Goal: Task Accomplishment & Management: Complete application form

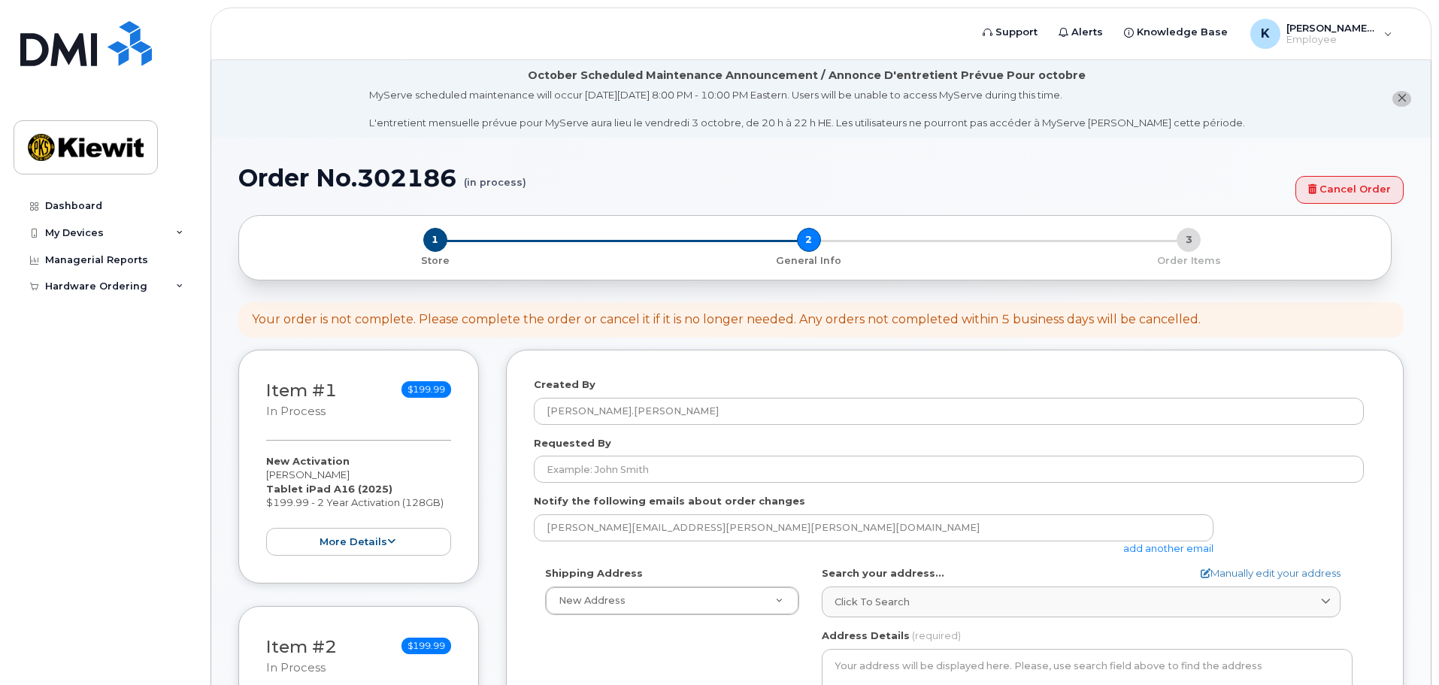
select select
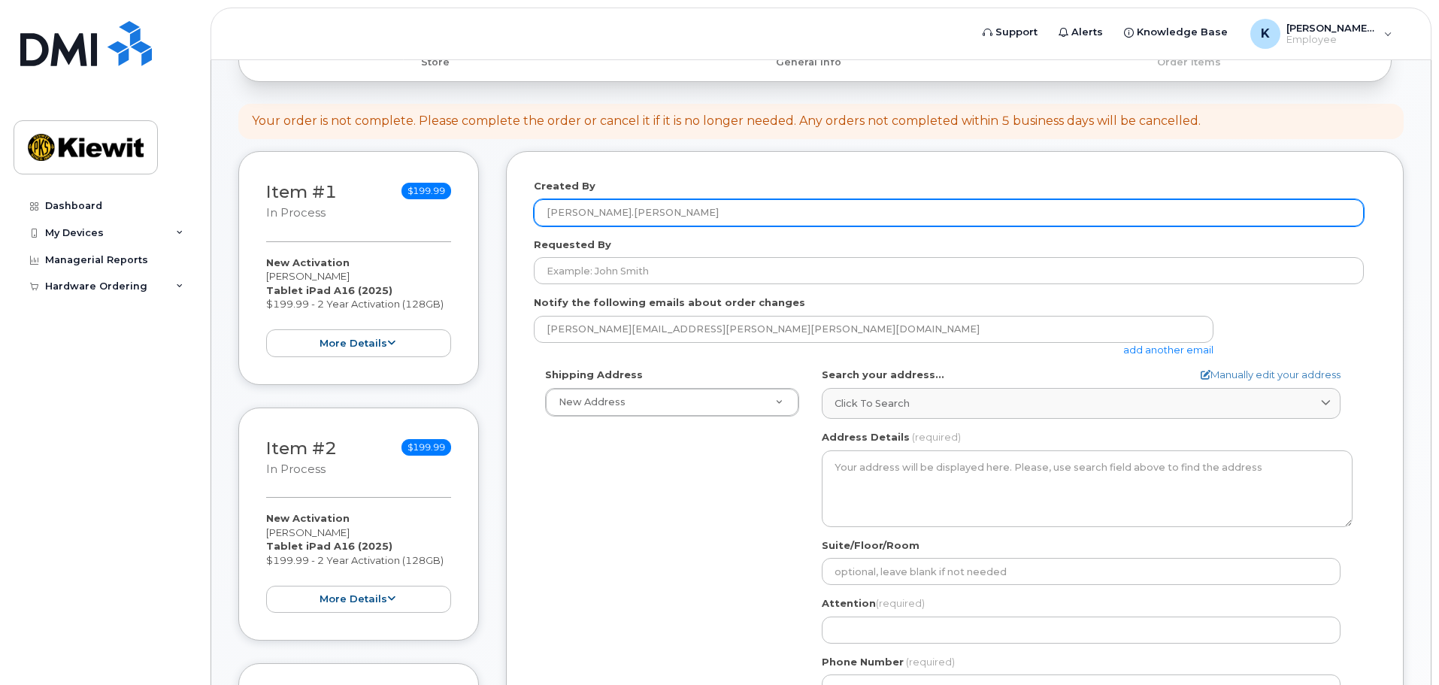
scroll to position [226, 0]
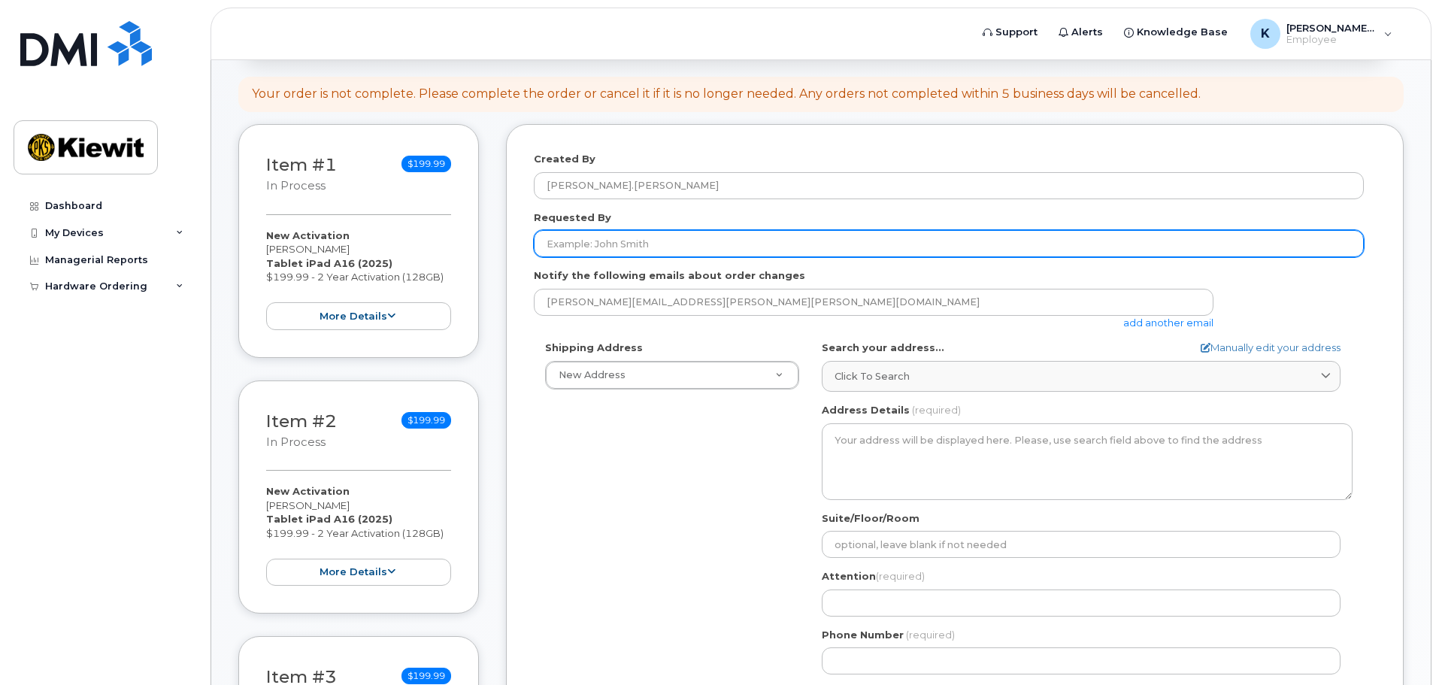
click at [632, 242] on input "Requested By" at bounding box center [949, 243] width 830 height 27
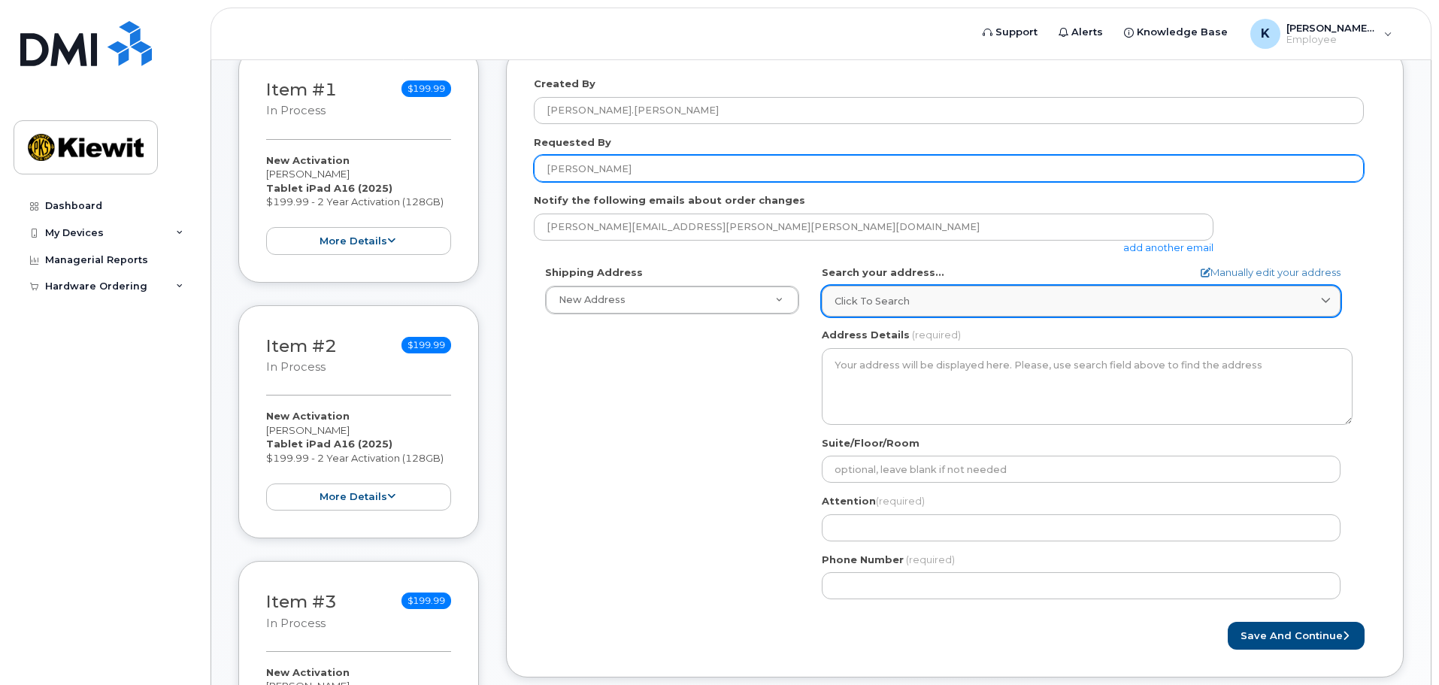
scroll to position [376, 0]
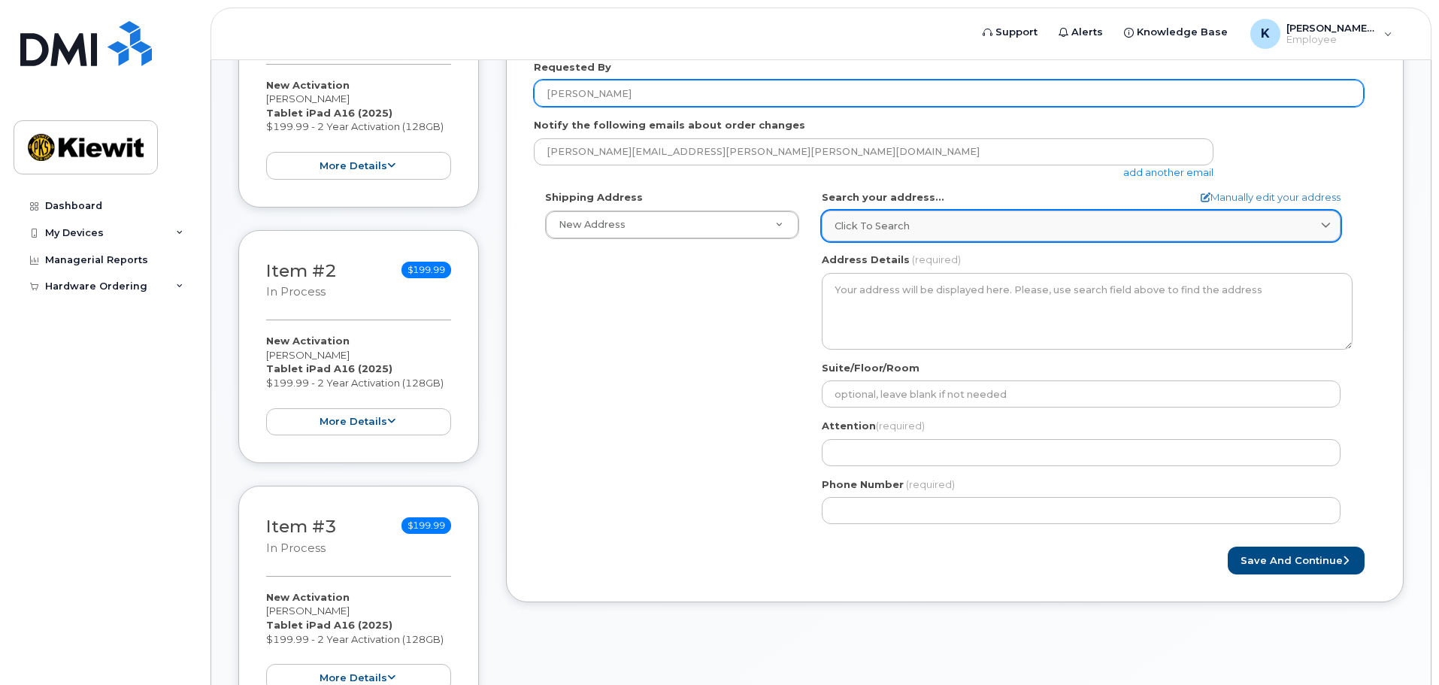
type input "[PERSON_NAME]"
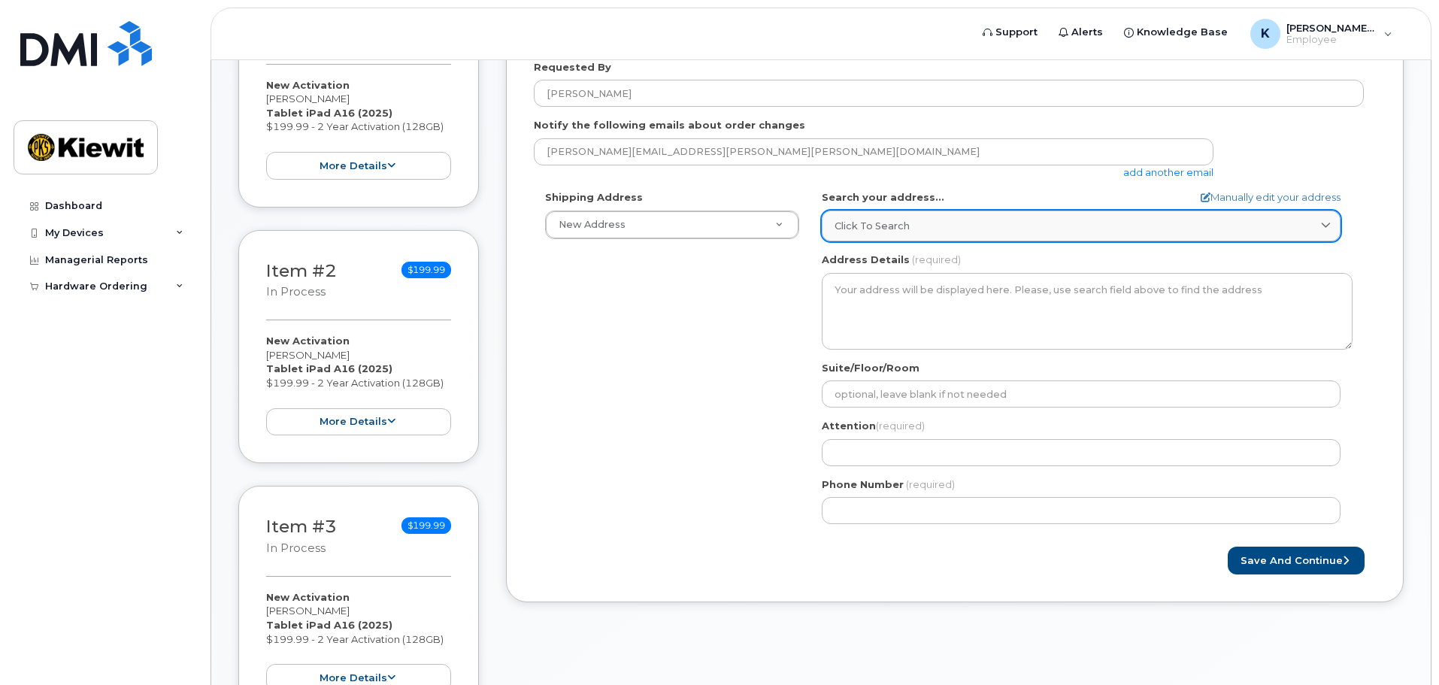
click at [880, 228] on span "Click to search" at bounding box center [872, 226] width 75 height 14
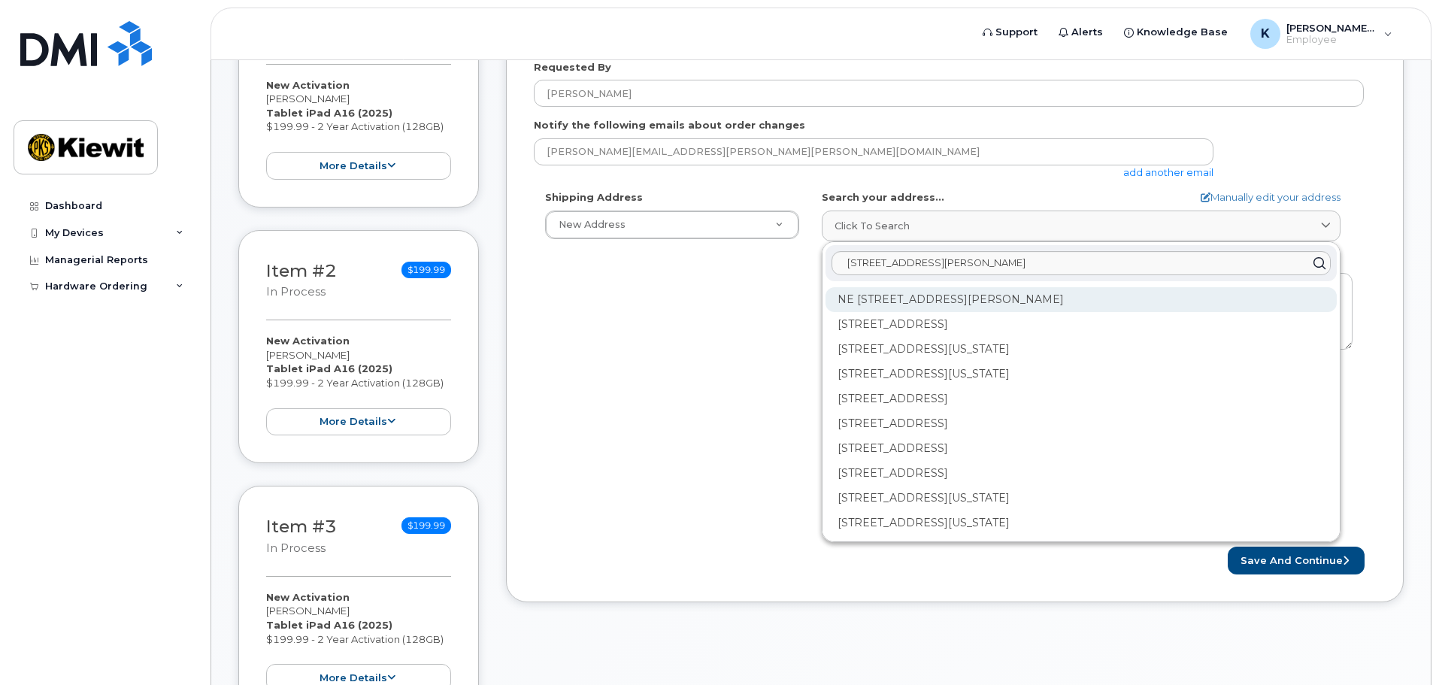
click at [930, 301] on div "NE 36th St Harrah OK 73045" at bounding box center [1081, 299] width 511 height 25
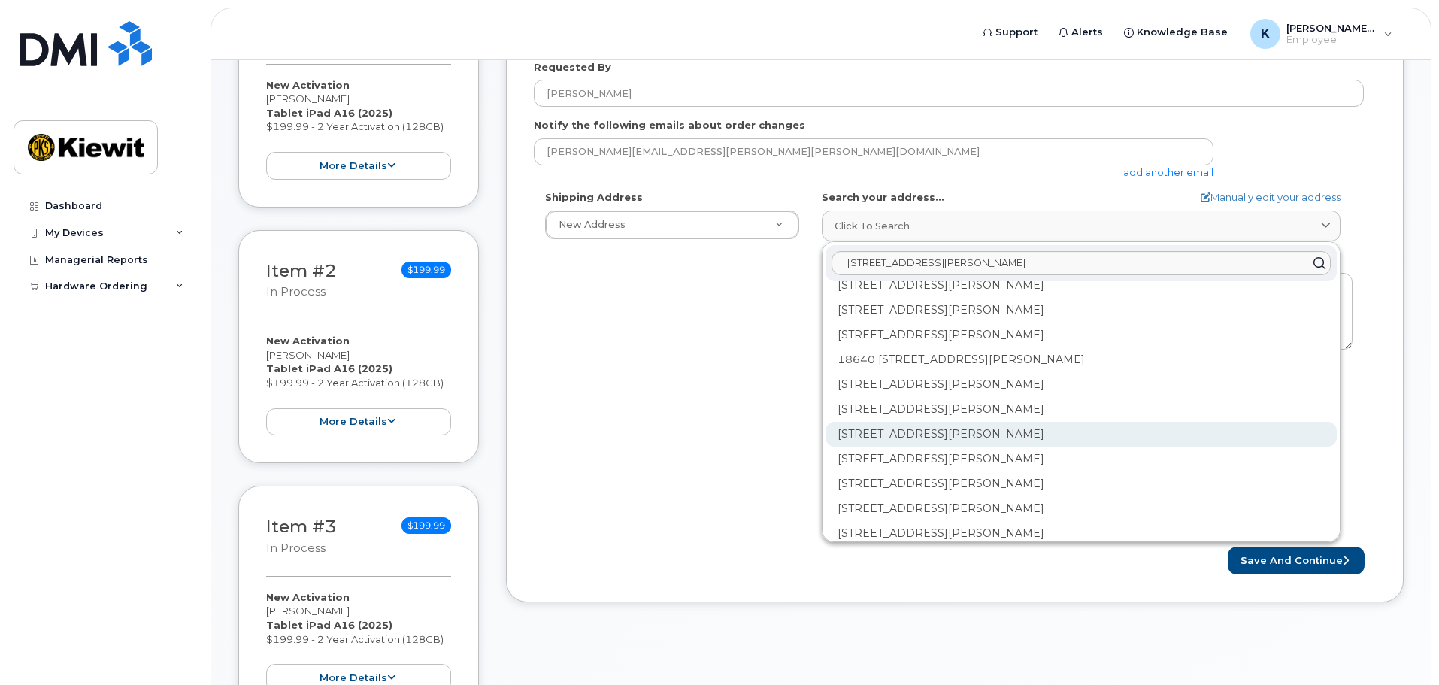
scroll to position [75, 0]
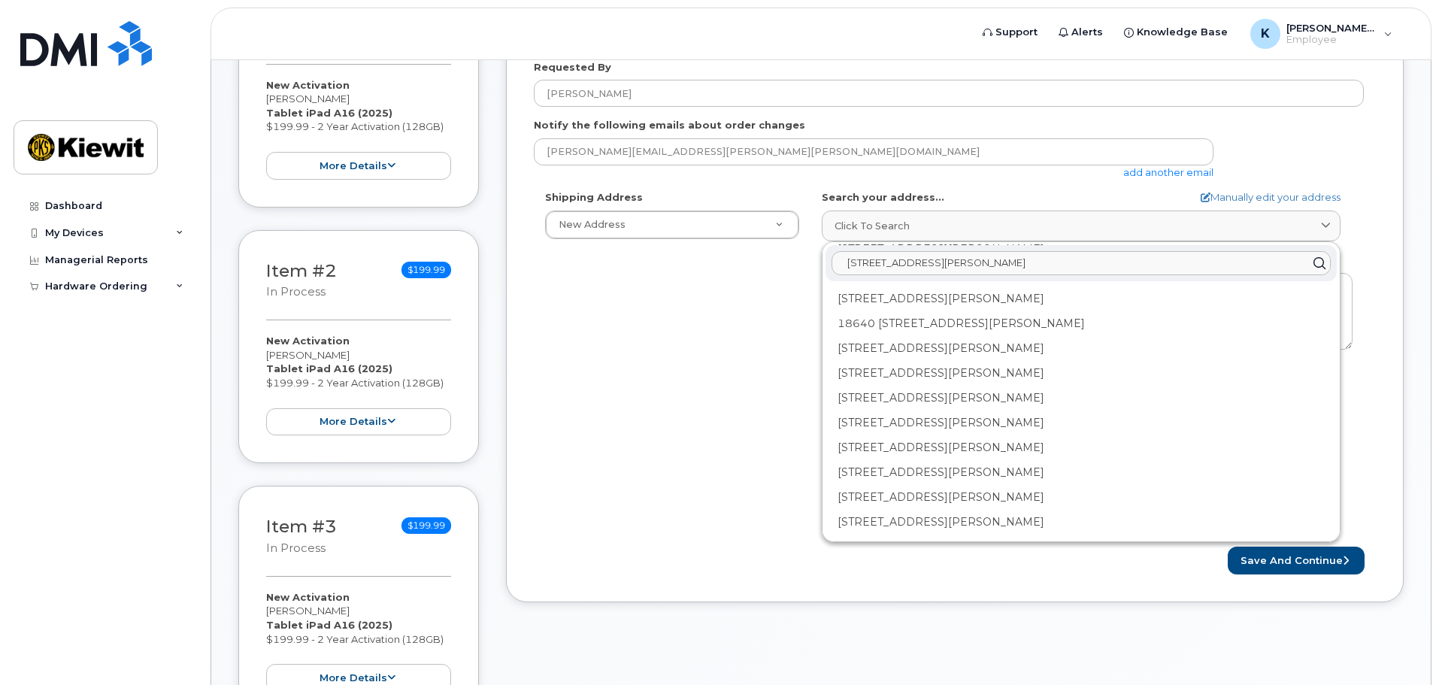
click at [986, 271] on input "19801 NE 36th st harrah" at bounding box center [1081, 263] width 499 height 24
click at [1228, 547] on button "Save and Continue" at bounding box center [1296, 561] width 137 height 28
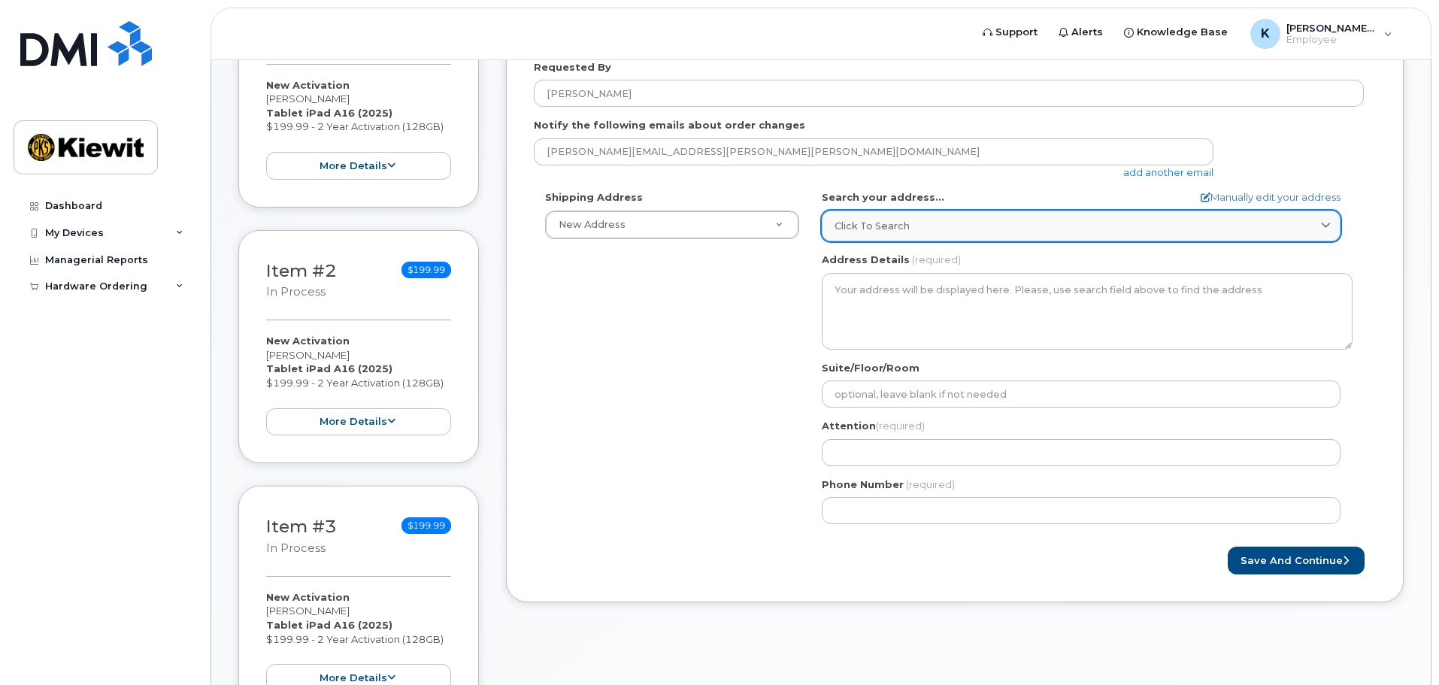
click at [936, 220] on div "Click to search" at bounding box center [1081, 226] width 493 height 14
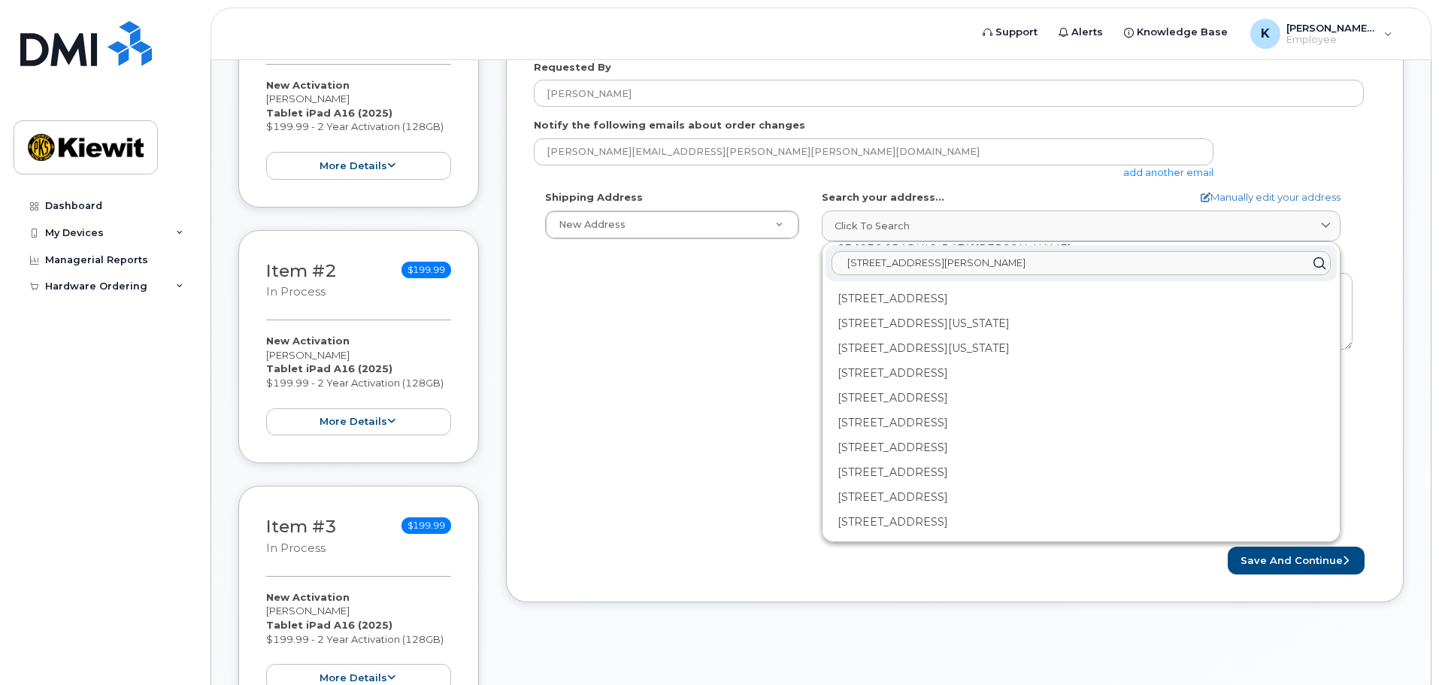
click at [1001, 262] on input "19801 NE 36th st harrah, OK" at bounding box center [1081, 263] width 499 height 24
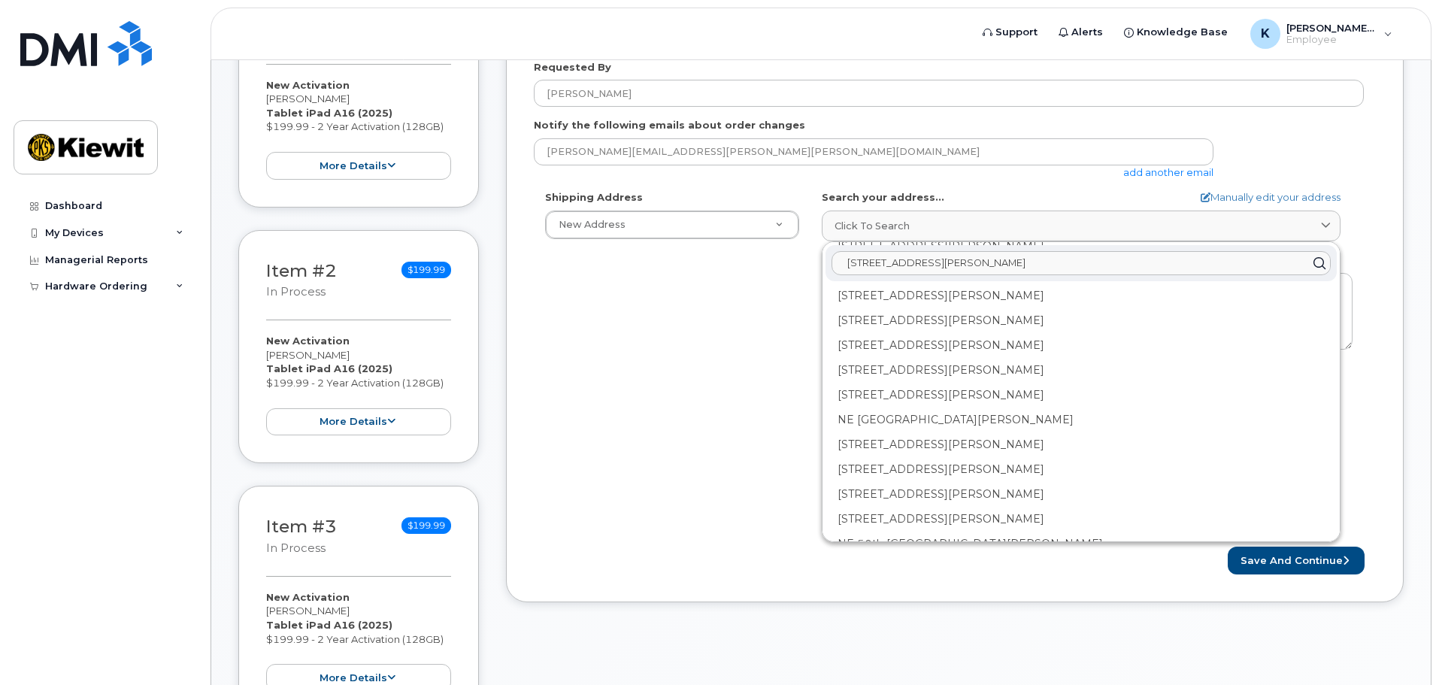
scroll to position [2157, 0]
click at [908, 259] on input "19801 NE 36th st harrah, OK" at bounding box center [1081, 263] width 499 height 24
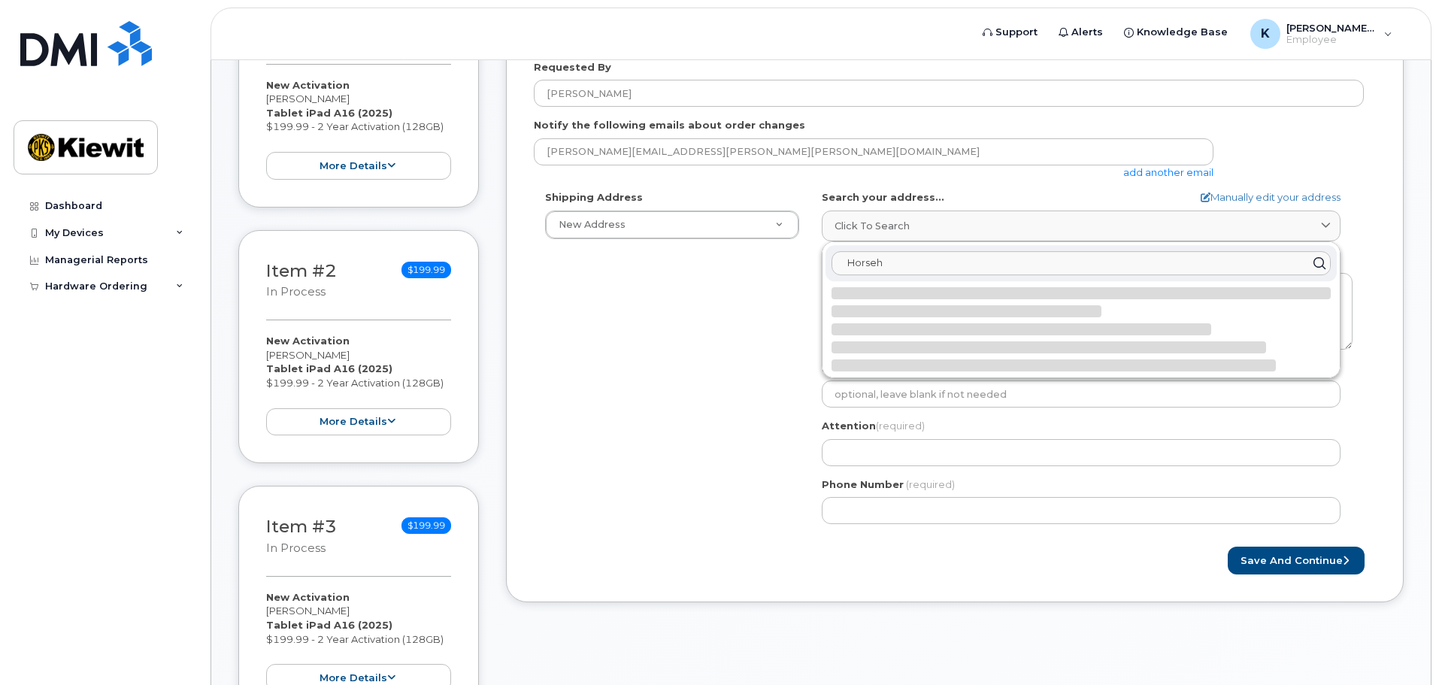
scroll to position [0, 0]
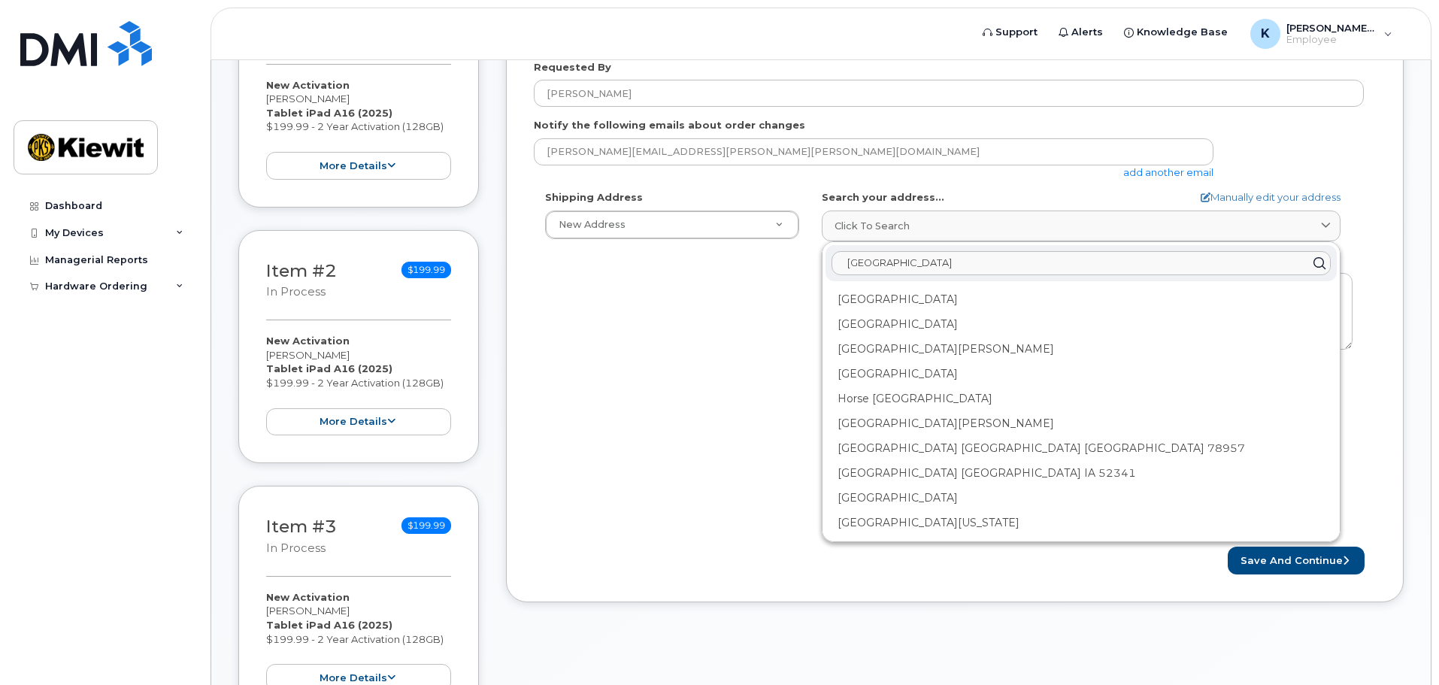
drag, startPoint x: 941, startPoint y: 259, endPoint x: 842, endPoint y: 260, distance: 99.3
click at [842, 260] on input "Horseshoe Lake" at bounding box center [1081, 263] width 499 height 24
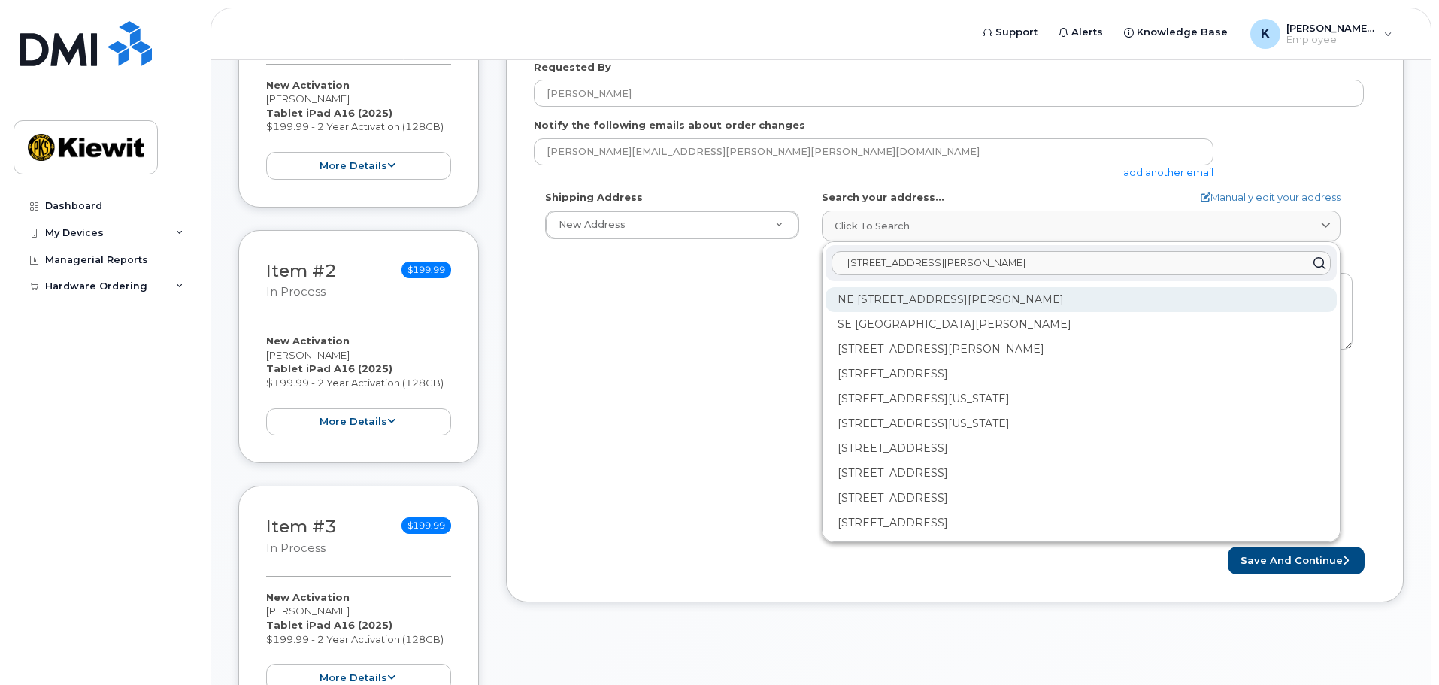
type input "19801 NE 36th st harrah, OK"
click at [1048, 304] on div "NE 36th St Harrah OK 73045" at bounding box center [1081, 299] width 511 height 25
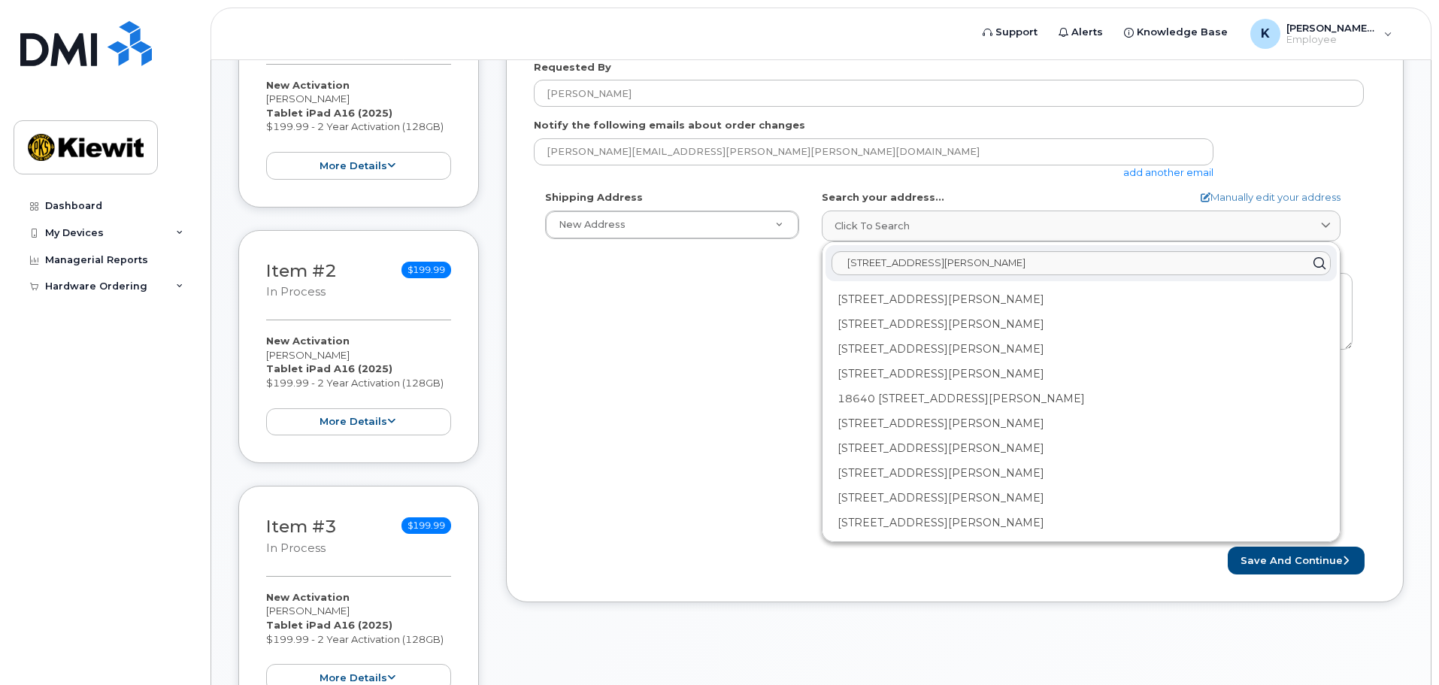
click at [1318, 268] on icon at bounding box center [1319, 264] width 22 height 22
click at [1235, 196] on link "Manually edit your address" at bounding box center [1271, 197] width 140 height 14
select select
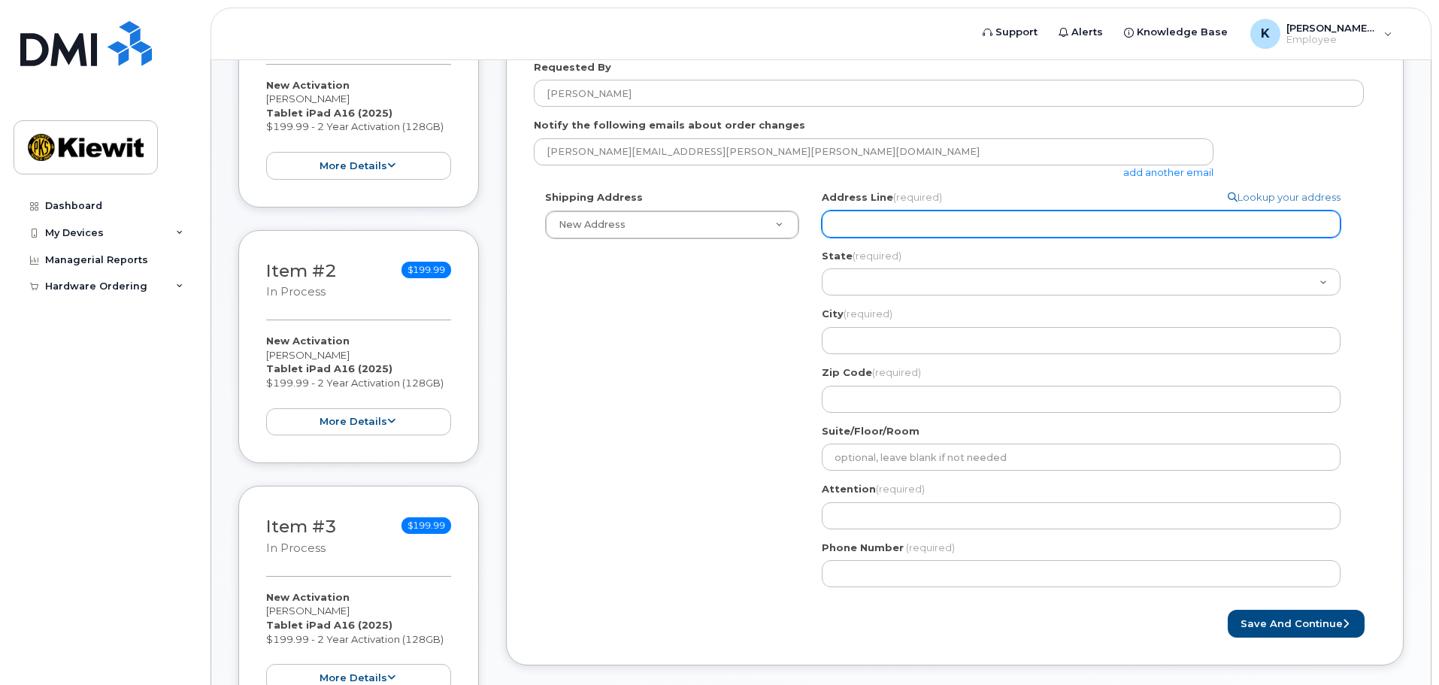
click at [991, 236] on input "Address Line (required)" at bounding box center [1081, 224] width 519 height 27
select select
type input "1"
select select
type input "19"
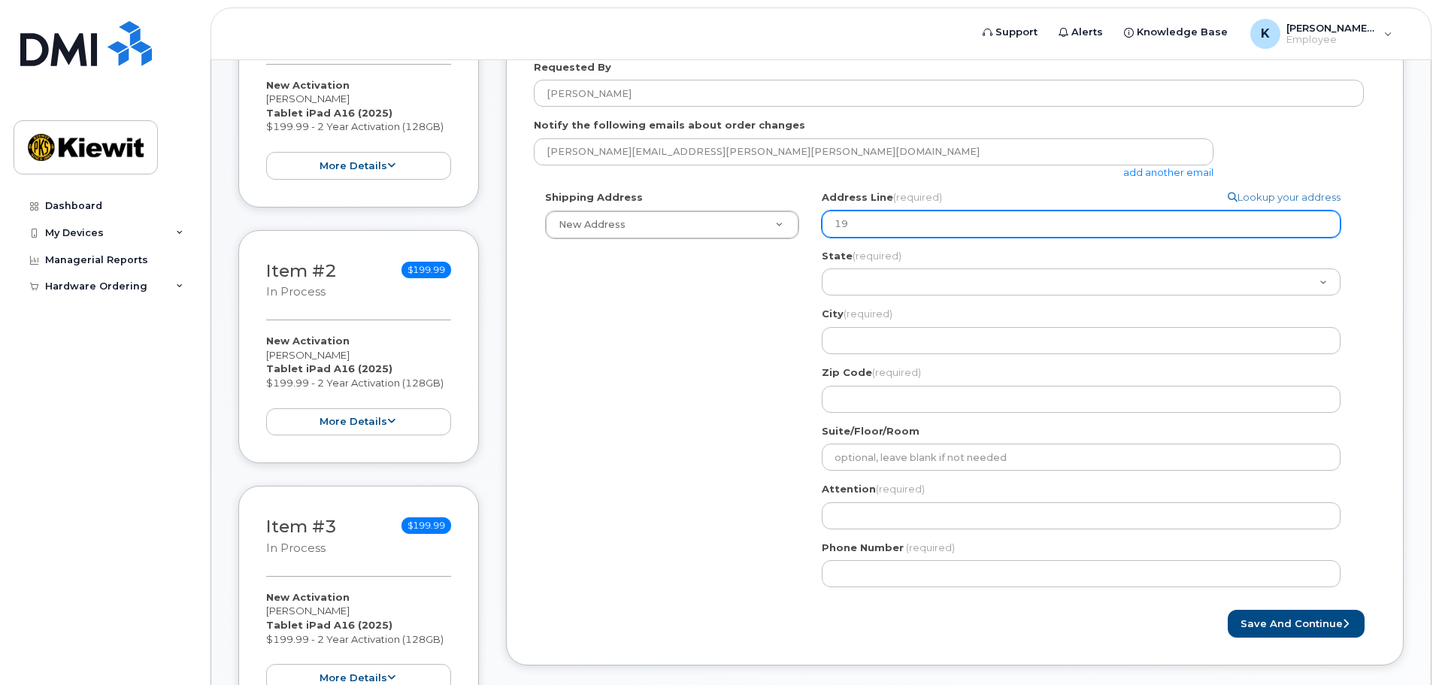
select select
type input "198"
select select
type input "1980"
select select
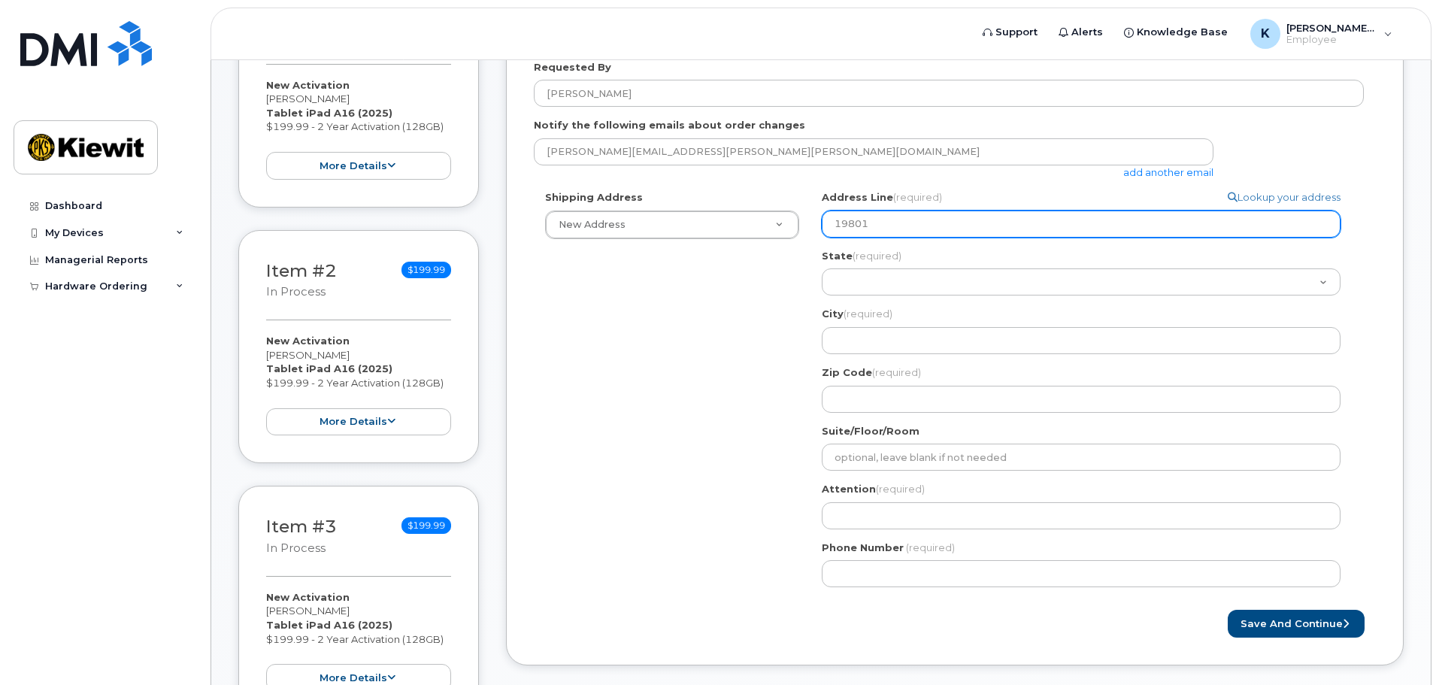
type input "19801"
select select
type input "19801 N"
select select
type input "19801 NE"
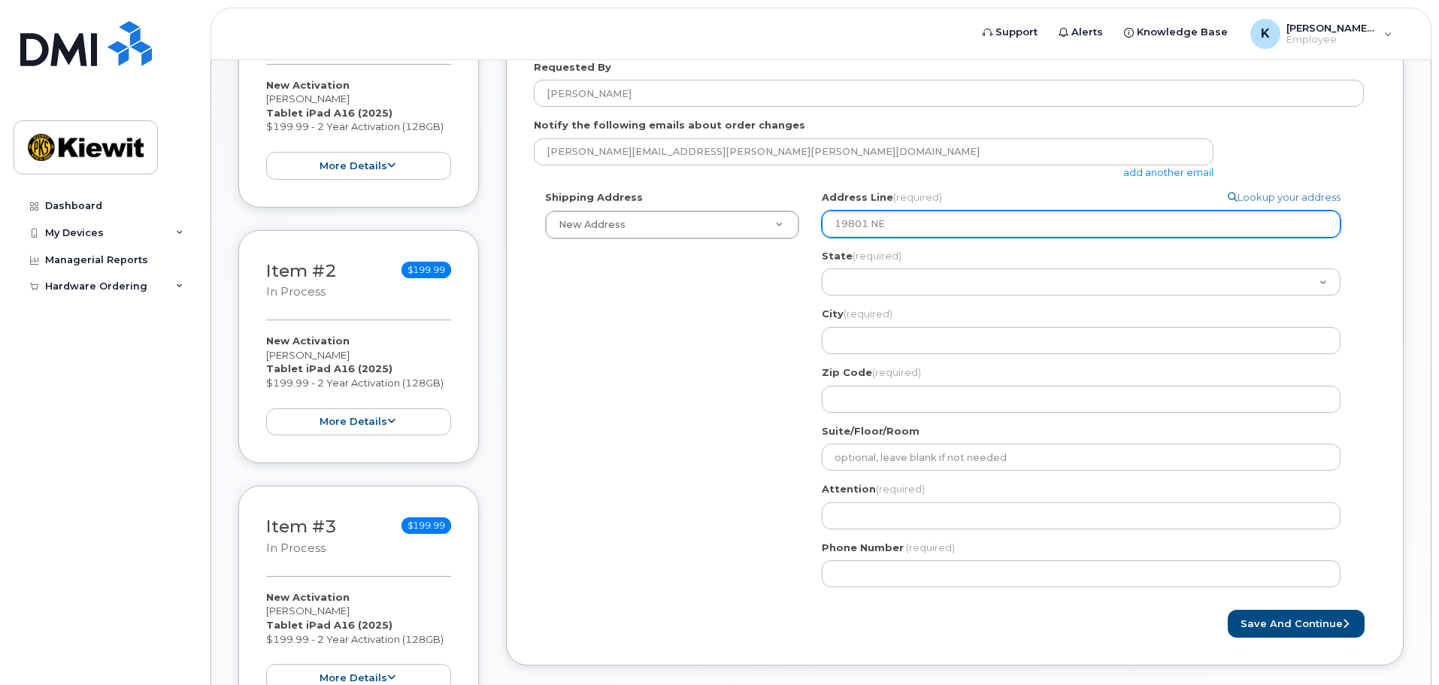
select select
type input "19801 NE 3"
select select
type input "19801 NE 36"
select select
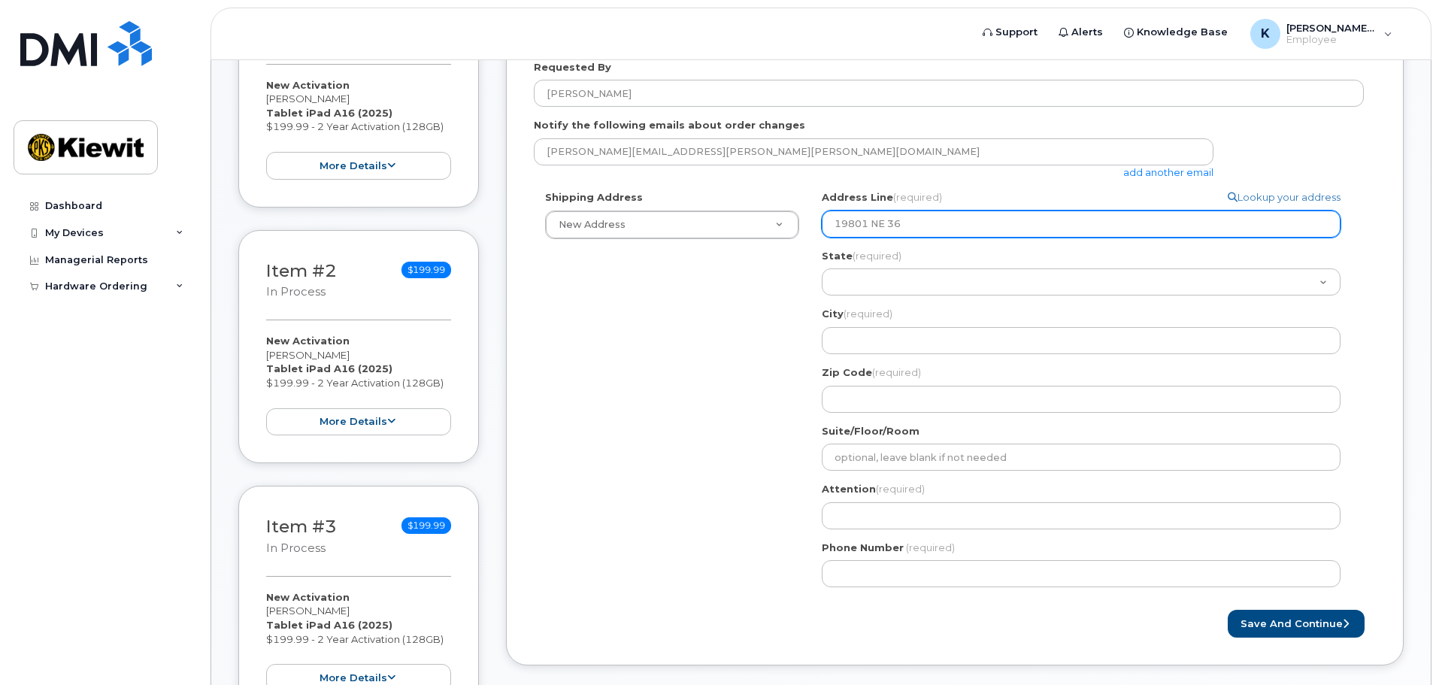
type input "19801 NE 36t"
select select
type input "19801 NE 36th"
select select
type input "19801 NE 36th s"
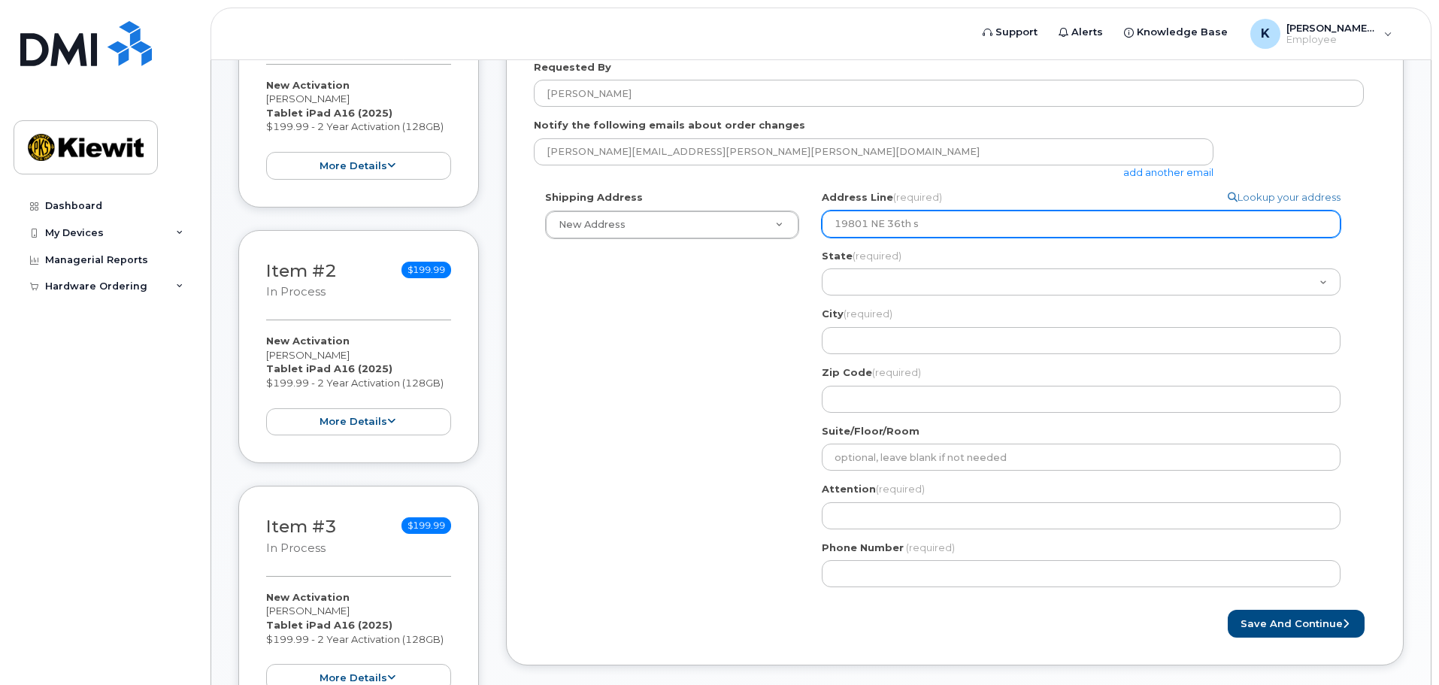
select select
type input "19801 NE 36th st"
select select
type input "19801 NE 36th st H"
select select
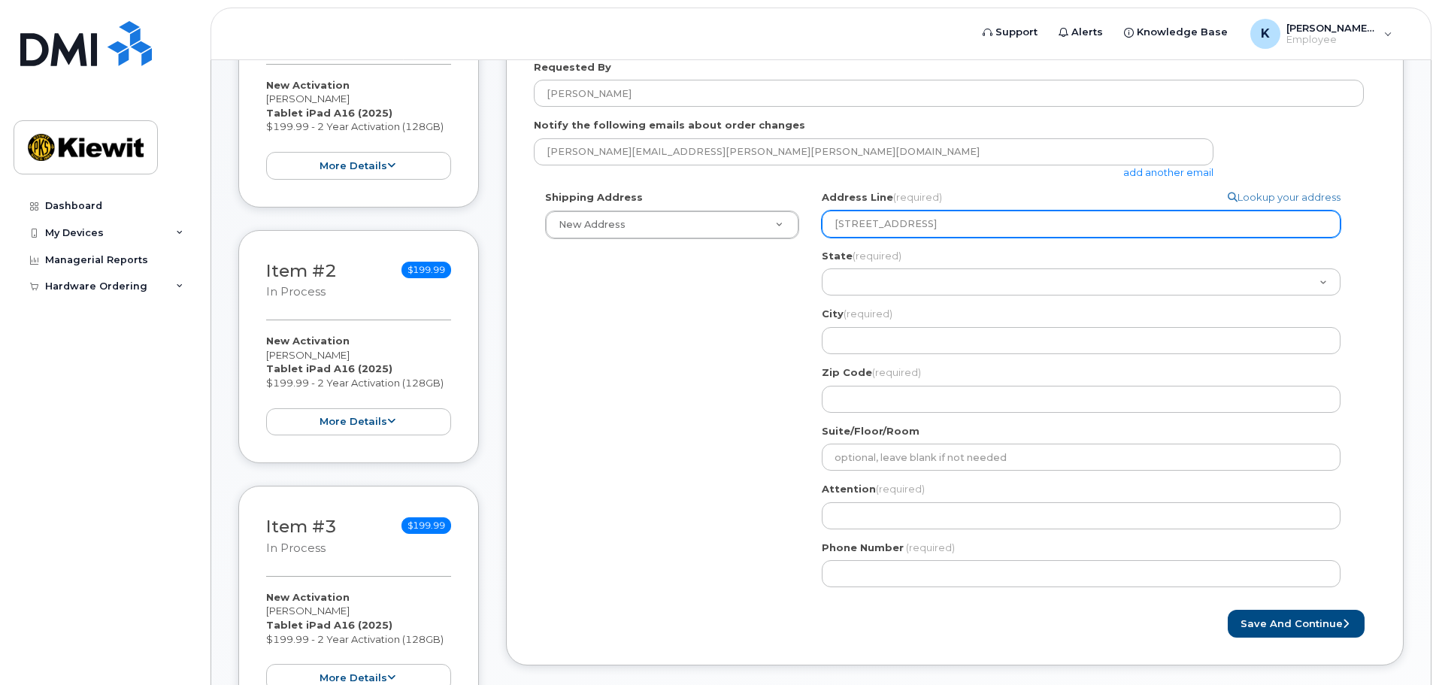
type input "19801 NE 36th st Ha"
select select
type input "19801 NE 36th st Har"
select select
type input "19801 NE 36th st Ha"
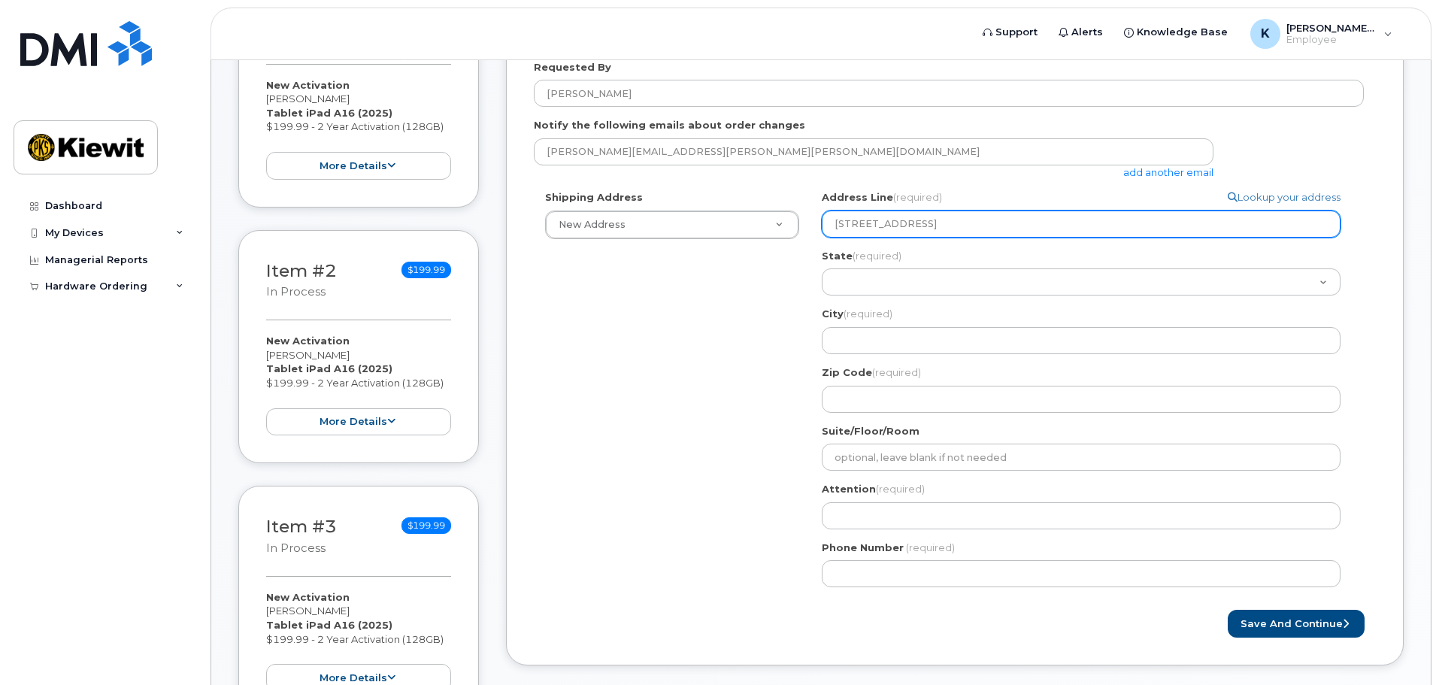
select select
type input "19801 NE 36th st H"
select select
type input "19801 NE 36th st"
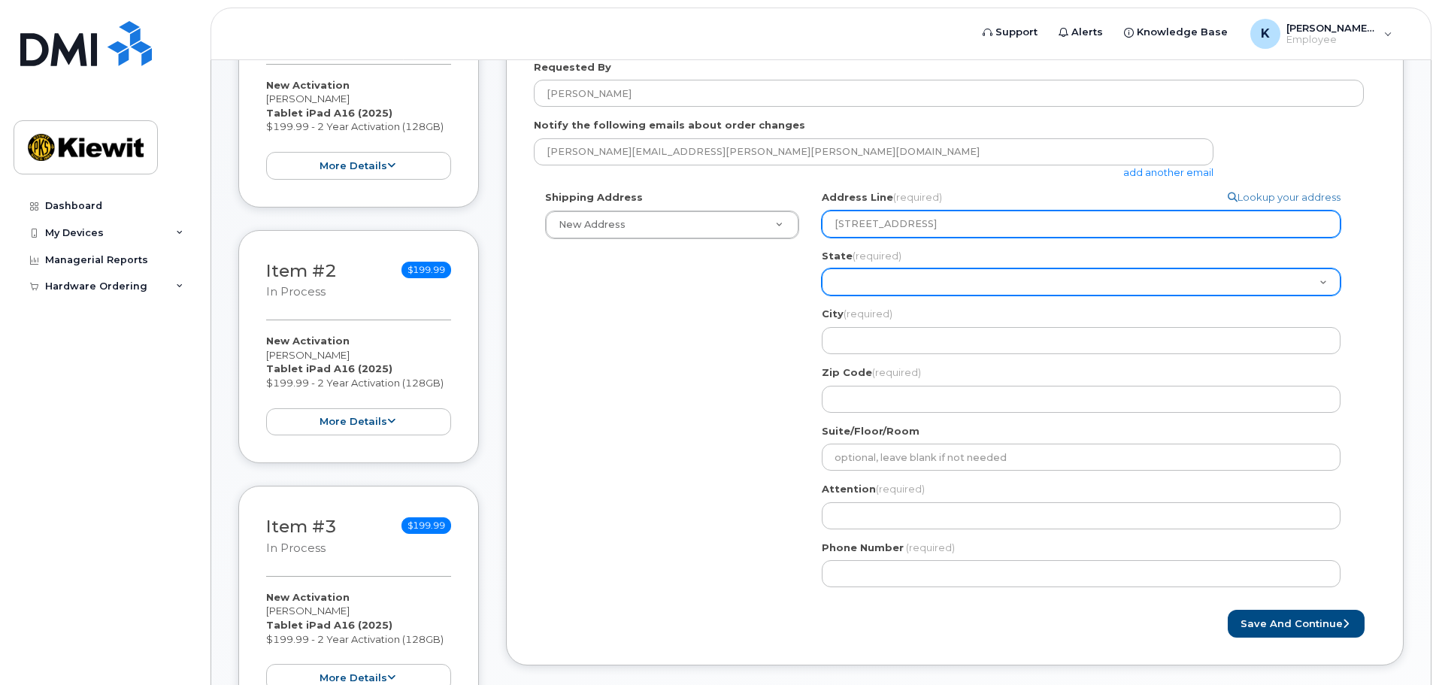
select select "OH"
select select
select select "OK"
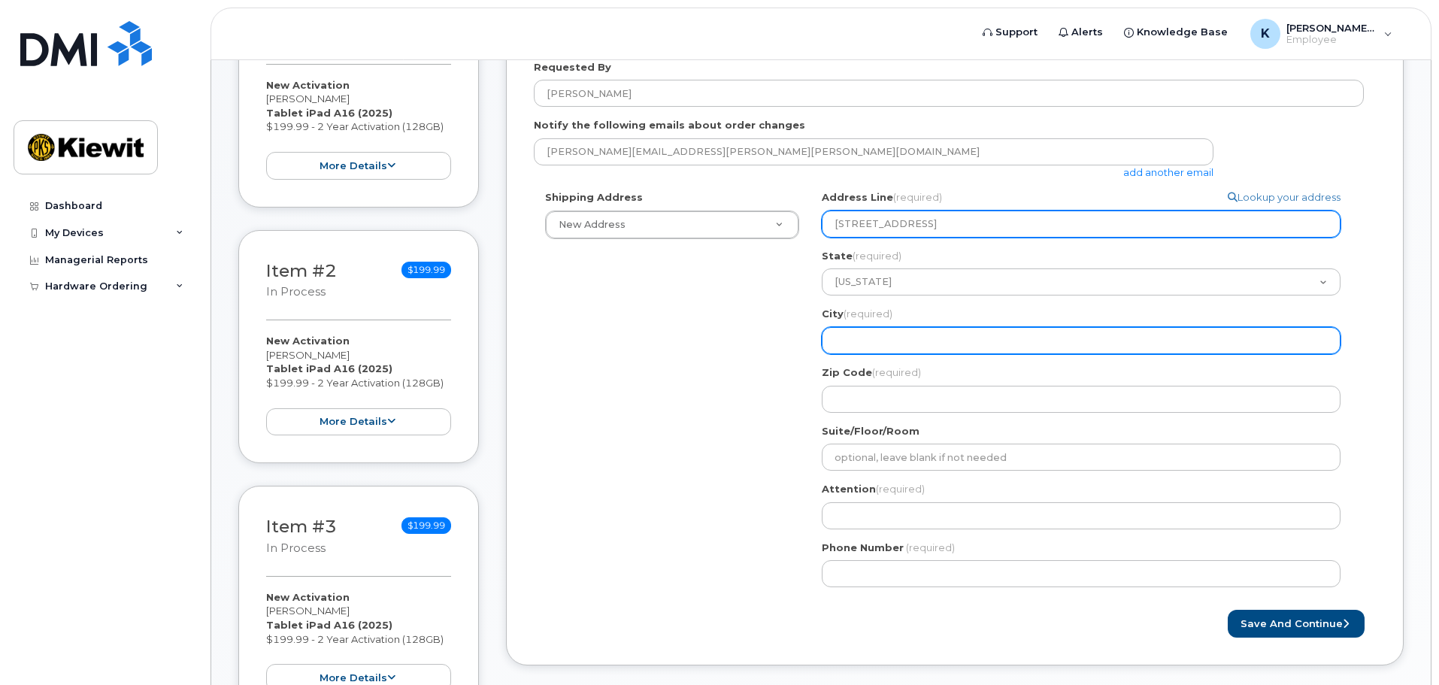
select select
type input "H"
select select
type input "Ha"
select select
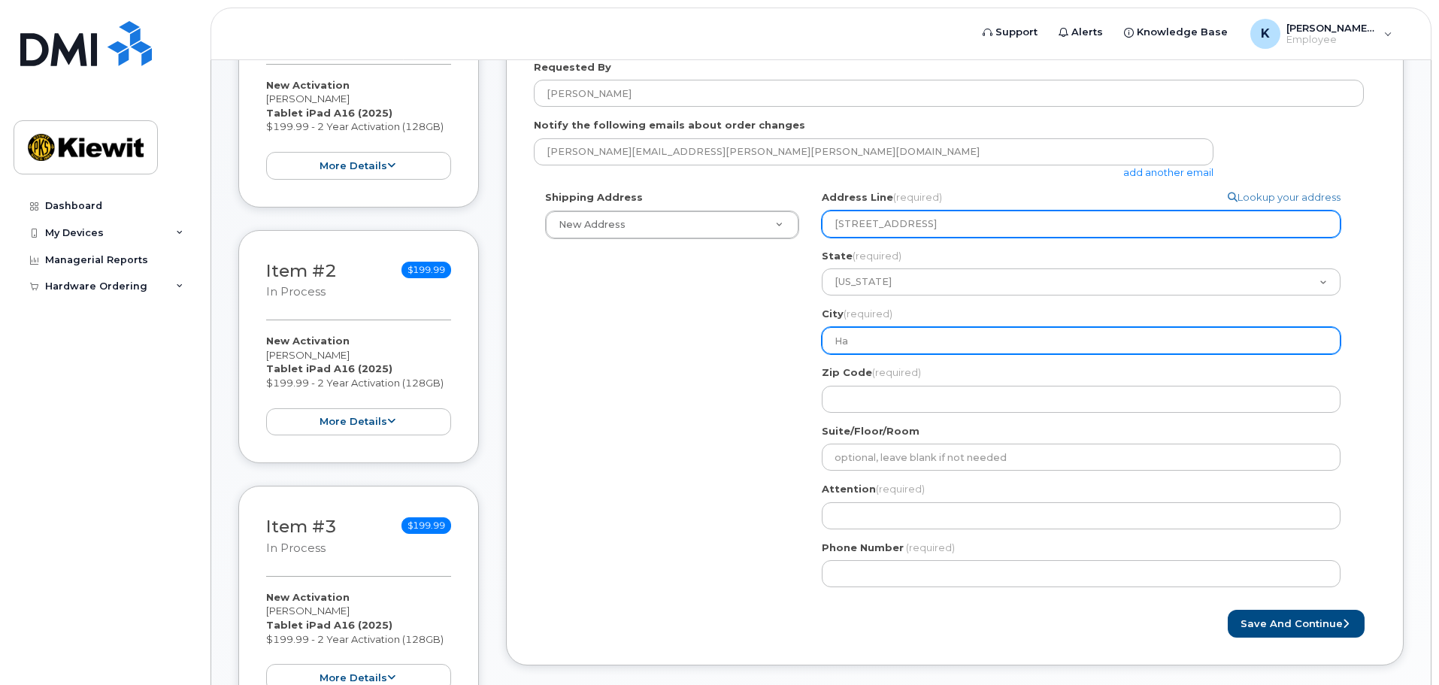
type input "Har"
select select
type input "Harr"
select select
type input "Harra"
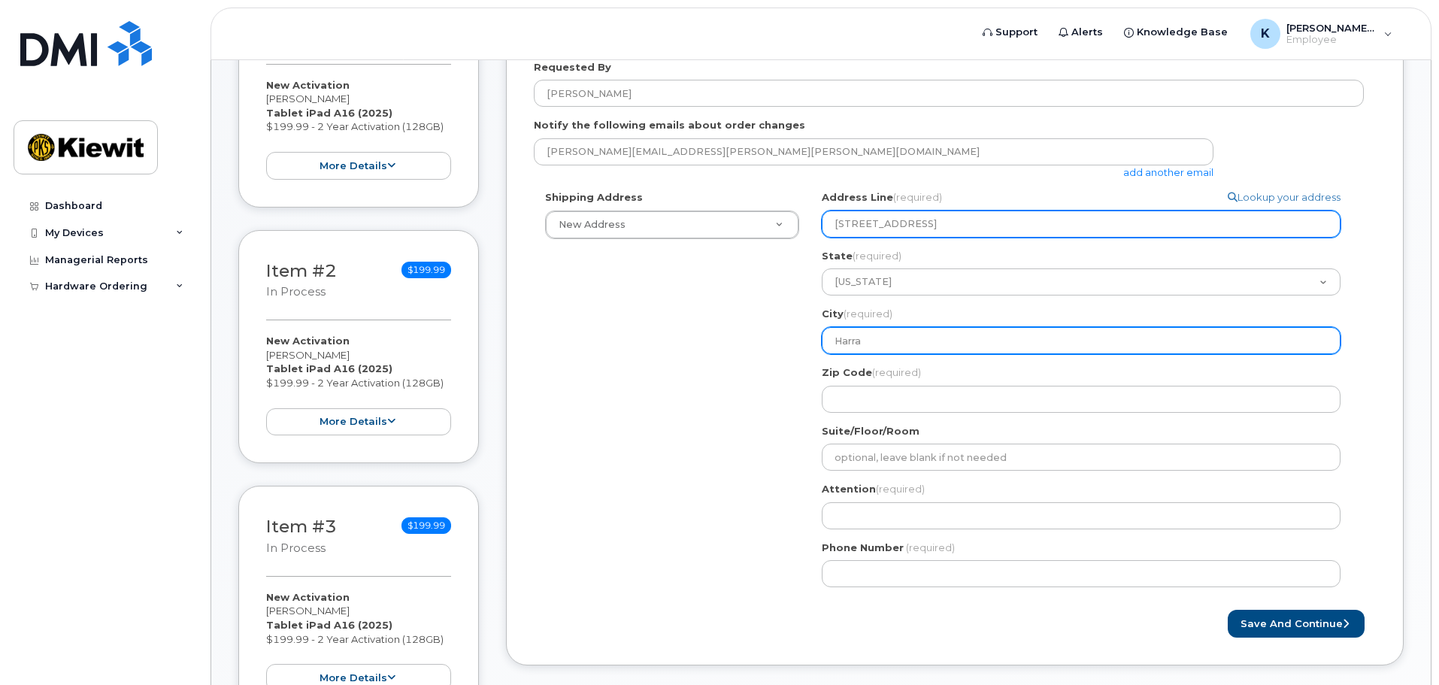
select select
type input "Harrah"
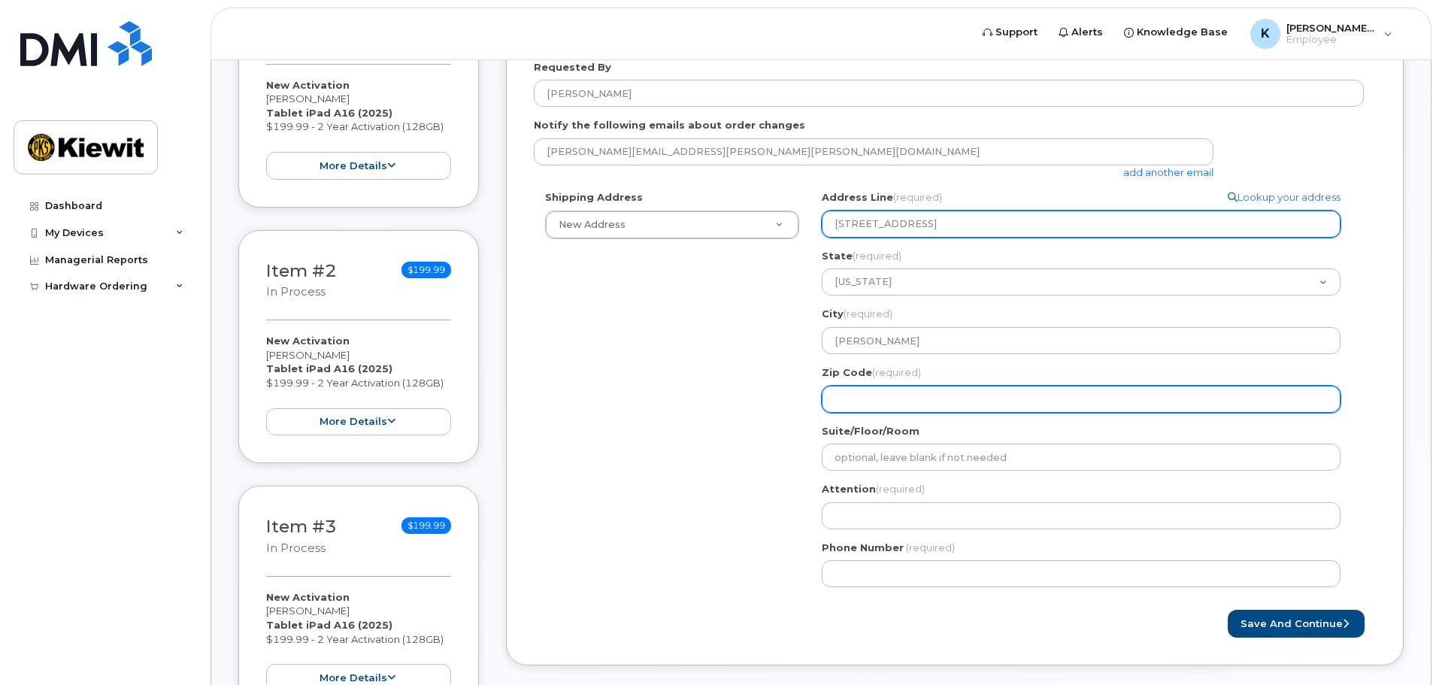
select select
type input "7"
select select
type input "73"
select select
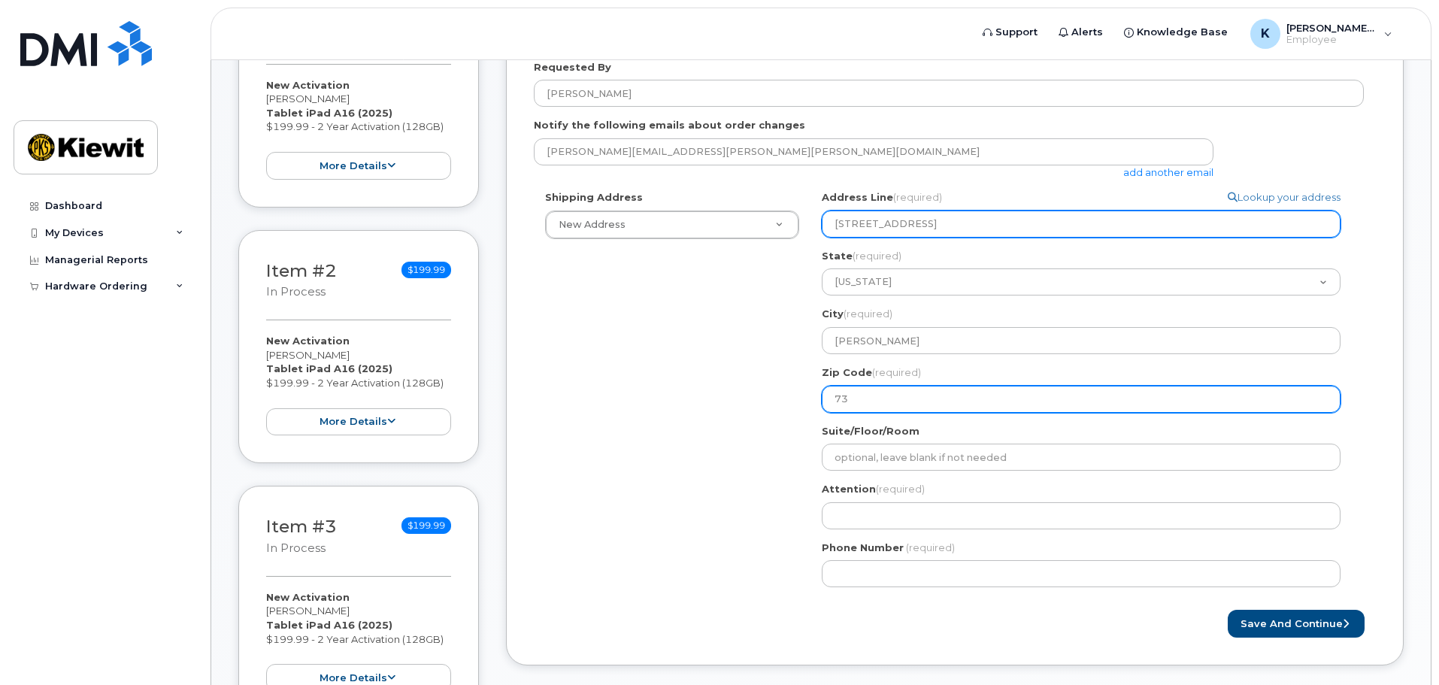
type input "730"
select select
type input "7304"
select select
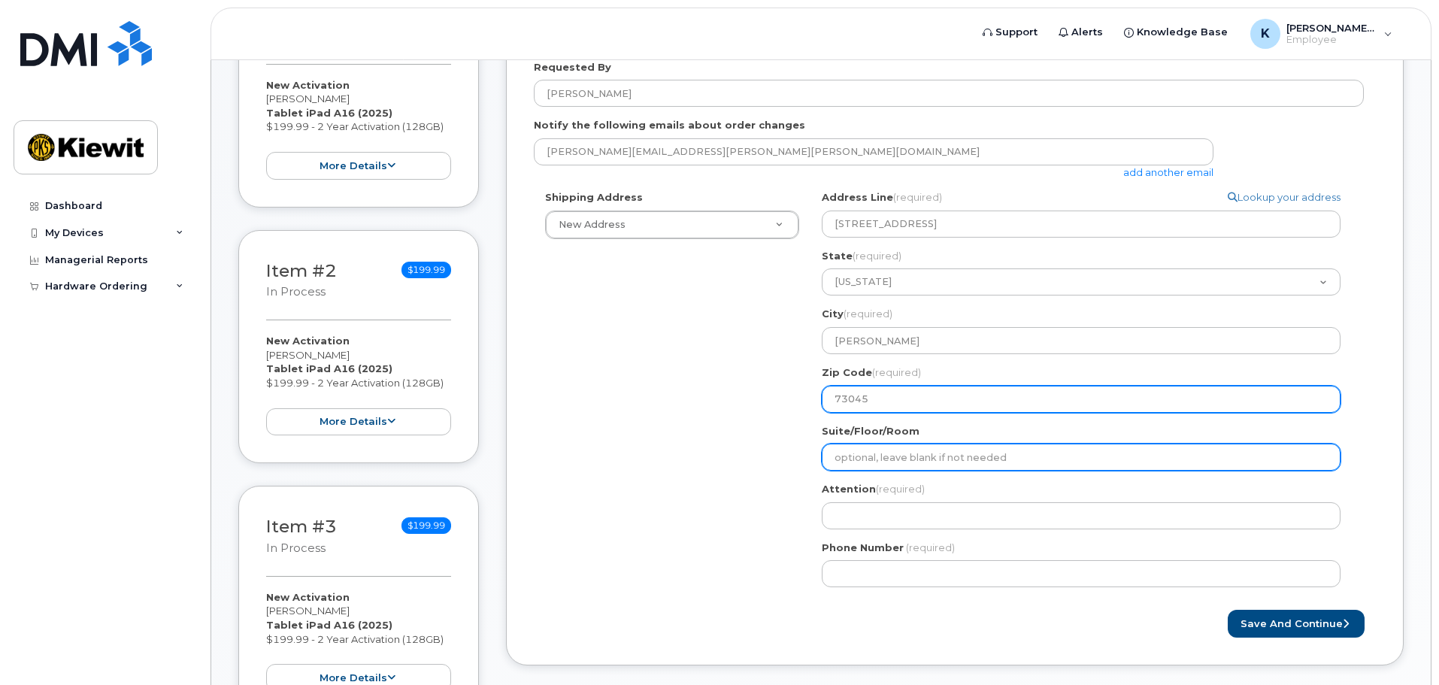
type input "73045"
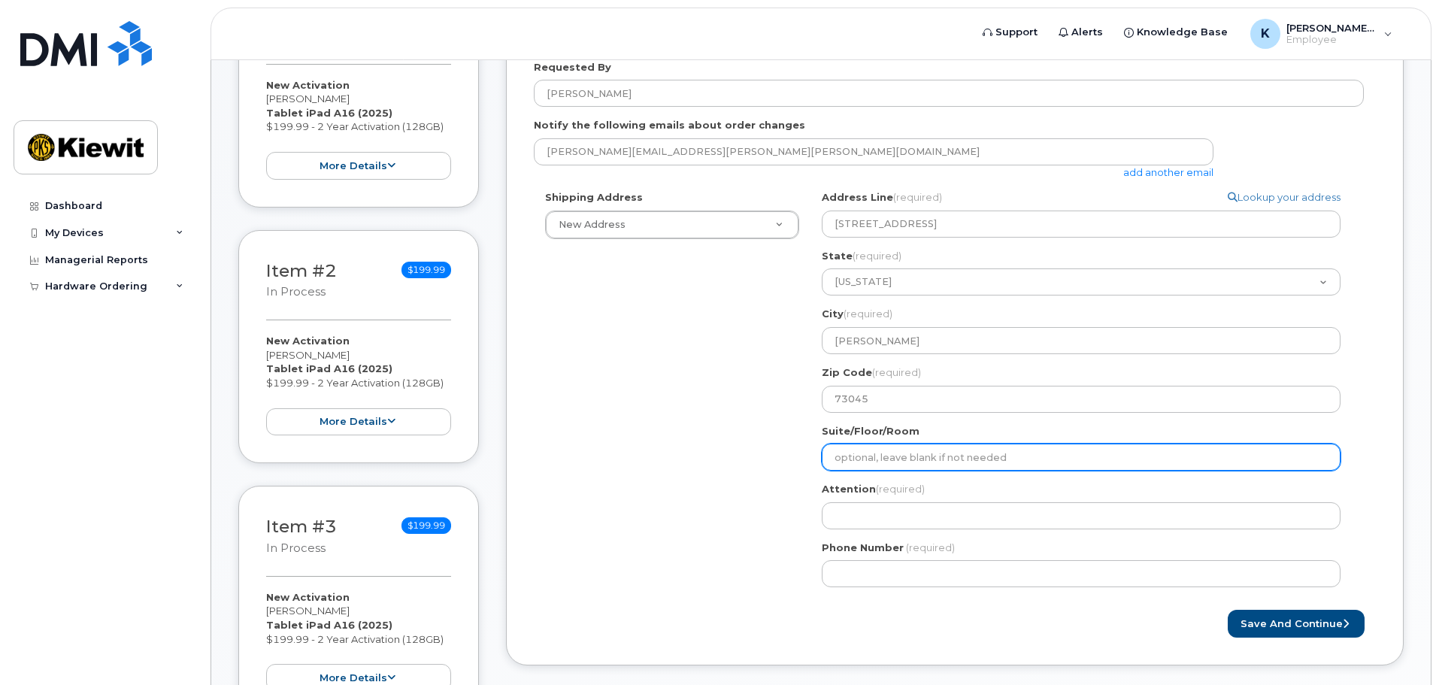
click at [924, 459] on input "Suite/Floor/Room" at bounding box center [1081, 457] width 519 height 27
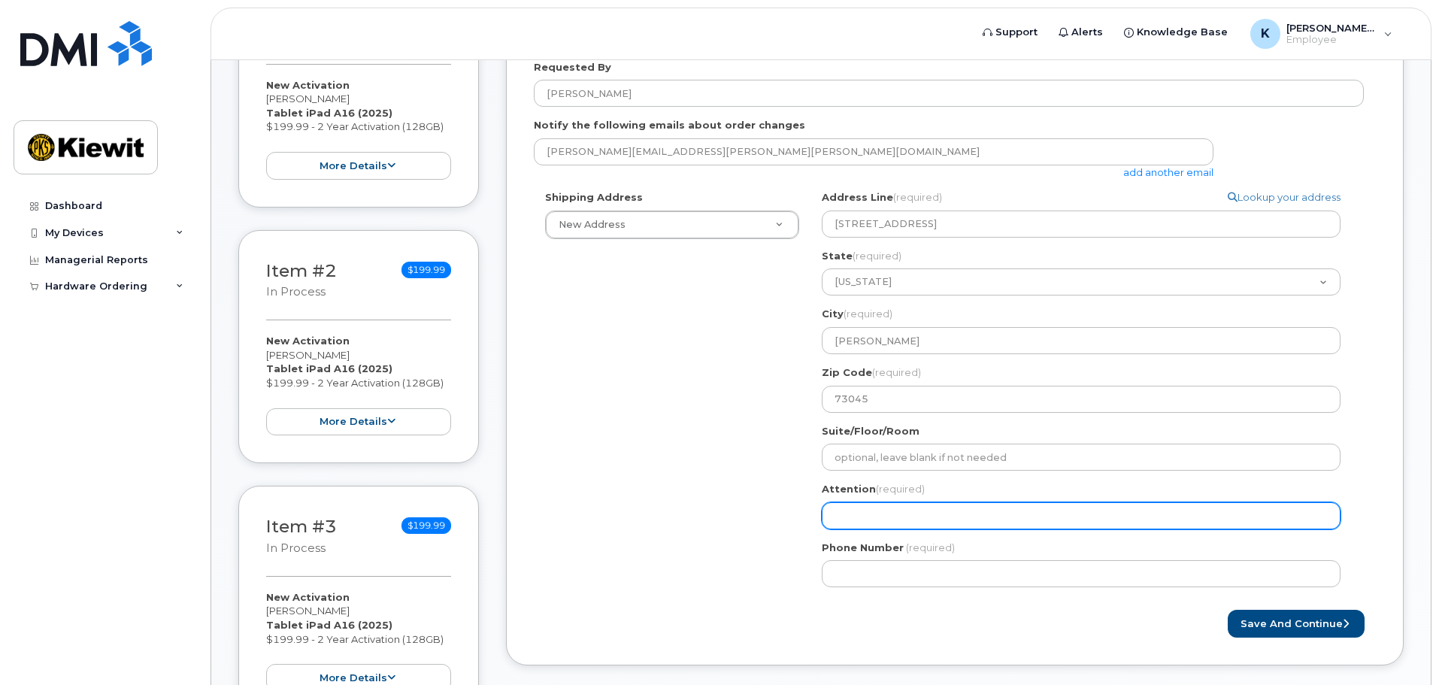
click at [883, 507] on input "Attention (required)" at bounding box center [1081, 515] width 519 height 27
select select
type input "N"
select select
type input "Ni"
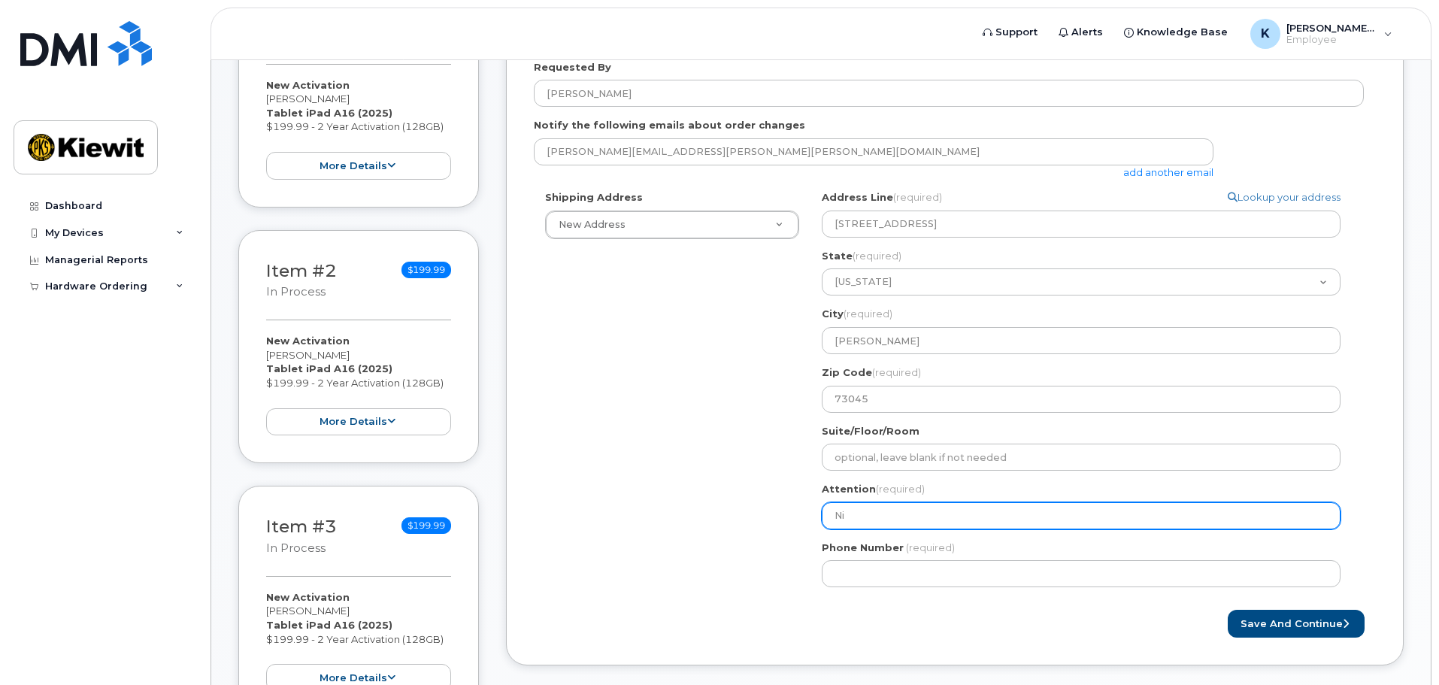
select select
type input "Nico"
select select
type input "Nicol"
select select
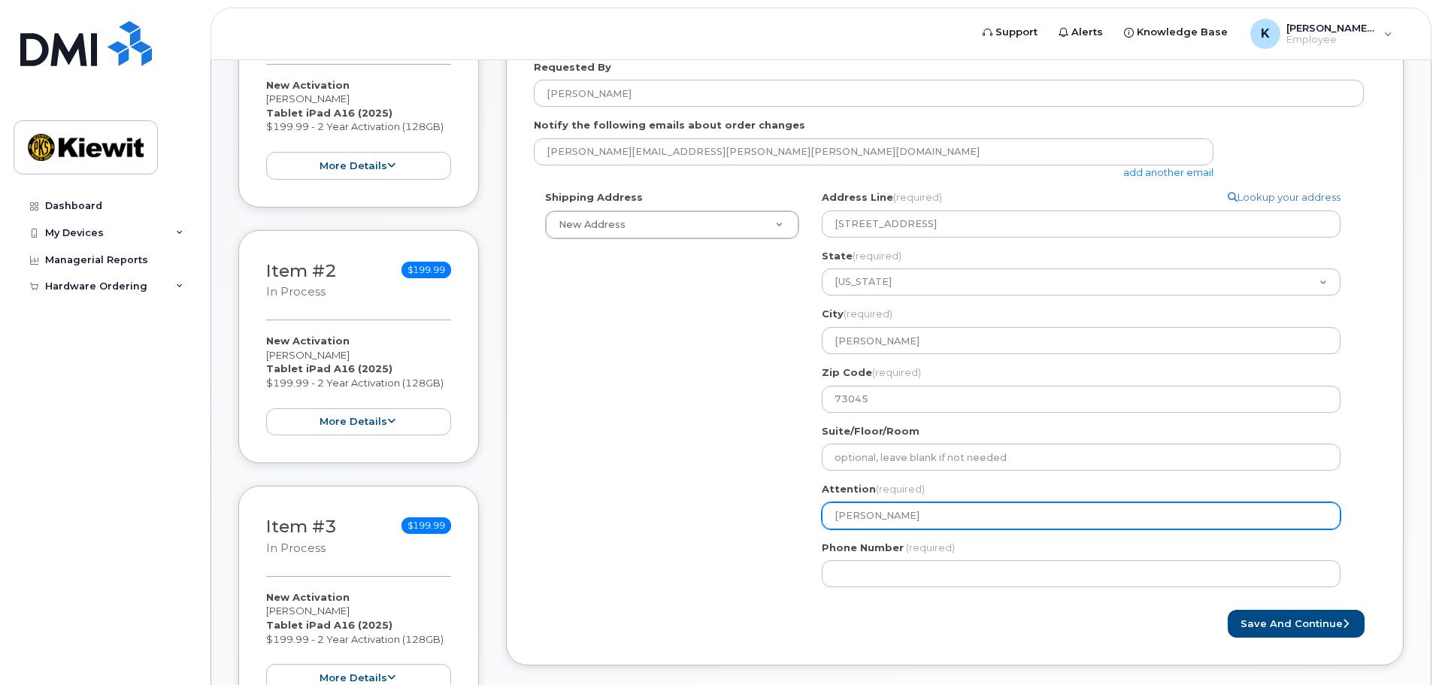
type input "Nicole"
select select
type input "Nicole R"
select select
type input "Nicole Ro"
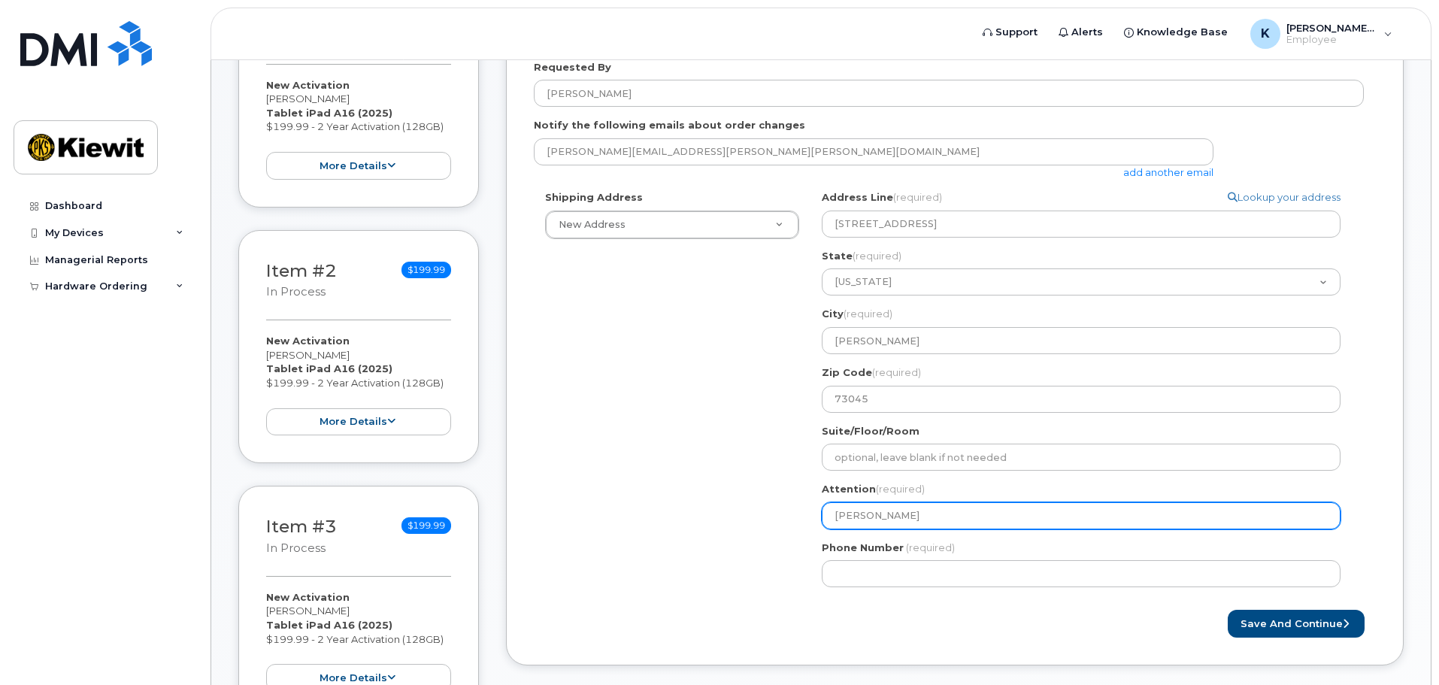
select select
type input "Nicole Roc"
select select
type input "Nicole Roco"
select select
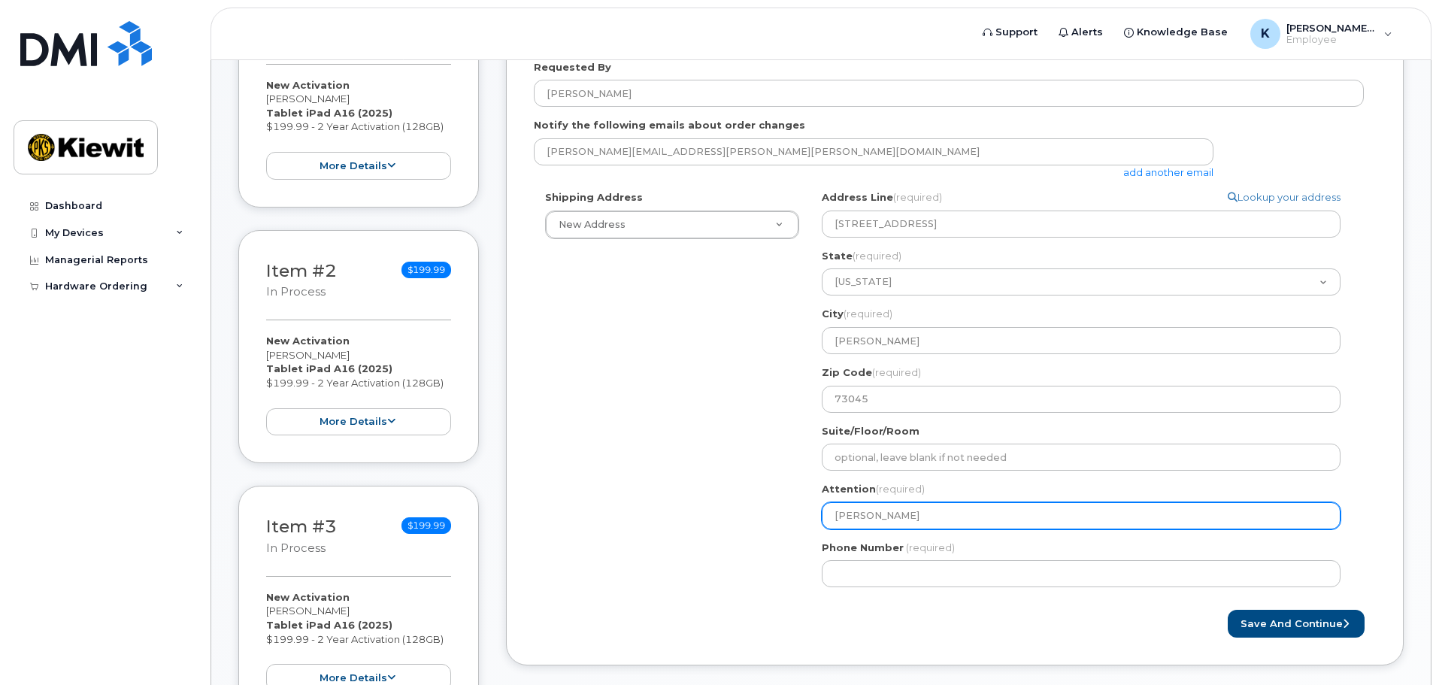
type input "Nicole Rocol"
select select
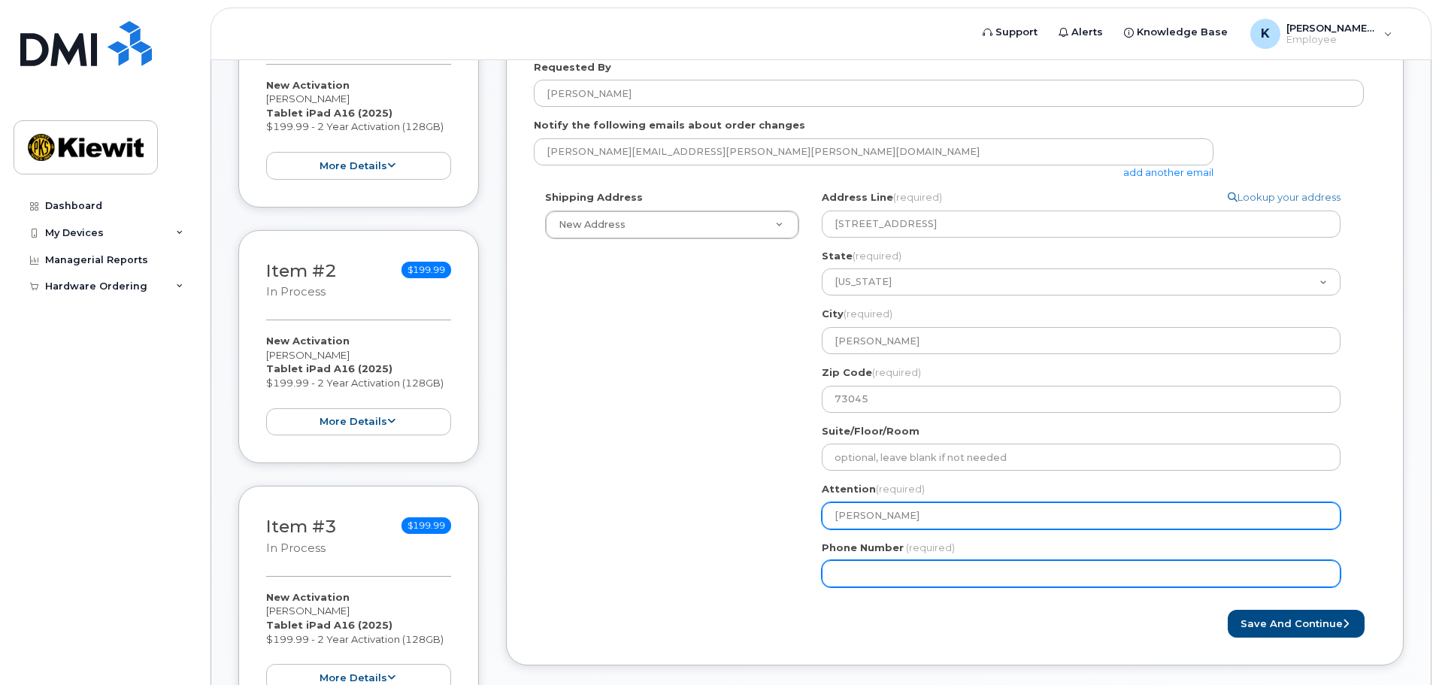
type input "[PERSON_NAME]"
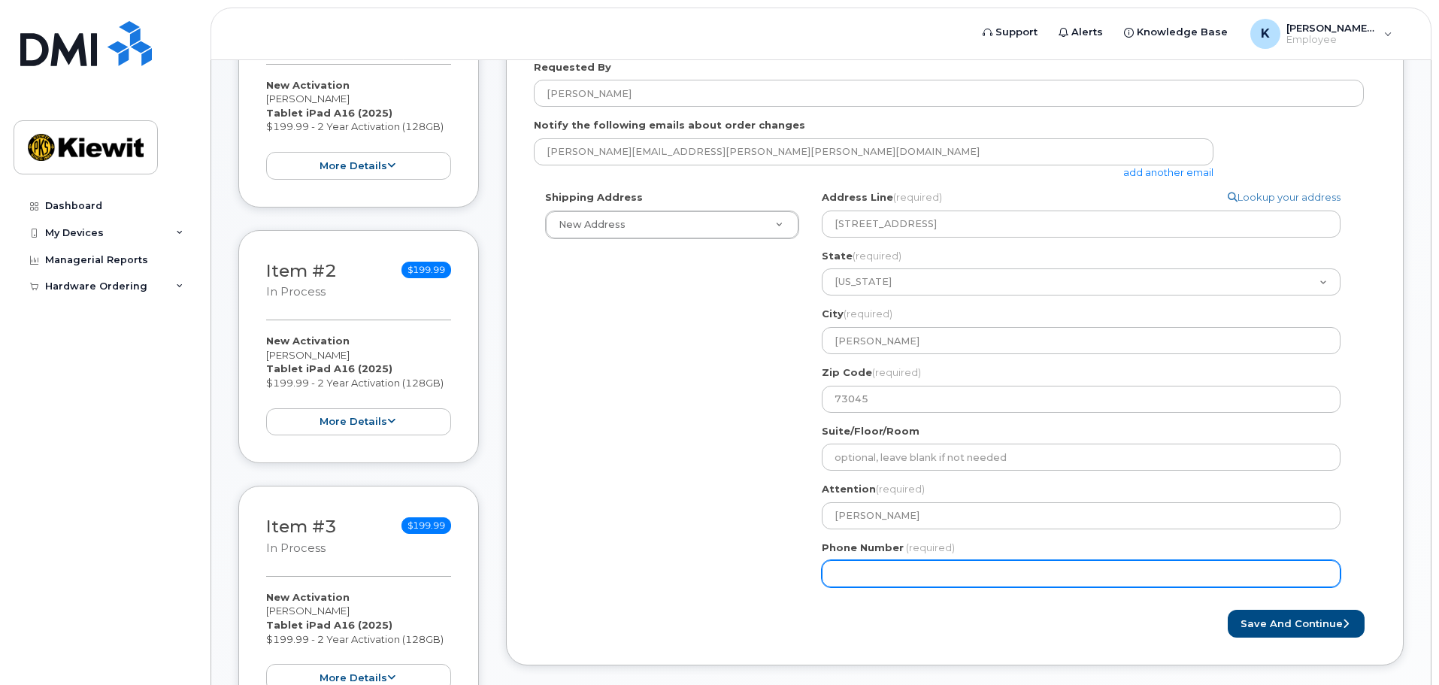
click at [884, 571] on input "Phone Number" at bounding box center [1081, 573] width 519 height 27
type input "402303937"
select select
type input "4023039370"
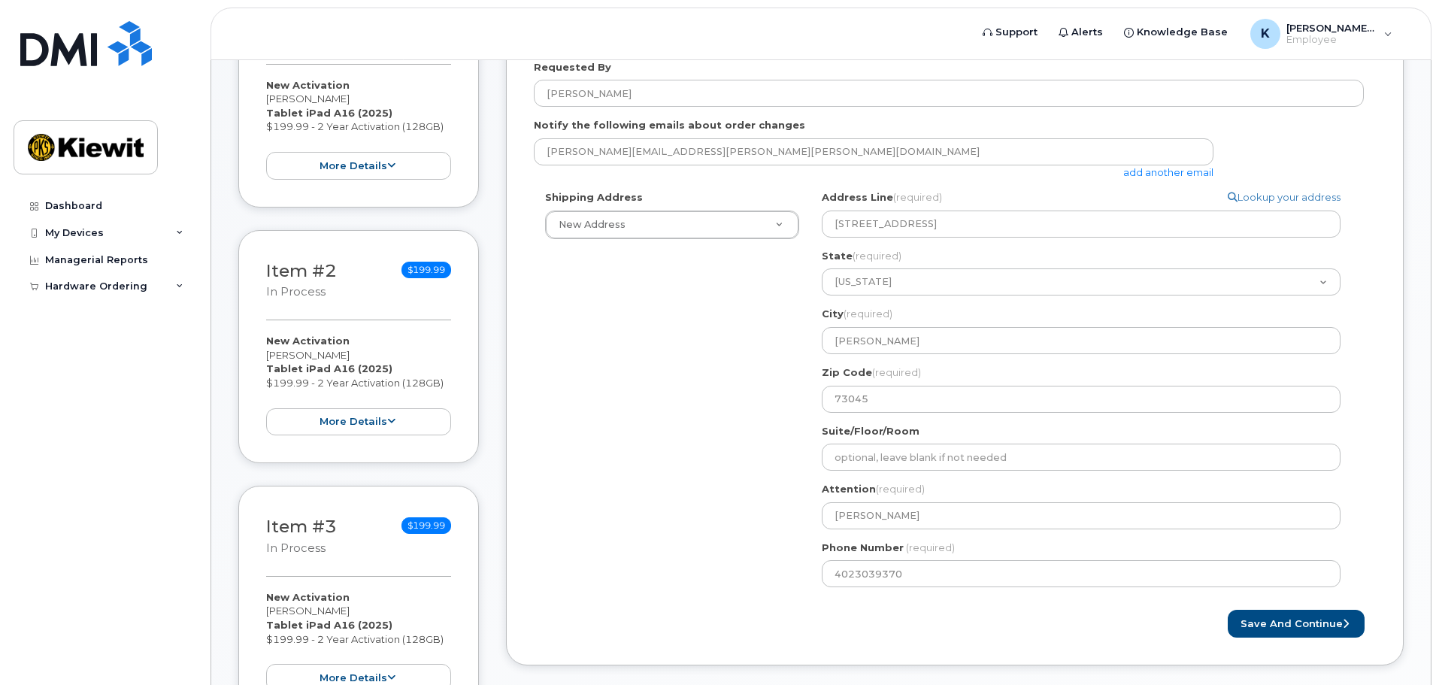
click at [974, 629] on div "Save and Continue" at bounding box center [1165, 624] width 421 height 28
click at [1290, 624] on button "Save and Continue" at bounding box center [1296, 624] width 137 height 28
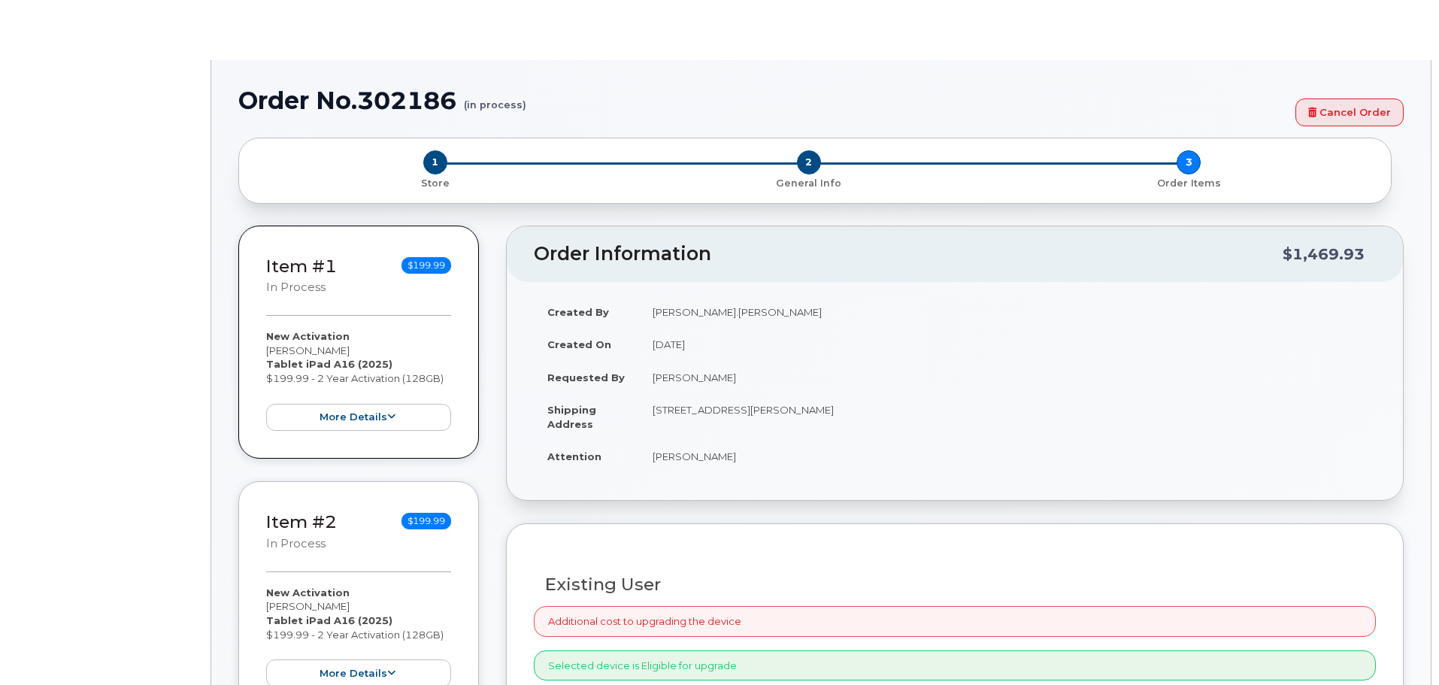
radio input "true"
type input "2164425"
select select
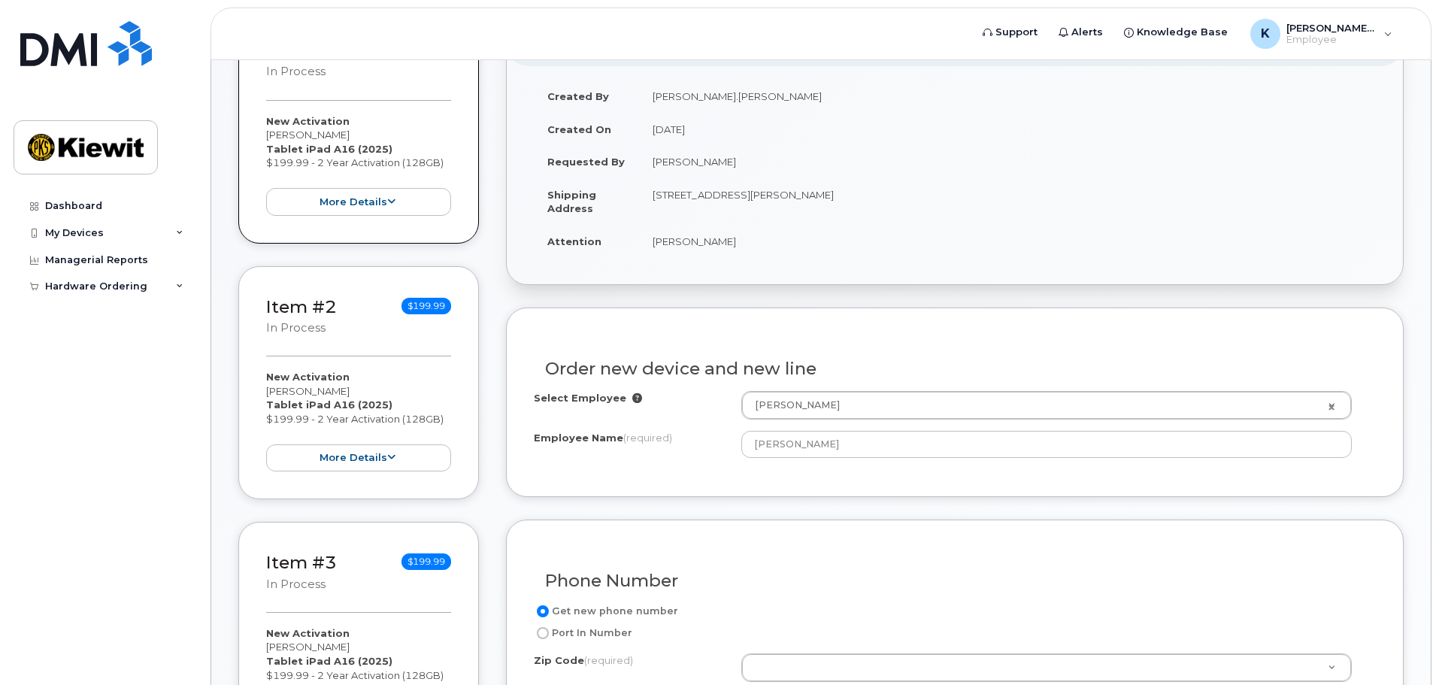
scroll to position [376, 0]
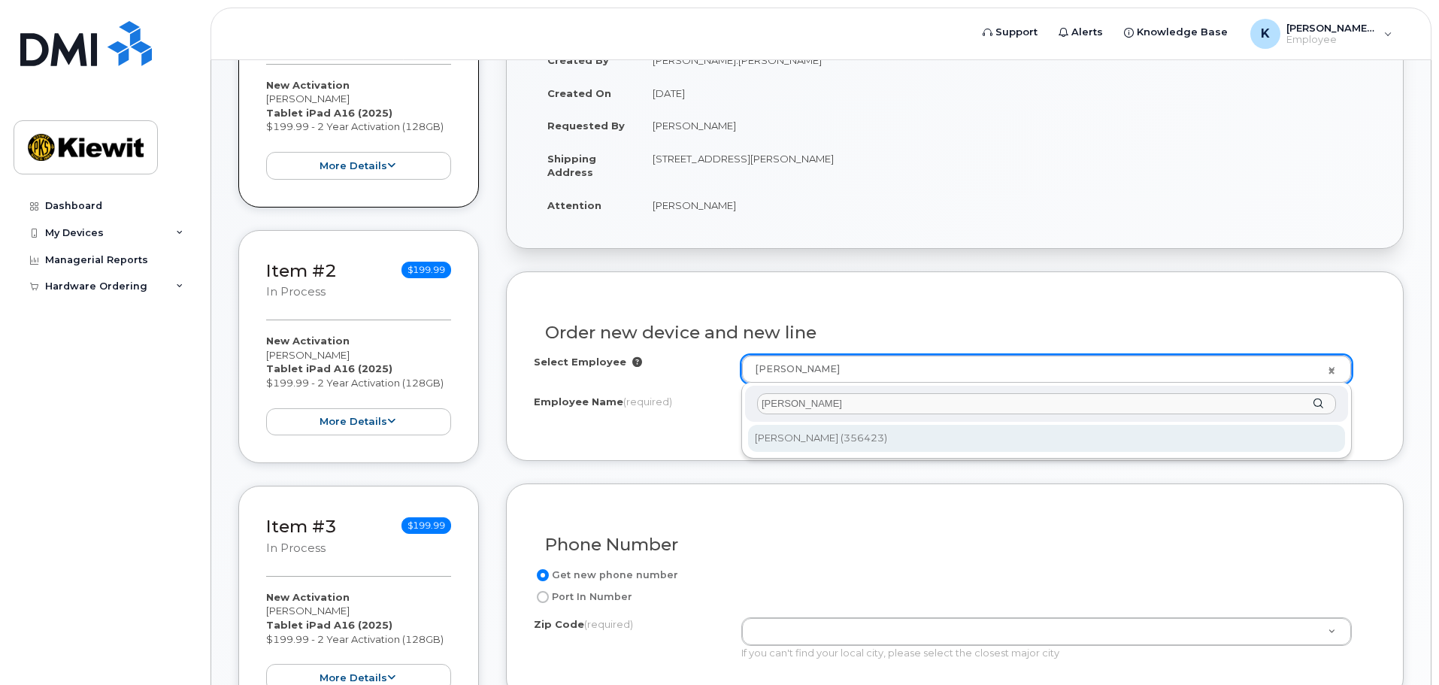
type input "[PERSON_NAME]"
type input "2151823"
type input "[PERSON_NAME]"
type input "[STREET_ADDRESS]"
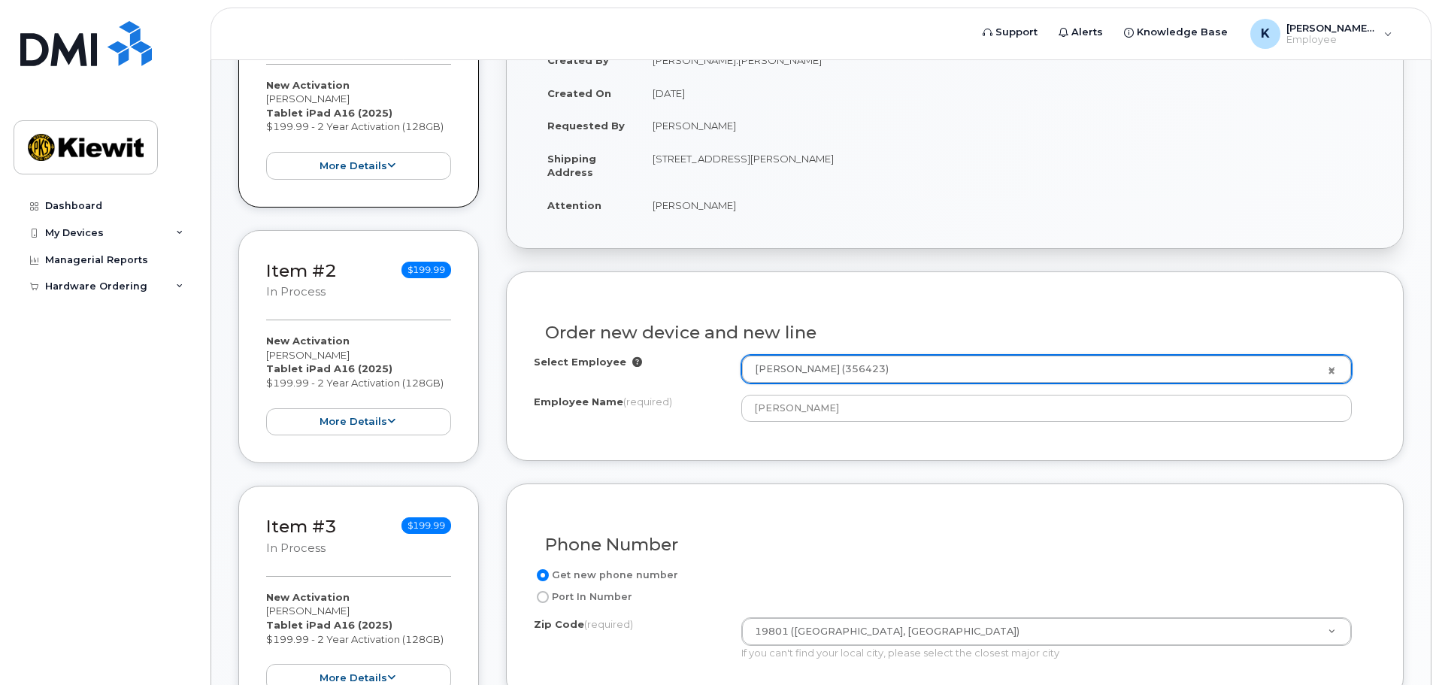
type input "19801 ([GEOGRAPHIC_DATA], [GEOGRAPHIC_DATA])"
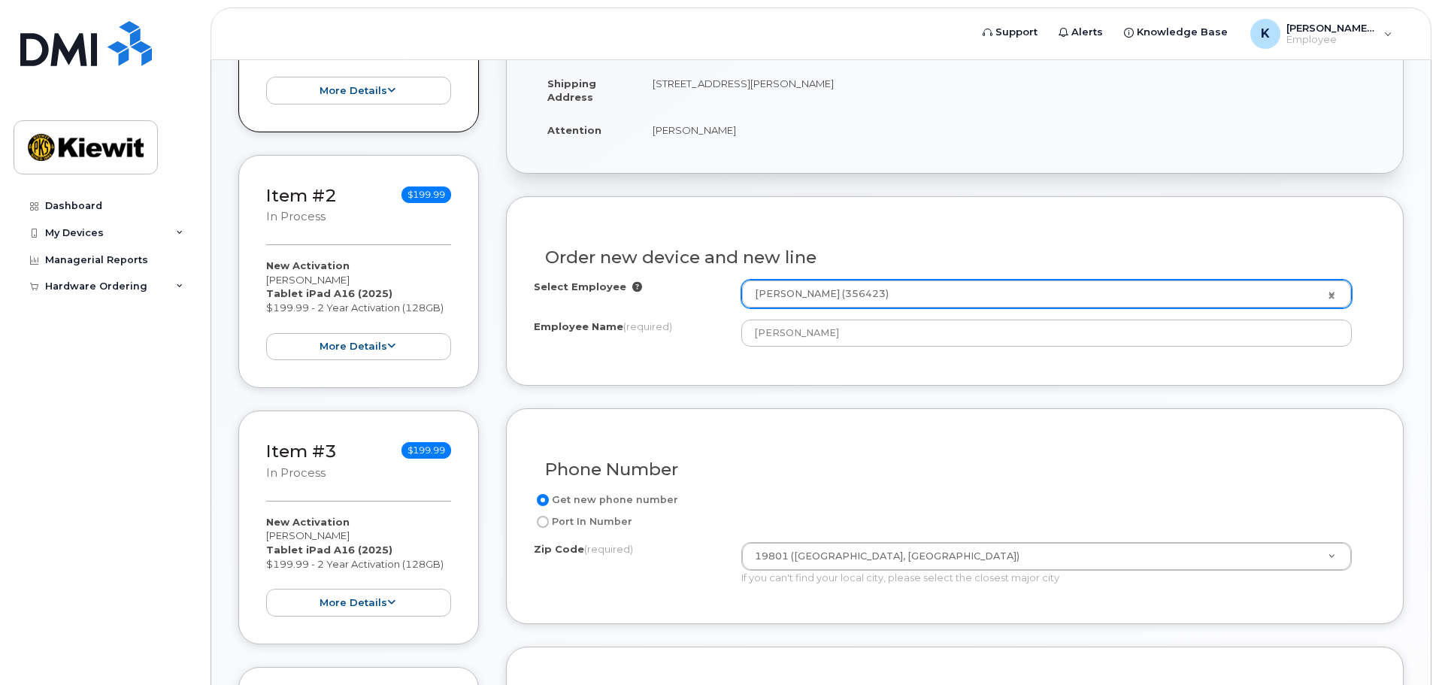
click at [543, 523] on input "Port In Number" at bounding box center [543, 522] width 12 height 12
radio input "true"
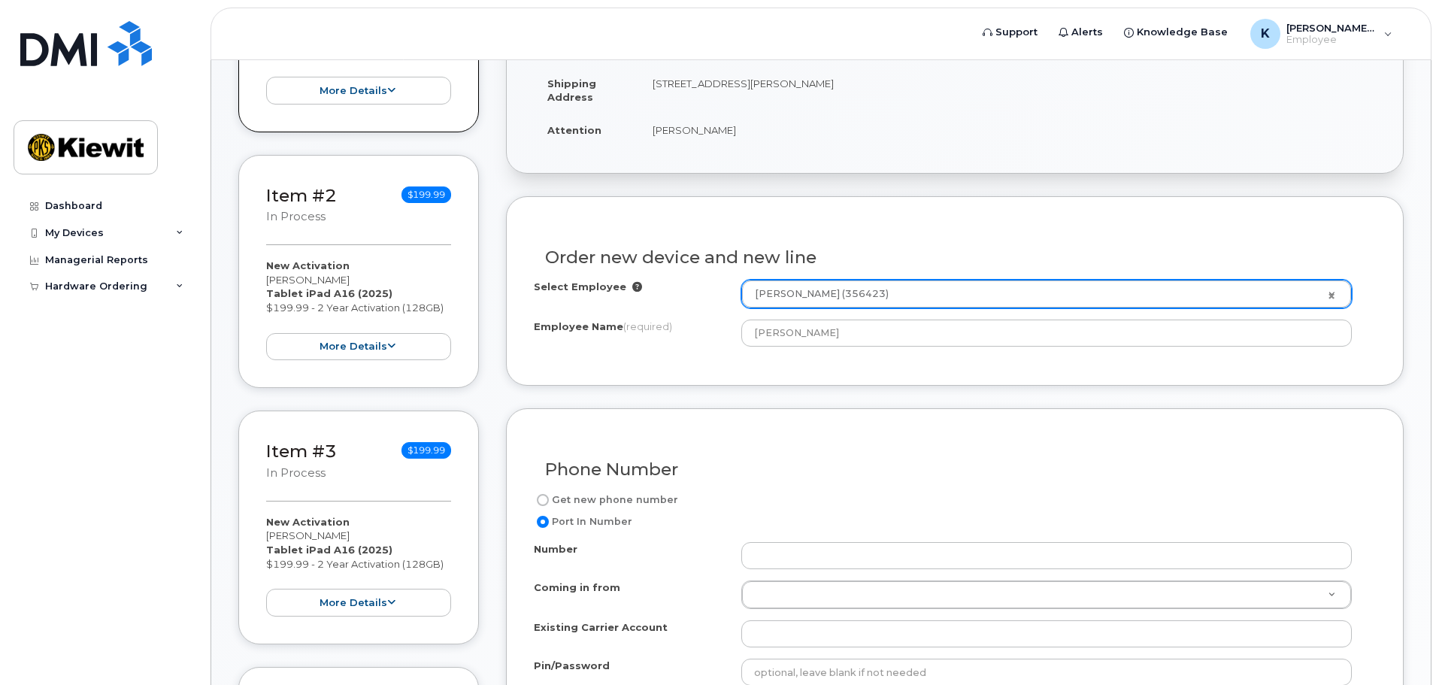
click at [544, 501] on input "Get new phone number" at bounding box center [543, 500] width 12 height 12
radio input "true"
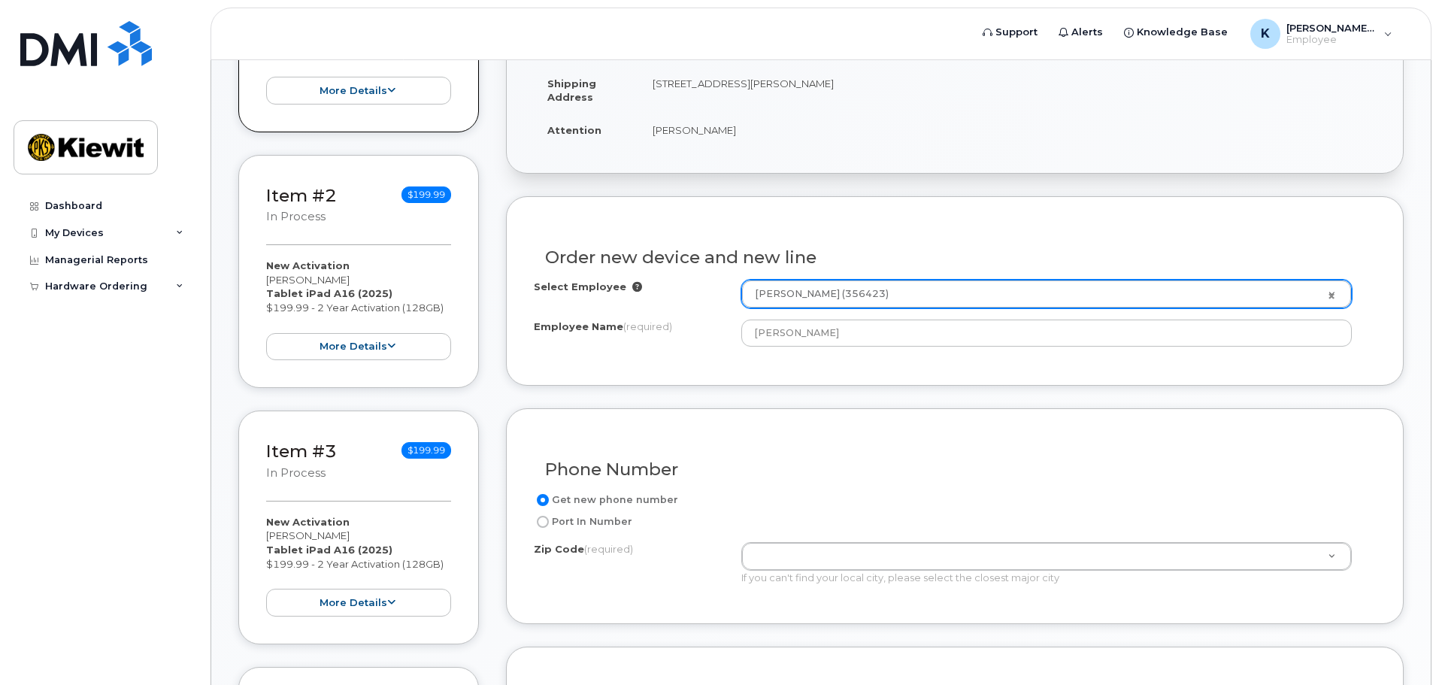
type input "19801 ([GEOGRAPHIC_DATA], [GEOGRAPHIC_DATA])"
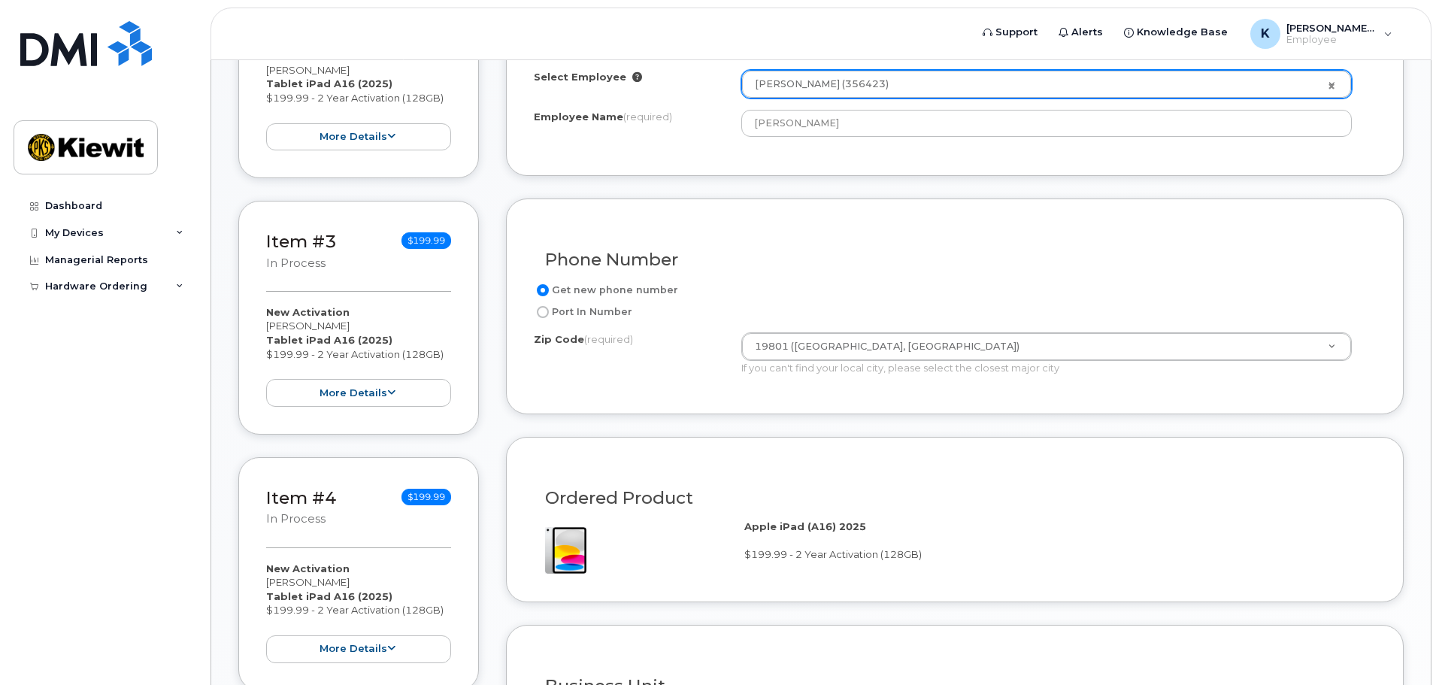
scroll to position [677, 0]
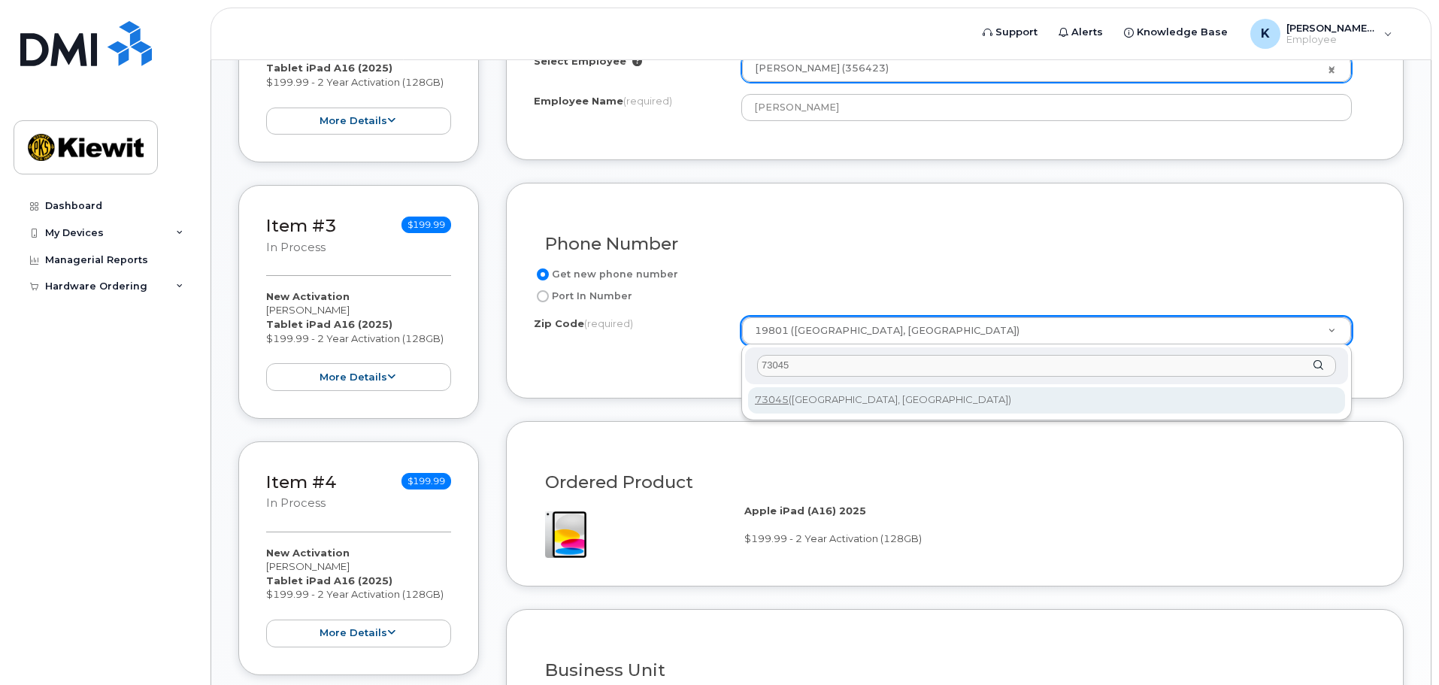
type input "73045"
type input "73045 (Harrah, OK)"
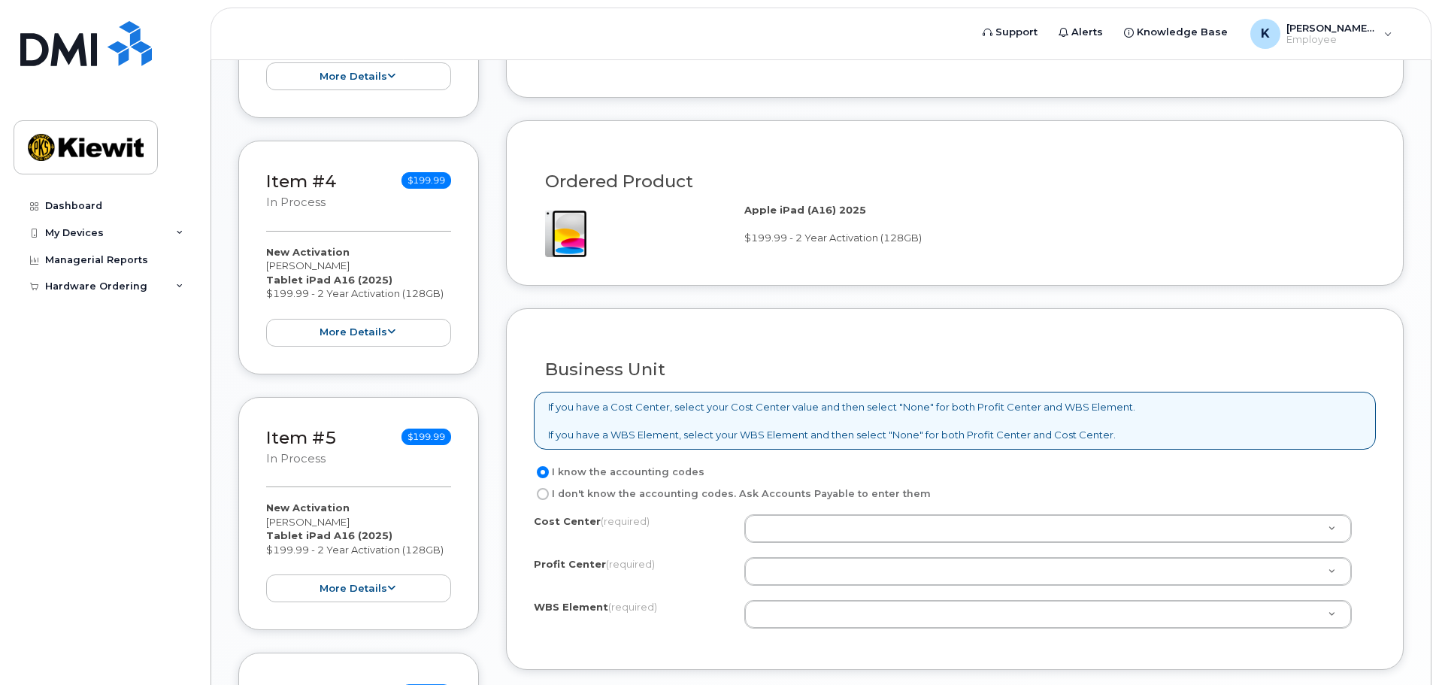
scroll to position [1053, 0]
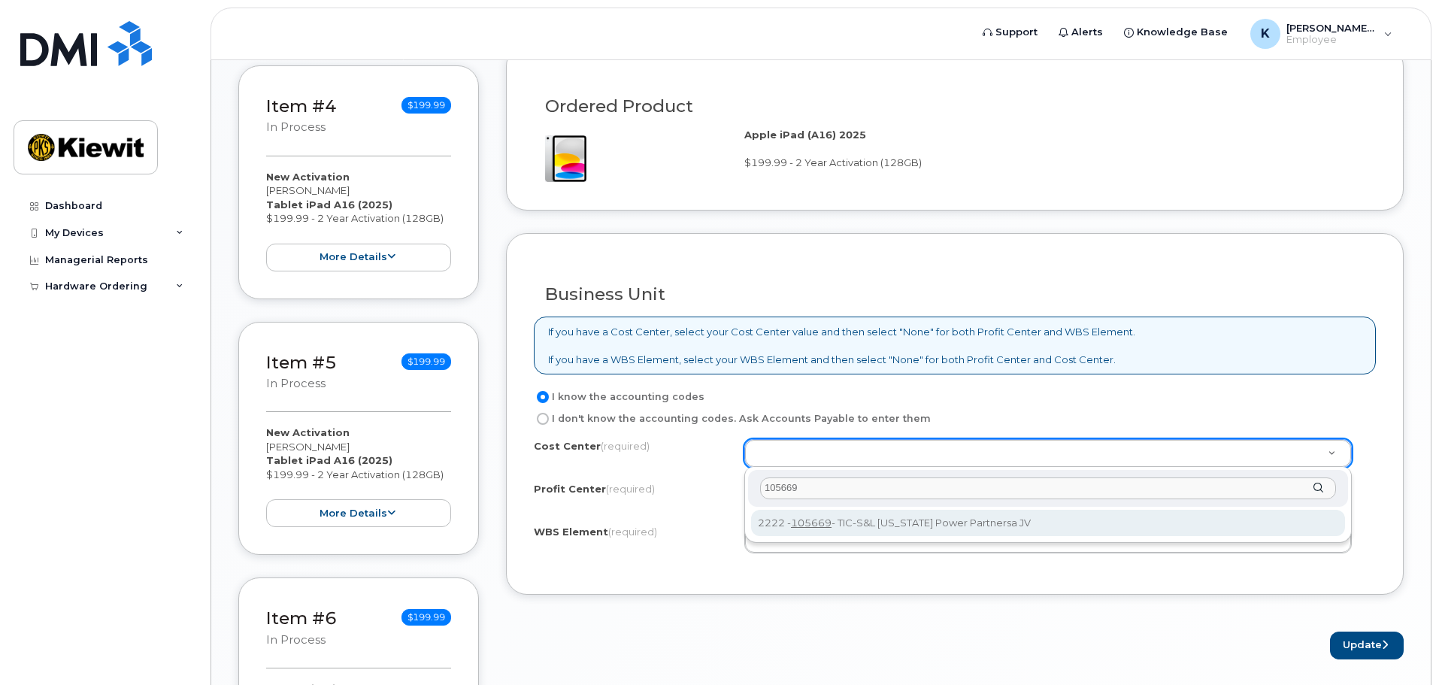
type input "105669"
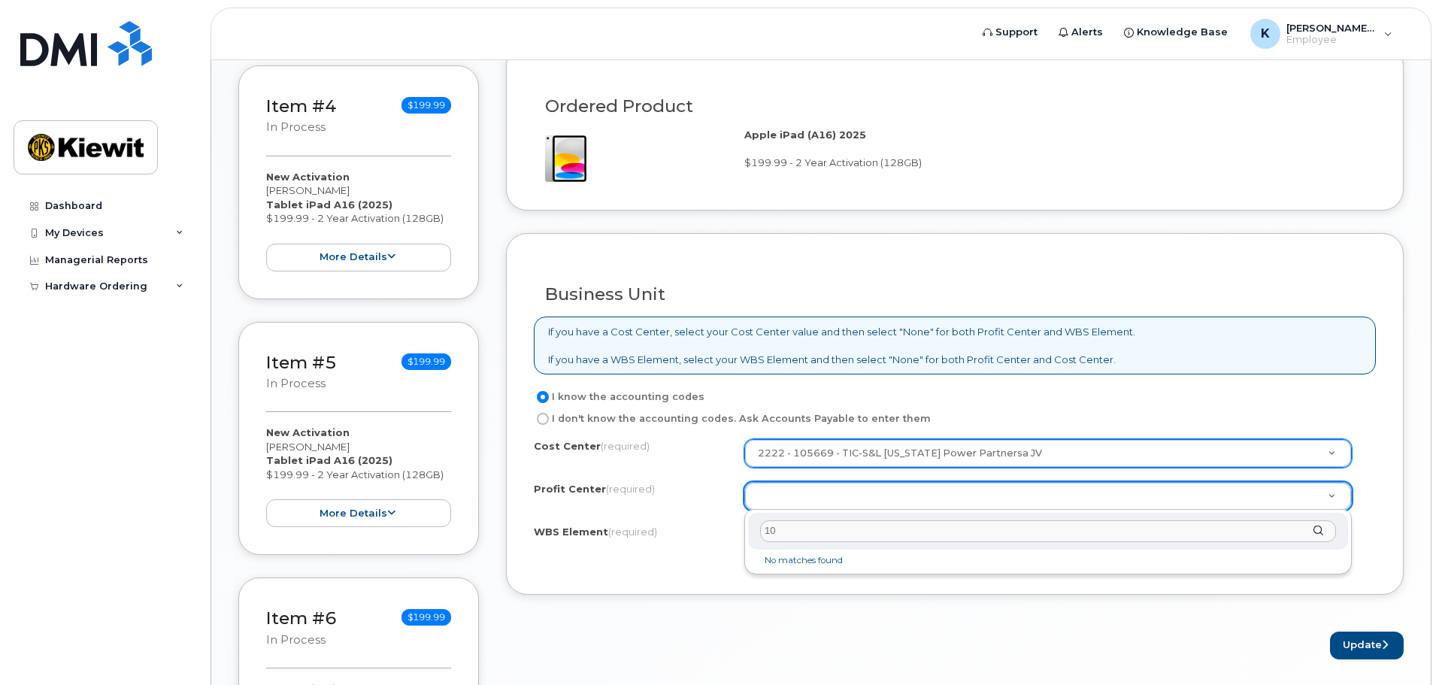
type input "1"
type input "2222"
click at [1316, 526] on div "2222" at bounding box center [1048, 531] width 600 height 37
click at [808, 560] on li "No matches found" at bounding box center [1048, 561] width 594 height 16
drag, startPoint x: 803, startPoint y: 532, endPoint x: 738, endPoint y: 532, distance: 64.7
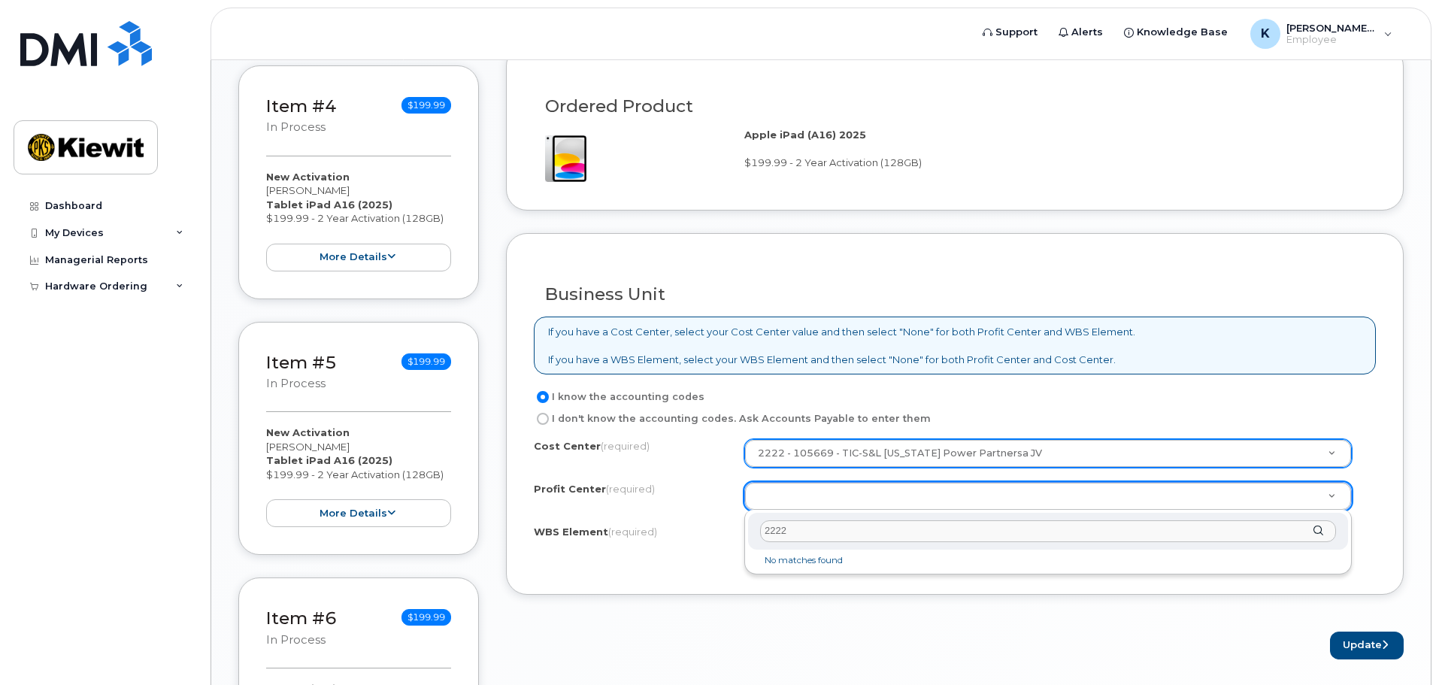
click at [738, 532] on body "Support Alerts Knowledge Base K Katherine.Lane Employee English Français Sign o…" at bounding box center [719, 55] width 1439 height 2217
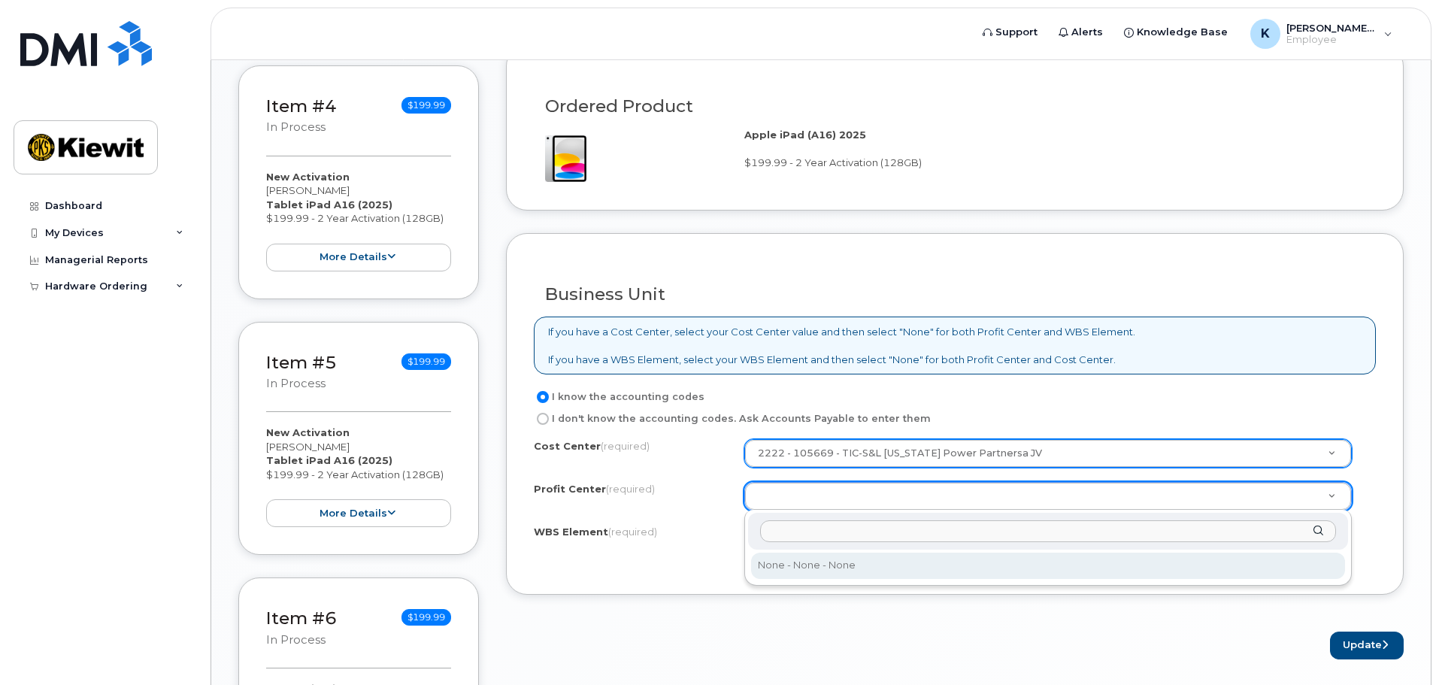
type input "t"
type input "f"
type input "1"
type input "6"
type input "1"
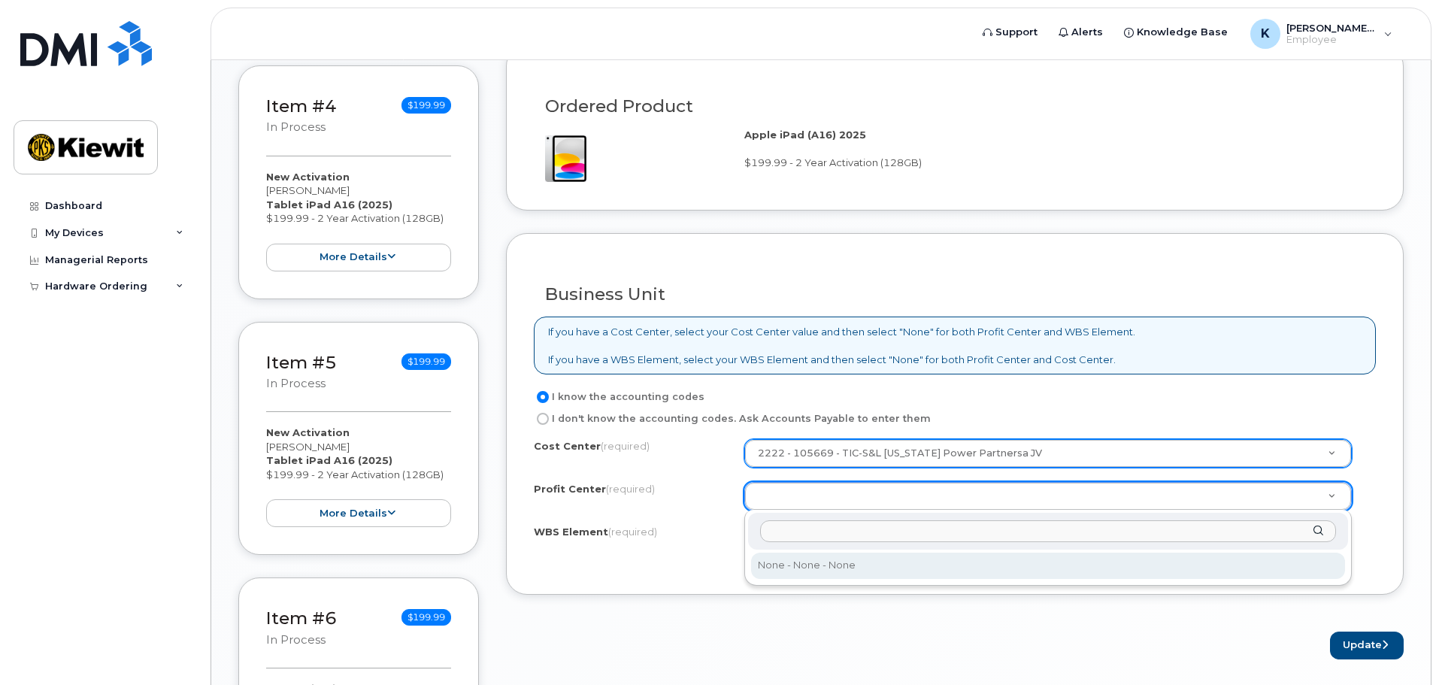
type input "2"
type input "3"
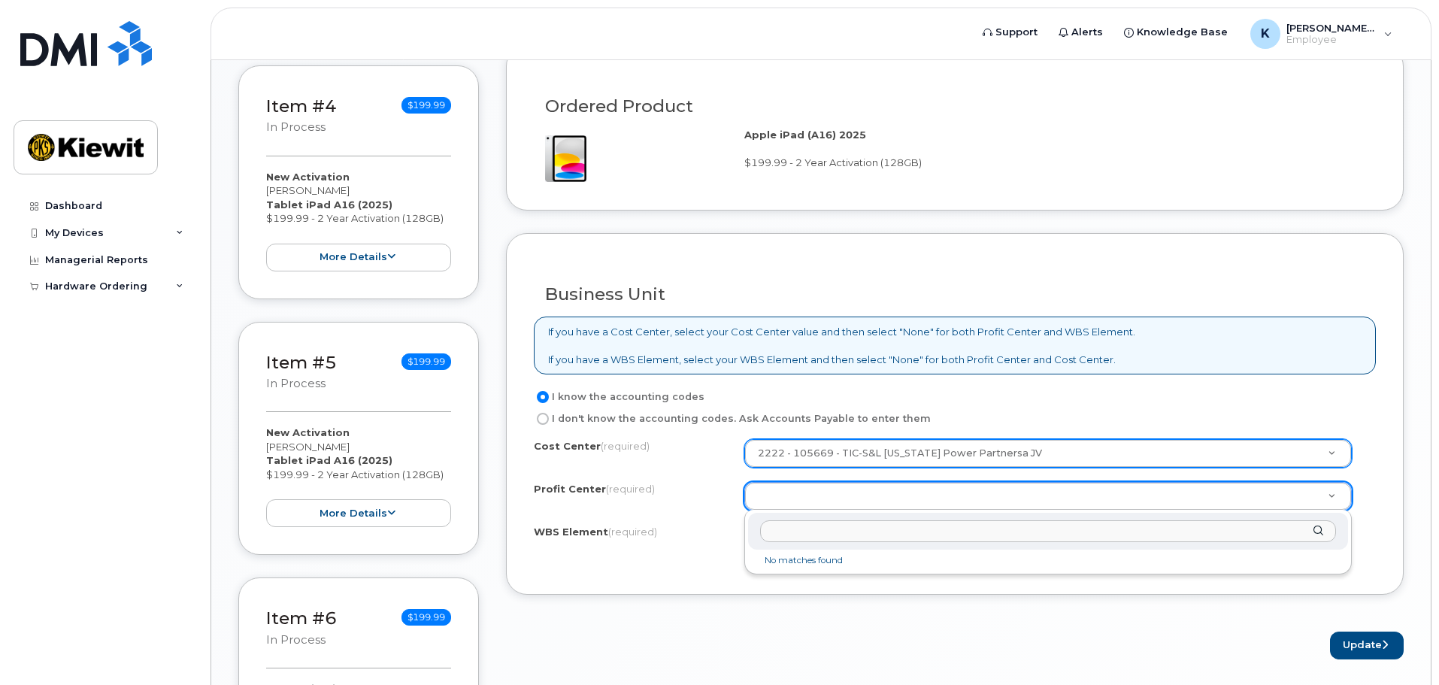
type input "4"
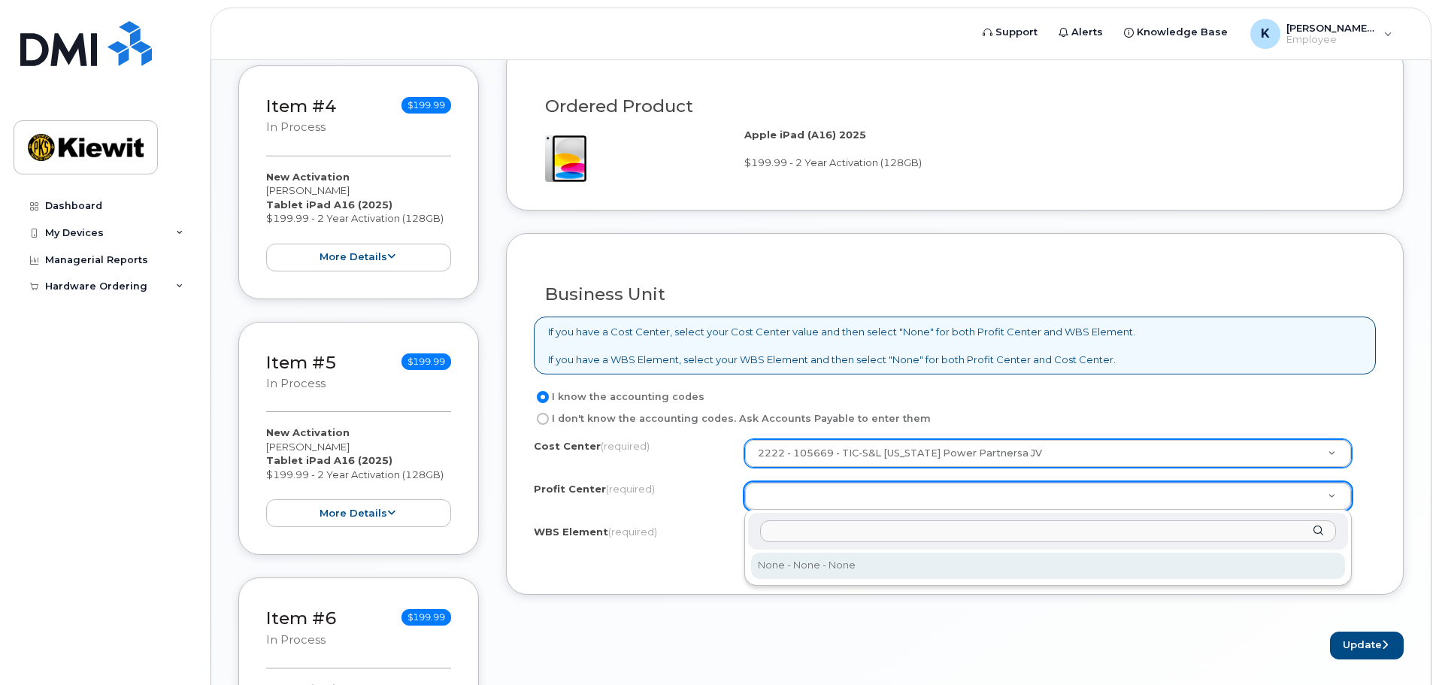
type input "5"
type input "6"
type input "7"
type input "8"
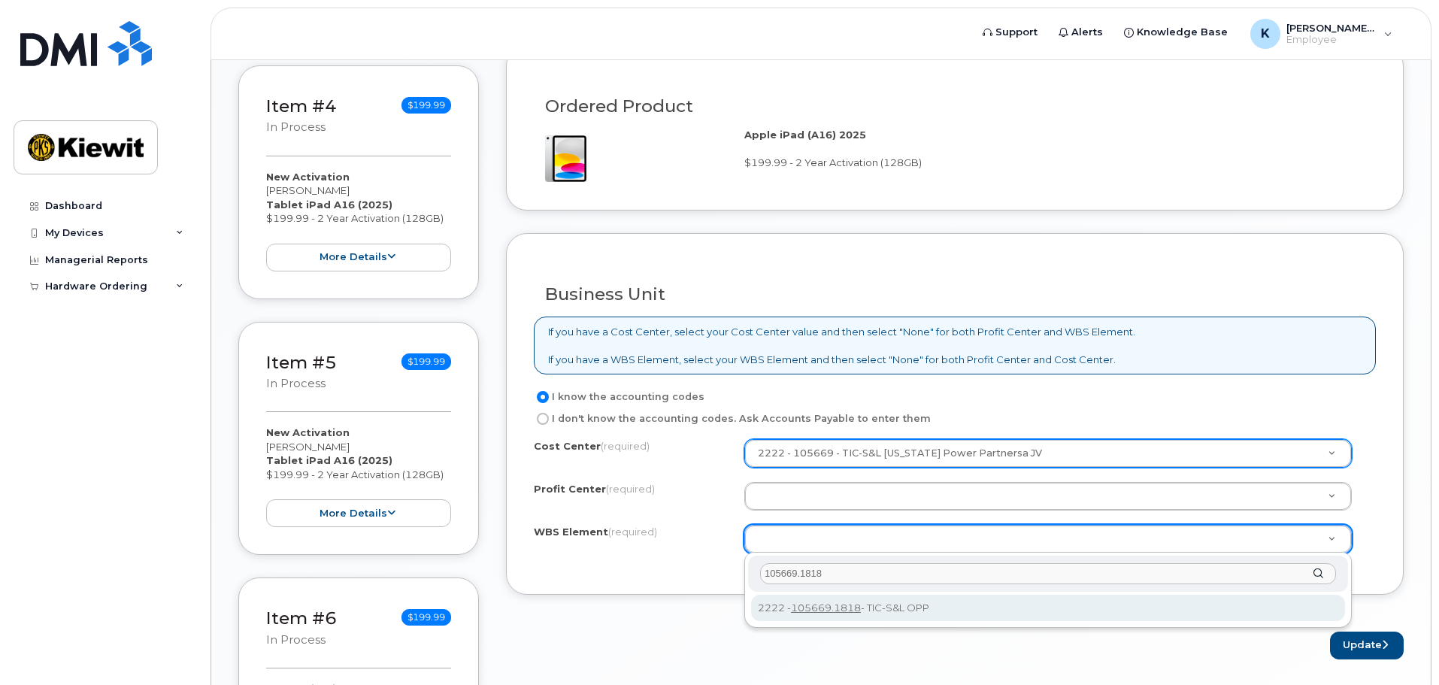
type input "105669.1818"
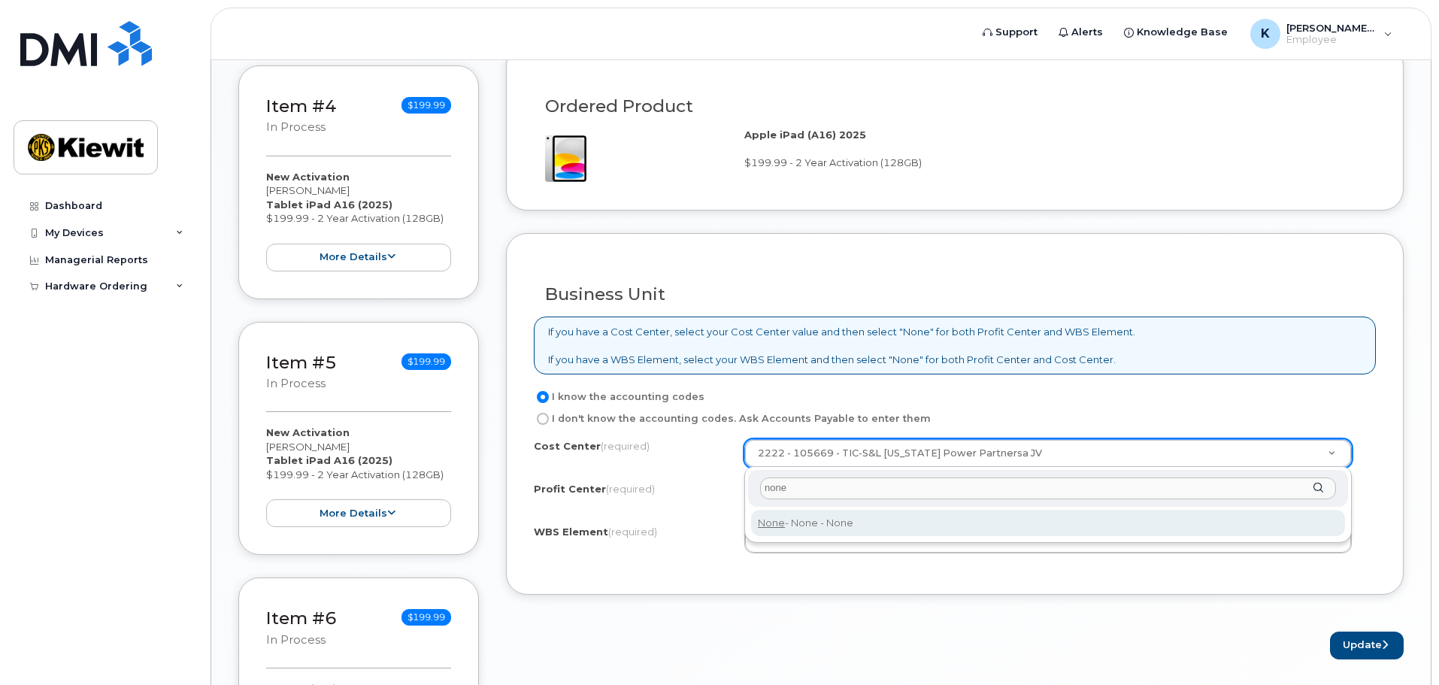
type input "none"
type input "None"
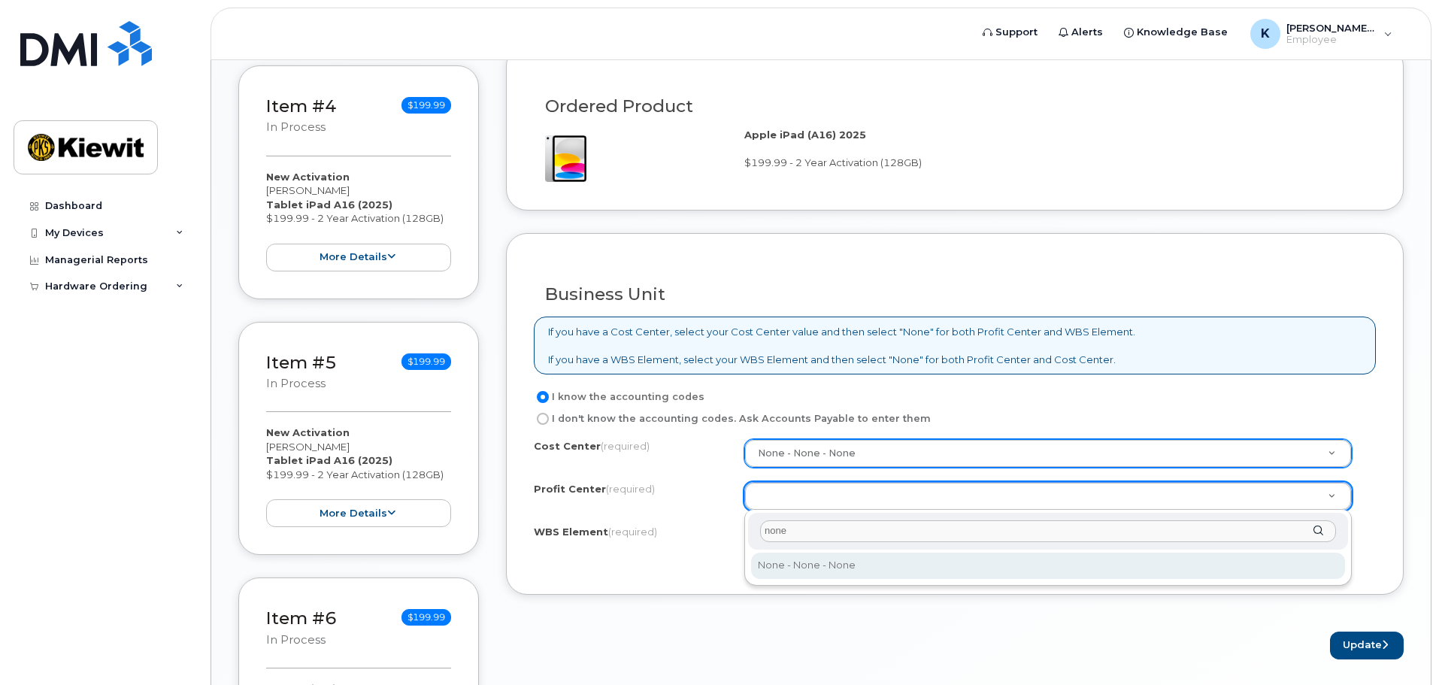
type input "none"
select select "None"
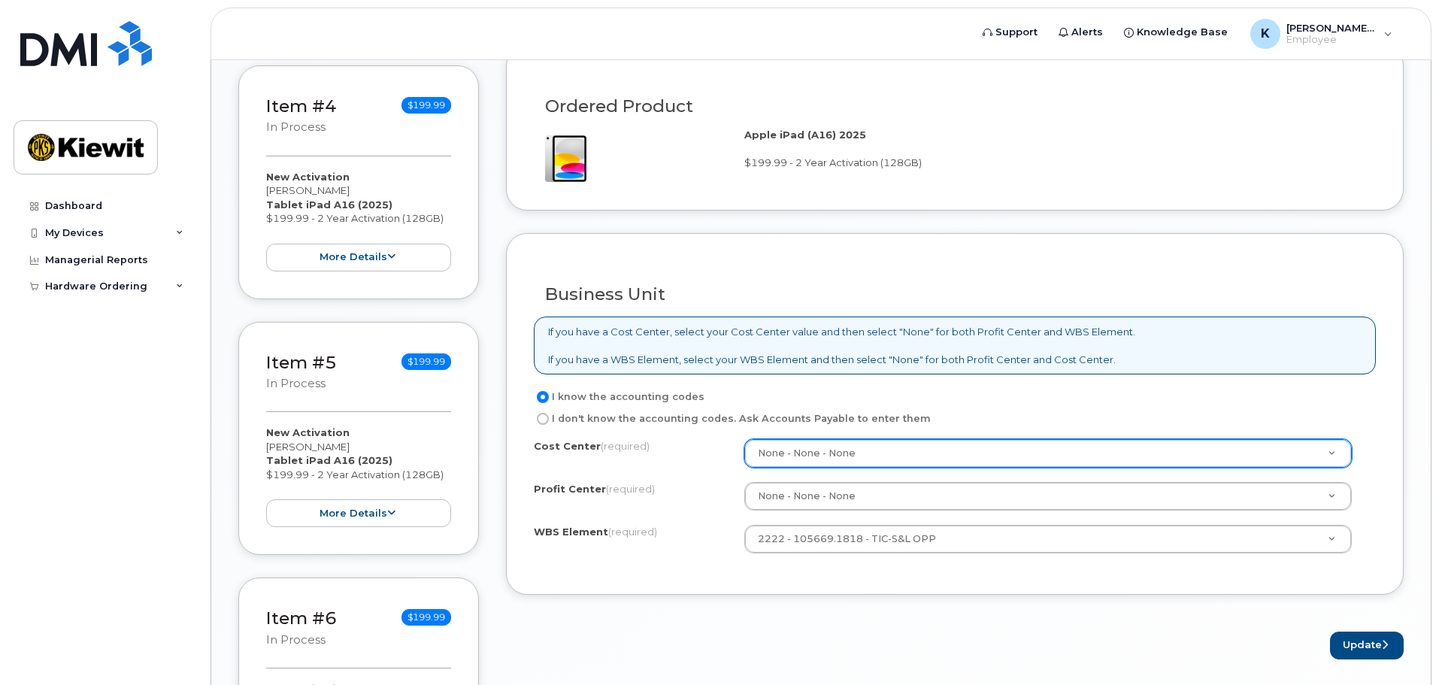
click at [1043, 662] on div "Order Information $1,469.93 Created By Katherine.Lane Created On September 30, …" at bounding box center [955, 193] width 898 height 1792
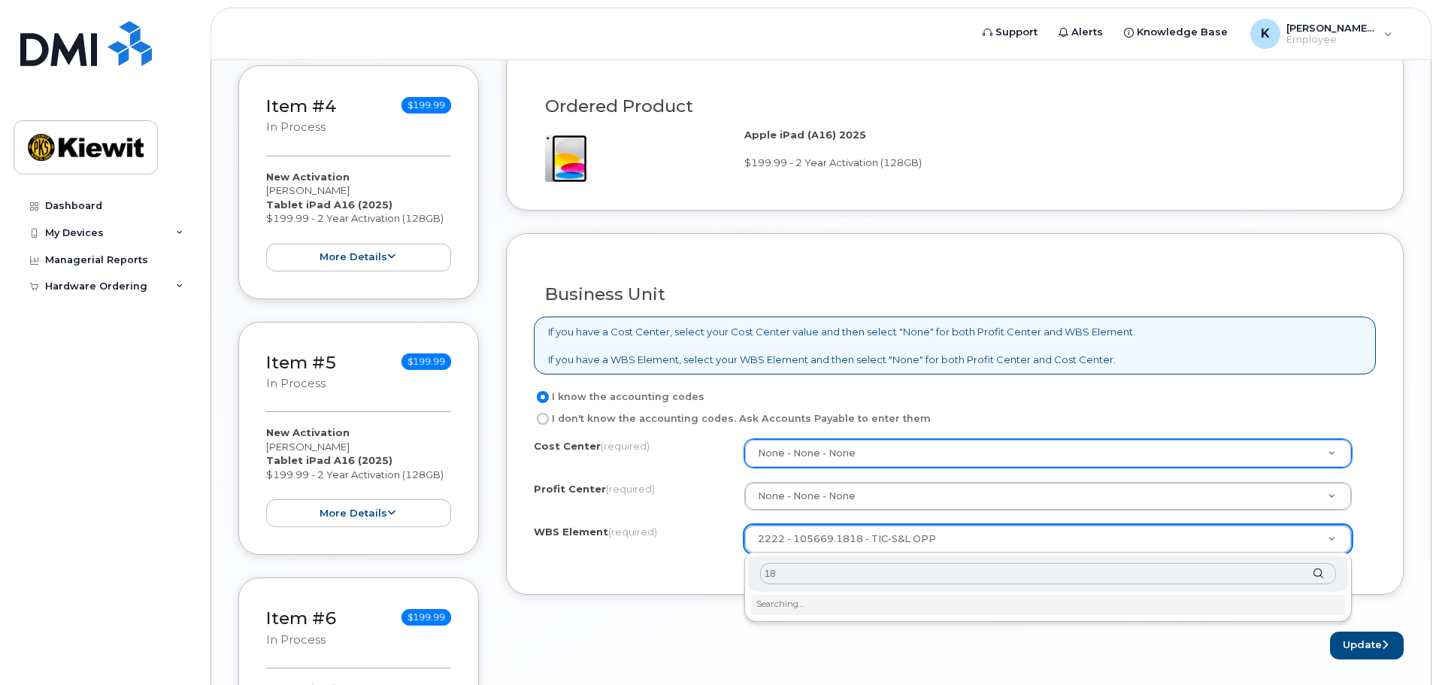
type input "1"
type input "105669.1817"
click at [1317, 577] on div "105669.1817" at bounding box center [1048, 574] width 600 height 37
type input "2"
type input "n"
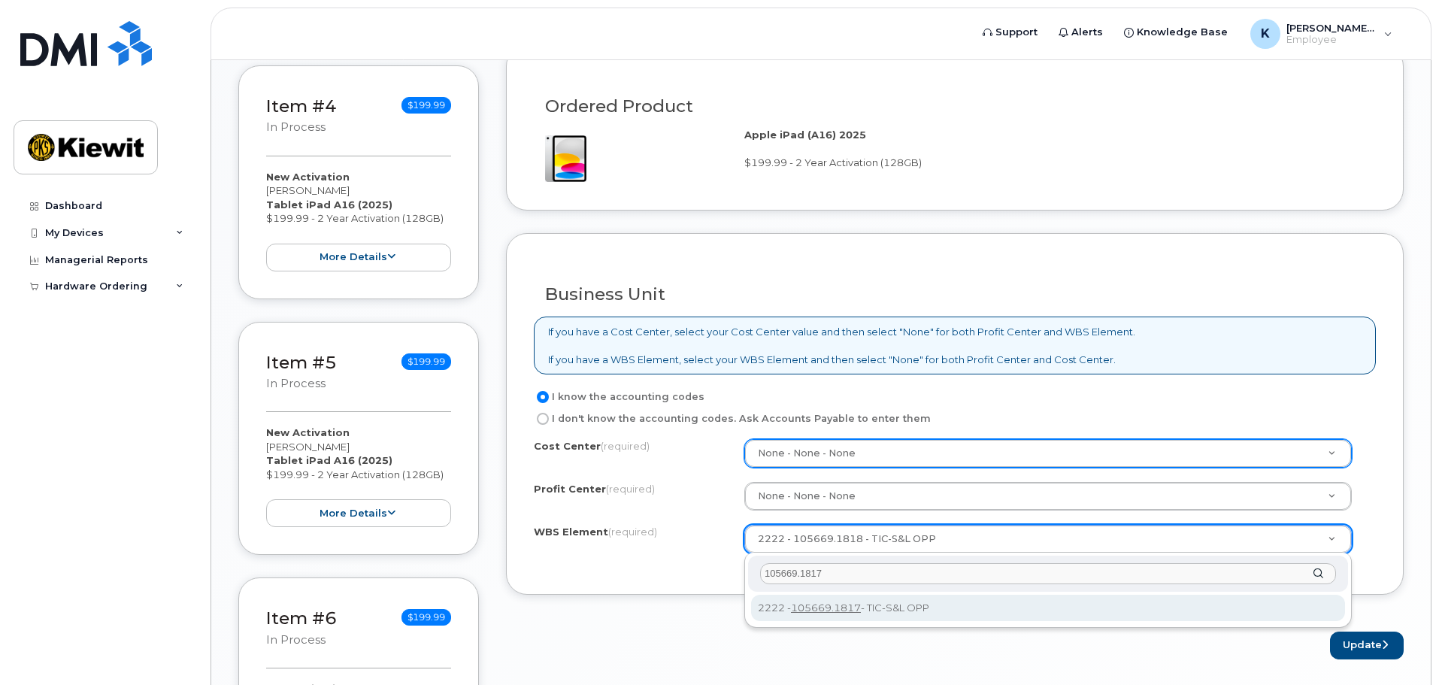
type input "105669.1817"
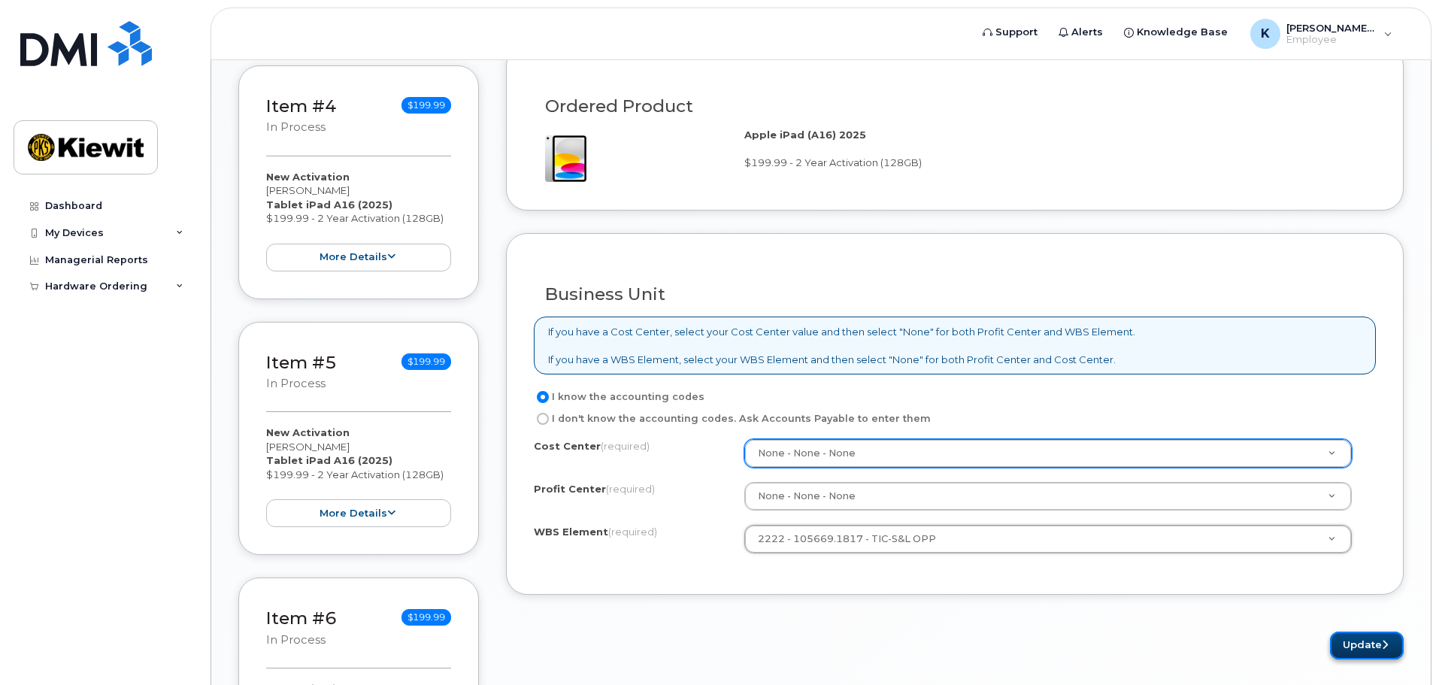
click at [1359, 635] on button "Update" at bounding box center [1367, 646] width 74 height 28
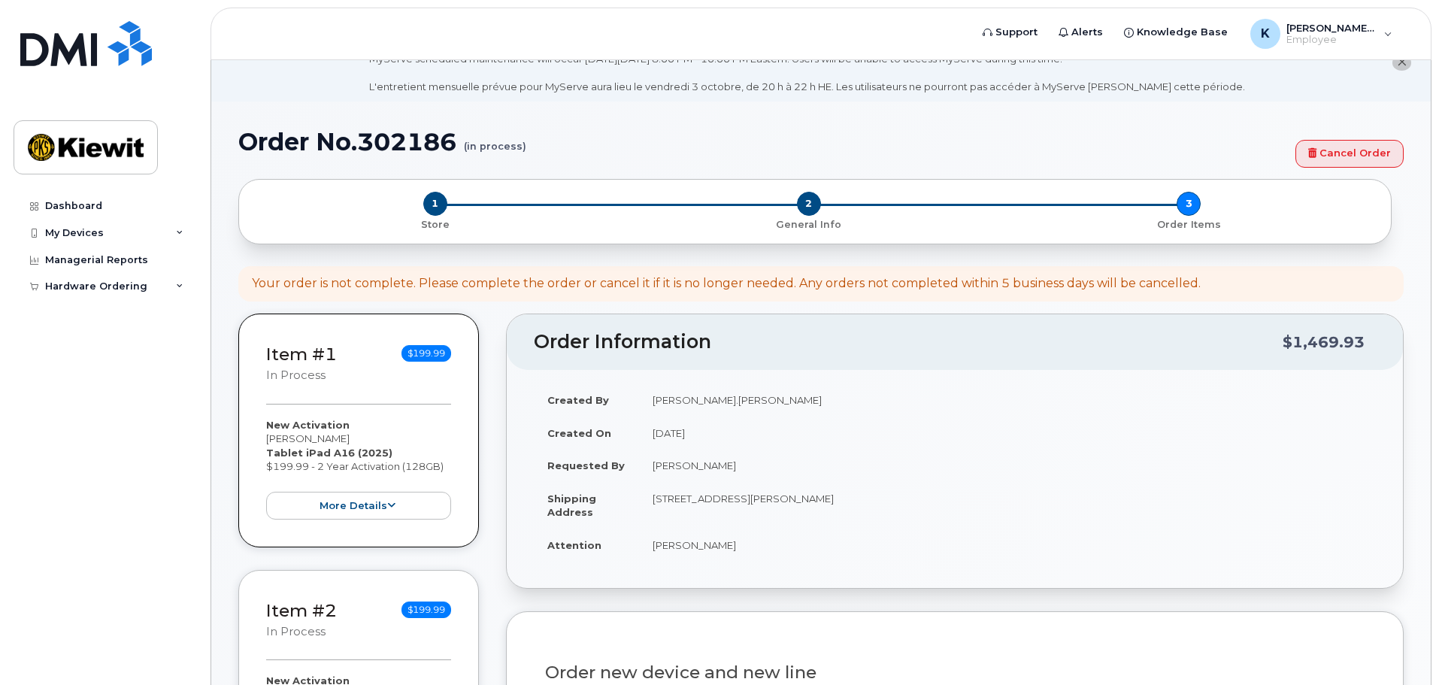
scroll to position [0, 0]
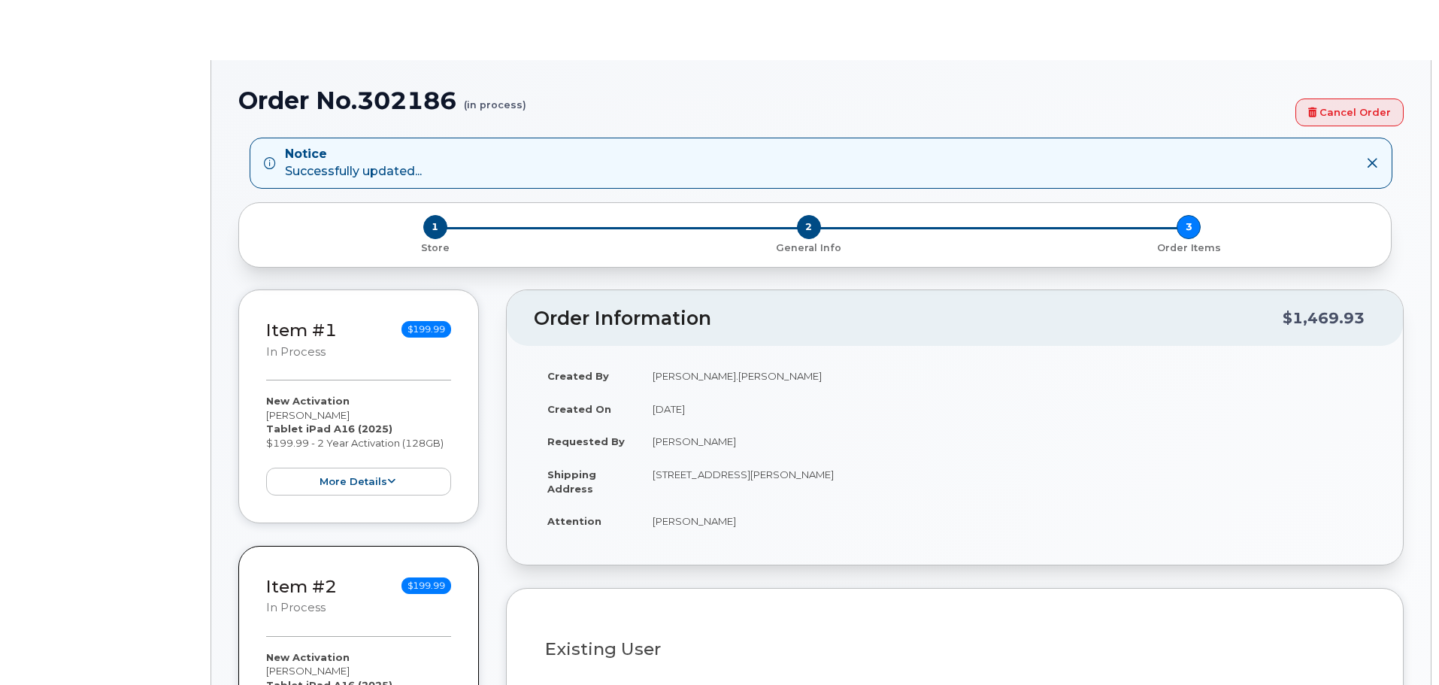
radio input "true"
type input "2164425"
select select
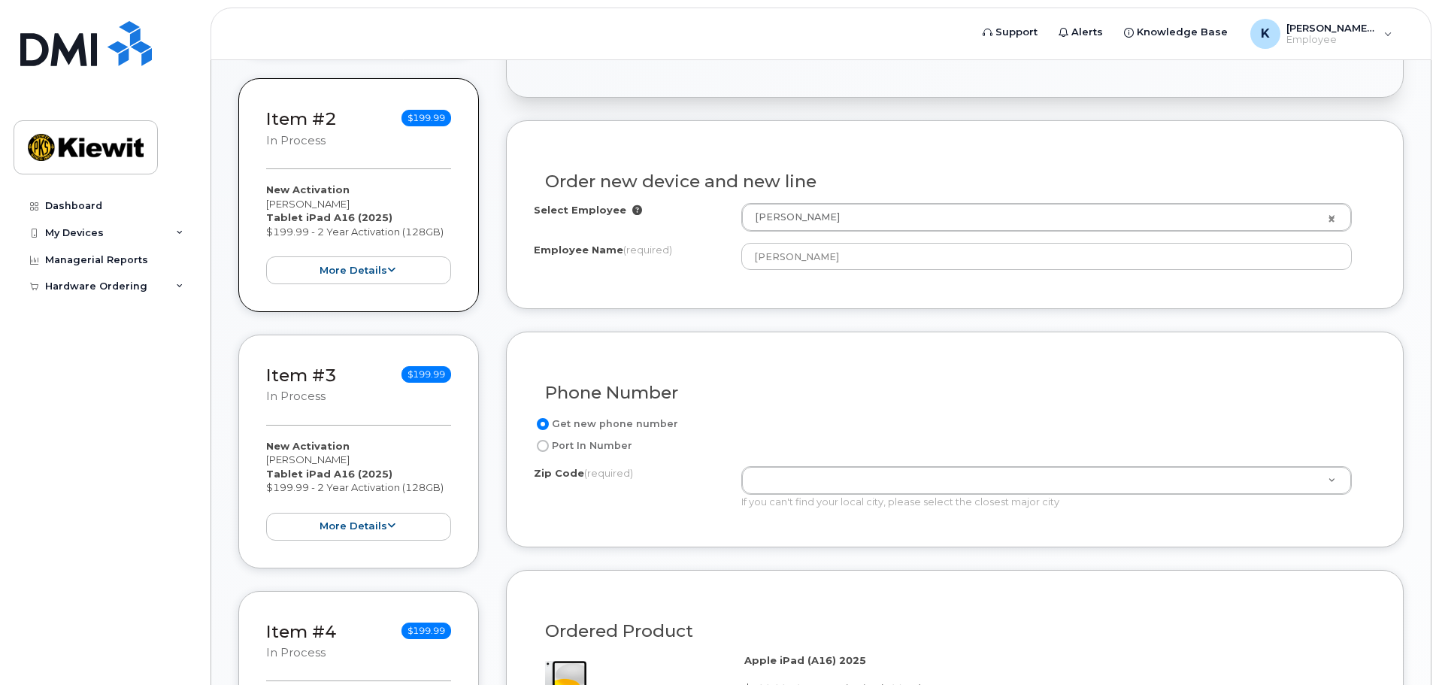
scroll to position [453, 0]
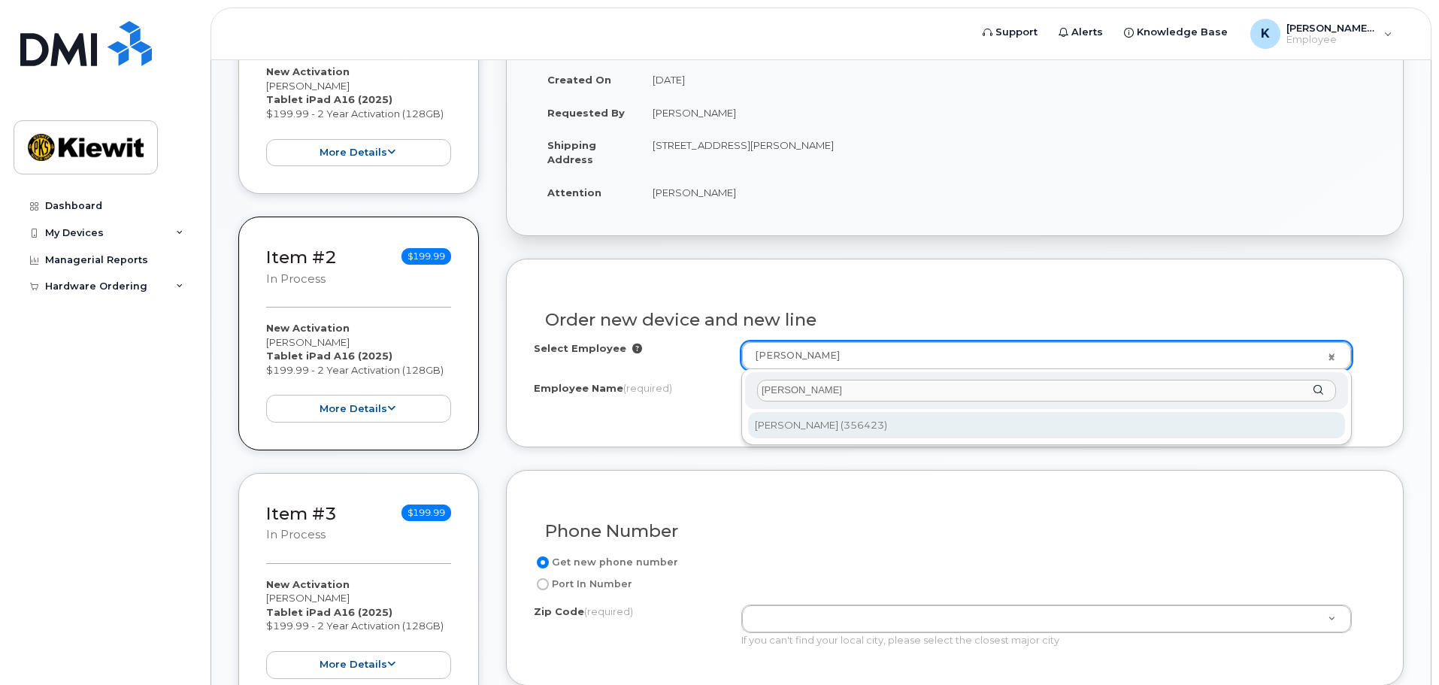
type input "[PERSON_NAME]"
type input "2151823"
type input "[PERSON_NAME]"
type input "[STREET_ADDRESS]"
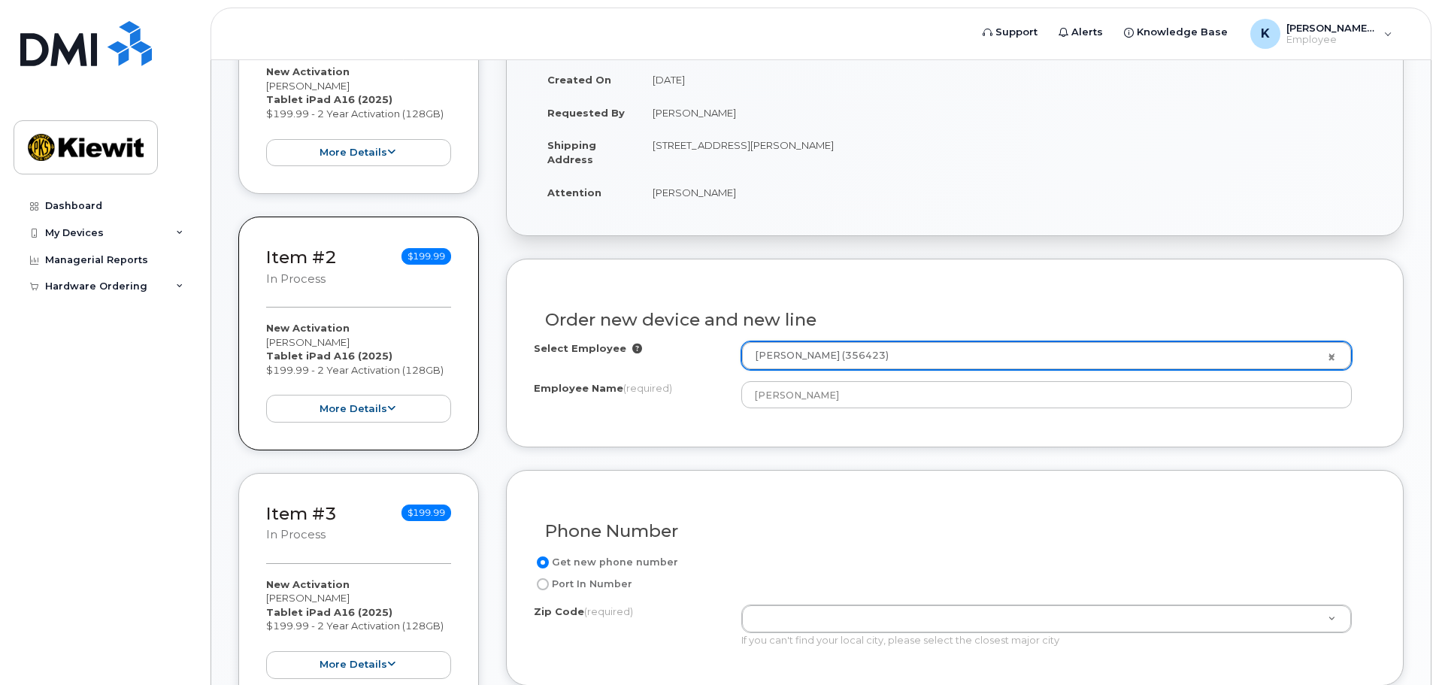
type input "19801 ([GEOGRAPHIC_DATA], [GEOGRAPHIC_DATA])"
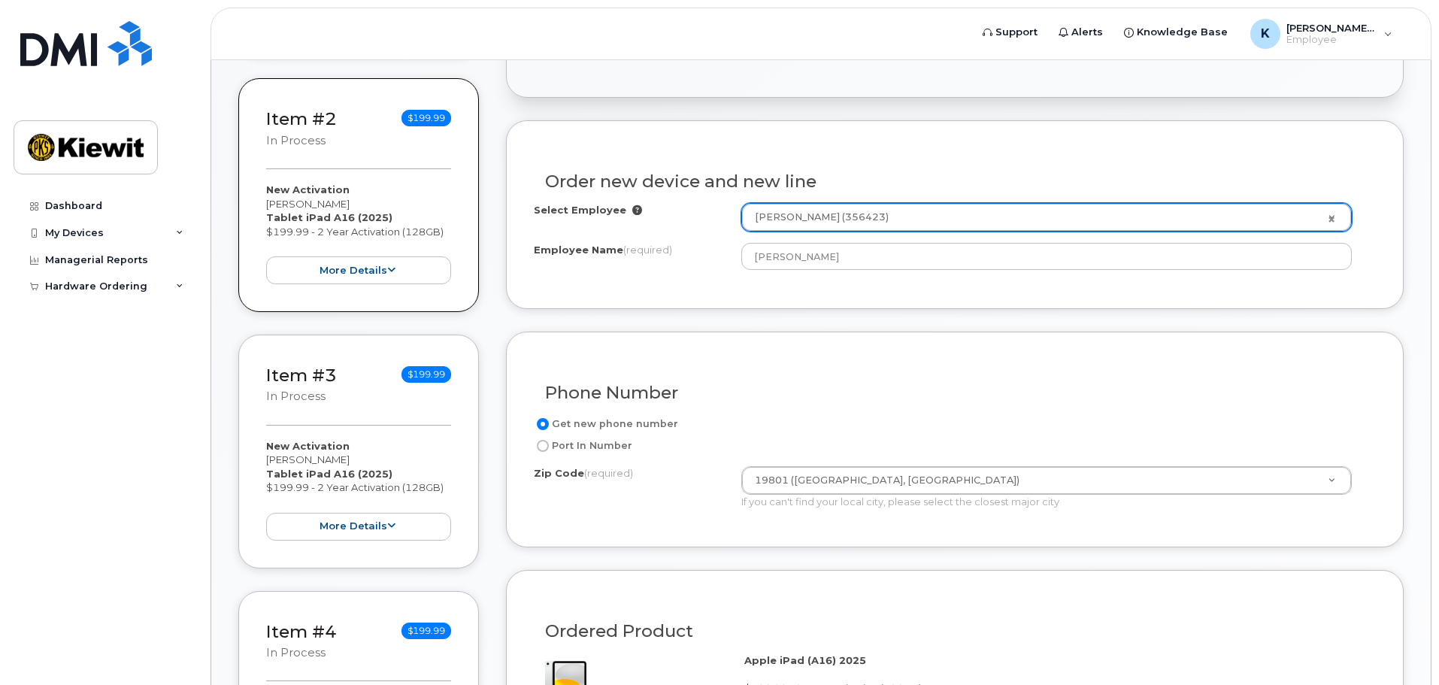
scroll to position [604, 0]
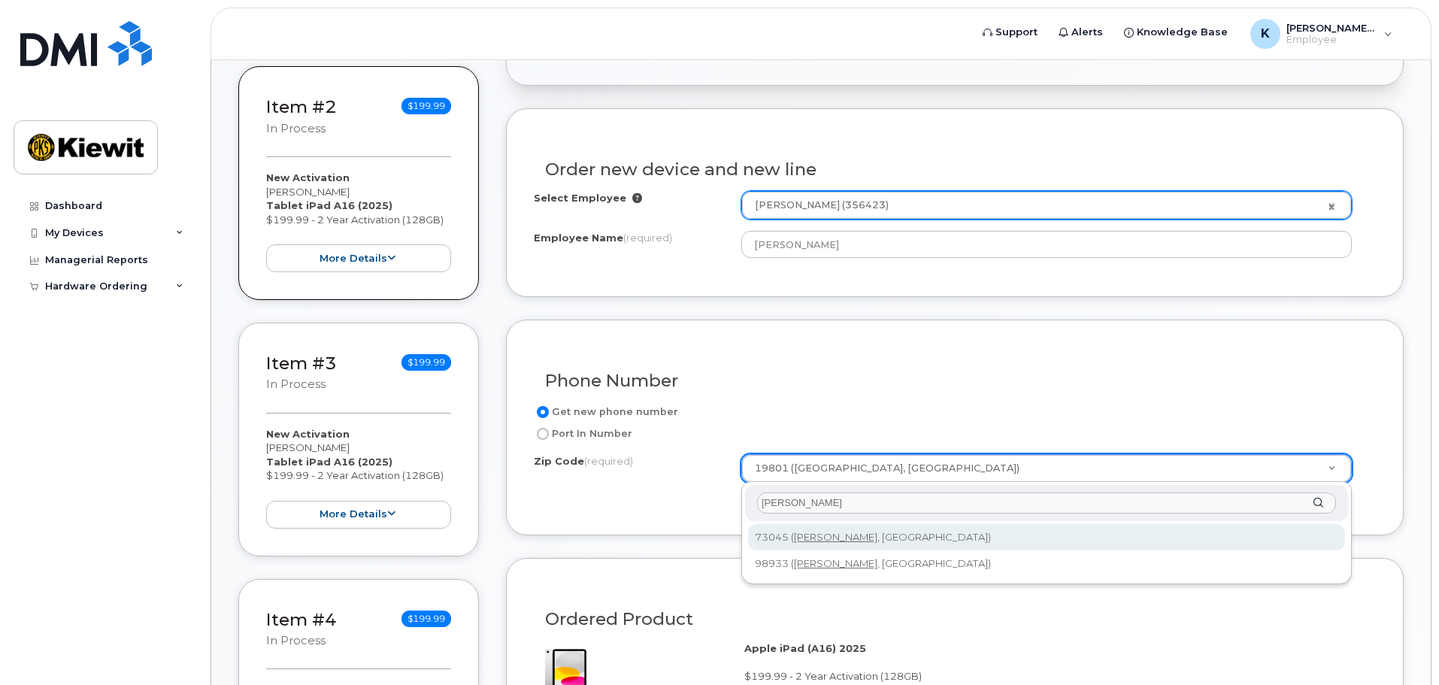
type input "harrah"
type input "73045 ([PERSON_NAME], [GEOGRAPHIC_DATA])"
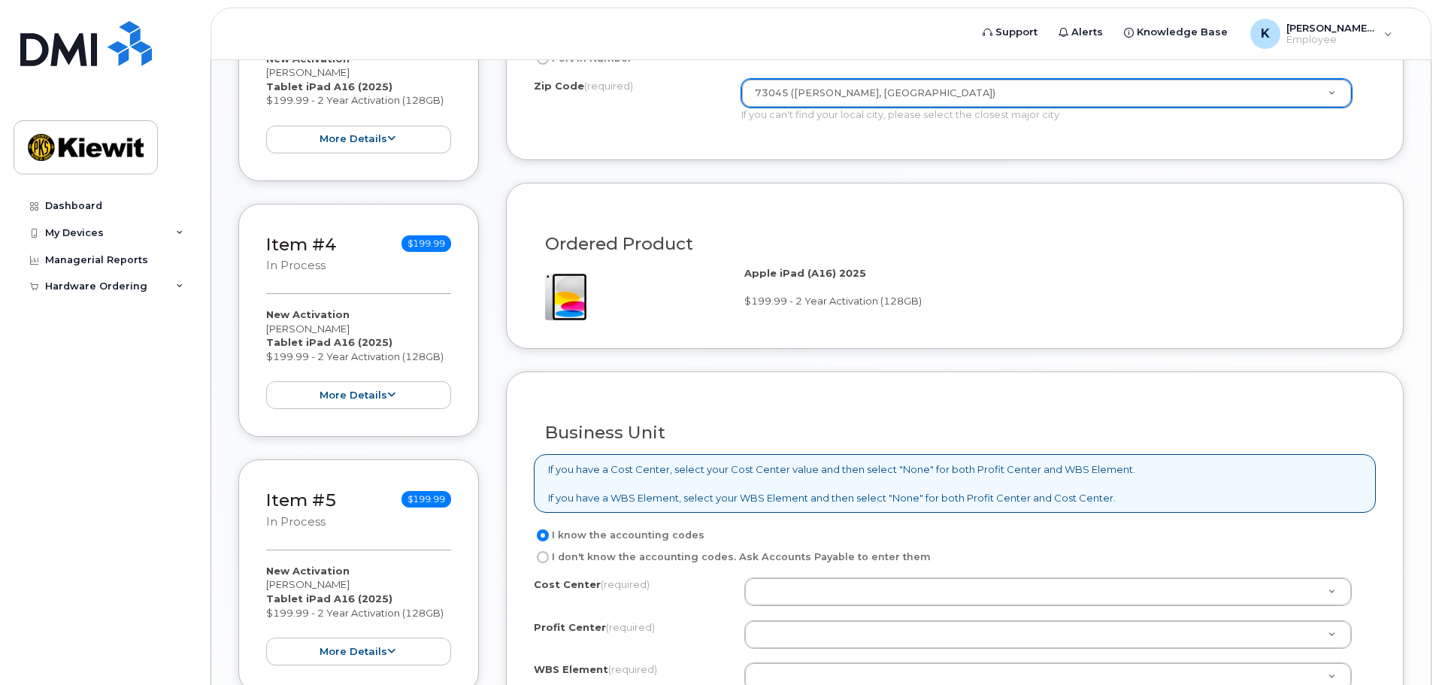
scroll to position [1130, 0]
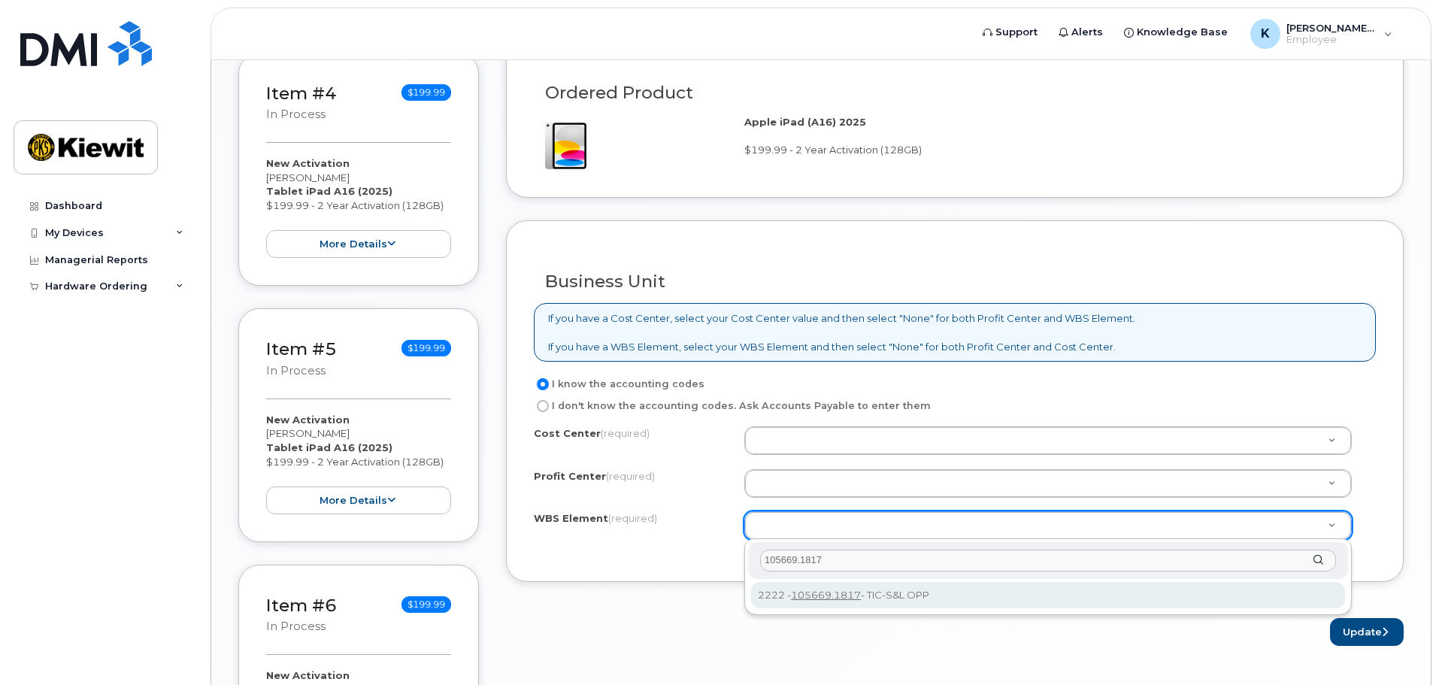
type input "105669.1817"
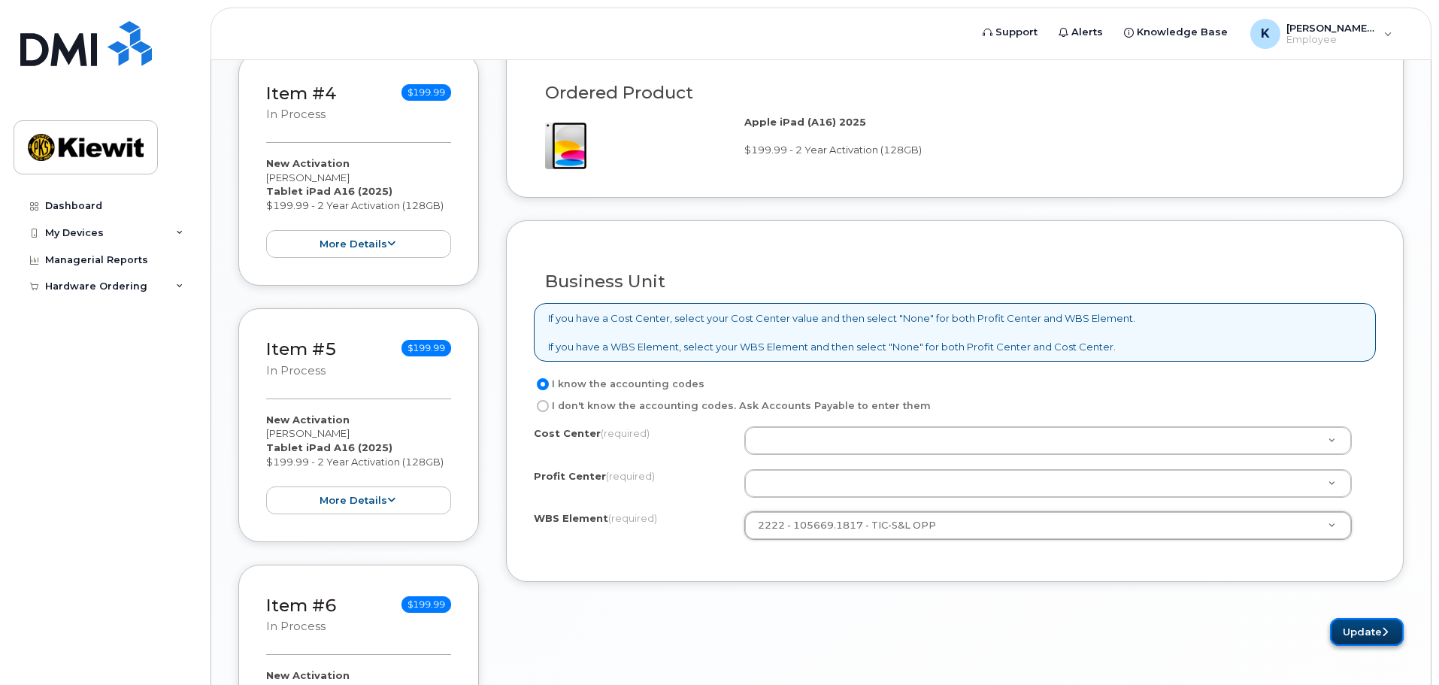
click at [1353, 633] on button "Update" at bounding box center [1367, 632] width 74 height 28
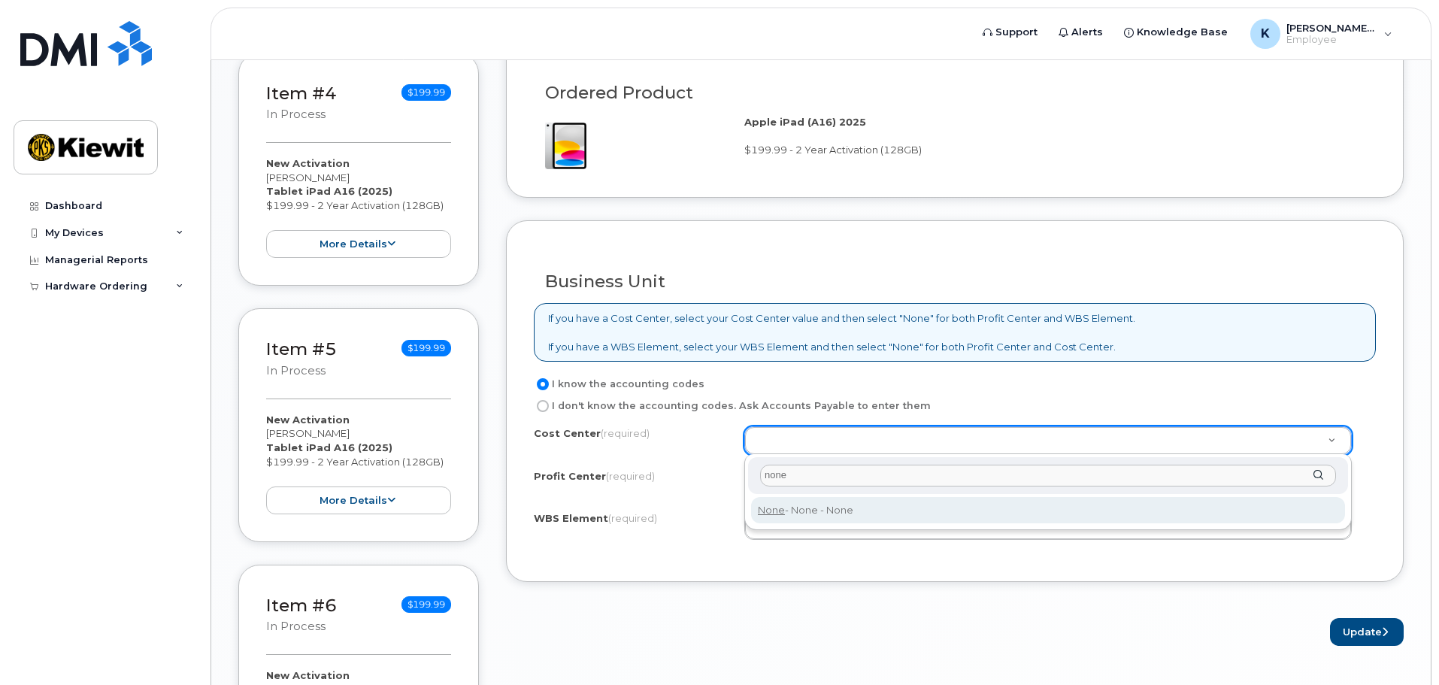
type input "none"
drag, startPoint x: 853, startPoint y: 511, endPoint x: 826, endPoint y: 495, distance: 31.3
type input "None"
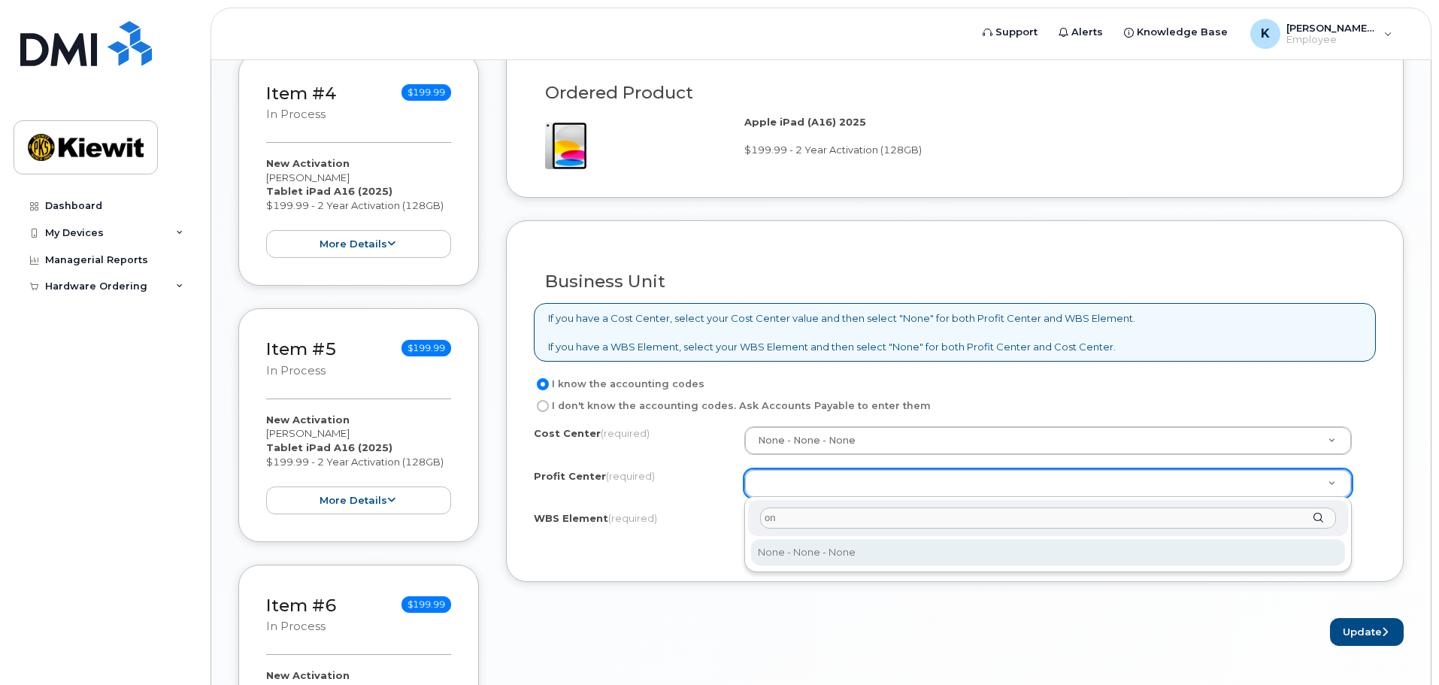
type input "o"
type input "none"
select select "None"
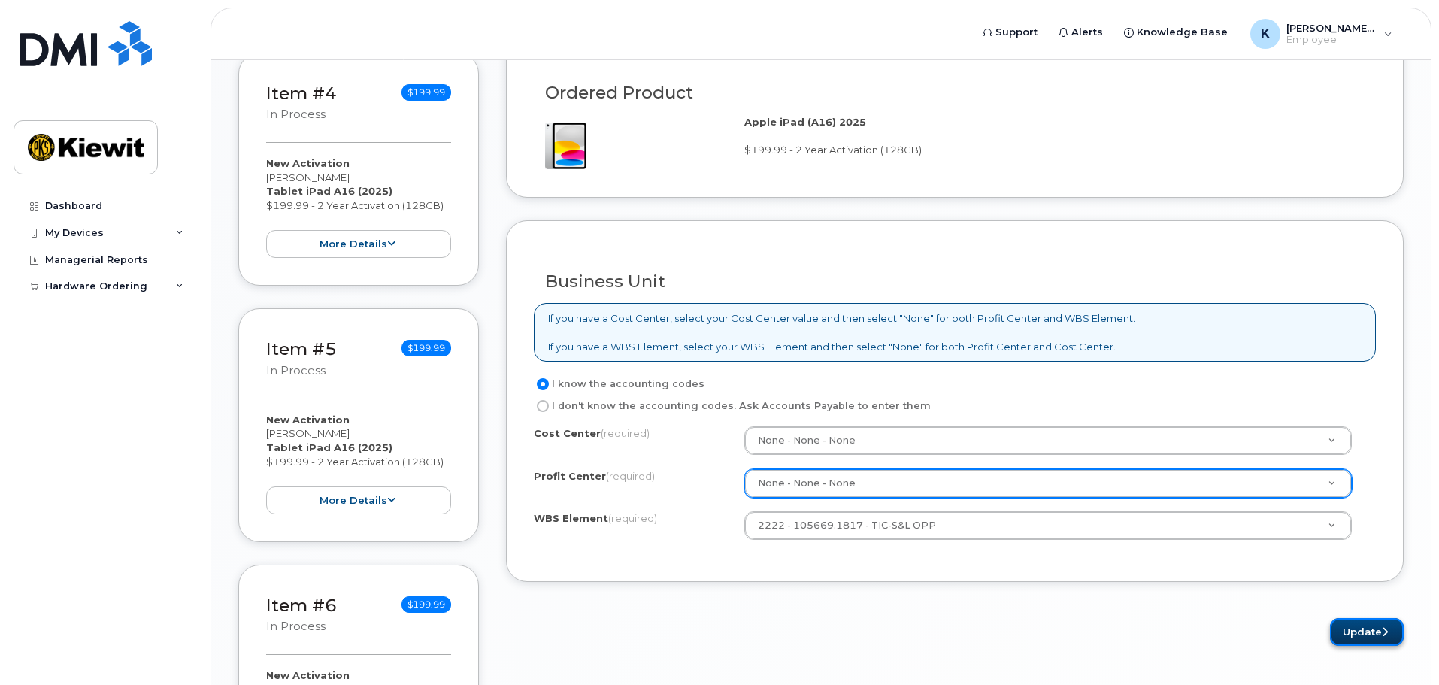
click at [1367, 635] on button "Update" at bounding box center [1367, 632] width 74 height 28
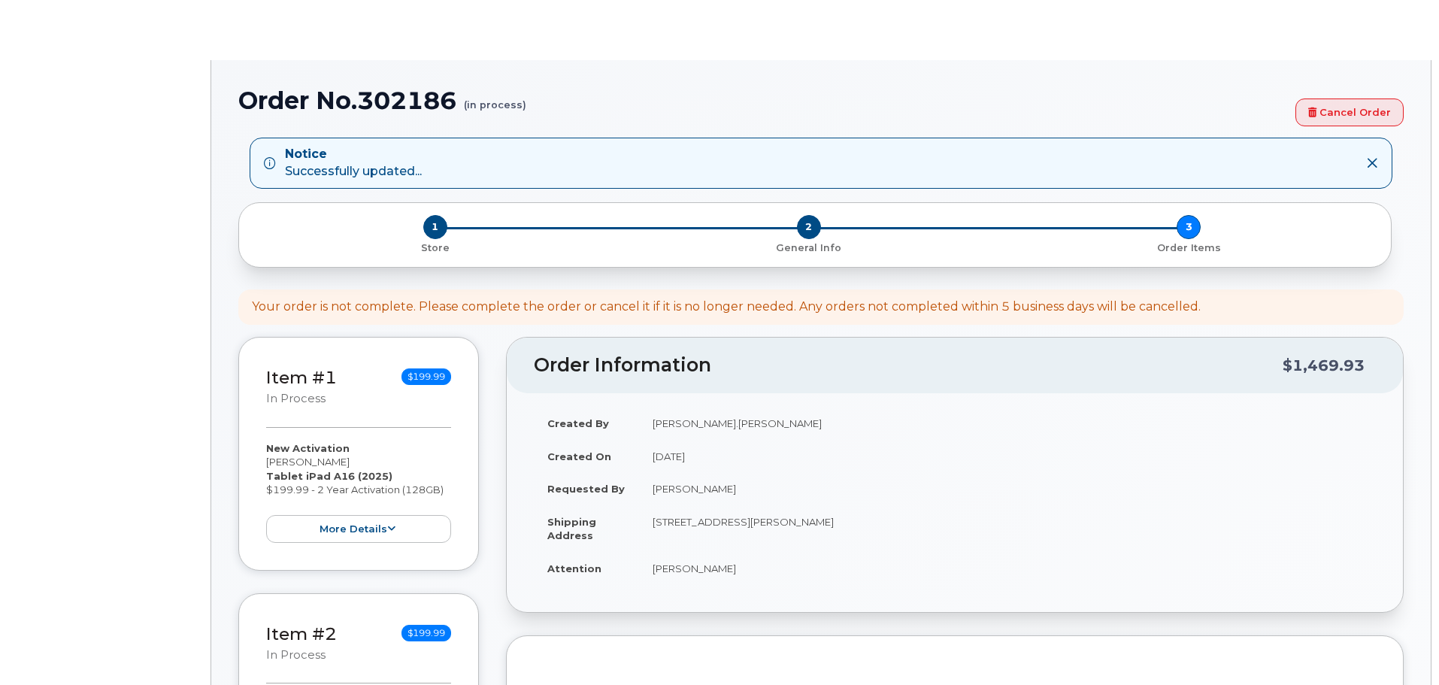
select select
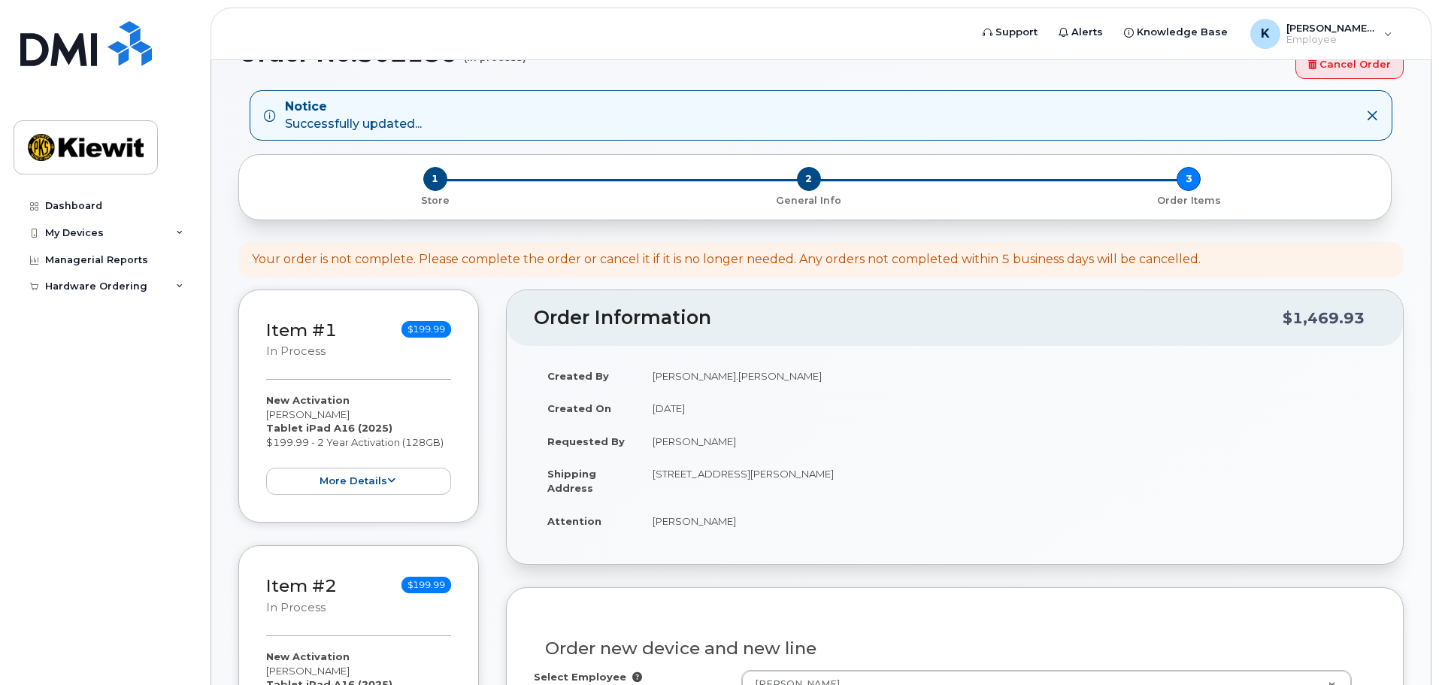
scroll to position [150, 0]
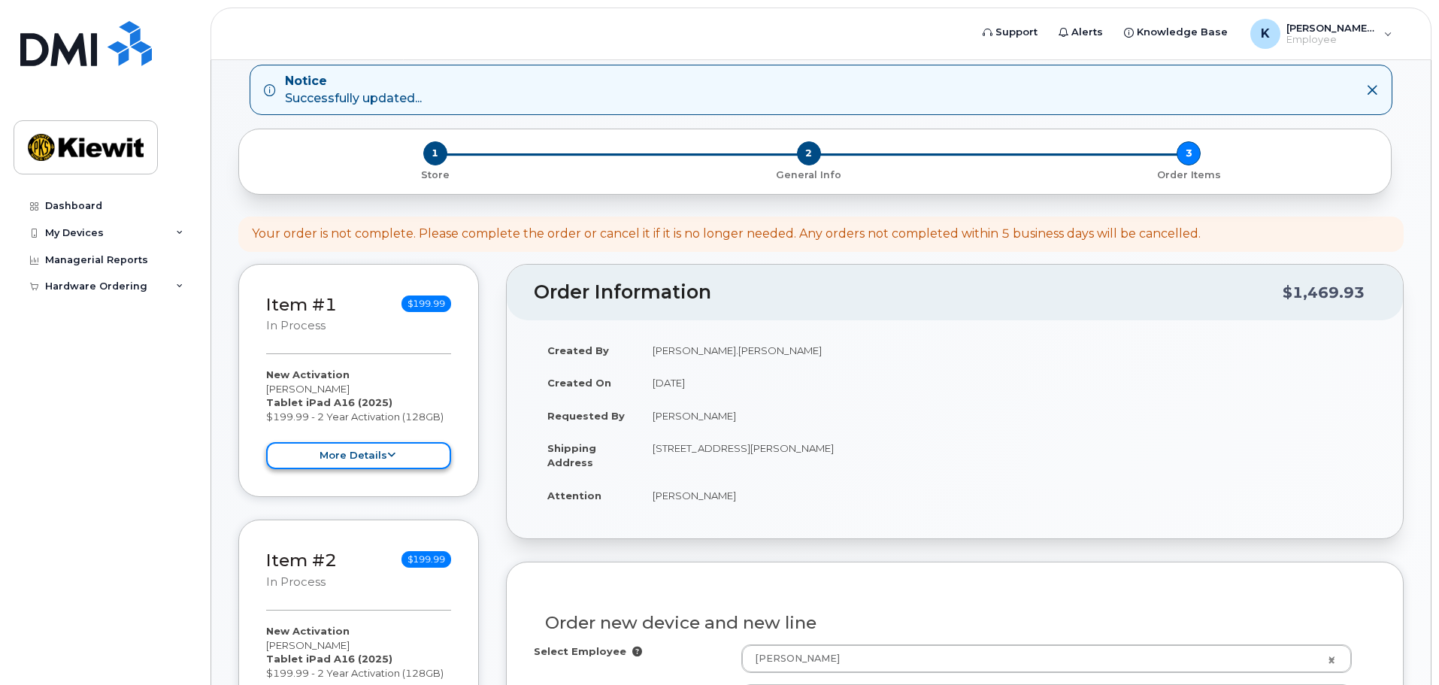
click at [426, 451] on button "more details" at bounding box center [358, 456] width 185 height 28
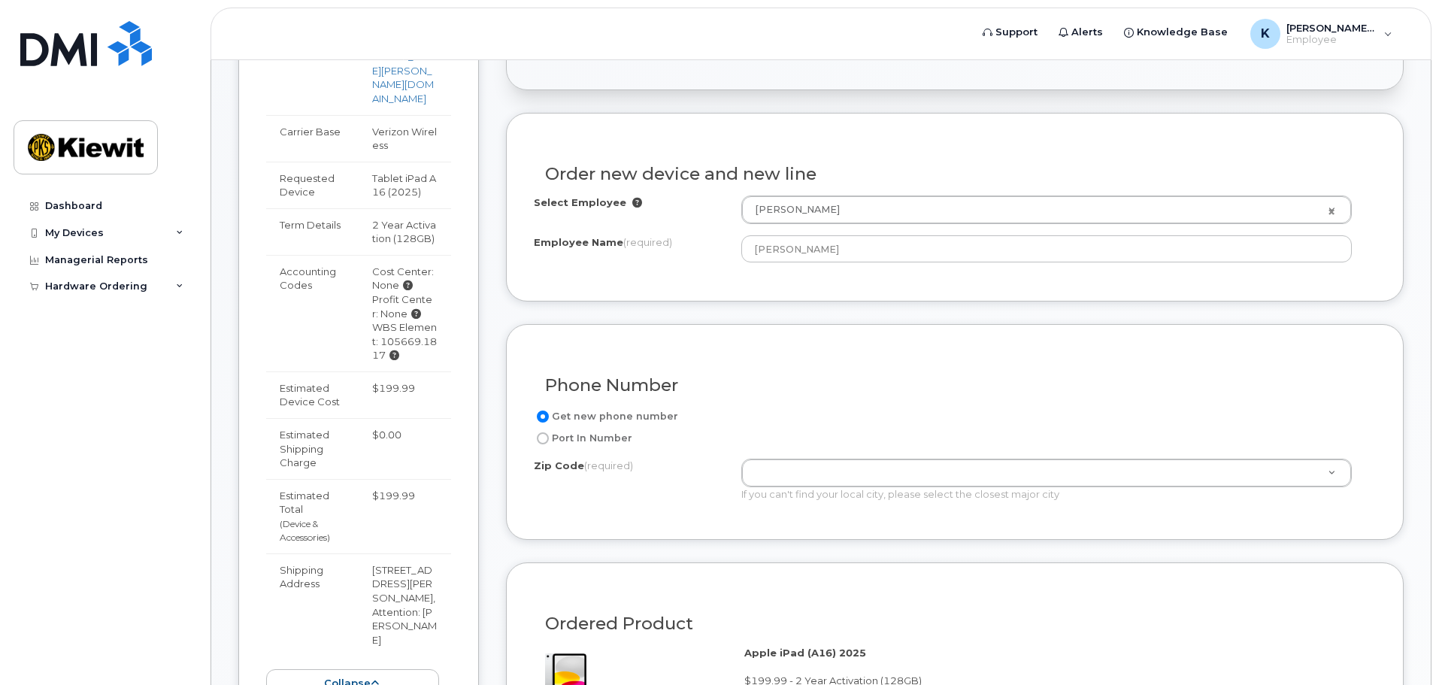
scroll to position [601, 0]
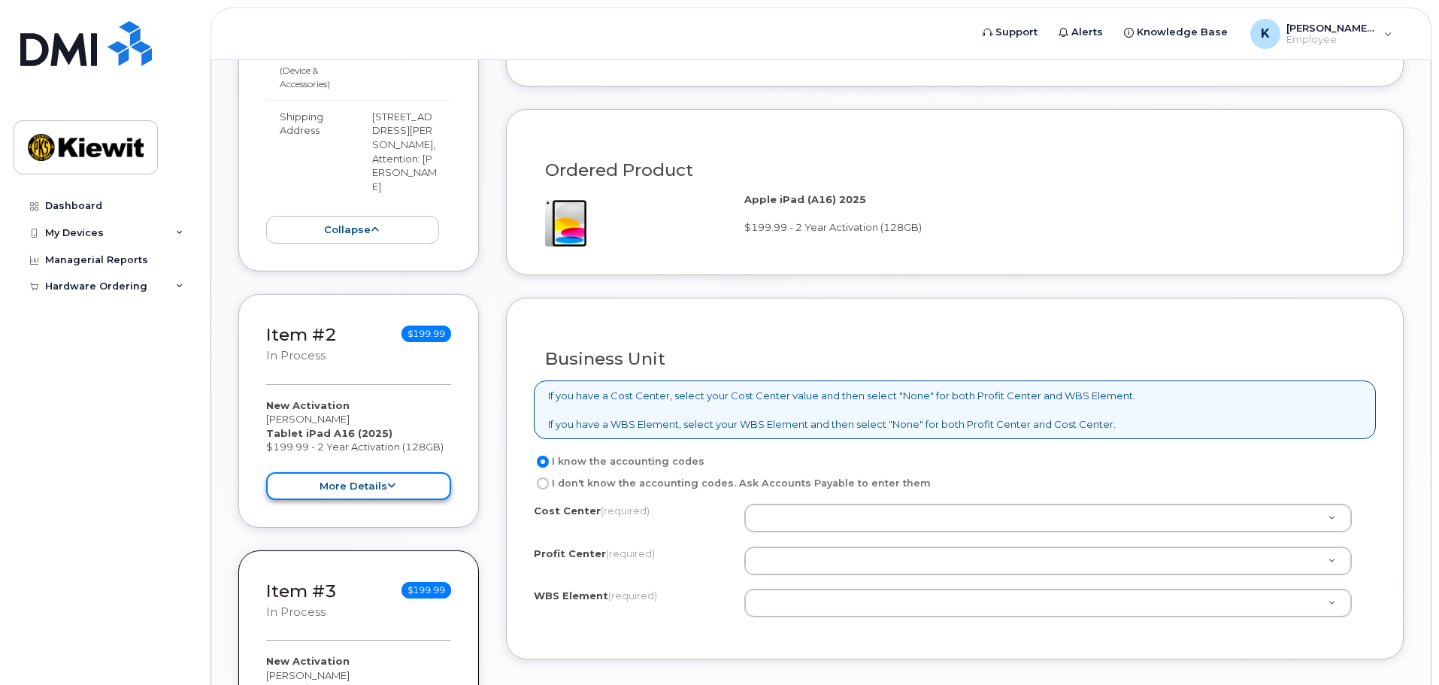
click at [427, 472] on button "more details" at bounding box center [358, 486] width 185 height 28
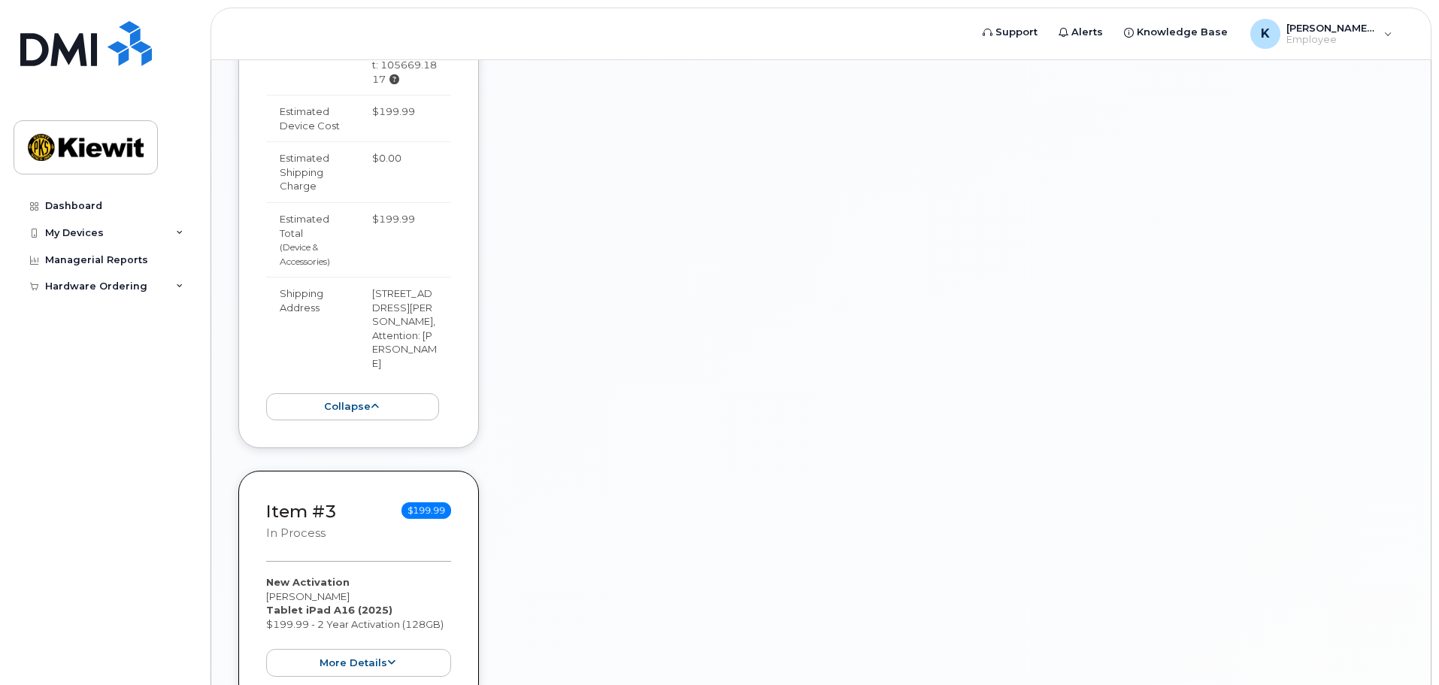
scroll to position [2030, 0]
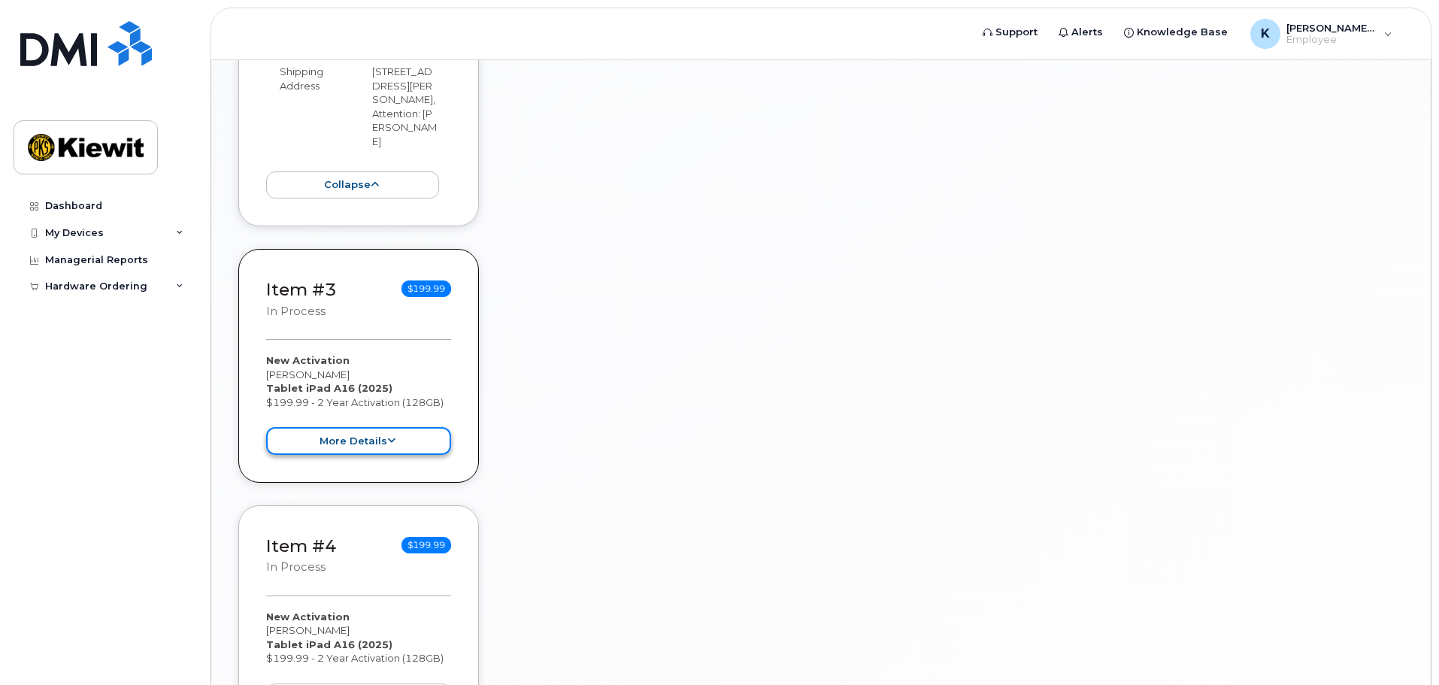
click at [426, 427] on button "more details" at bounding box center [358, 441] width 185 height 28
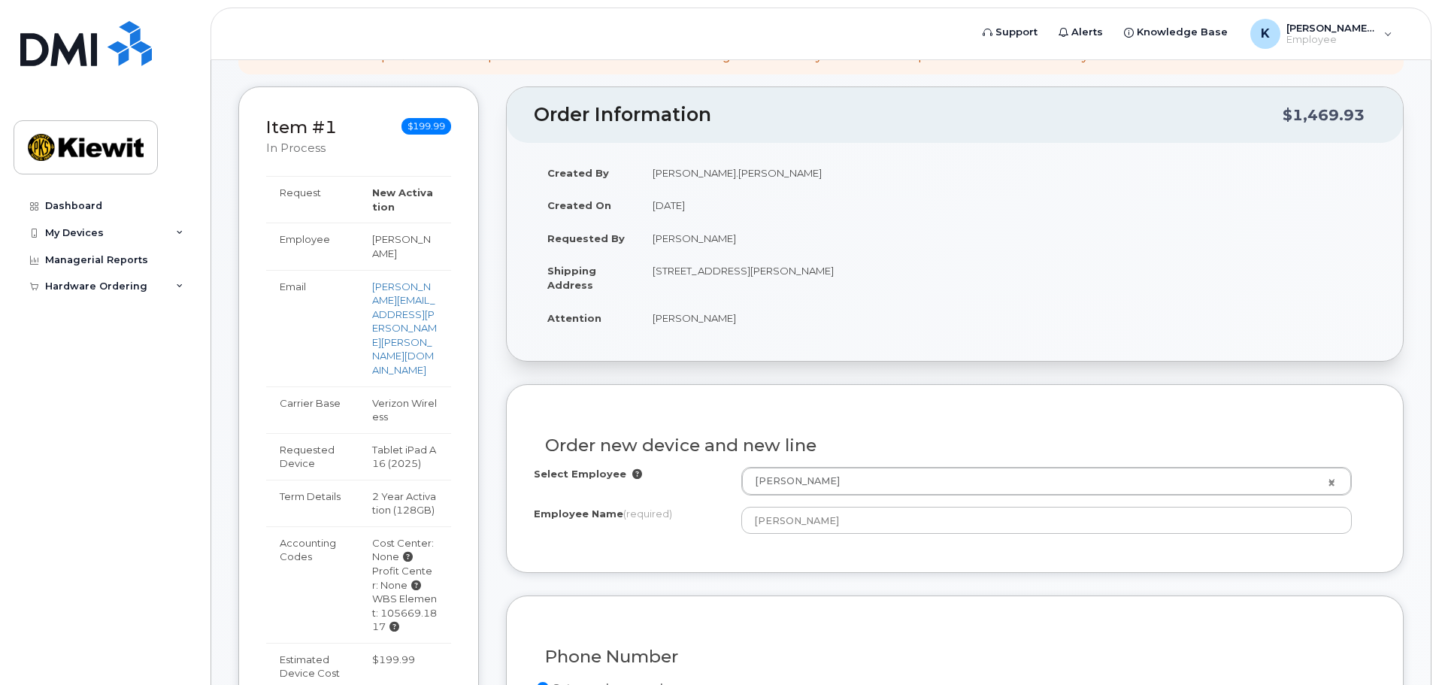
scroll to position [301, 0]
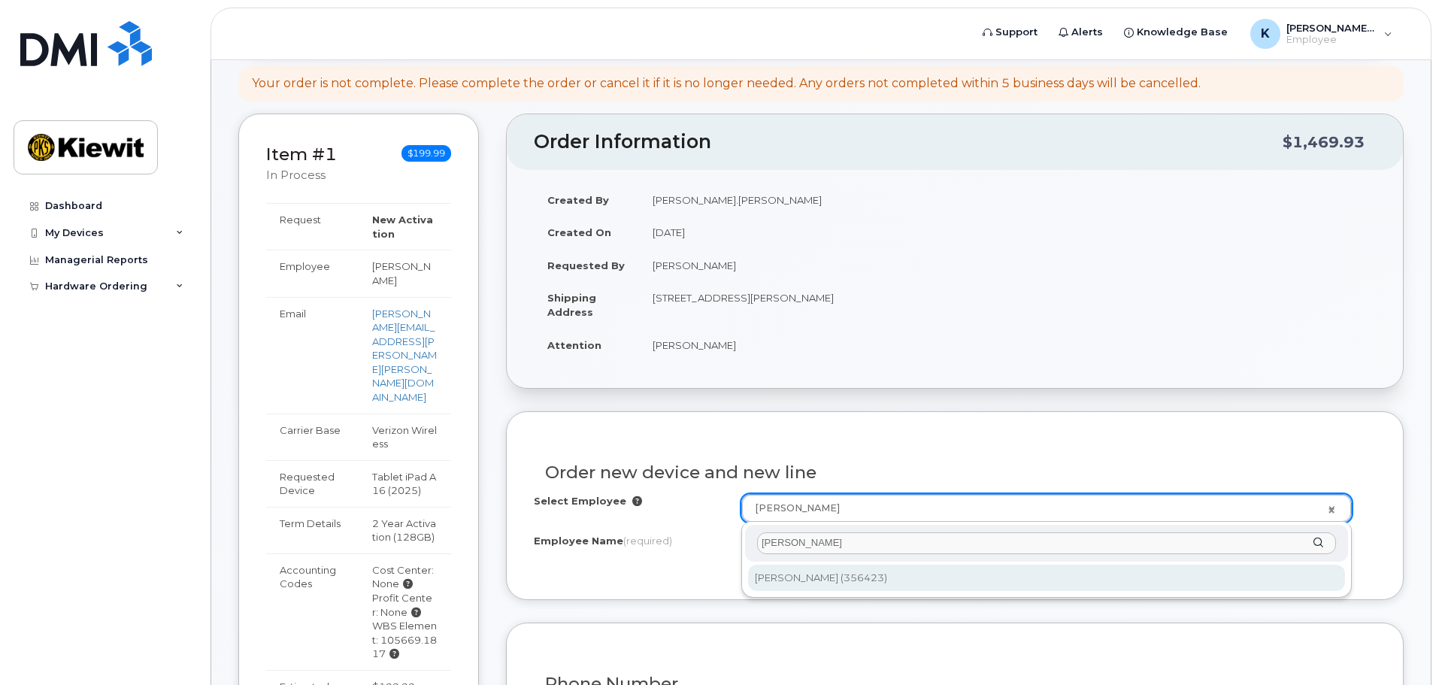
type input "[PERSON_NAME]"
type input "2151823"
type input "[PERSON_NAME]"
type input "[STREET_ADDRESS]"
type input "19801 ([GEOGRAPHIC_DATA], [GEOGRAPHIC_DATA])"
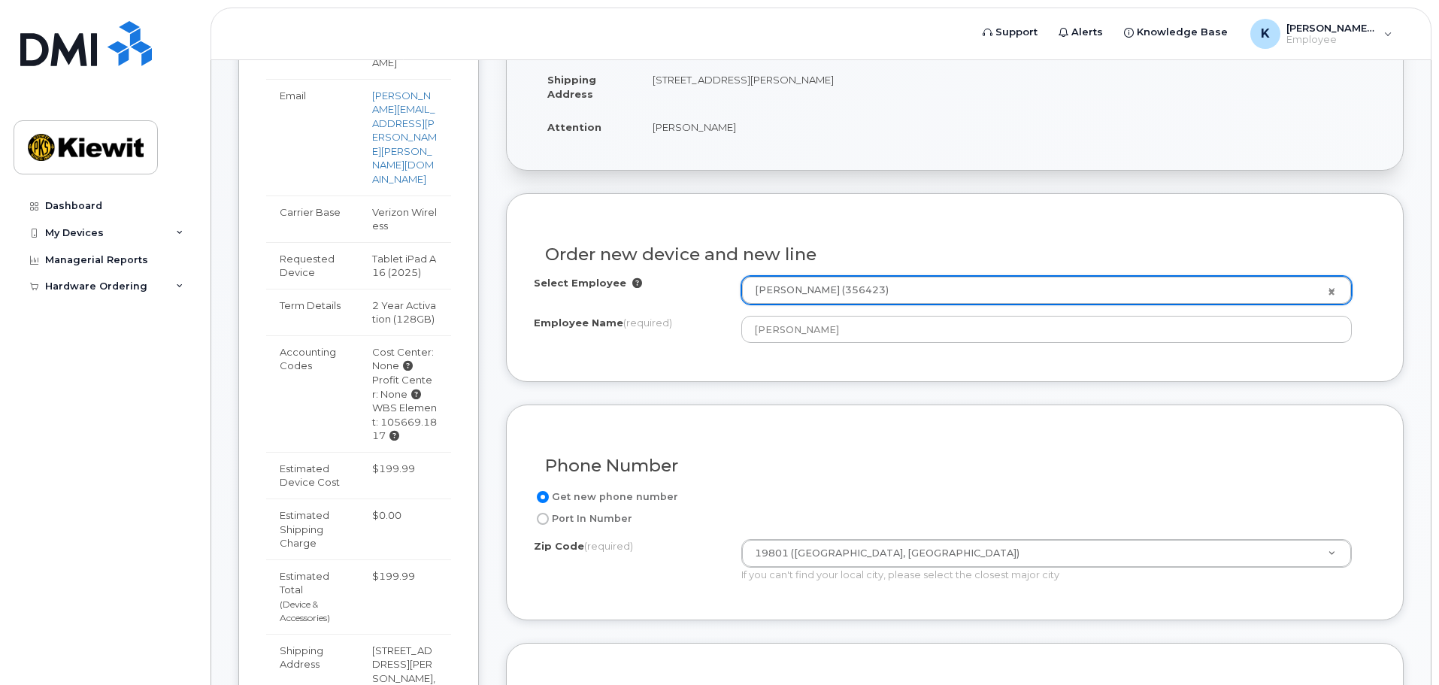
scroll to position [526, 0]
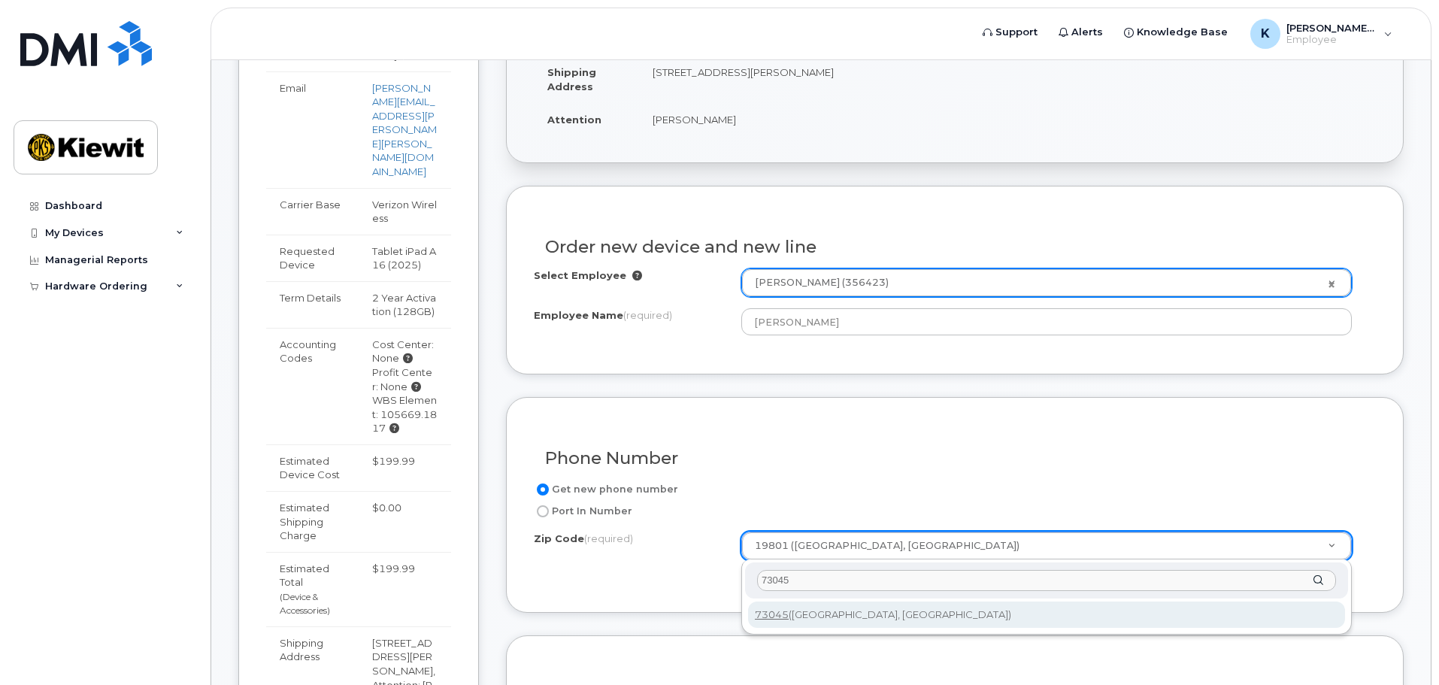
type input "73045"
type input "73045 ([PERSON_NAME], [GEOGRAPHIC_DATA])"
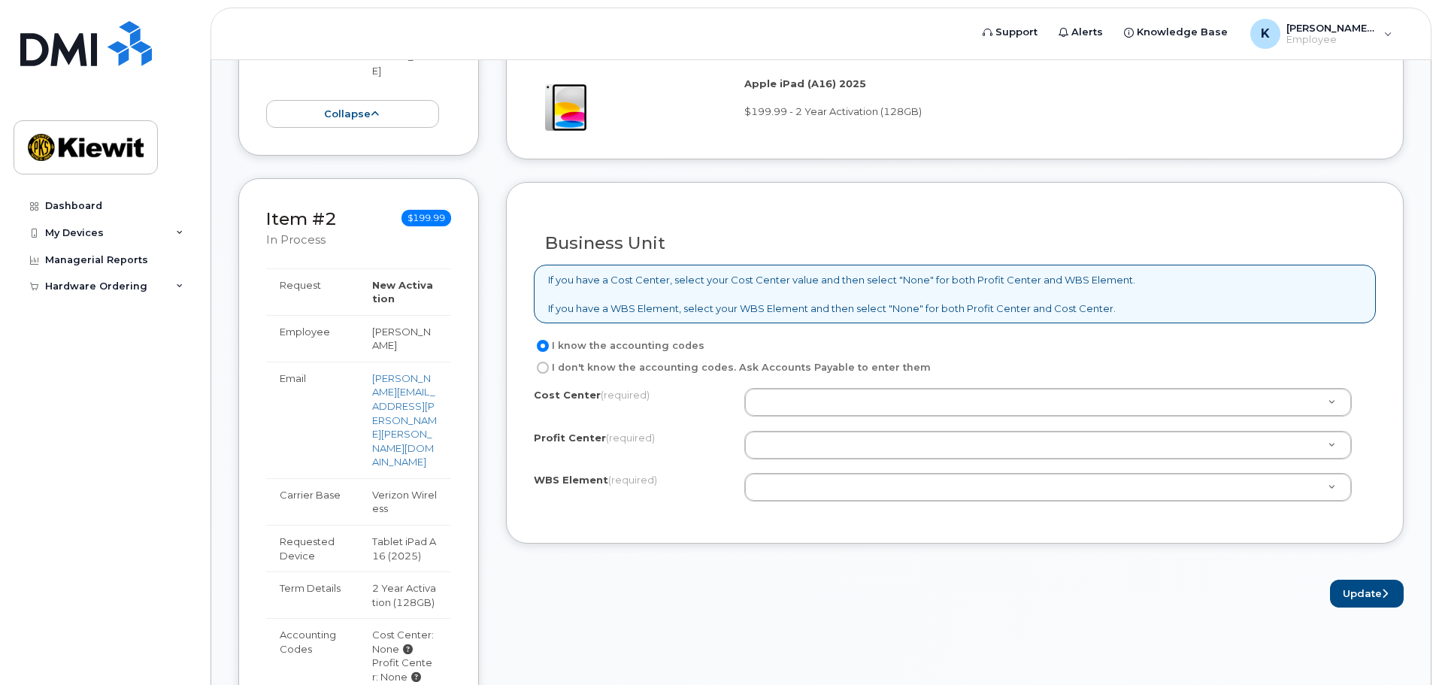
scroll to position [1203, 0]
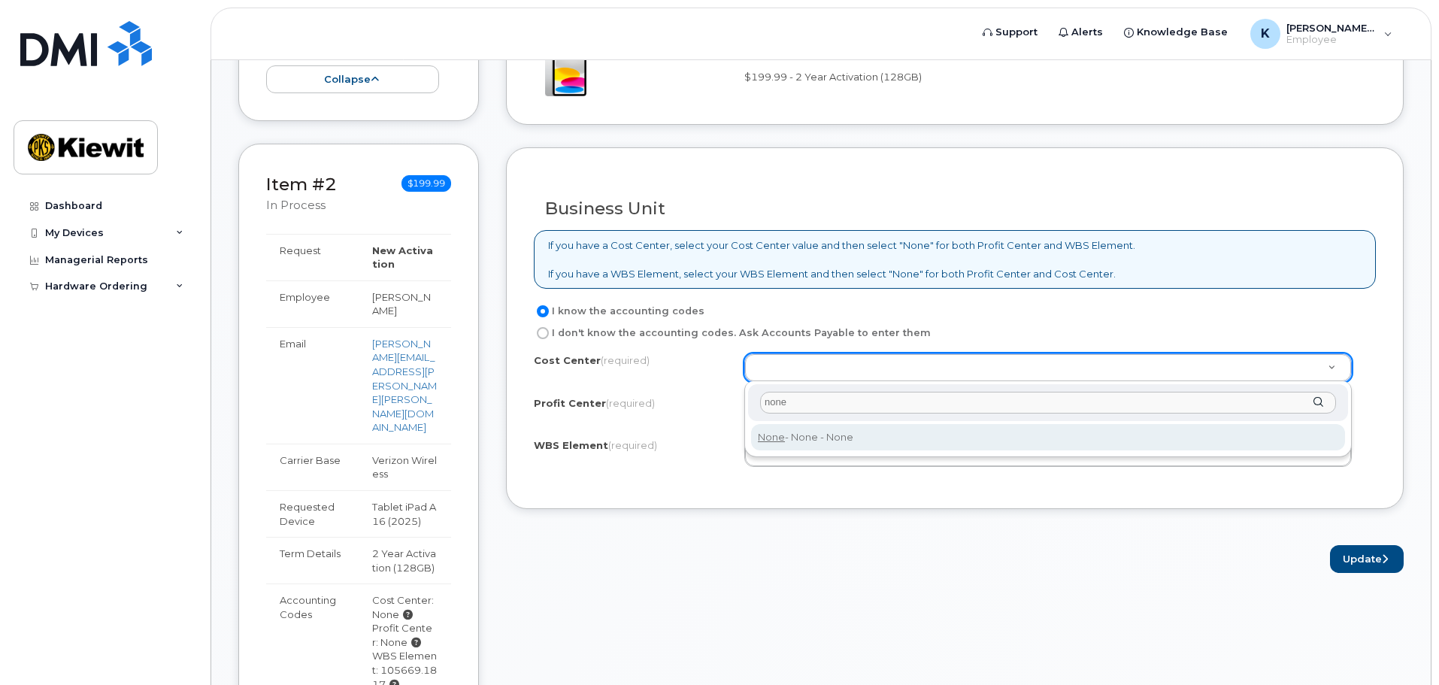
type input "none"
type input "None"
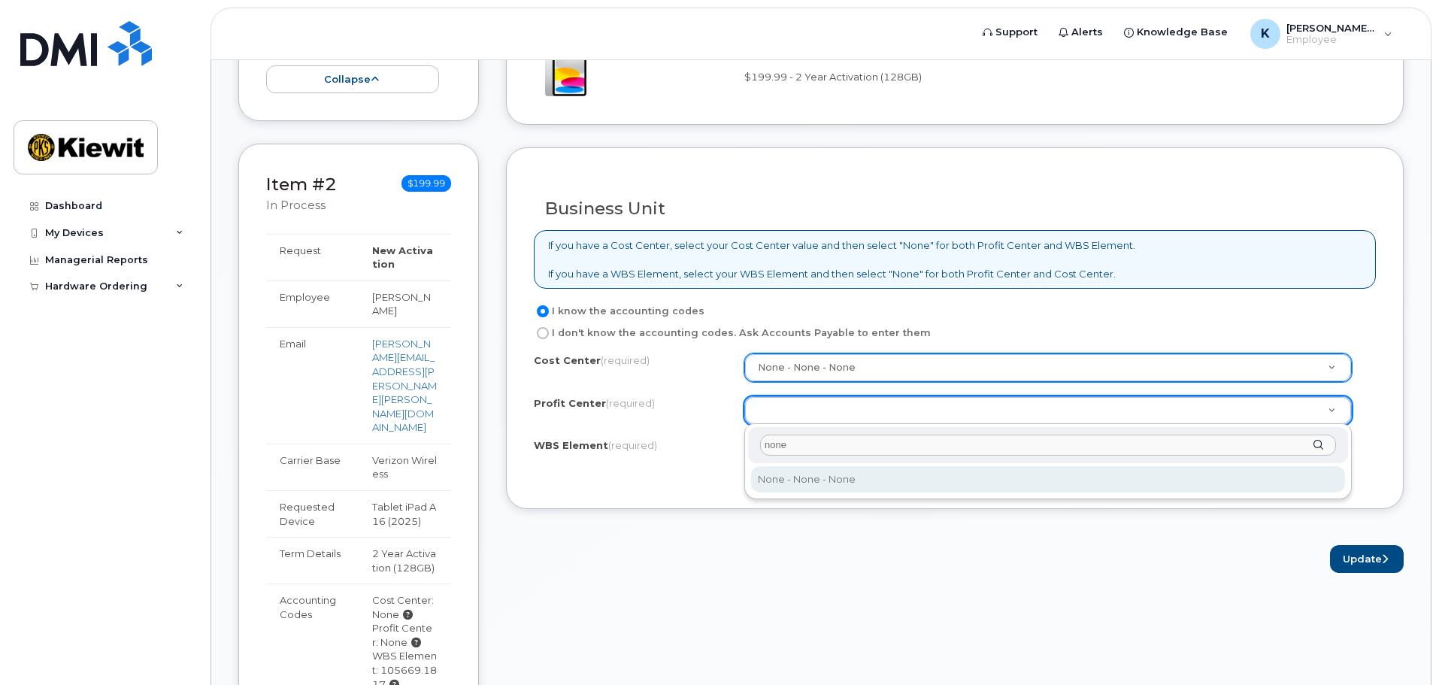
type input "none"
select select "None"
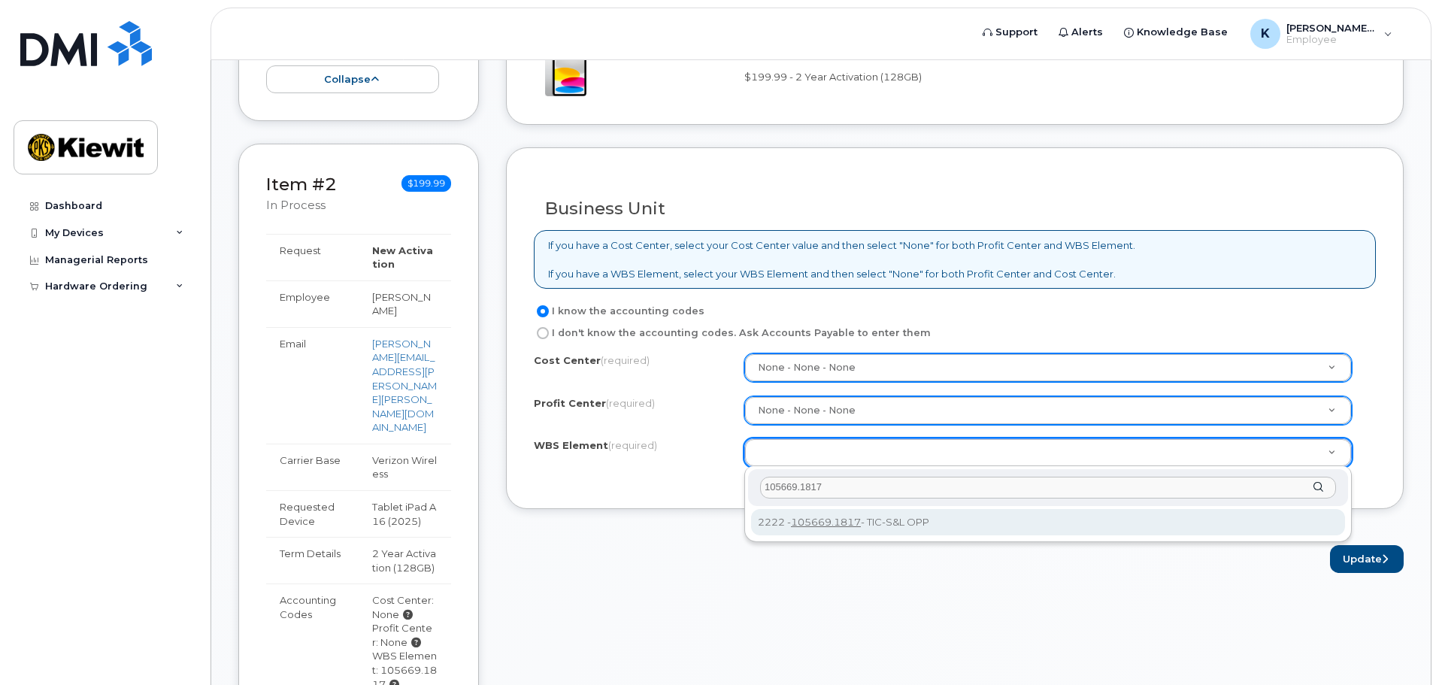
type input "105669.1817"
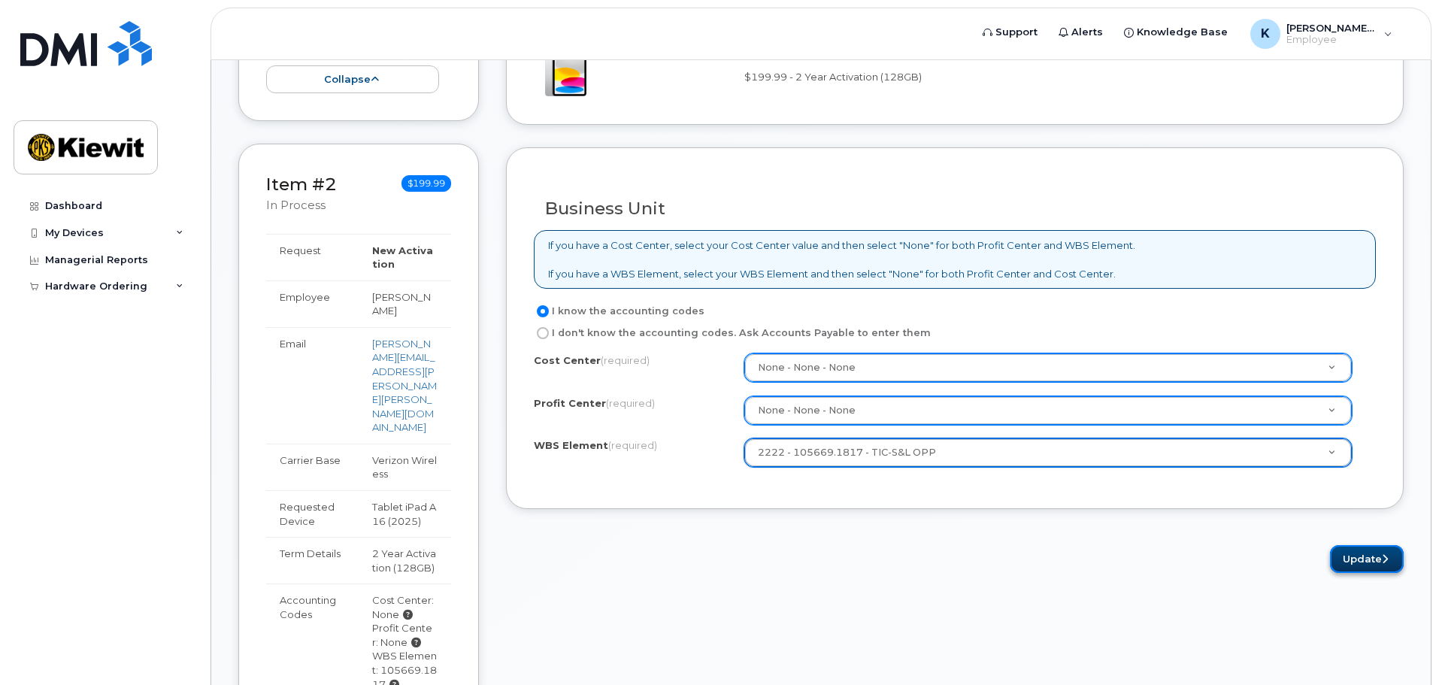
click at [1367, 556] on button "Update" at bounding box center [1367, 559] width 74 height 28
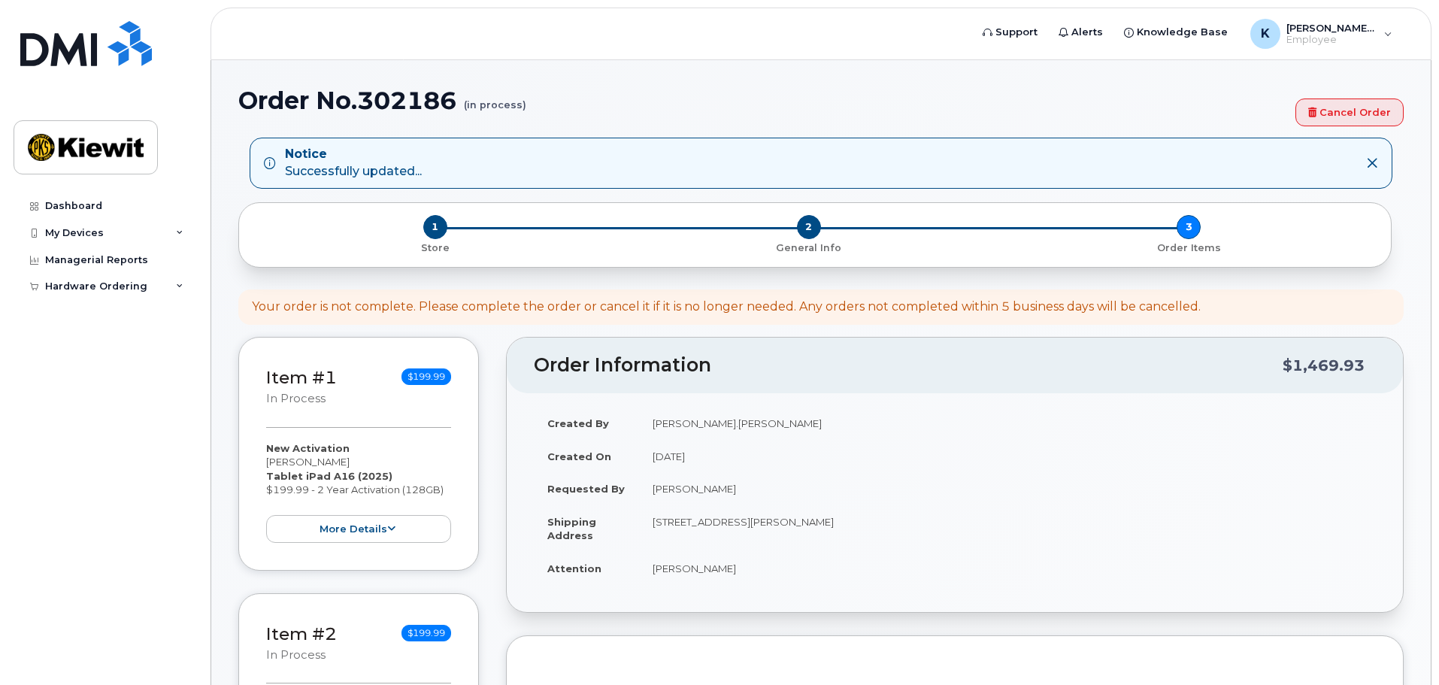
select select
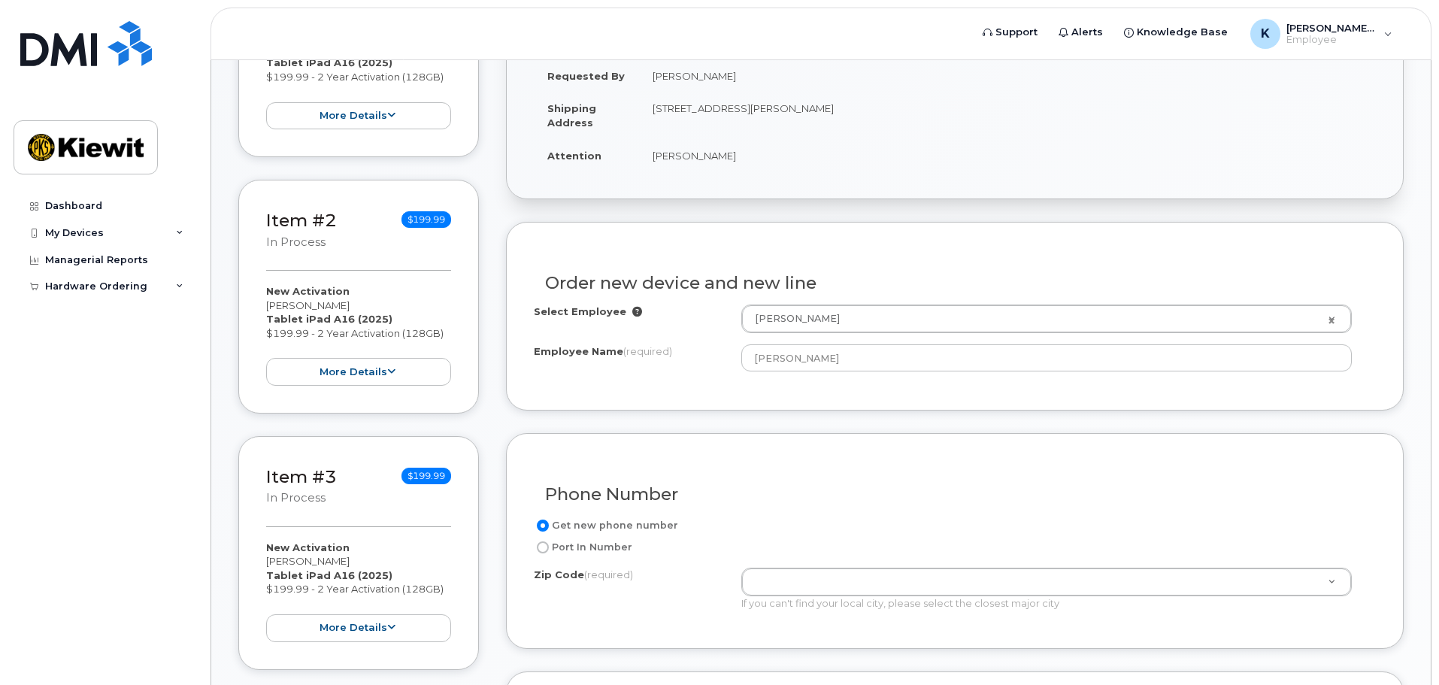
scroll to position [526, 0]
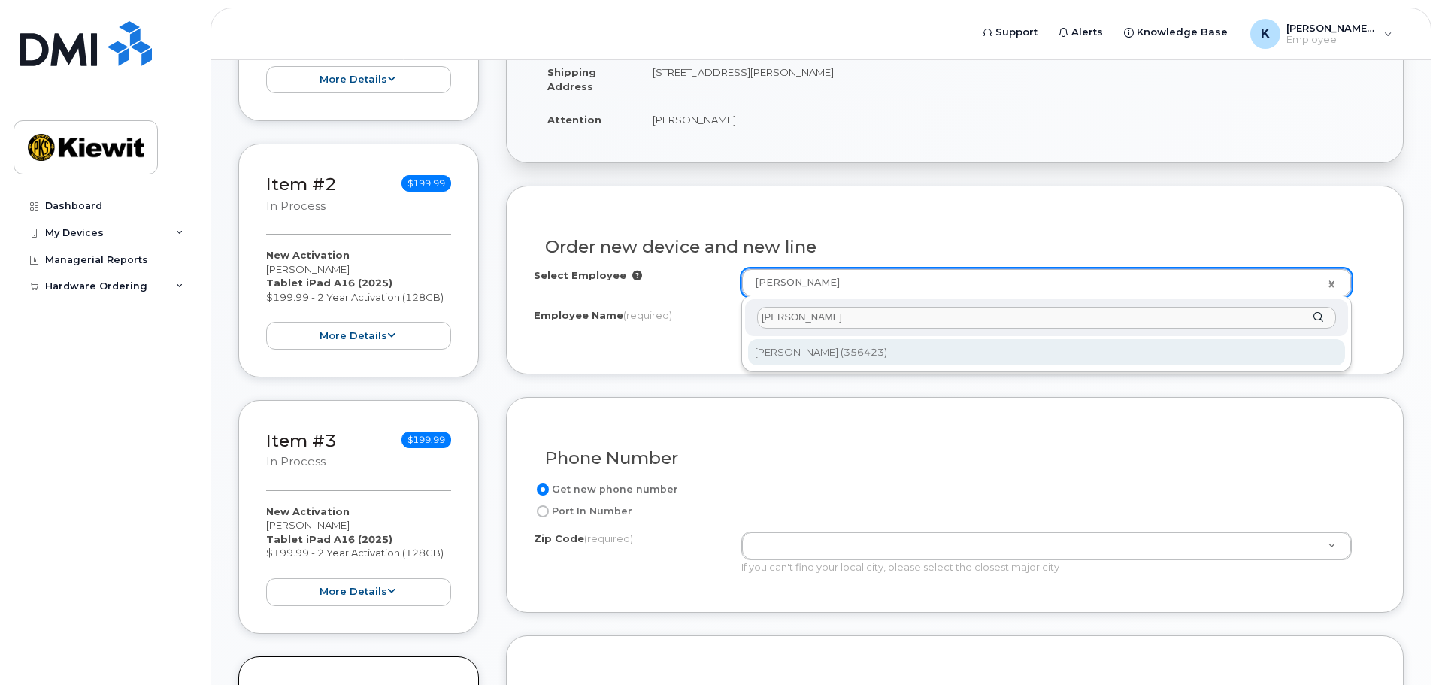
type input "[PERSON_NAME]"
type input "2151823"
type input "[PERSON_NAME]"
type input "19801 NE 36th Street"
type input "19801 (Wilmington, DE)"
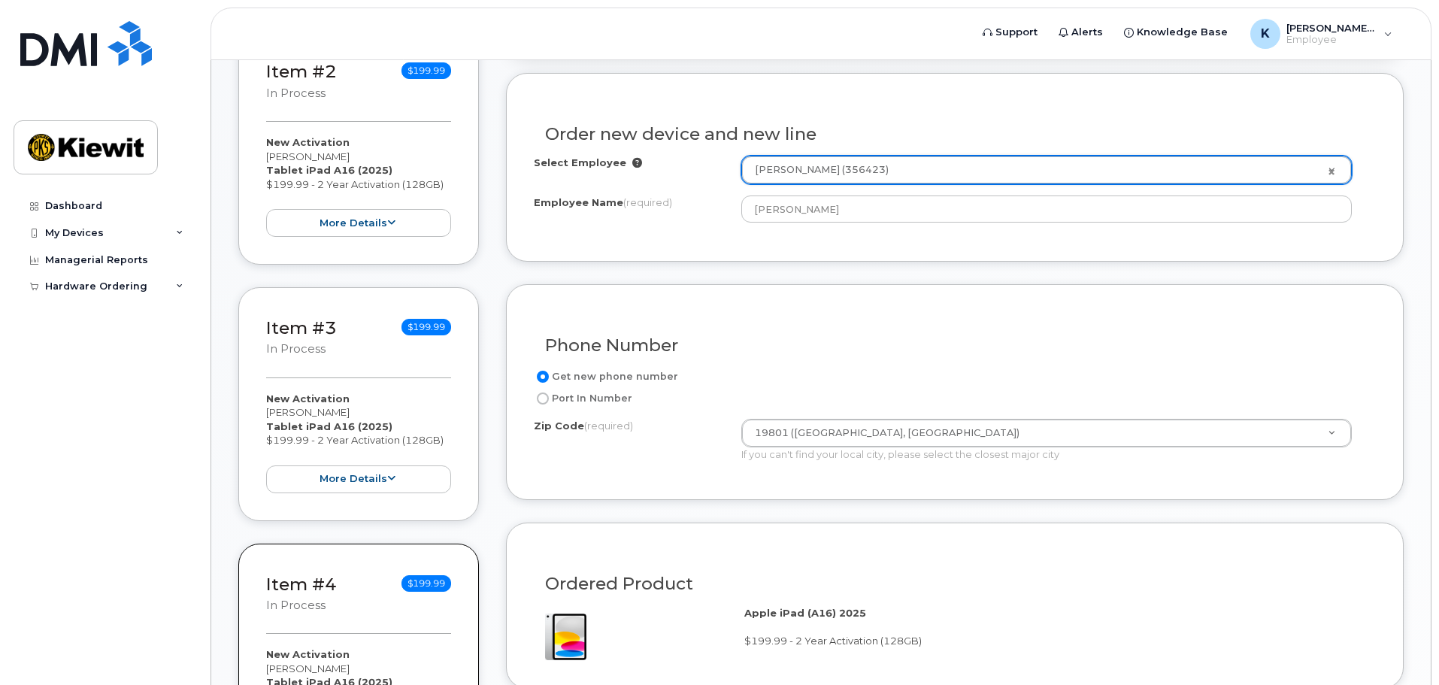
scroll to position [677, 0]
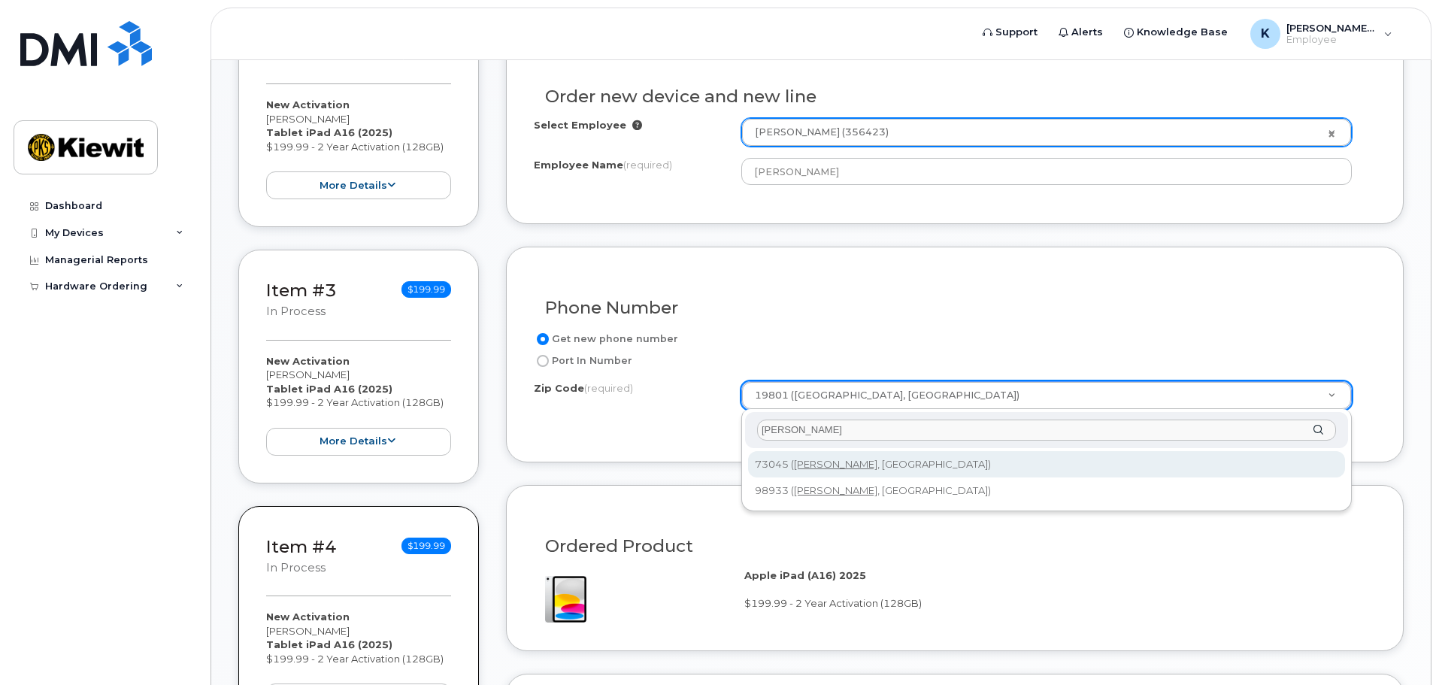
type input "harrah"
type input "73045 (Harrah, OK)"
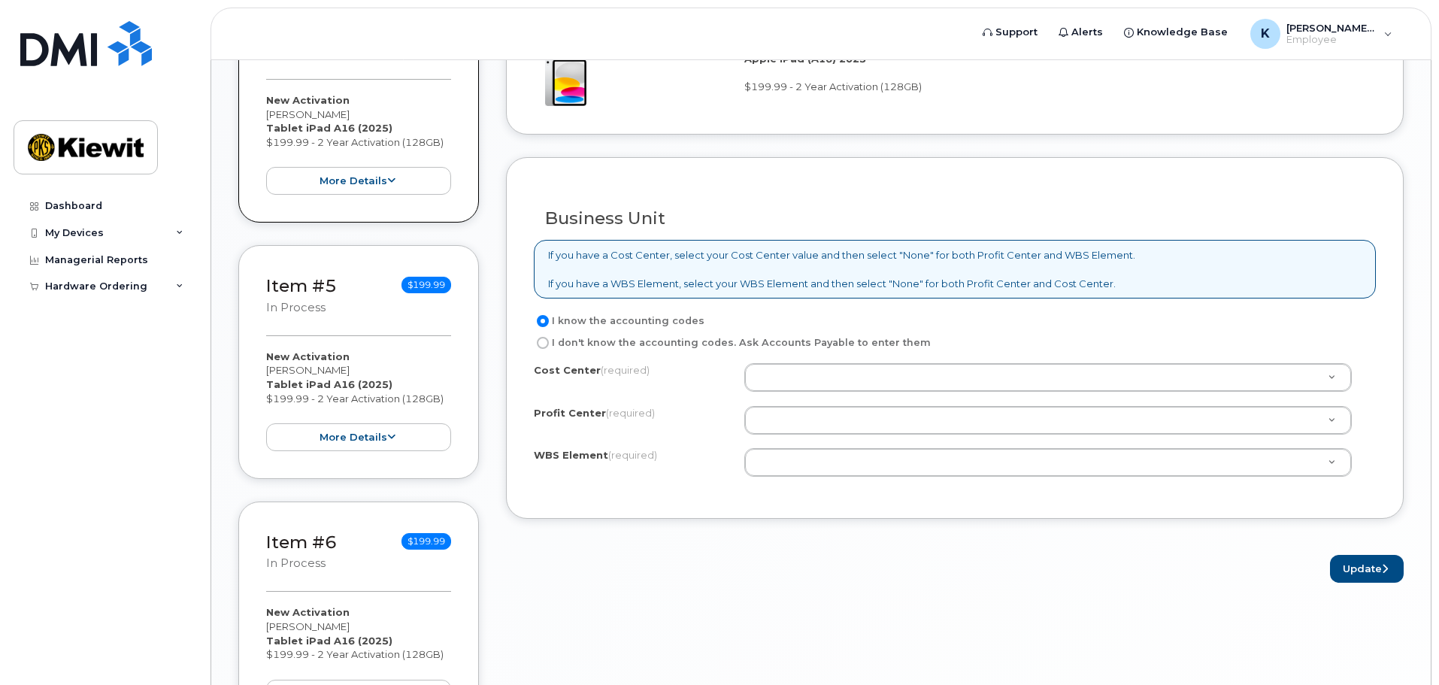
scroll to position [1203, 0]
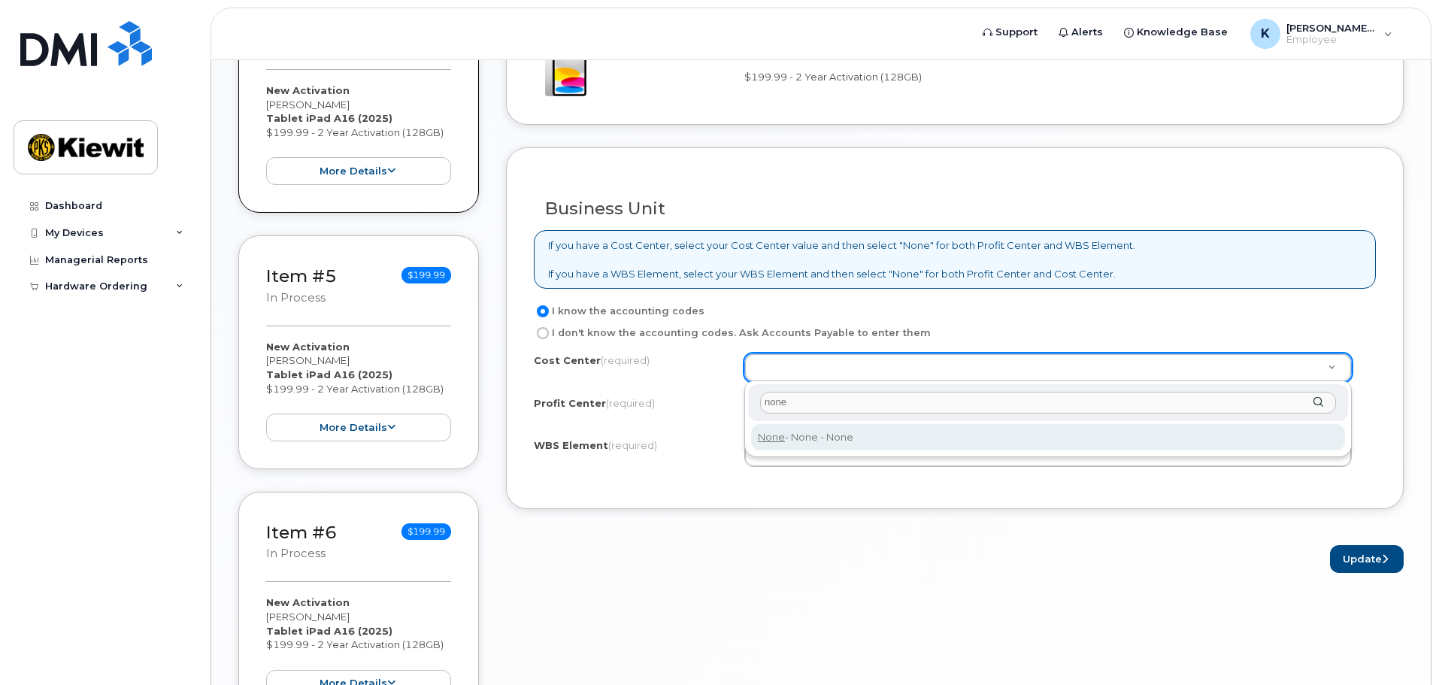
type input "none"
type input "None"
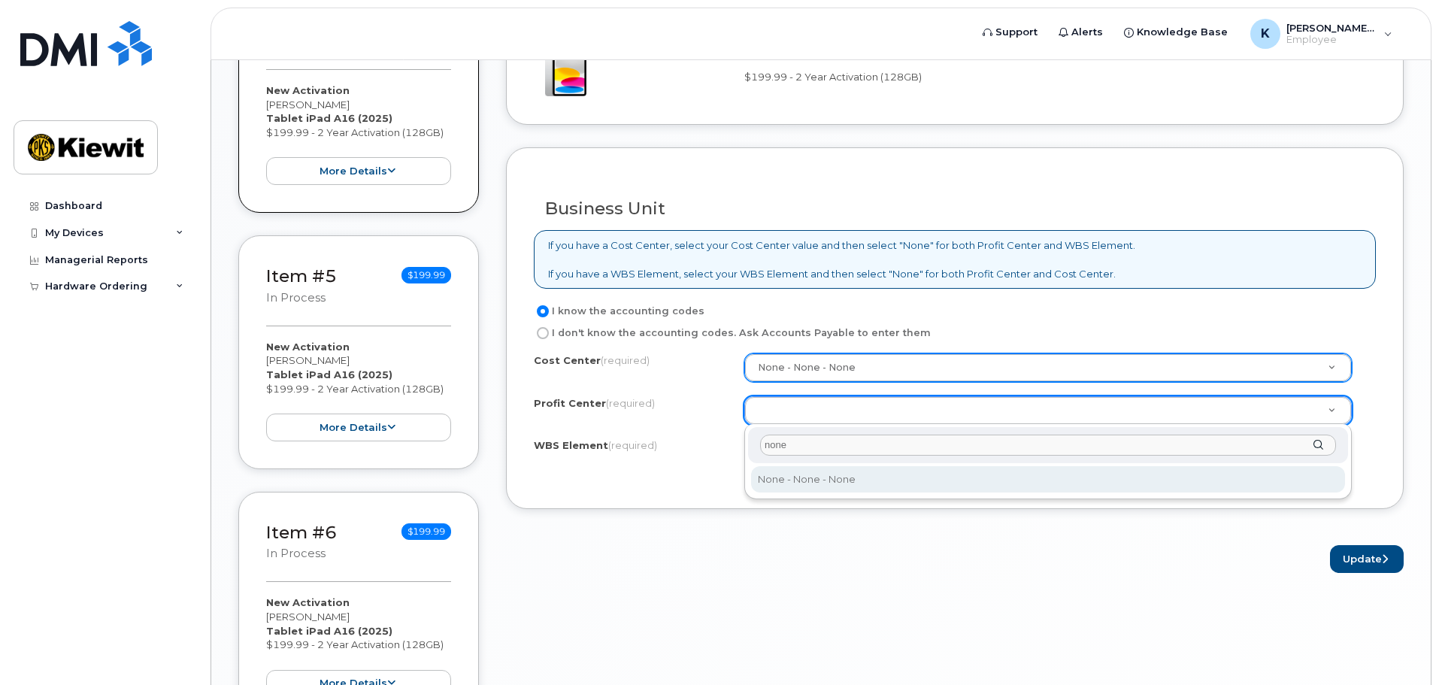
type input "none"
select select "None"
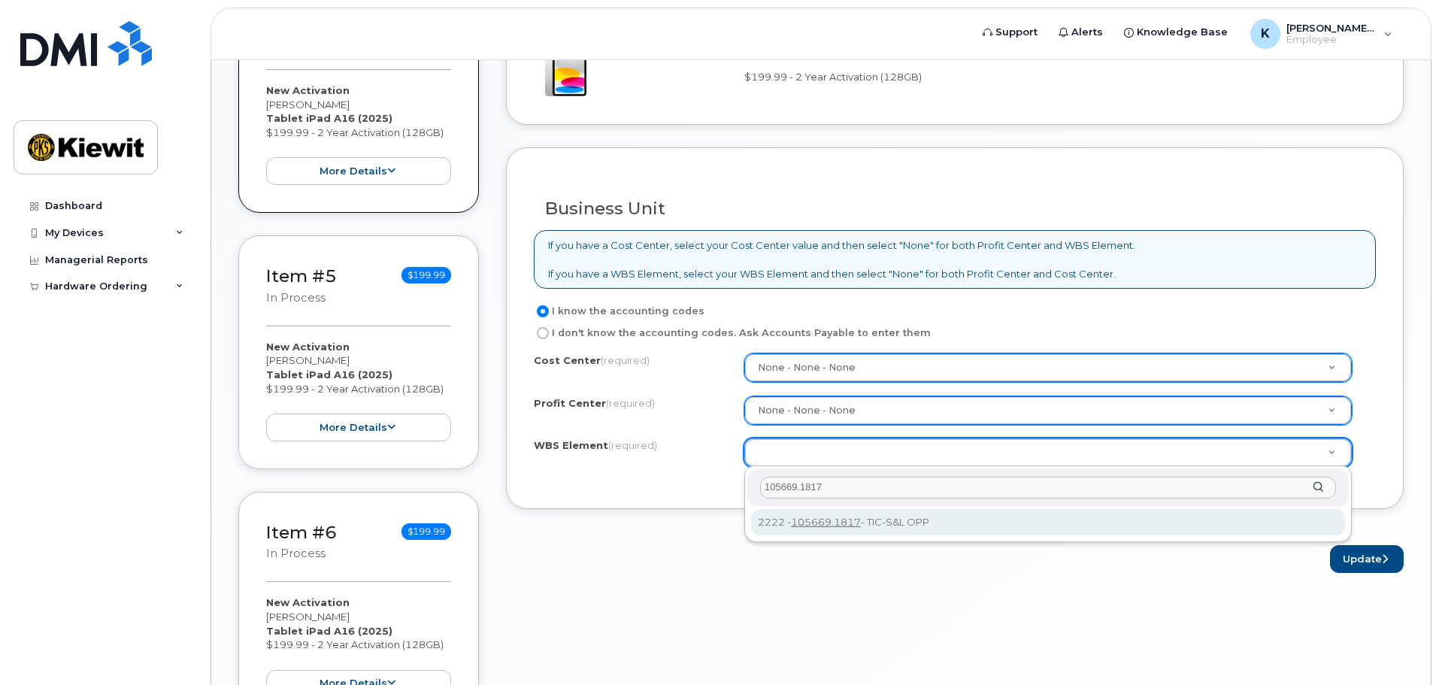
type input "105669.1817"
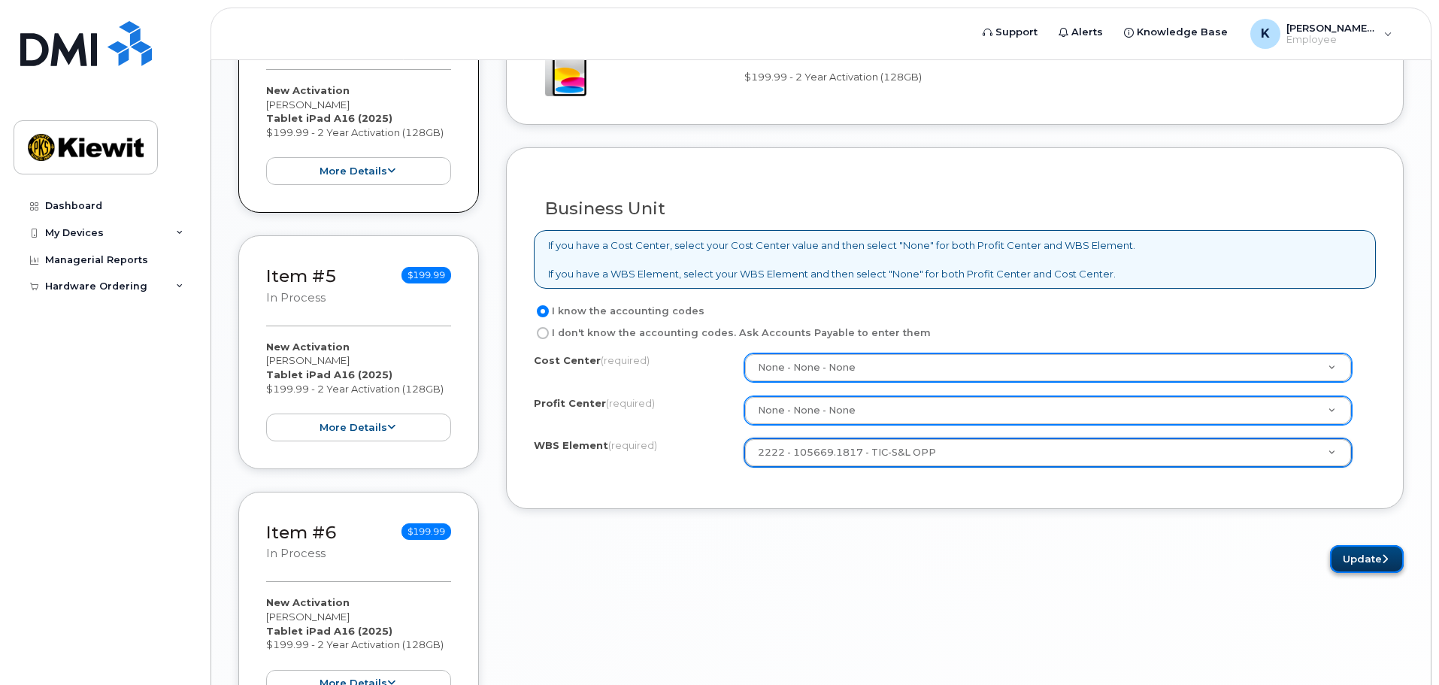
click at [1365, 554] on button "Update" at bounding box center [1367, 559] width 74 height 28
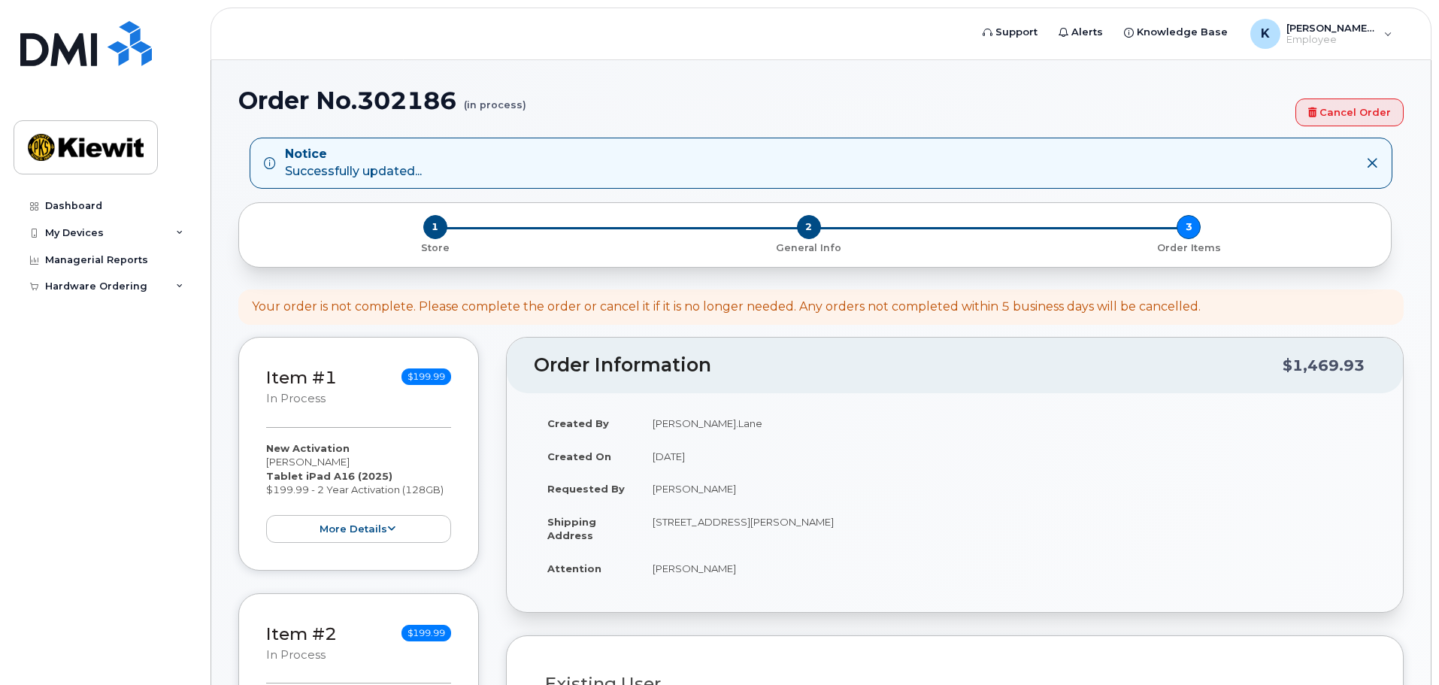
select select
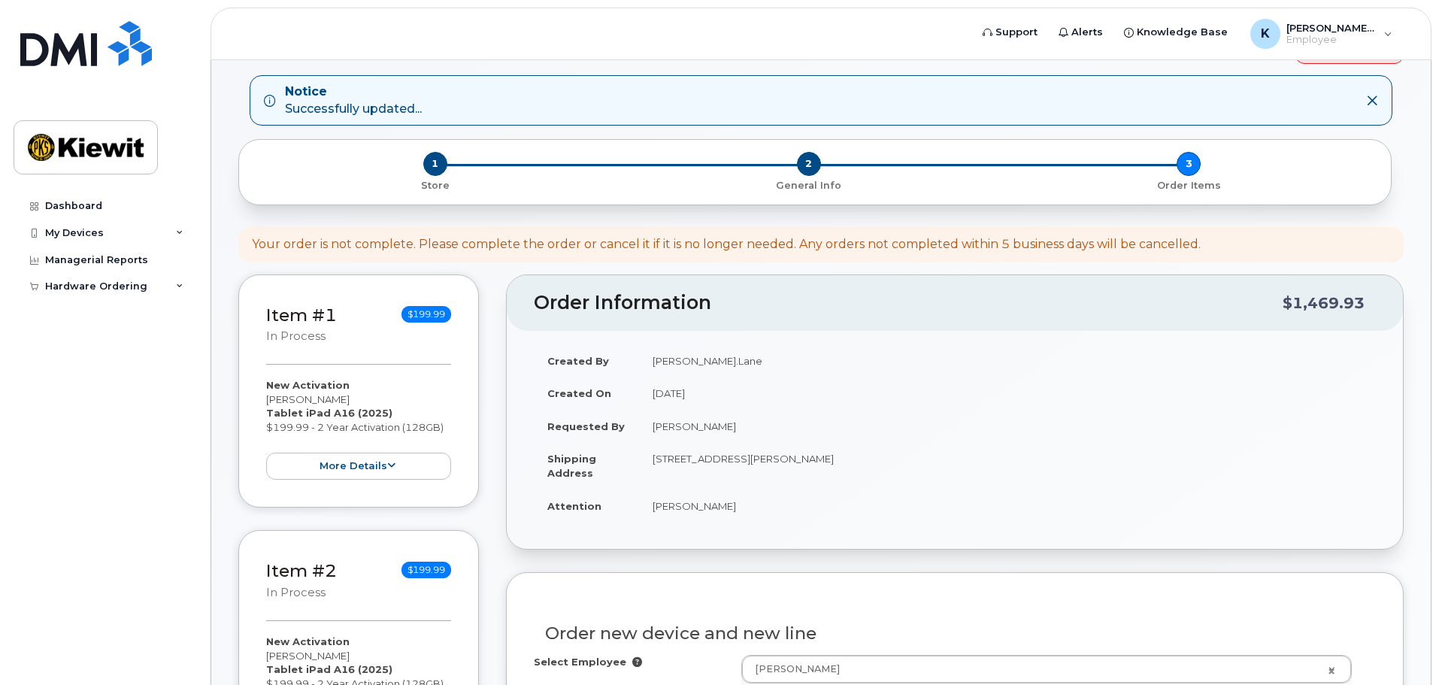
scroll to position [451, 0]
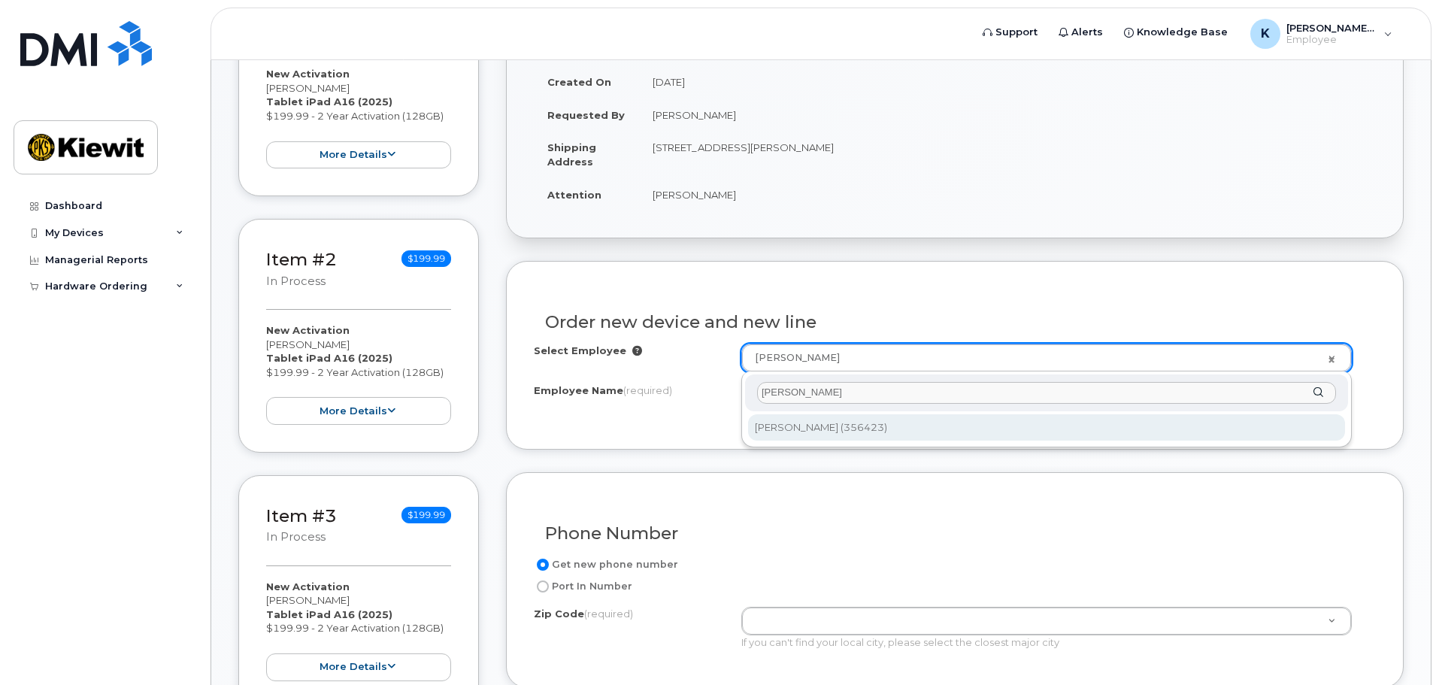
type input "[PERSON_NAME]"
click at [835, 444] on div "nicole rocole Nicole Rocole (356423)" at bounding box center [1046, 409] width 611 height 76
type input "2151823"
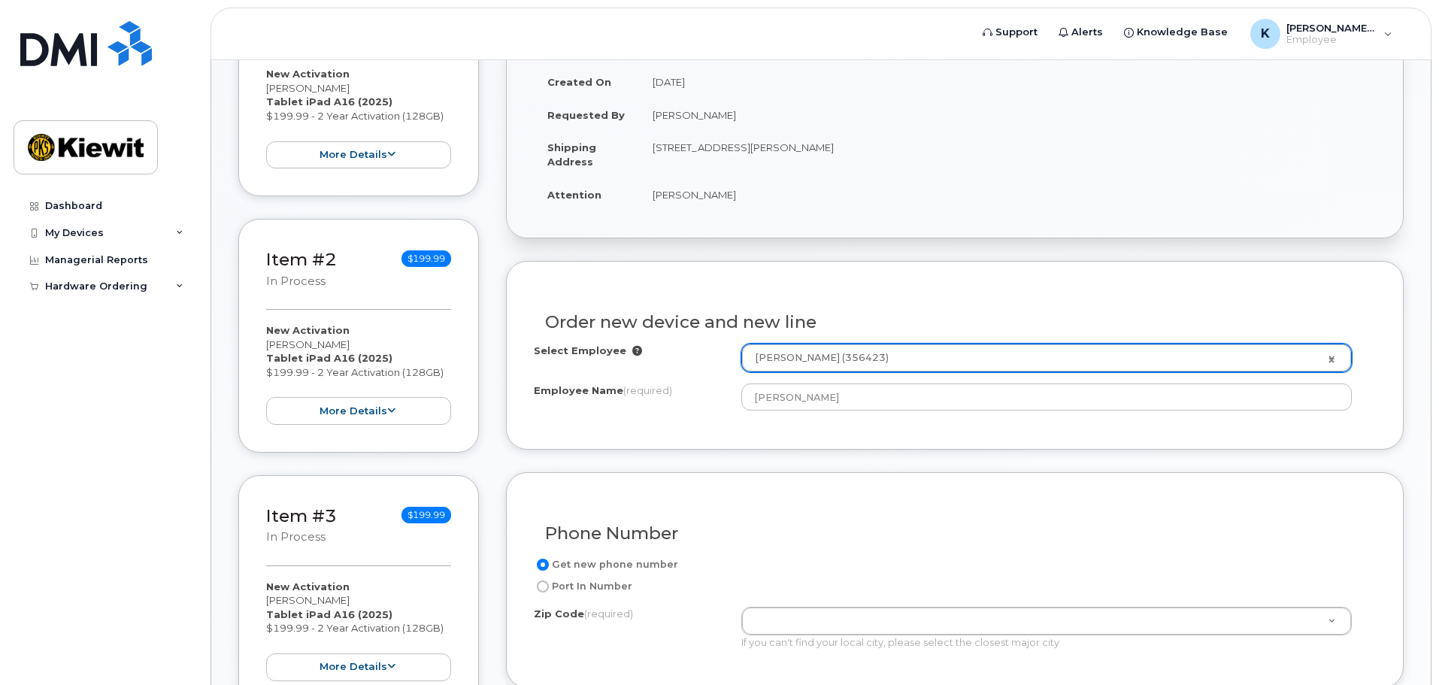
type input "[PERSON_NAME]"
type input "19801 NE 36th Street"
type input "19801 (Wilmington, DE)"
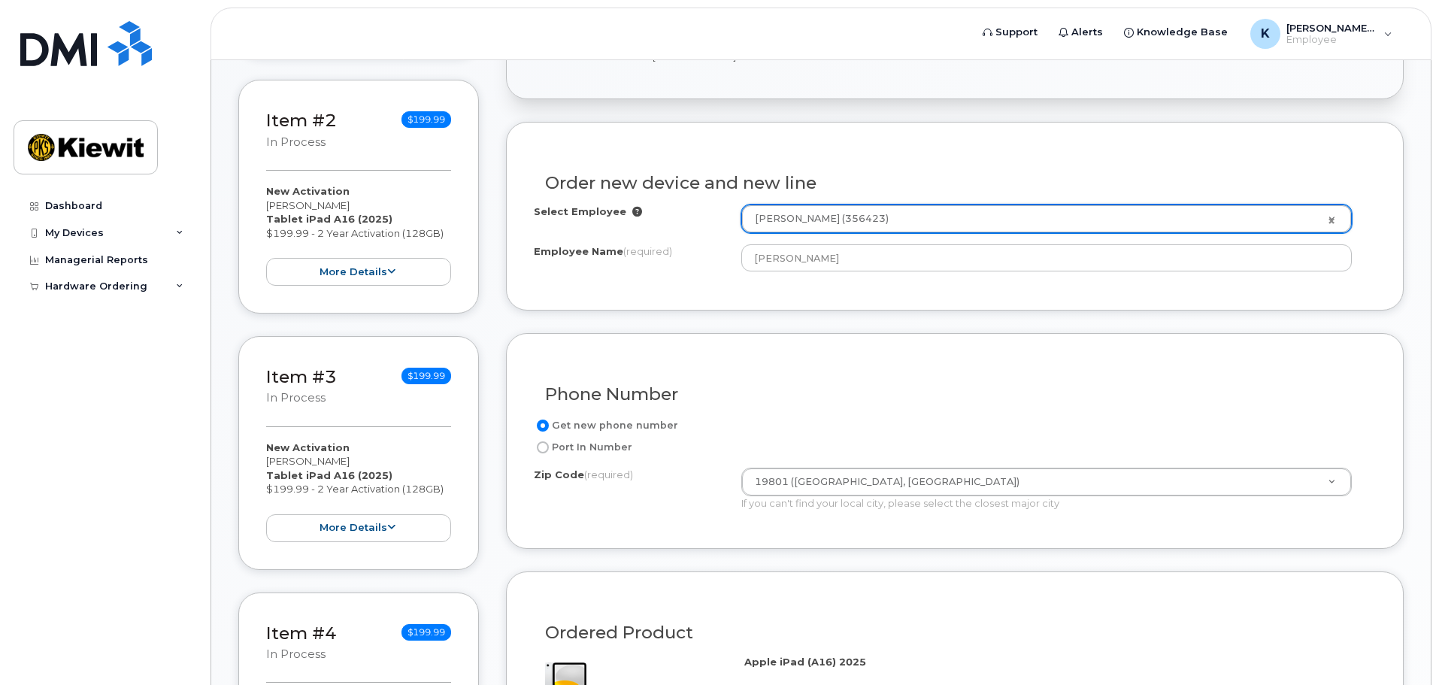
scroll to position [752, 0]
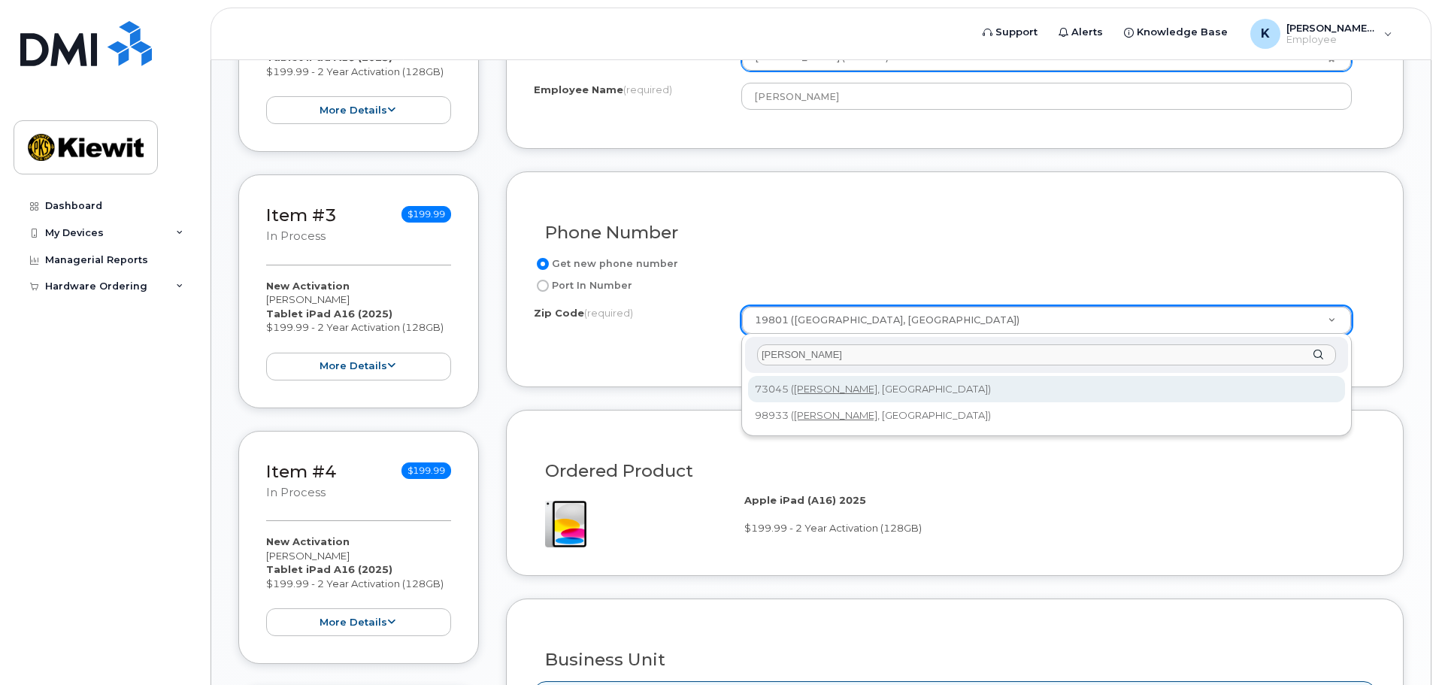
type input "harrah"
type input "73045 (Harrah, OK)"
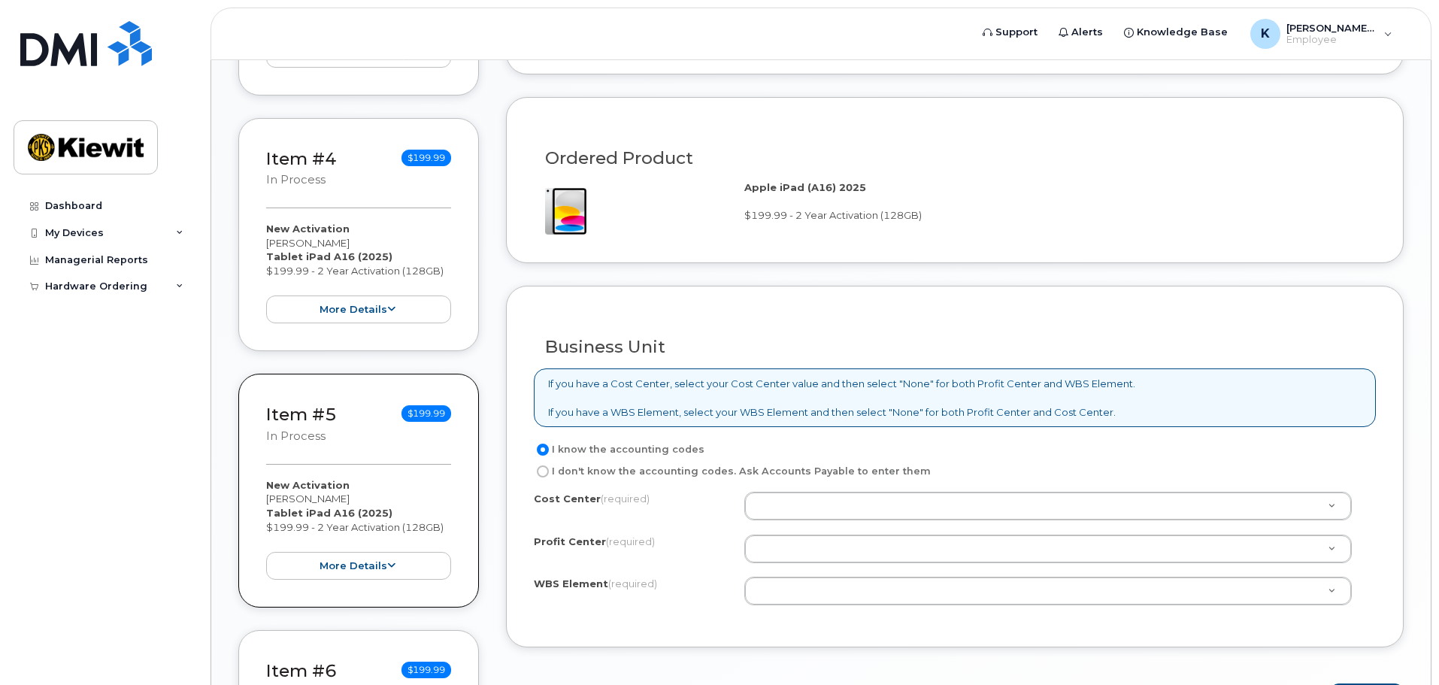
scroll to position [1203, 0]
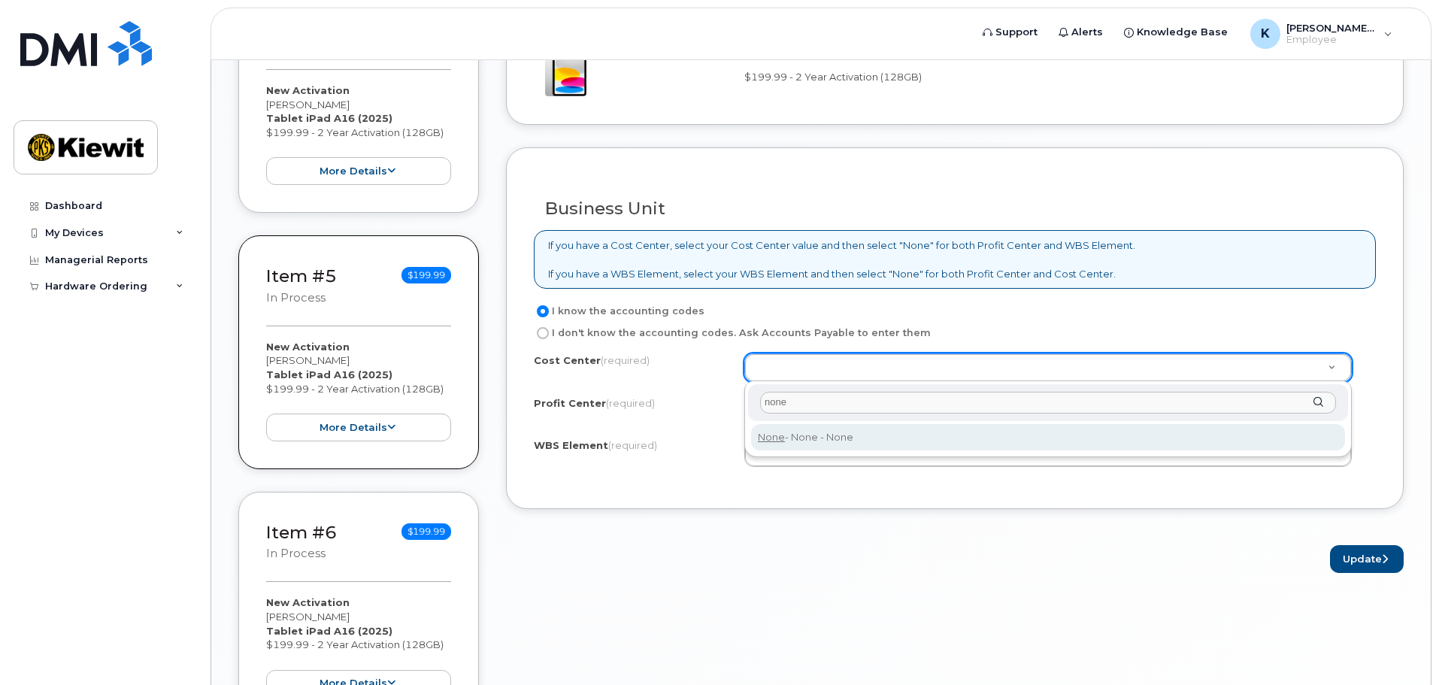
type input "none"
type input "None"
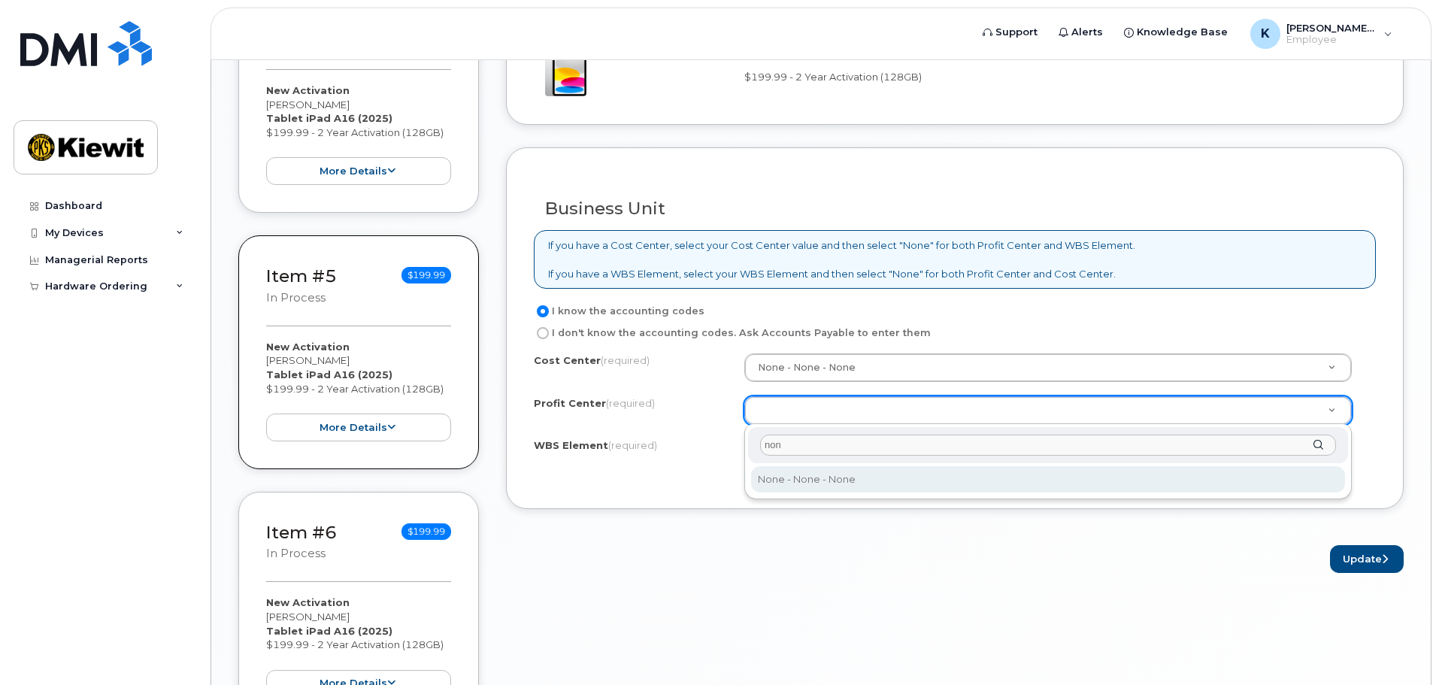
type input "none"
select select "None"
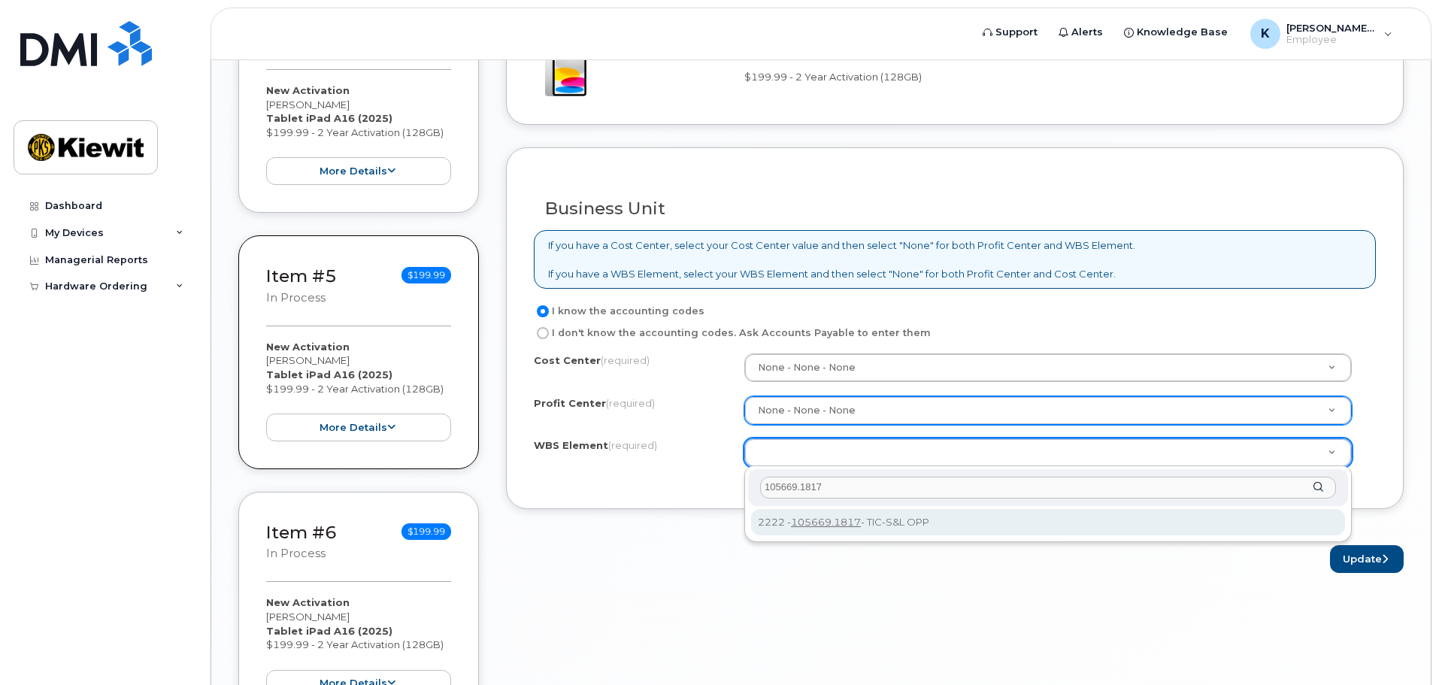
type input "105669.1817"
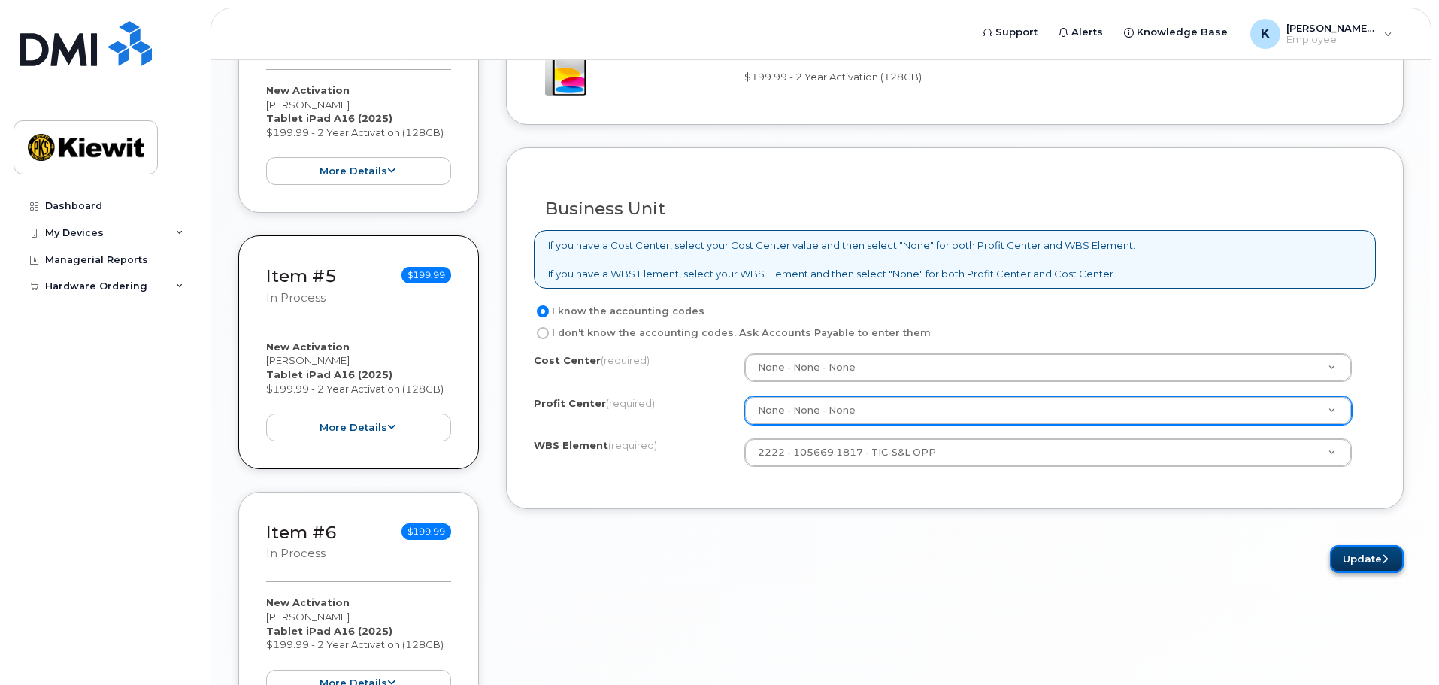
click at [1377, 551] on button "Update" at bounding box center [1367, 559] width 74 height 28
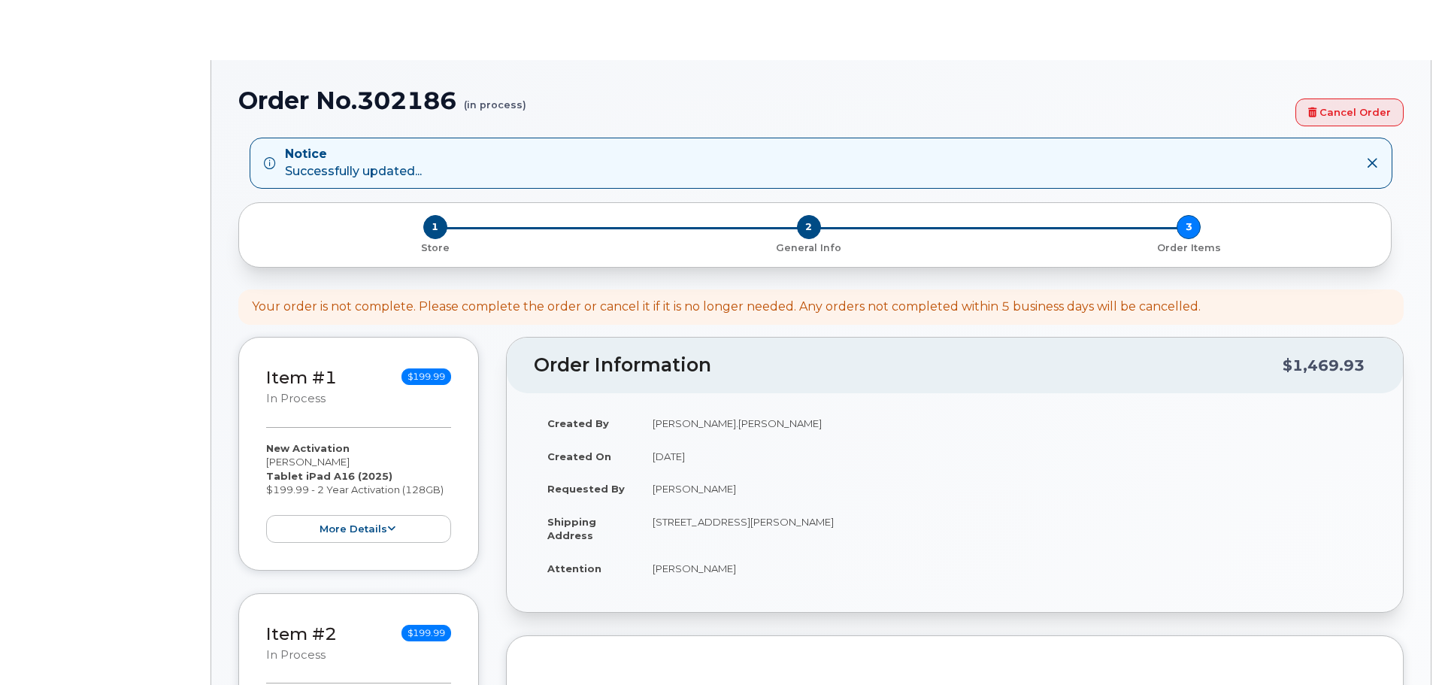
select select
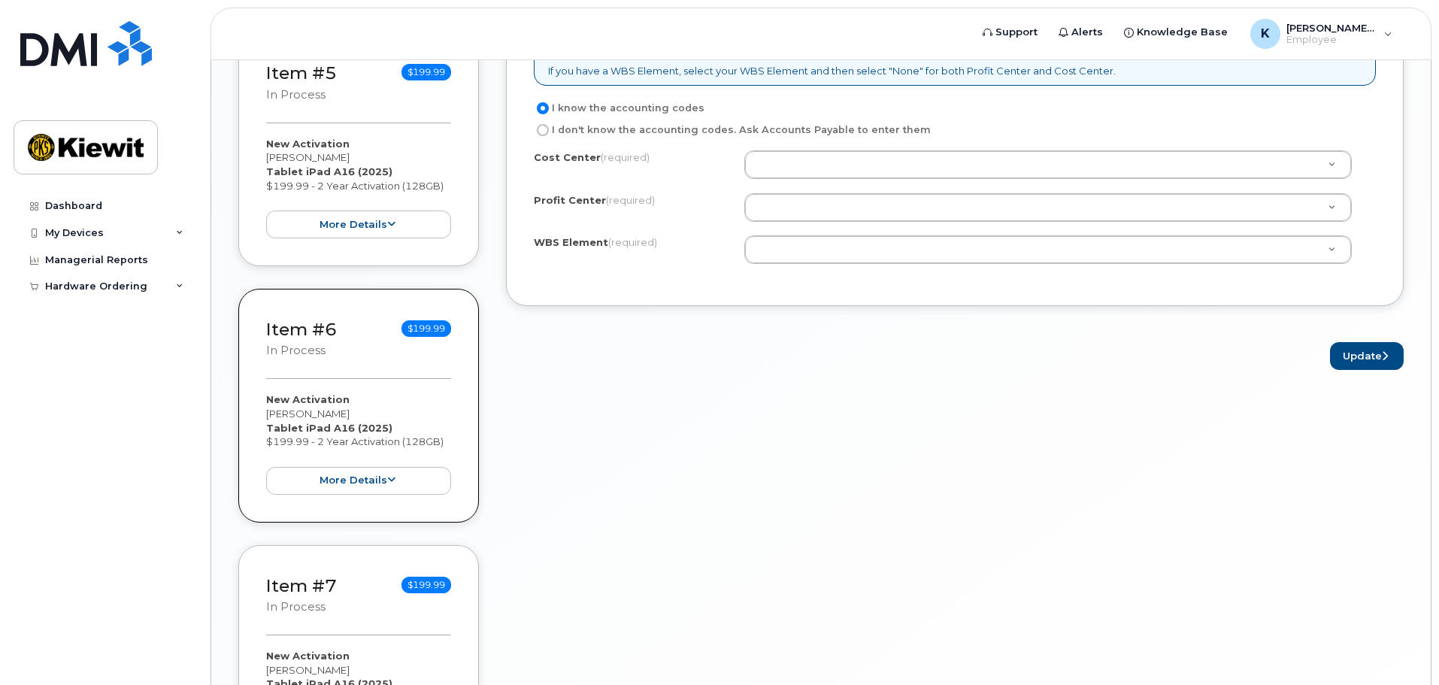
scroll to position [1429, 0]
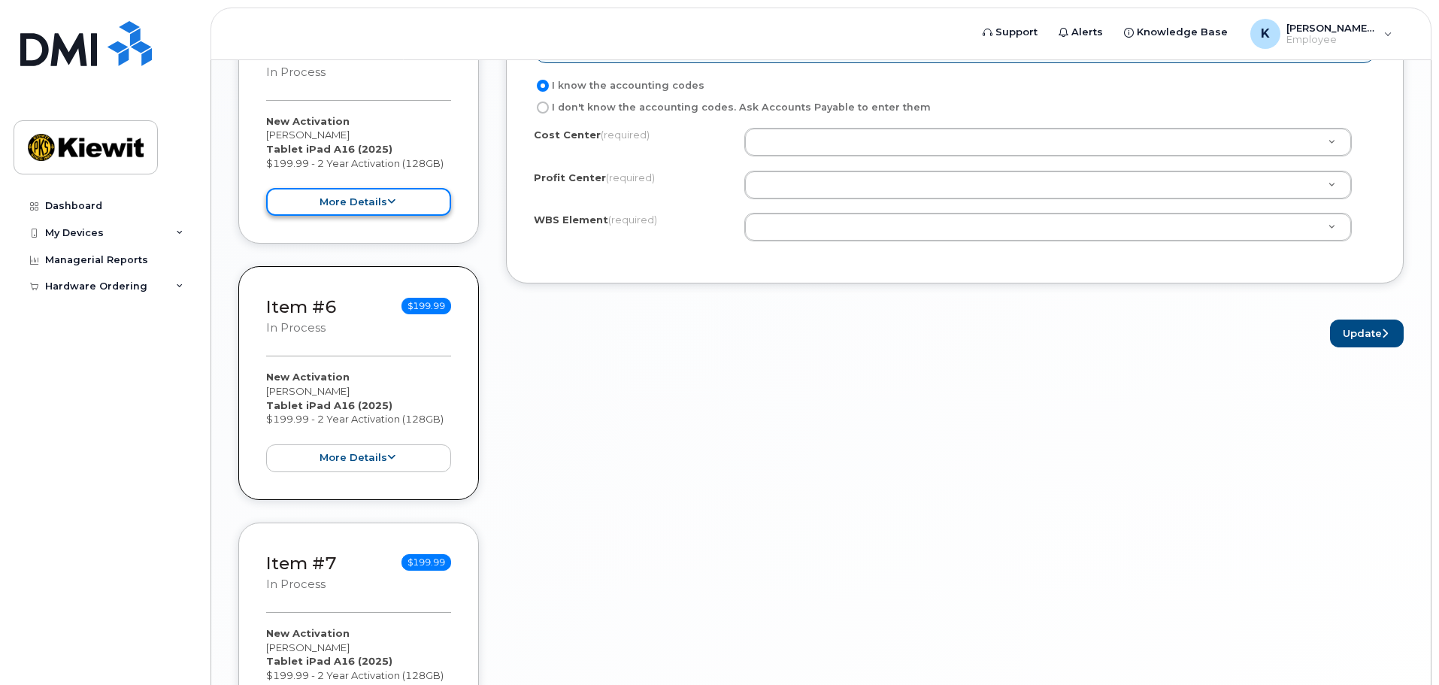
click at [412, 201] on button "more details" at bounding box center [358, 202] width 185 height 28
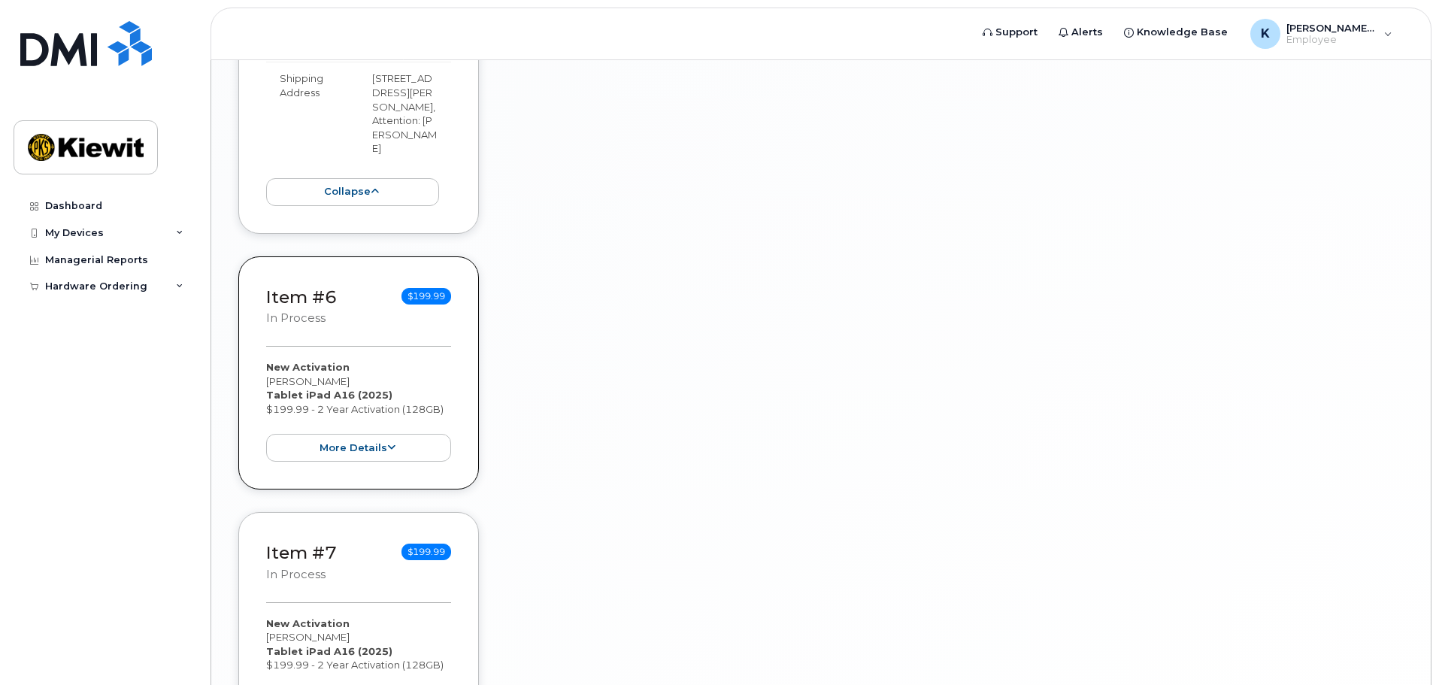
scroll to position [2231, 0]
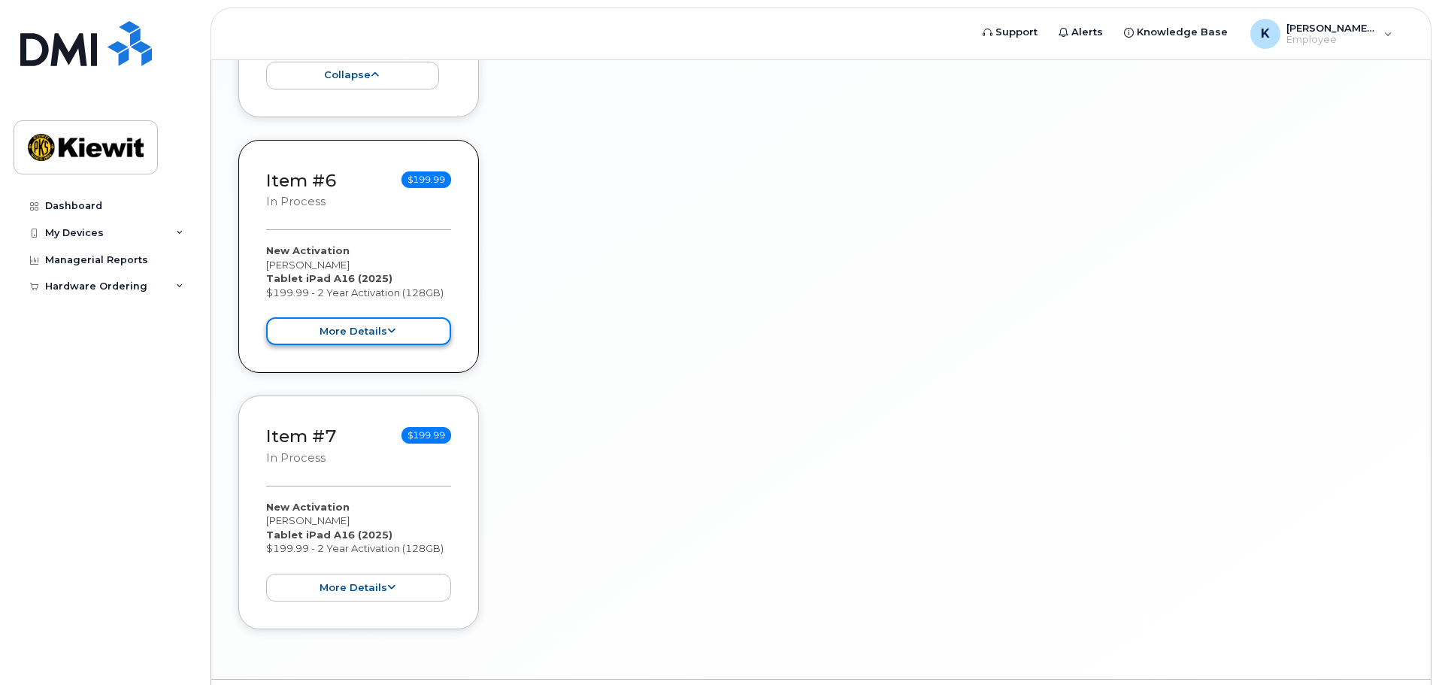
click at [419, 317] on button "more details" at bounding box center [358, 331] width 185 height 28
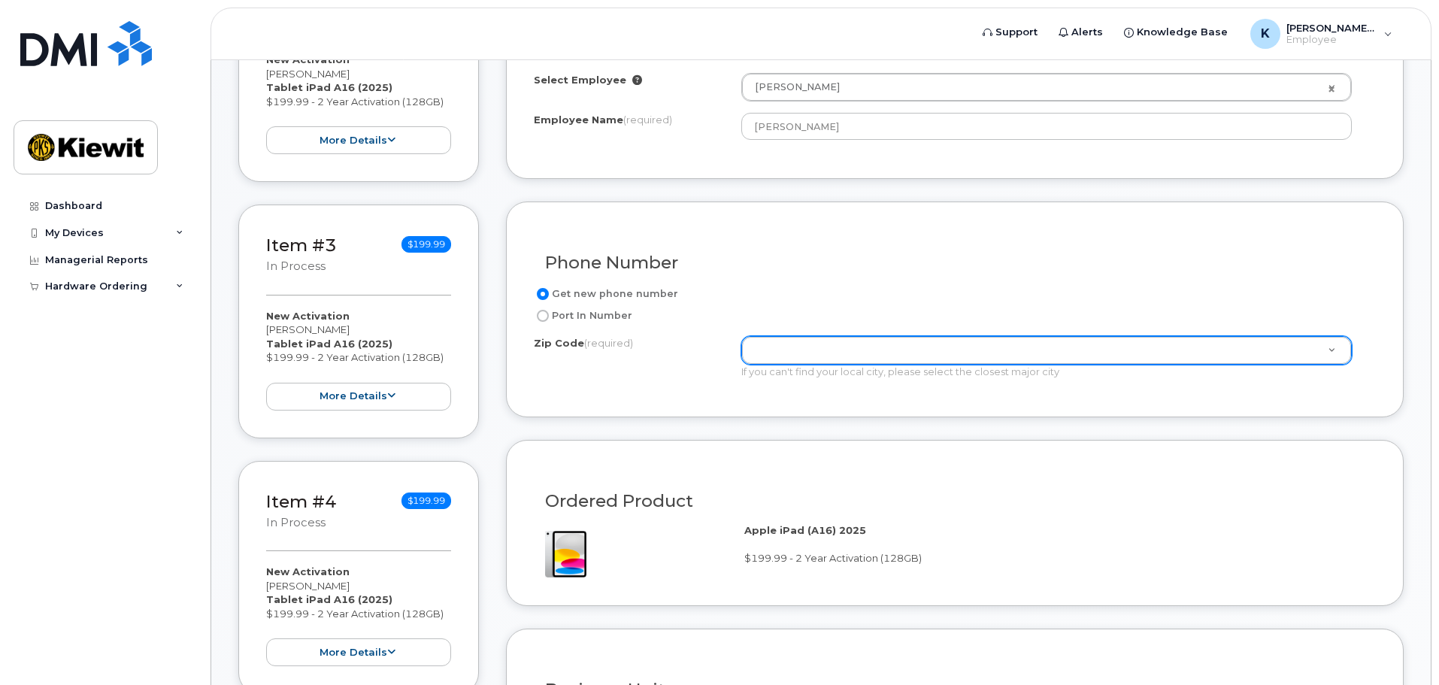
scroll to position [577, 0]
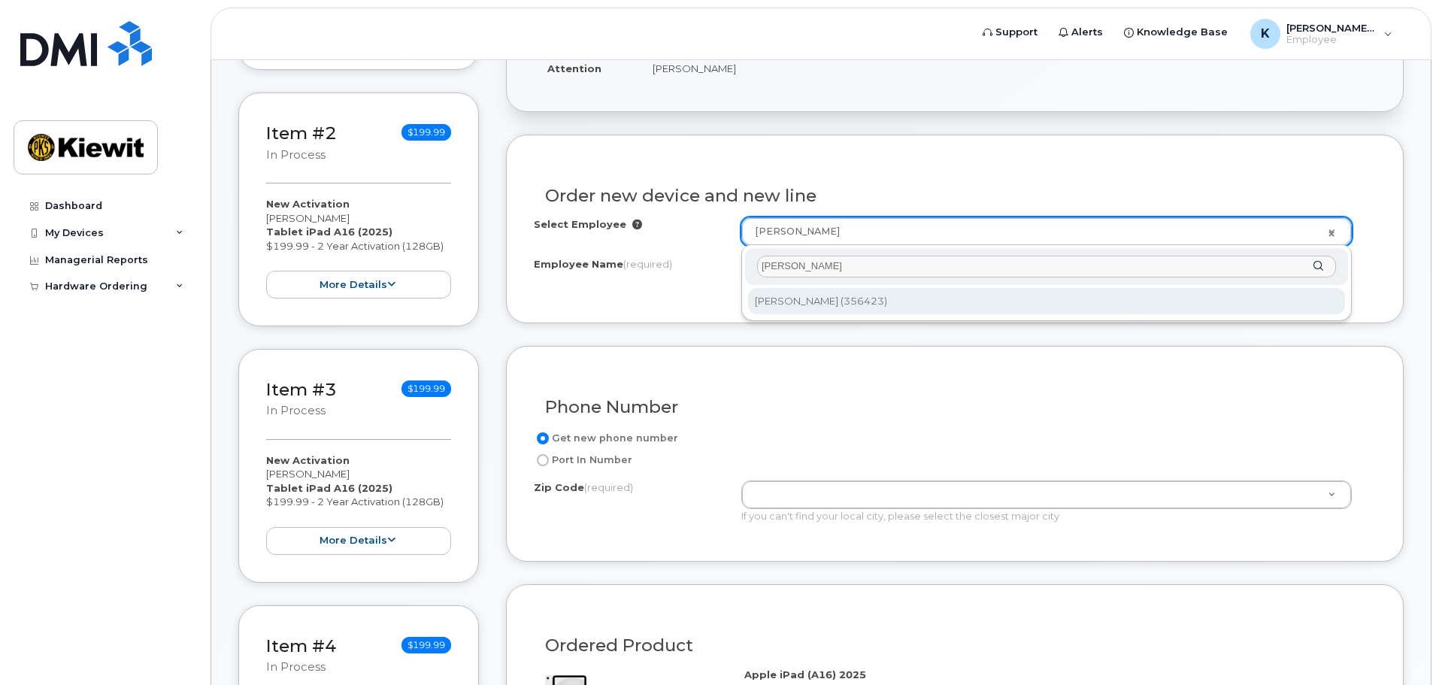
type input "[PERSON_NAME]"
type input "2151823"
type input "[PERSON_NAME]"
type input "[STREET_ADDRESS]"
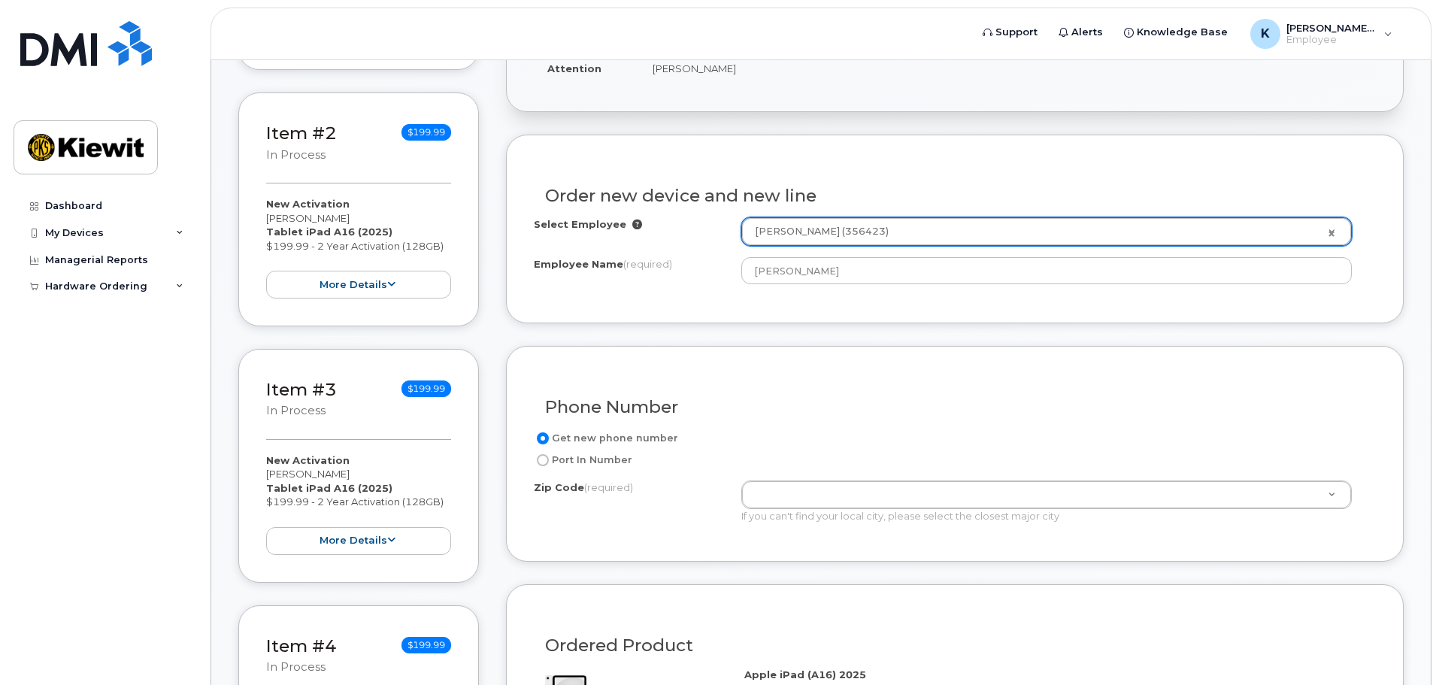
type input "19801 ([GEOGRAPHIC_DATA], [GEOGRAPHIC_DATA])"
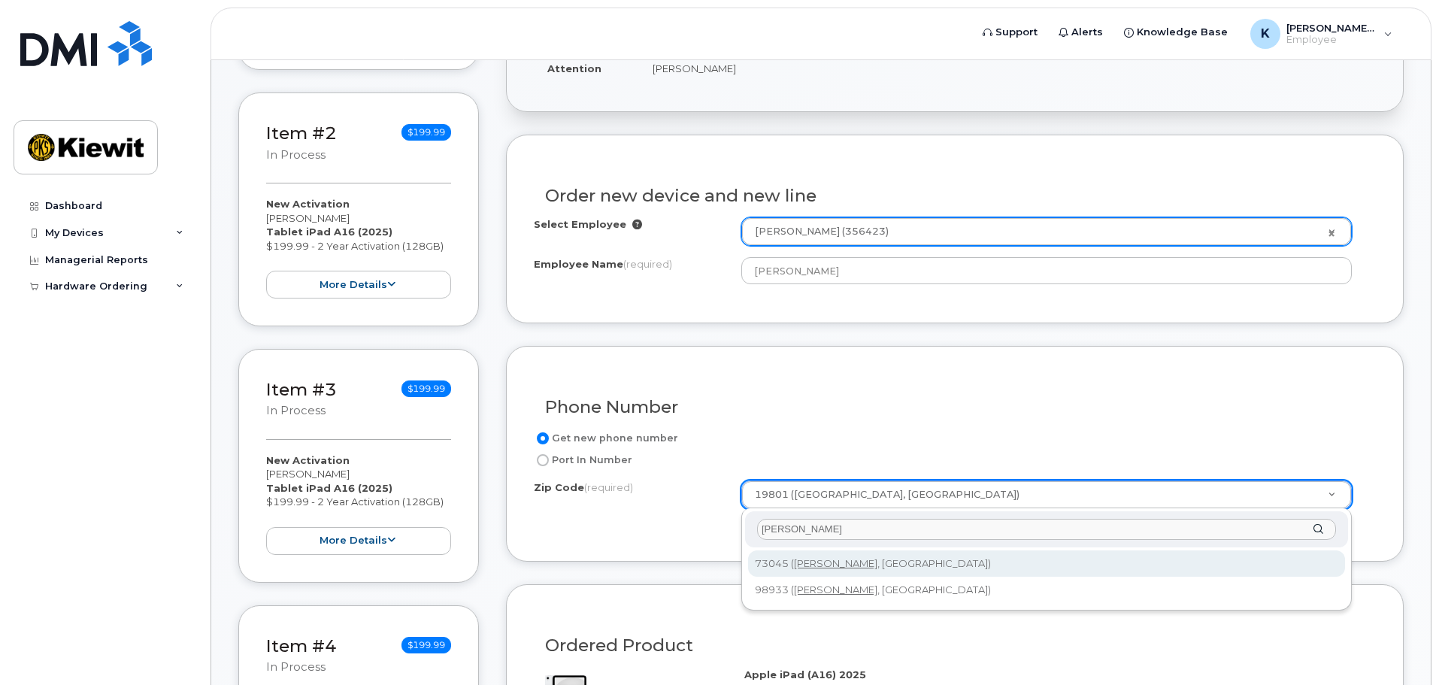
type input "[PERSON_NAME]"
type input "73045 ([PERSON_NAME], [GEOGRAPHIC_DATA])"
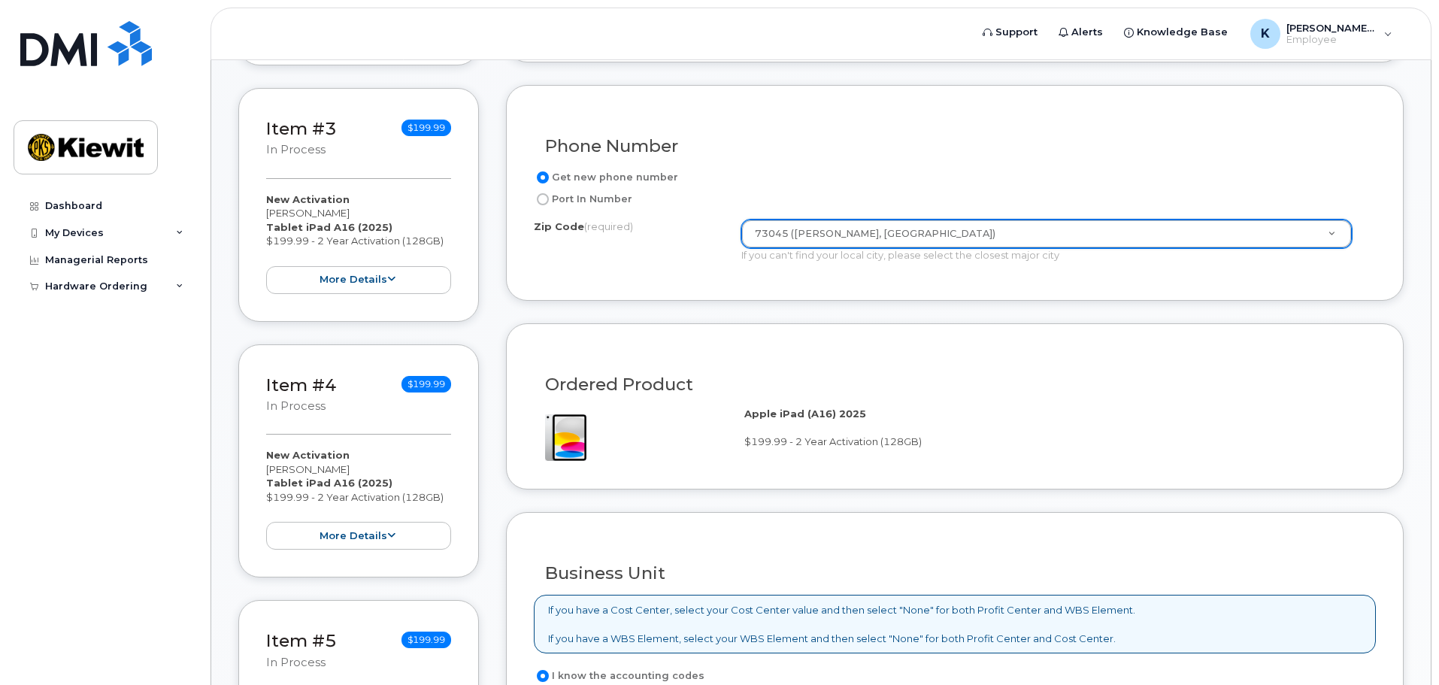
scroll to position [1029, 0]
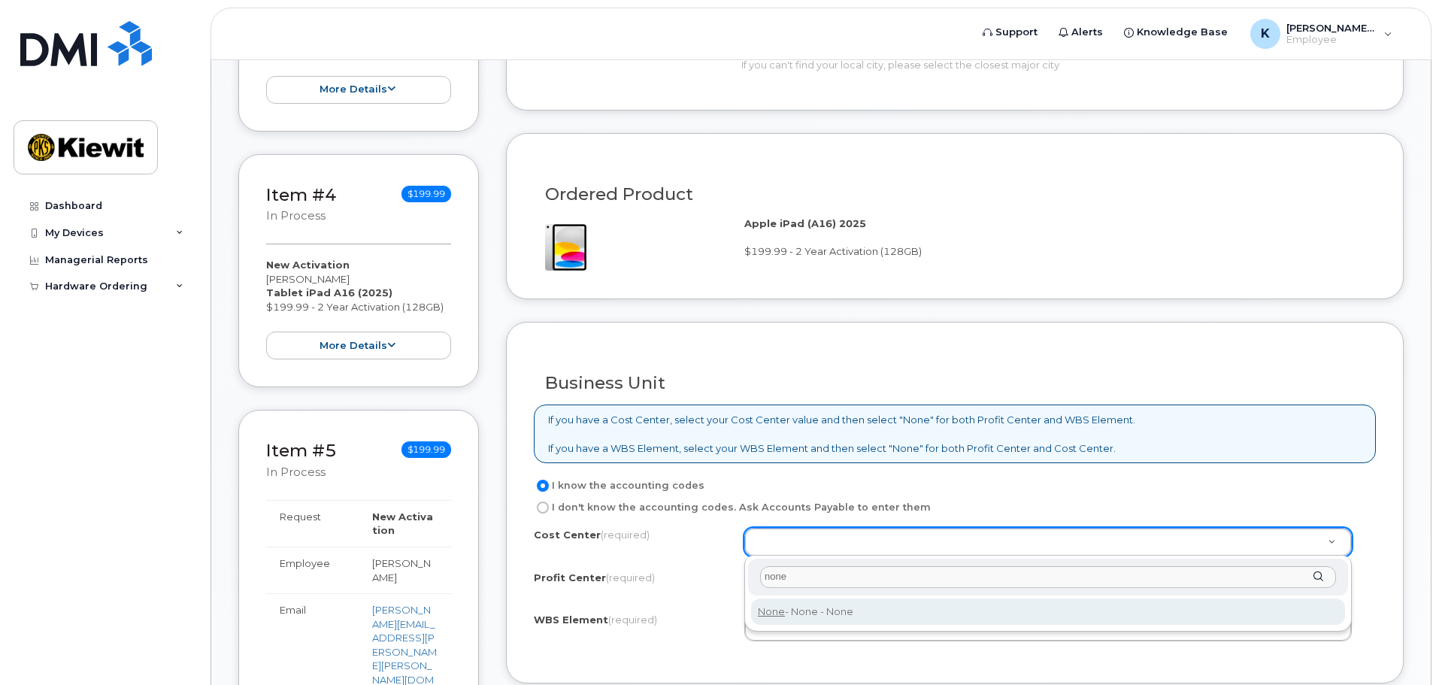
type input "none"
type input "None"
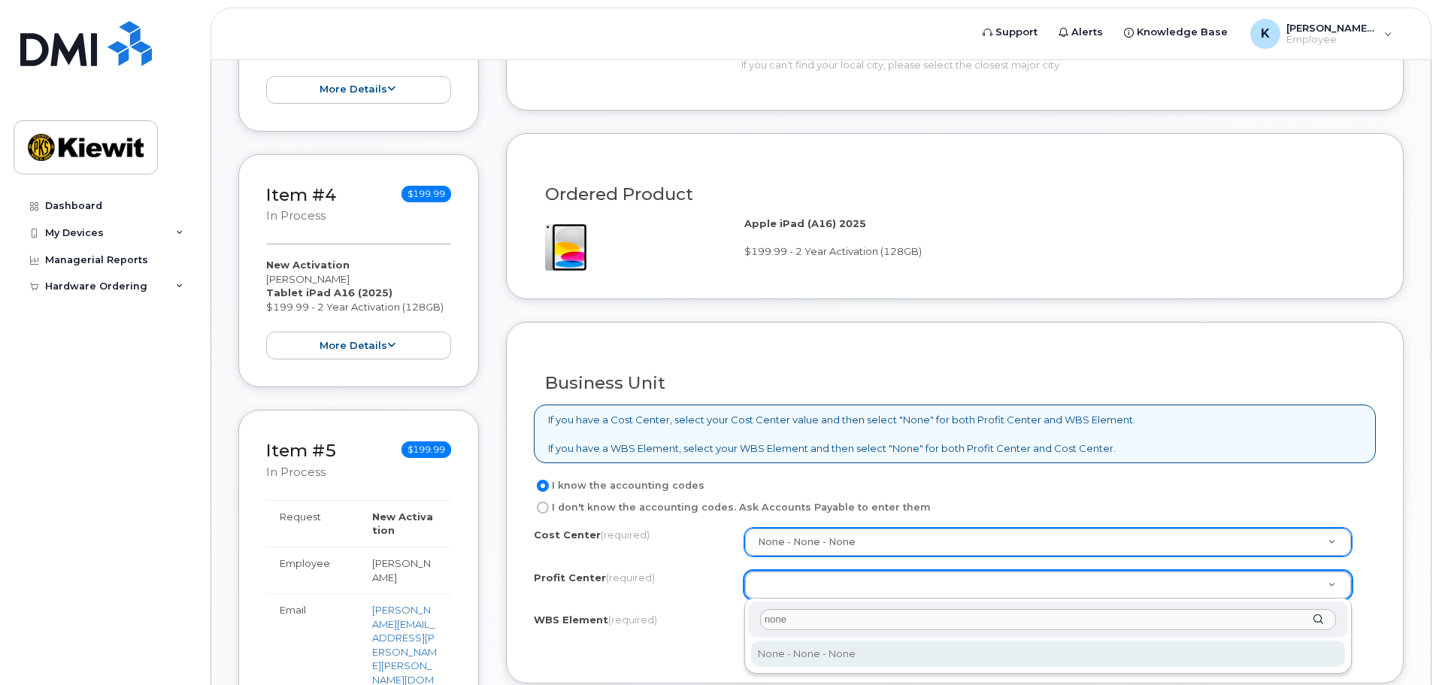
type input "none"
select select "None"
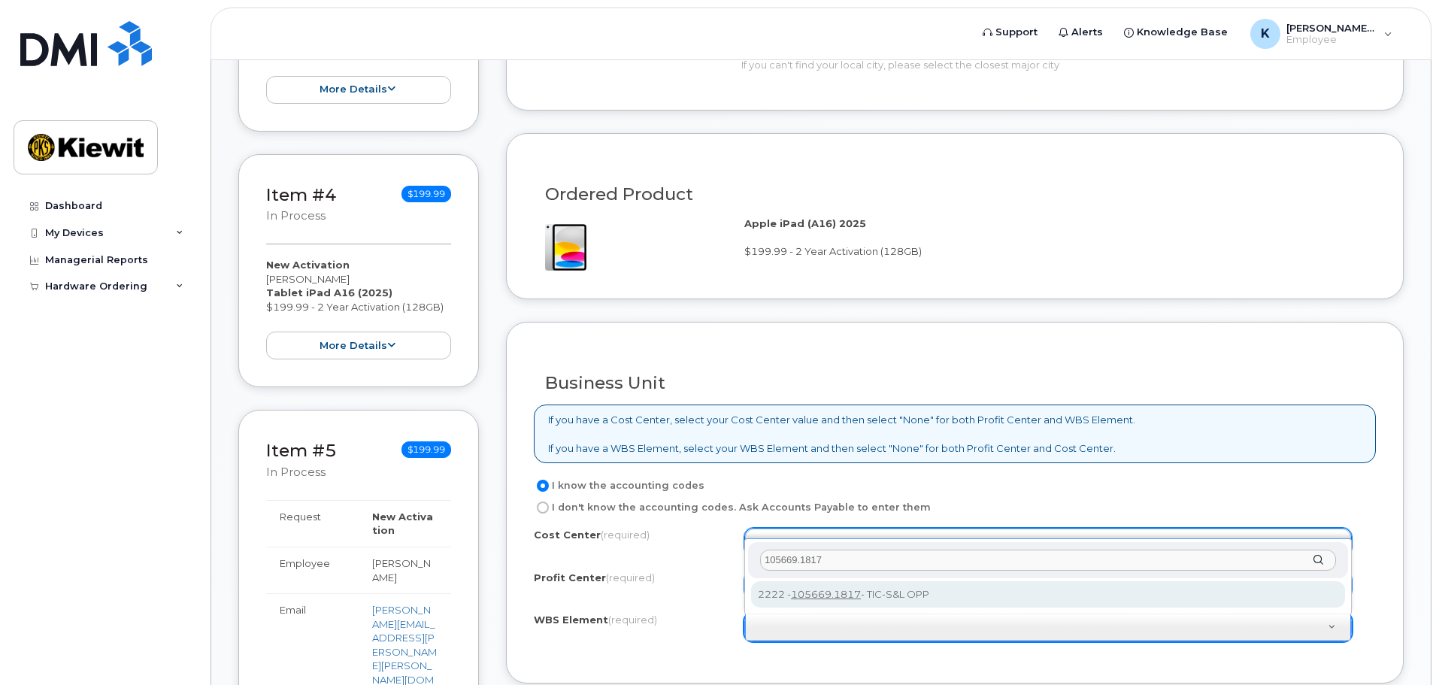
type input "105669.1817"
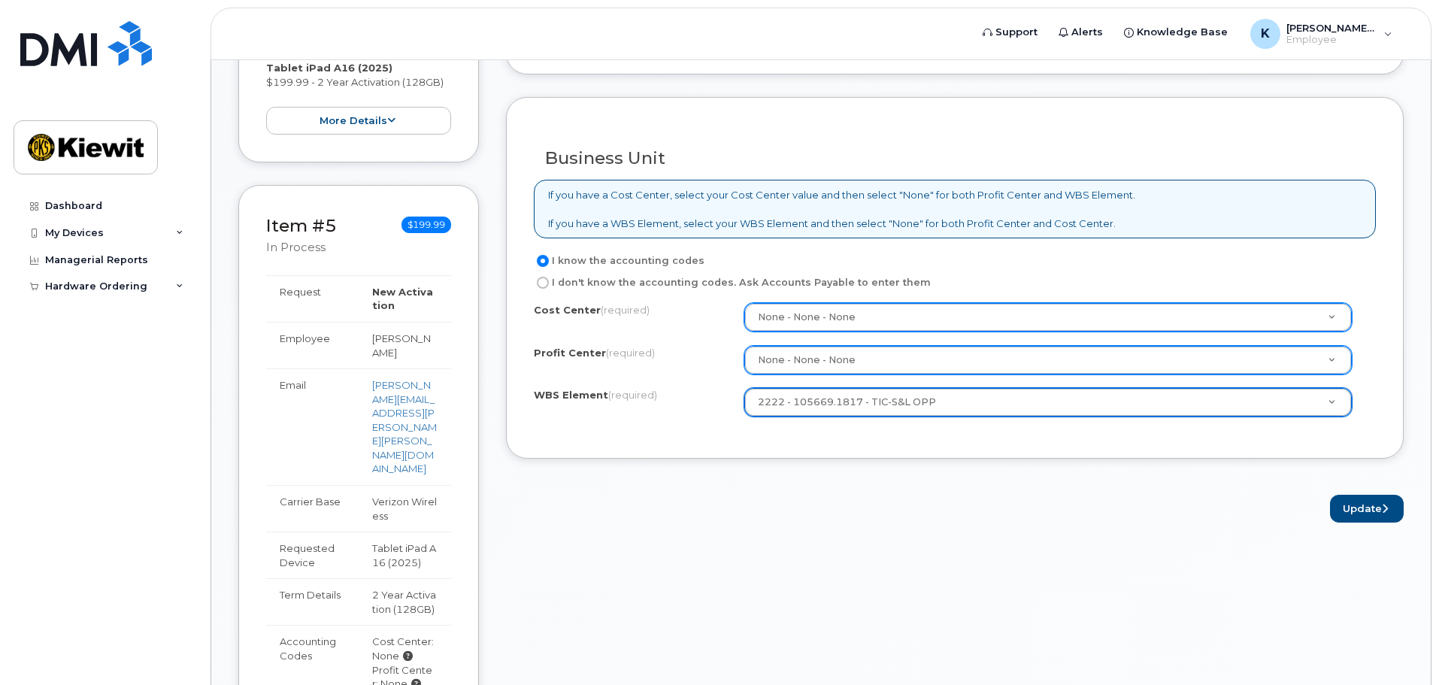
scroll to position [1254, 0]
click at [1374, 516] on button "Update" at bounding box center [1367, 508] width 74 height 28
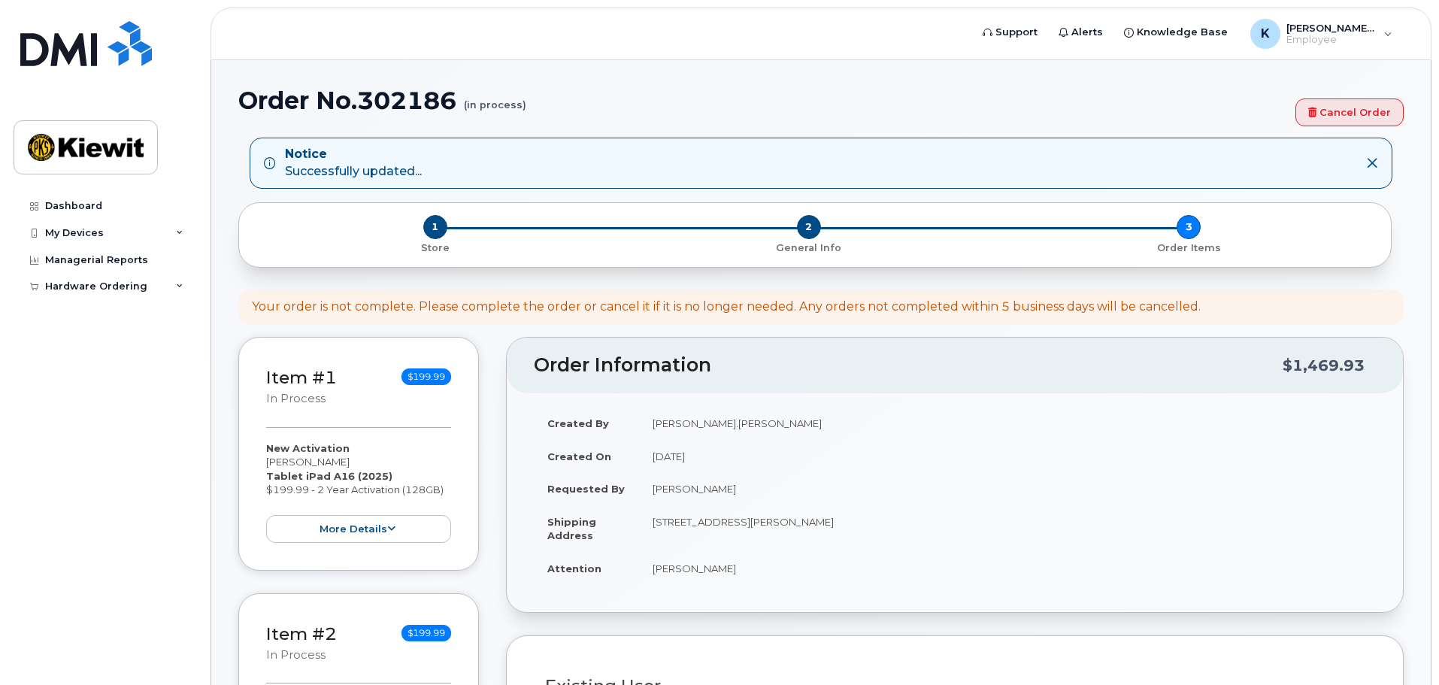
select select
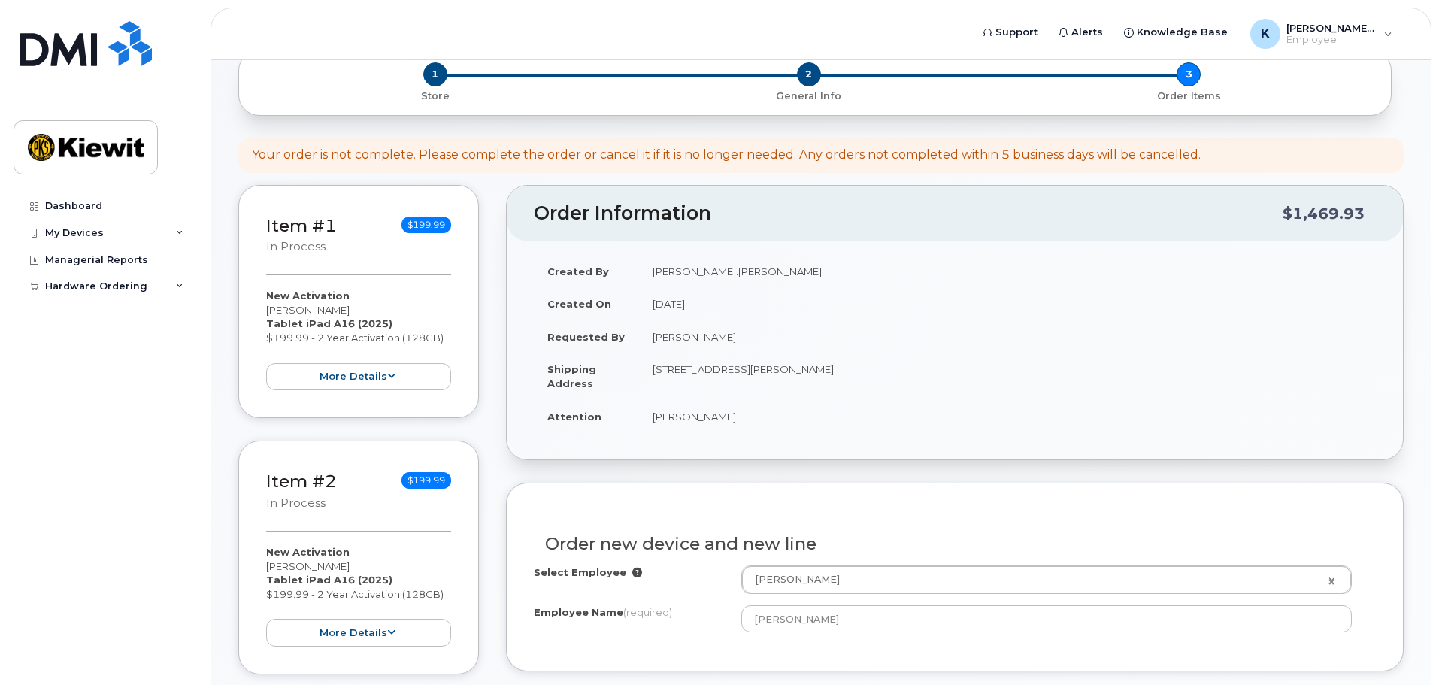
scroll to position [301, 0]
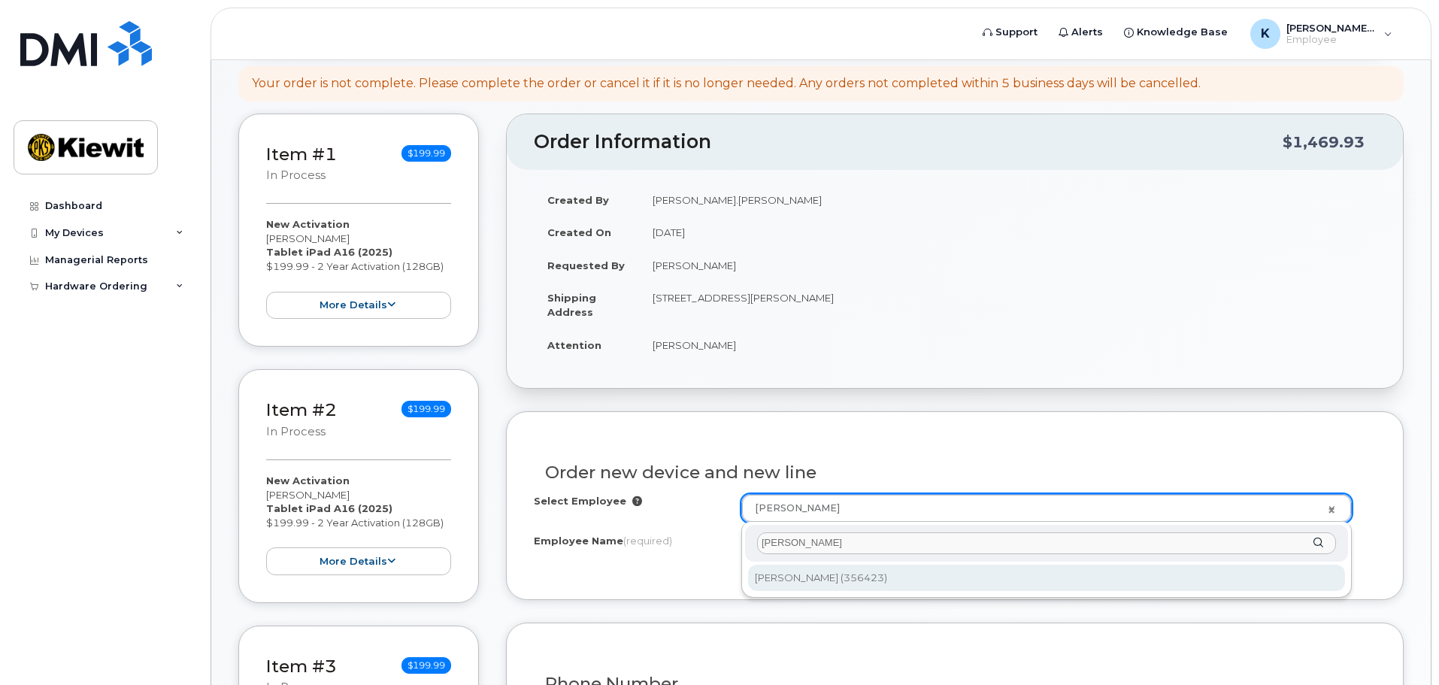
type input "[PERSON_NAME]"
type input "2151823"
type input "[PERSON_NAME]"
type input "[STREET_ADDRESS]"
type input "19801 ([GEOGRAPHIC_DATA], [GEOGRAPHIC_DATA])"
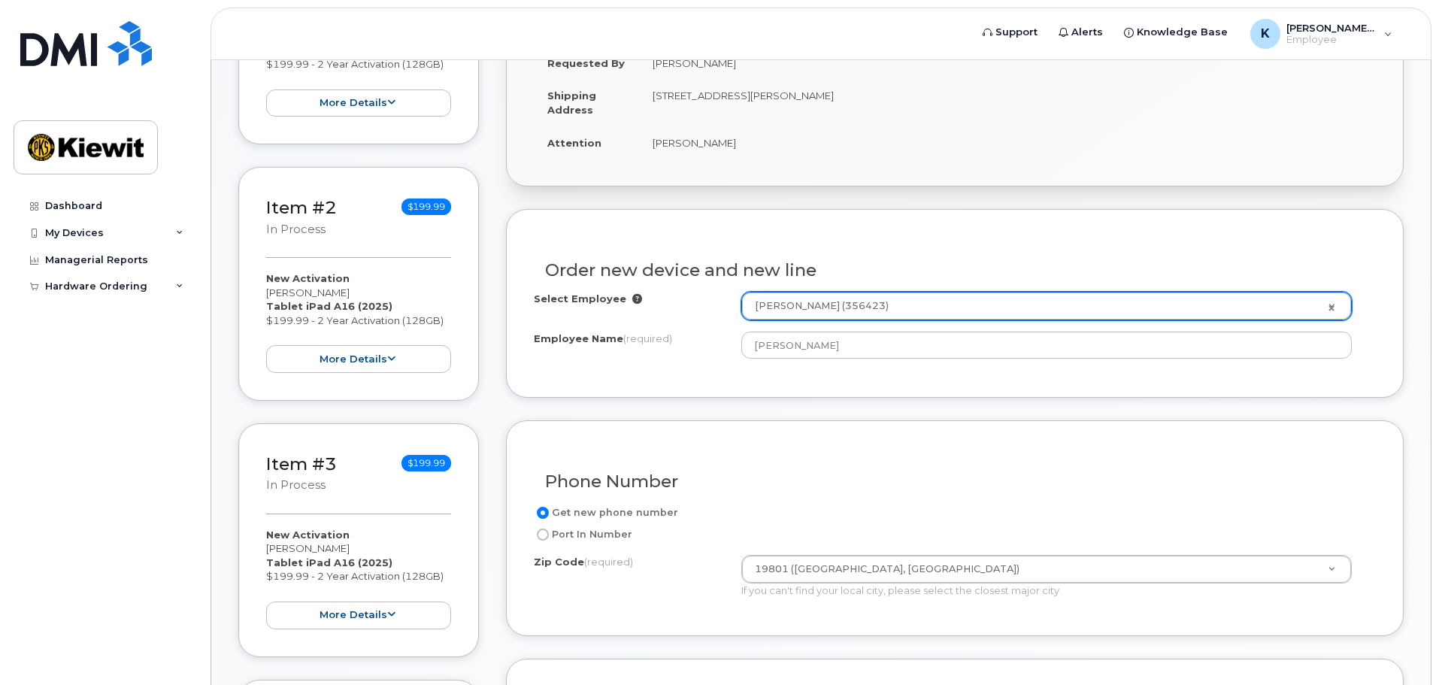
scroll to position [526, 0]
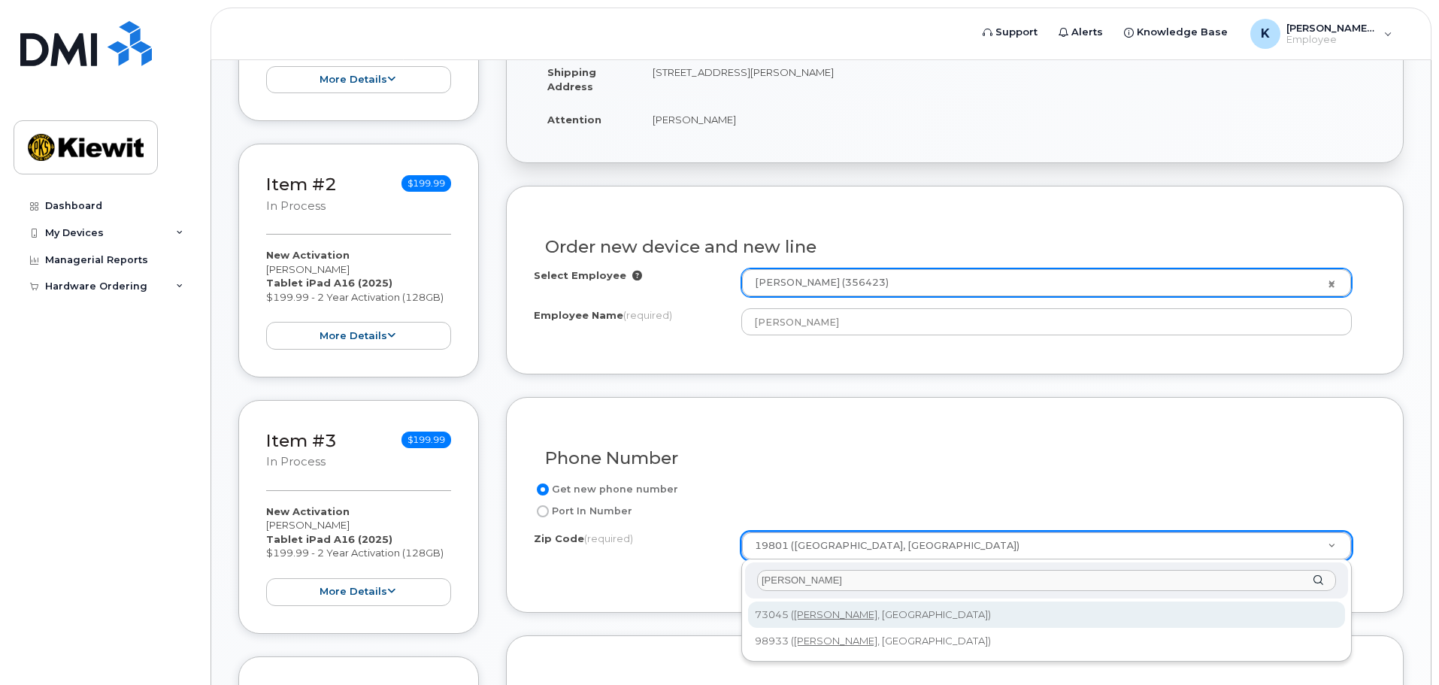
type input "[PERSON_NAME]"
type input "73045 ([PERSON_NAME], [GEOGRAPHIC_DATA])"
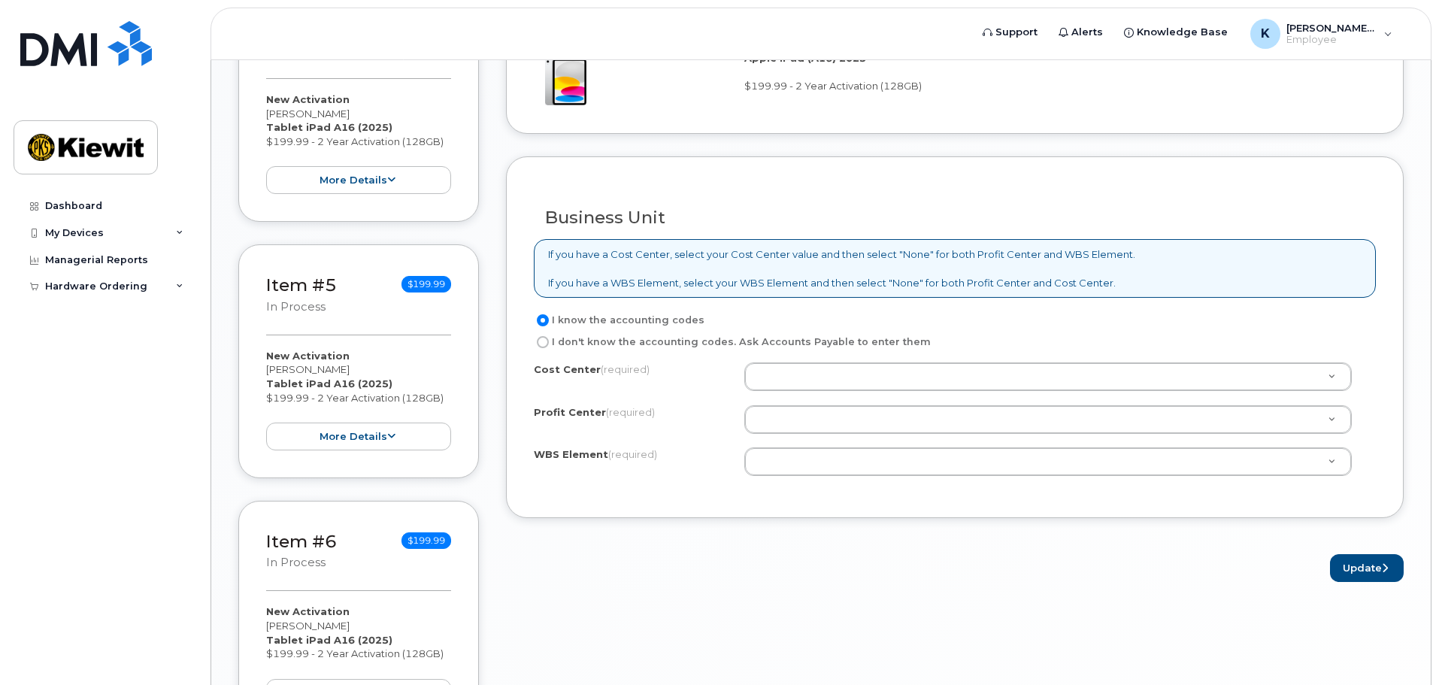
scroll to position [1203, 0]
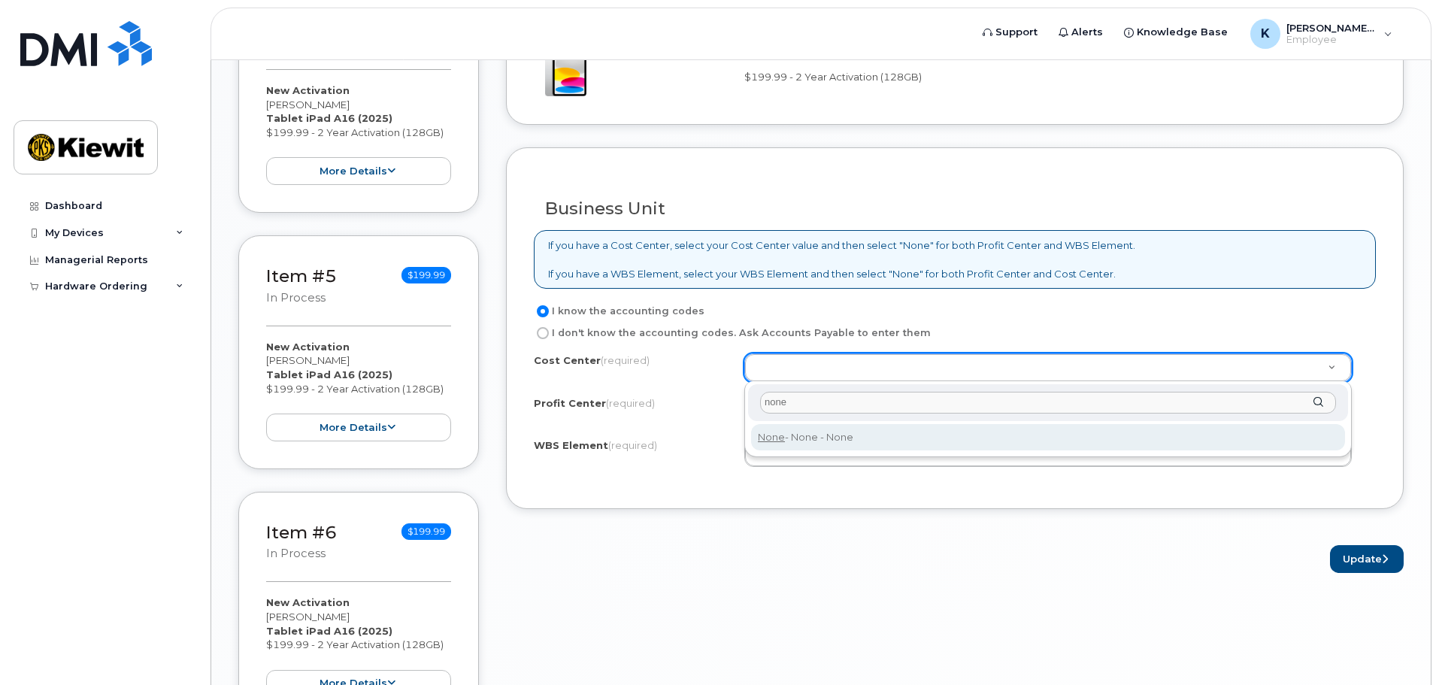
type input "none"
type input "None"
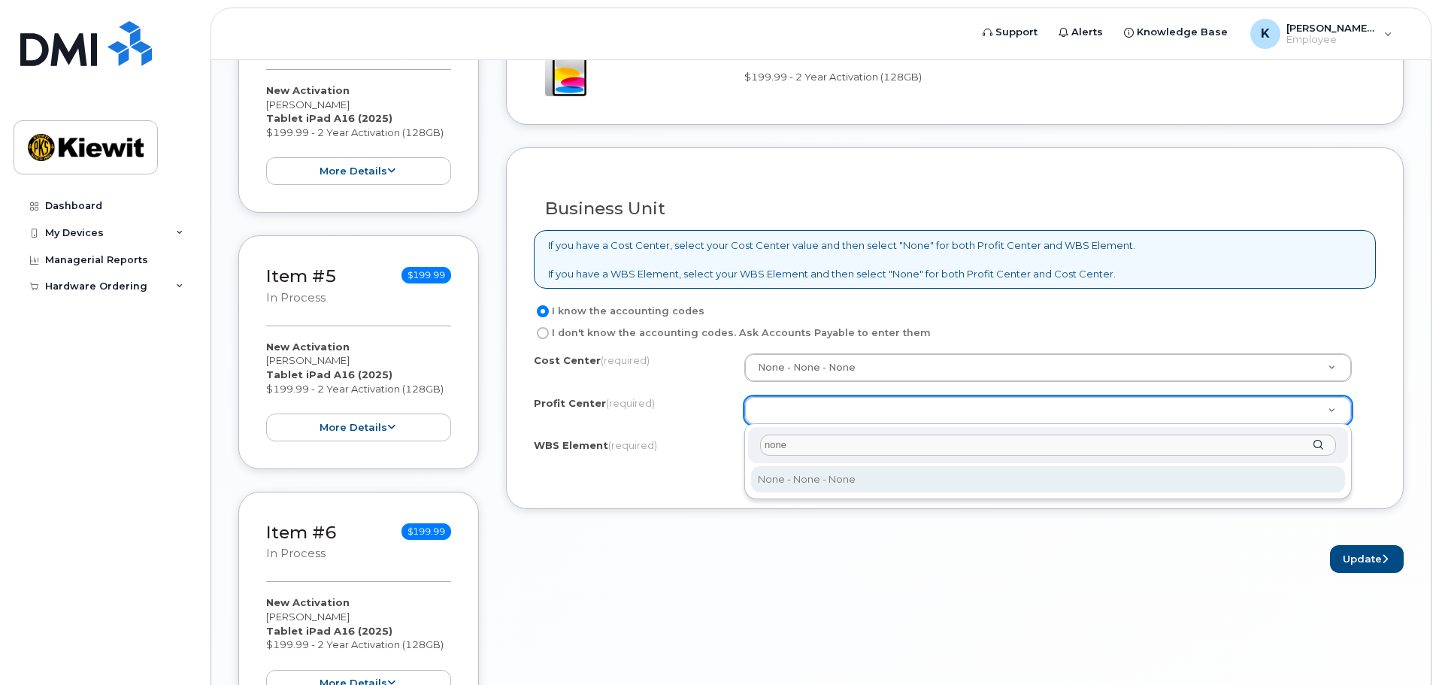
type input "none"
select select "None"
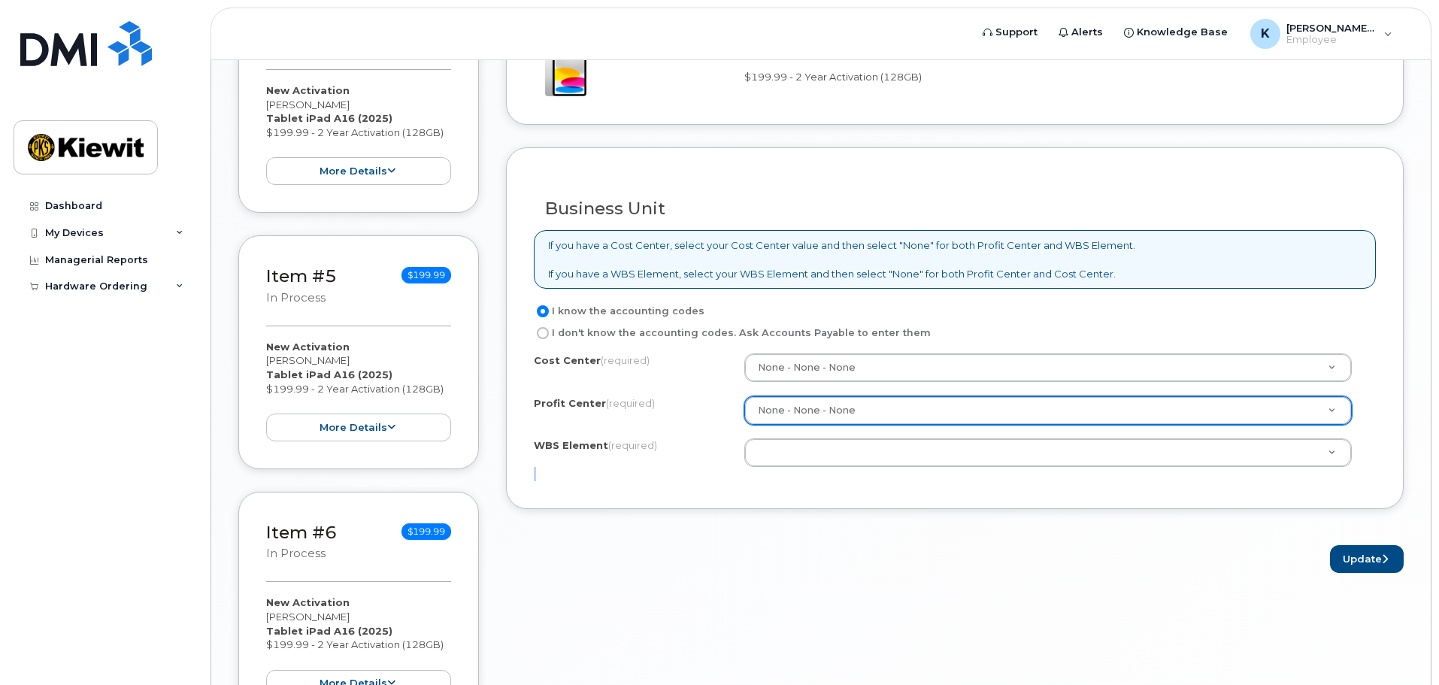
click at [813, 481] on div "Business Unit If you have a Cost Center, select your Cost Center value and then…" at bounding box center [955, 328] width 898 height 362
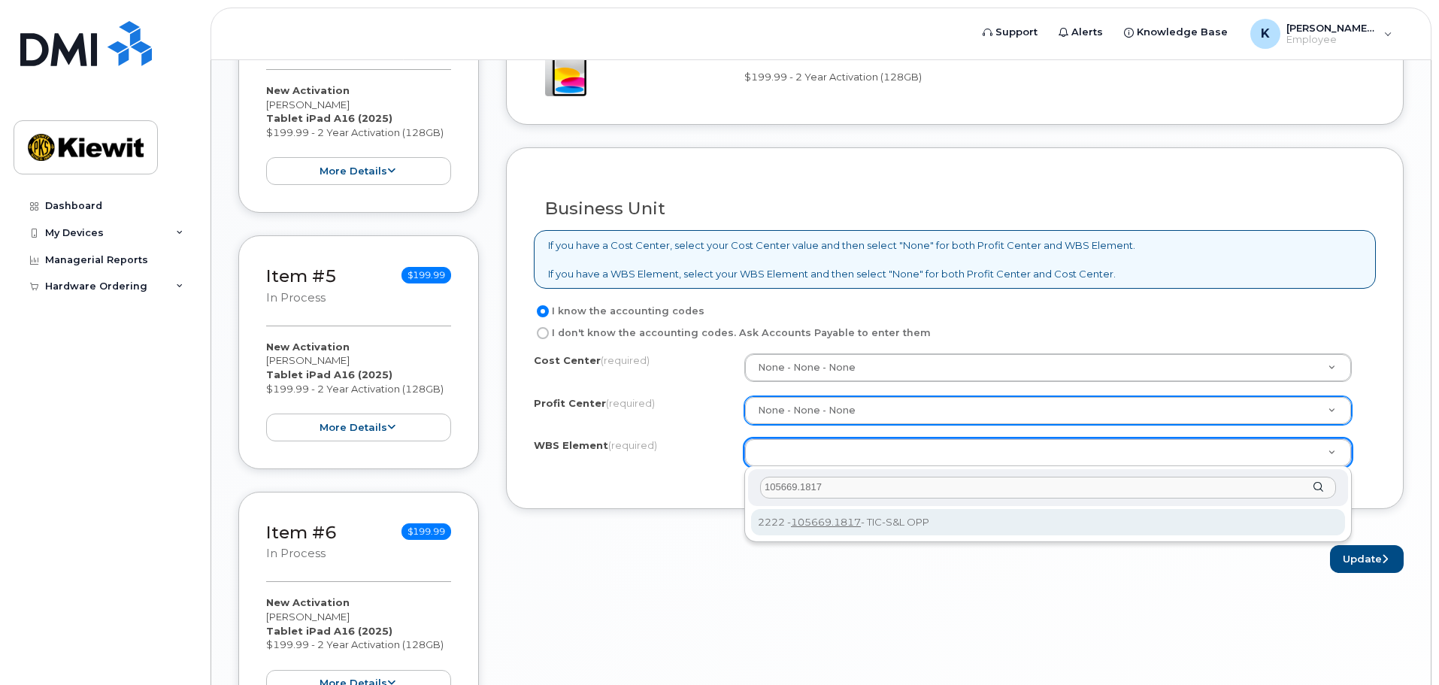
type input "105669.1817"
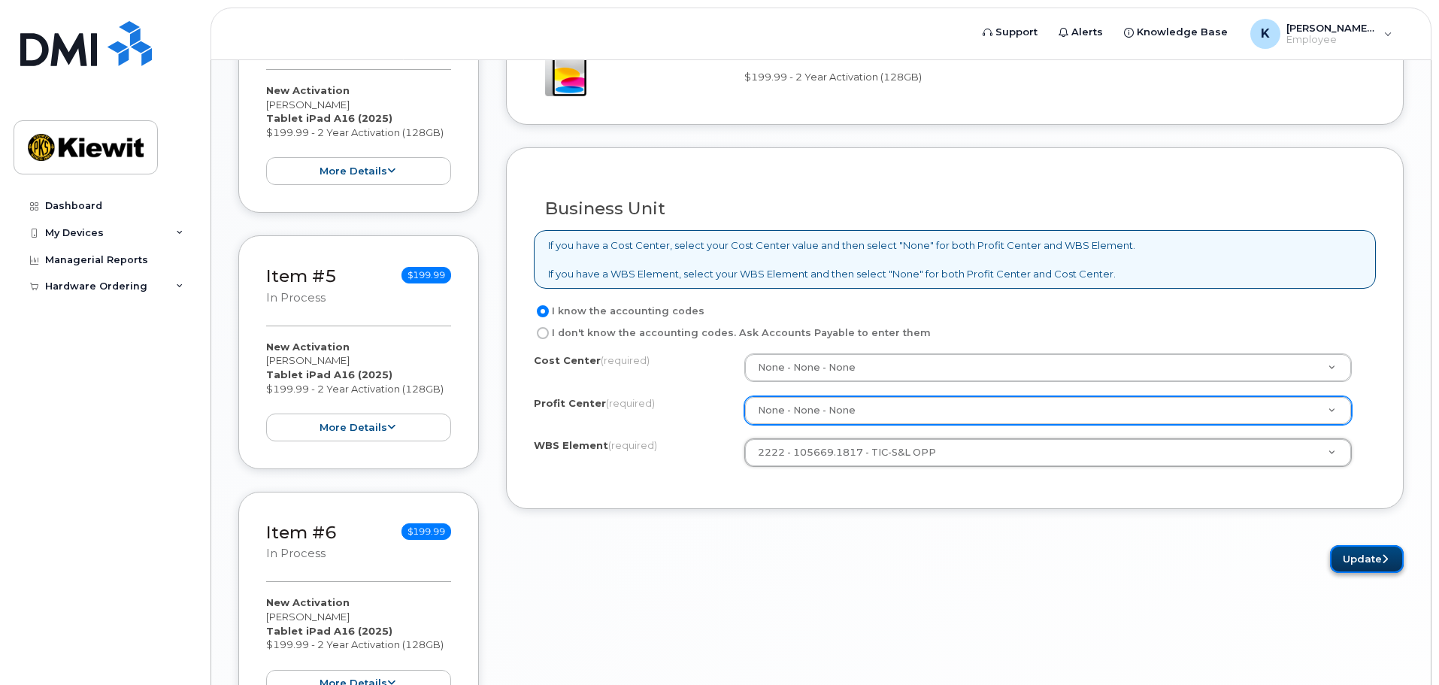
click at [1366, 559] on button "Update" at bounding box center [1367, 559] width 74 height 28
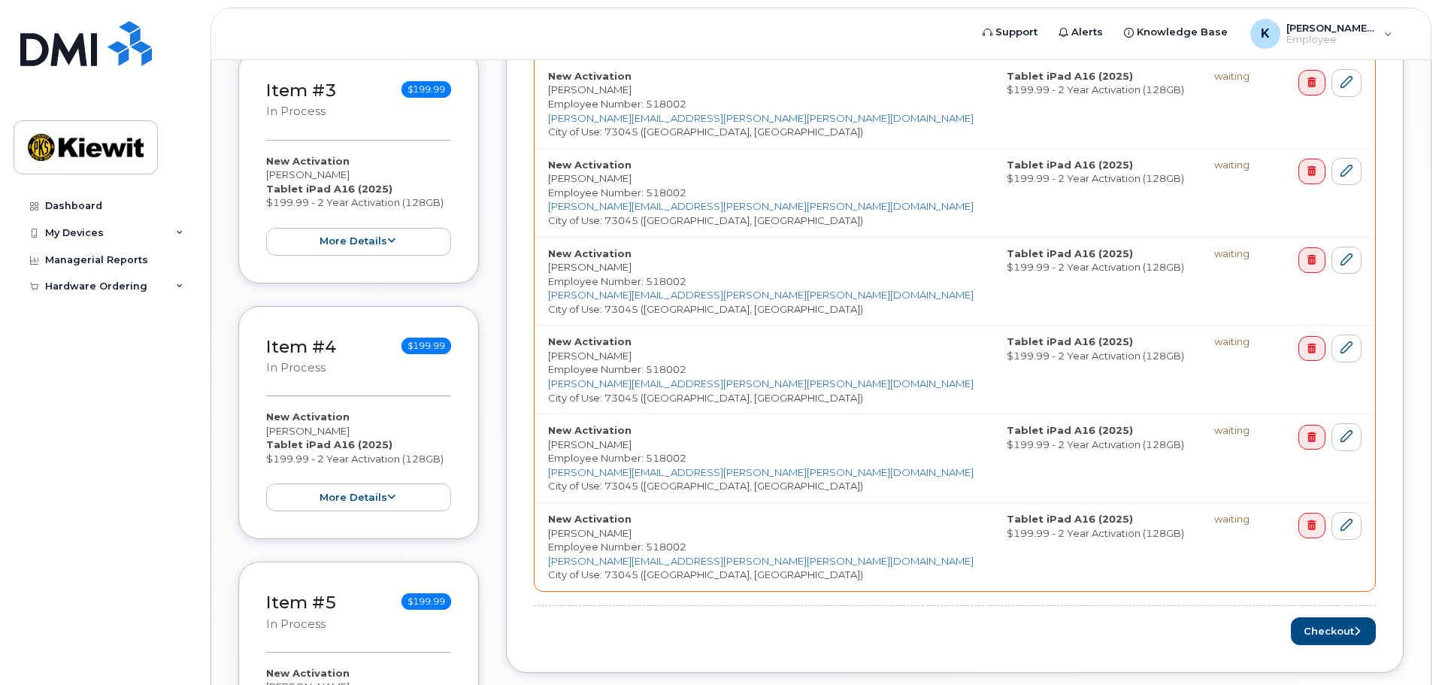
scroll to position [902, 0]
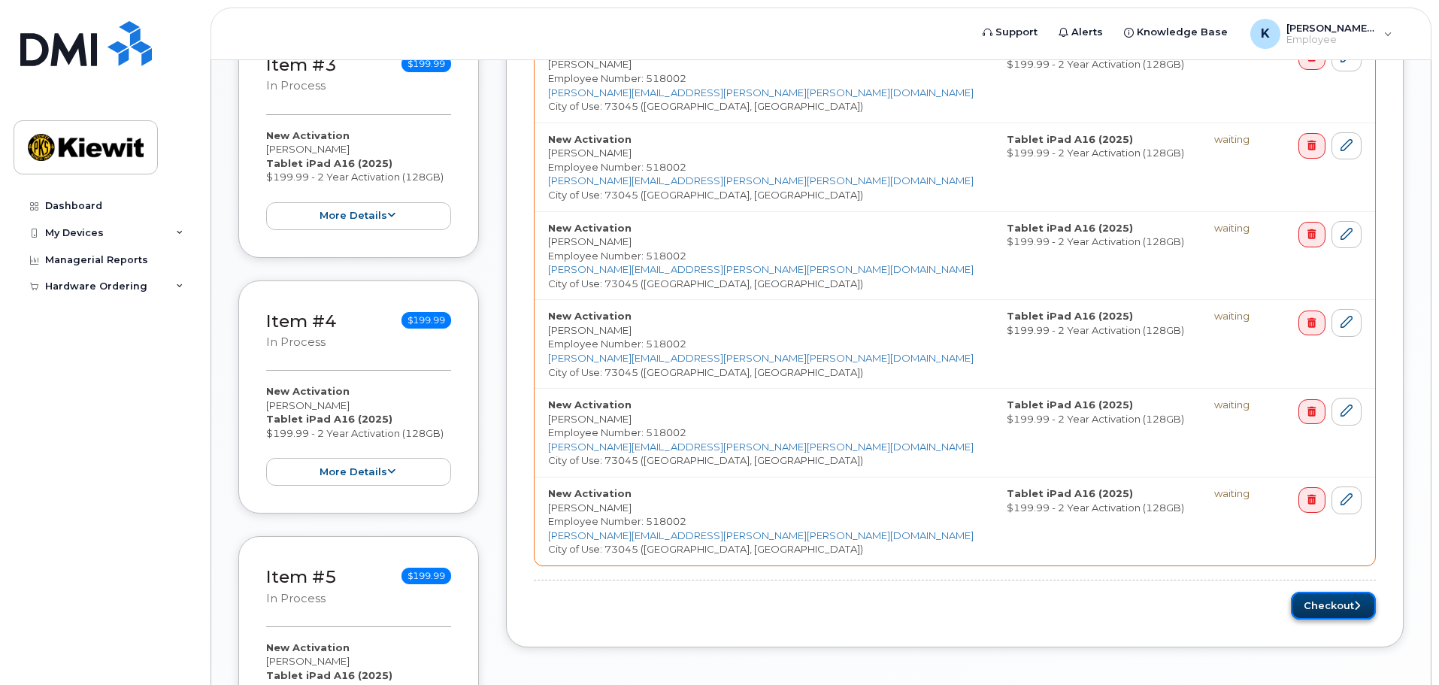
click at [1356, 607] on icon "submit" at bounding box center [1357, 606] width 6 height 10
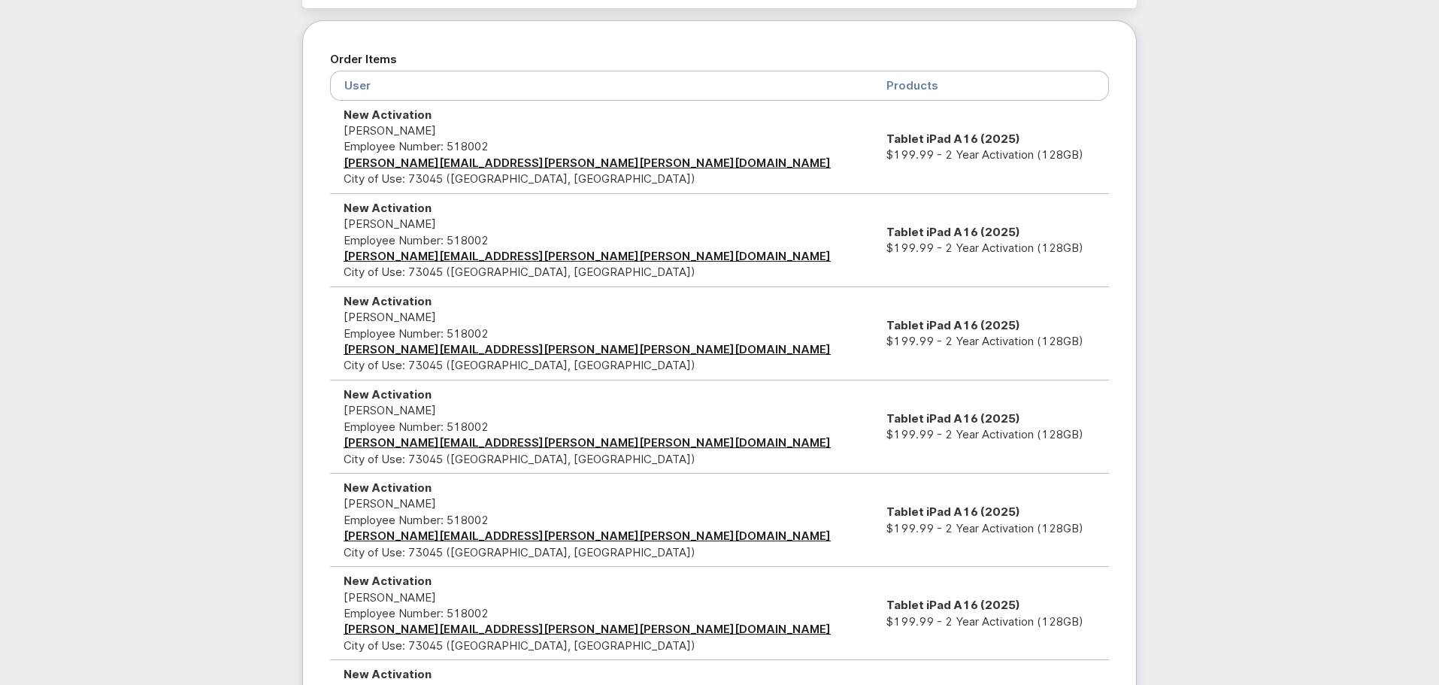
scroll to position [387, 0]
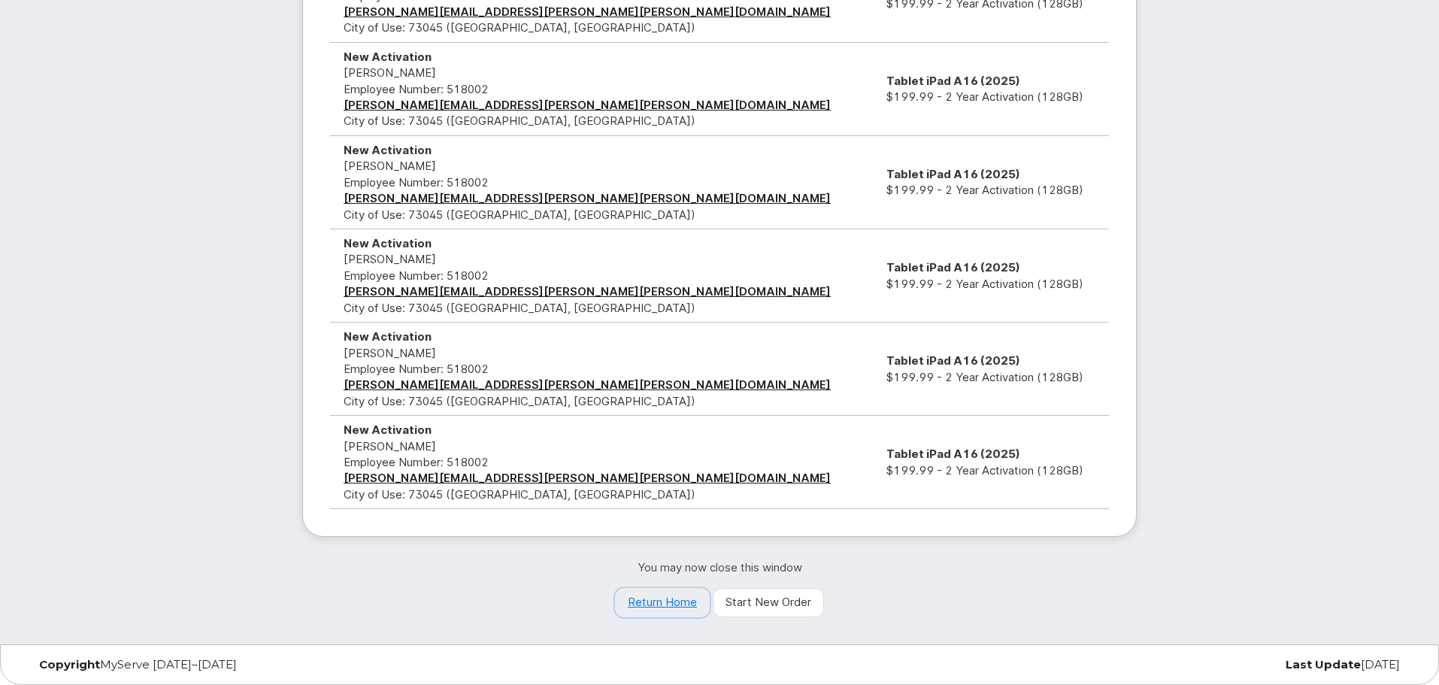
click at [660, 598] on link "Return Home" at bounding box center [662, 603] width 95 height 30
